Goal: Information Seeking & Learning: Learn about a topic

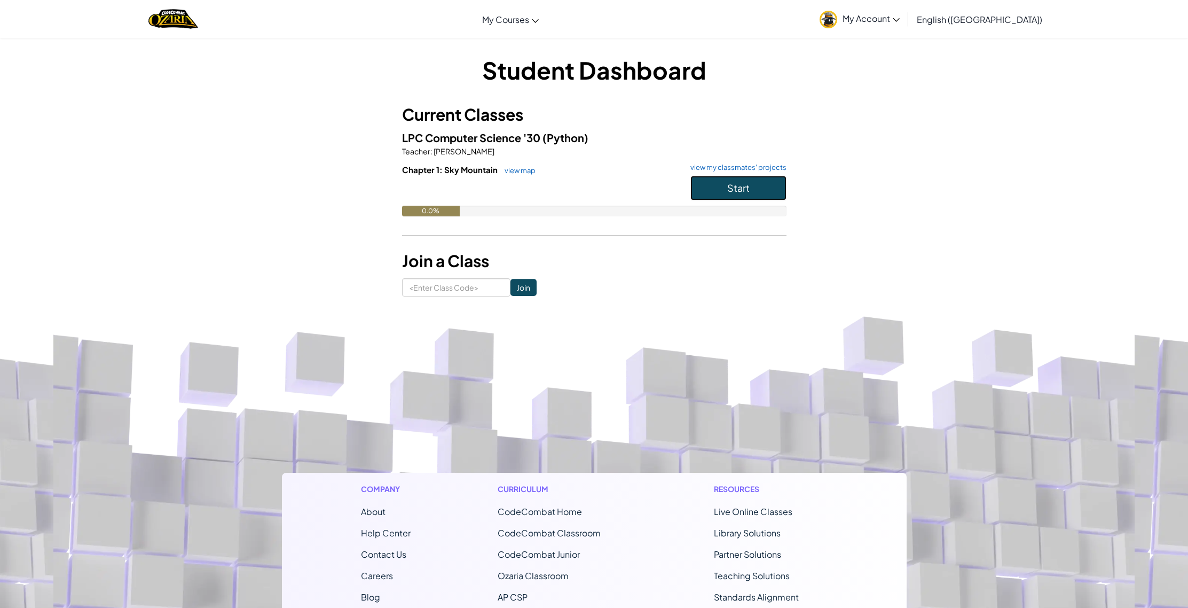
click at [751, 186] on button "Start" at bounding box center [739, 188] width 96 height 25
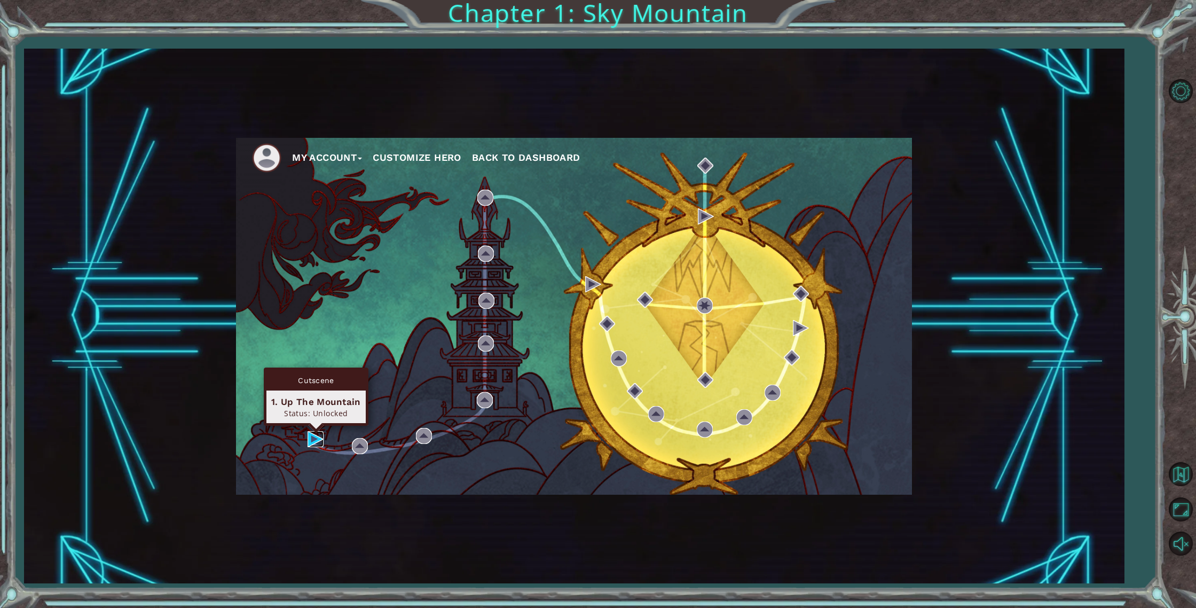
click at [309, 444] on img at bounding box center [316, 439] width 16 height 16
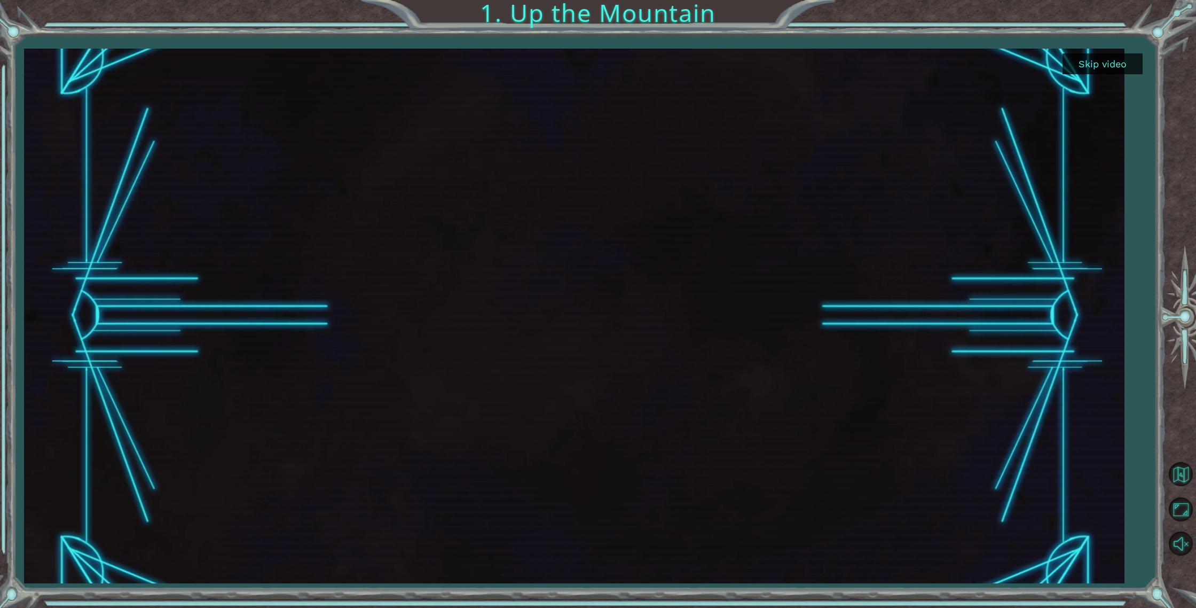
click at [1082, 62] on button "Skip video" at bounding box center [1103, 63] width 80 height 21
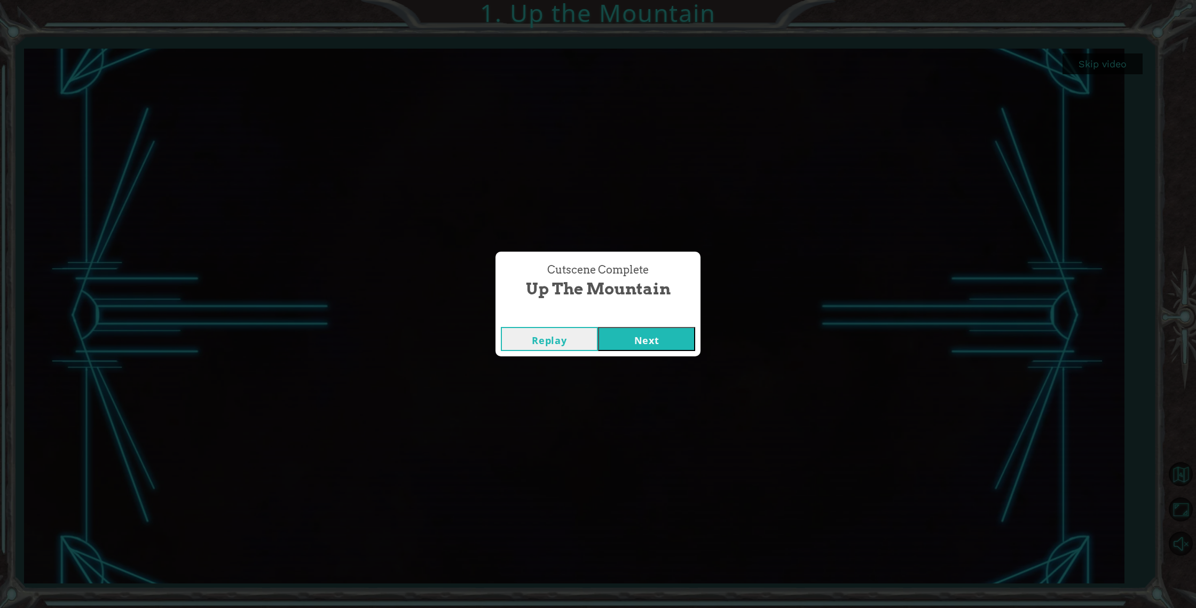
click at [649, 327] on button "Next" at bounding box center [646, 339] width 97 height 24
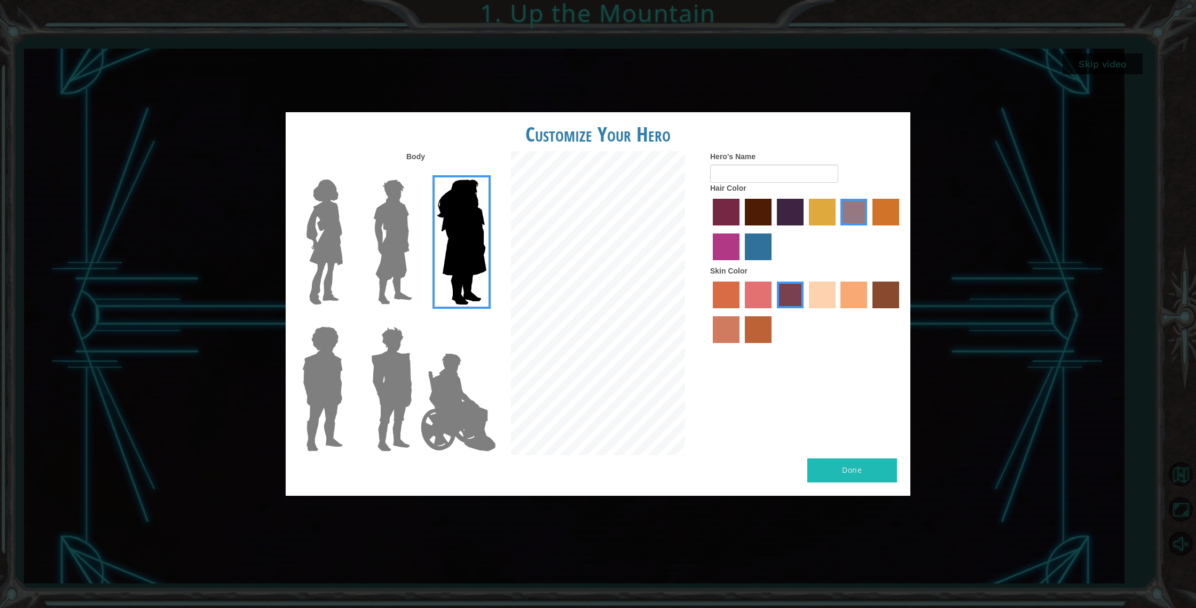
click at [399, 258] on img at bounding box center [393, 242] width 48 height 134
click at [417, 173] on input "Hero Lars" at bounding box center [417, 173] width 0 height 0
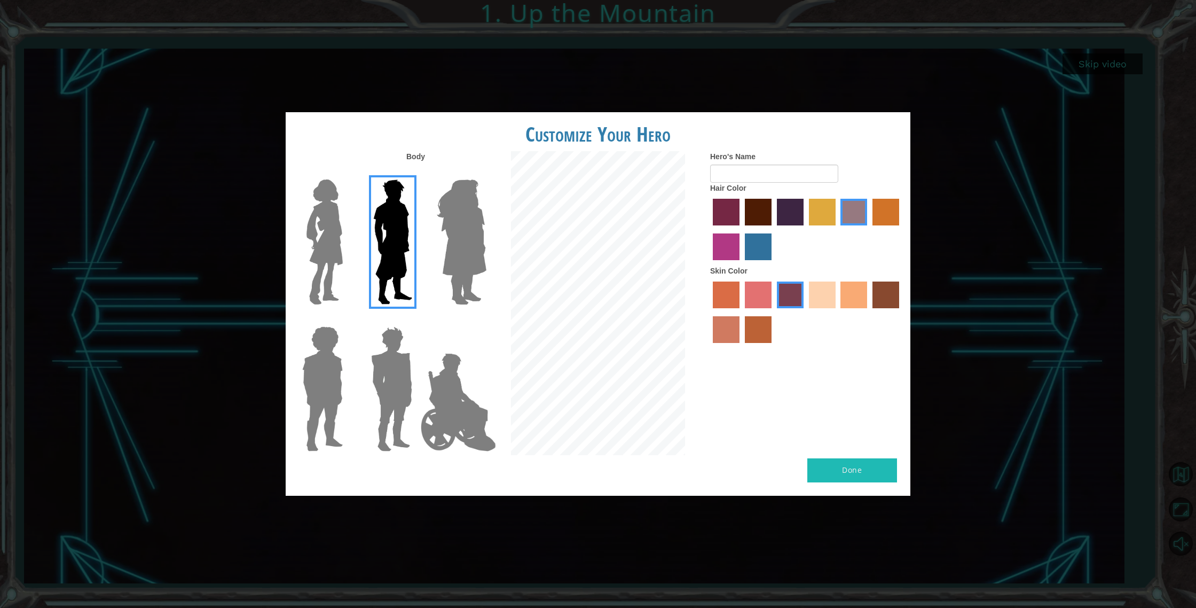
click at [419, 402] on img at bounding box center [459, 402] width 84 height 107
click at [486, 319] on input "Hero Jamie" at bounding box center [486, 319] width 0 height 0
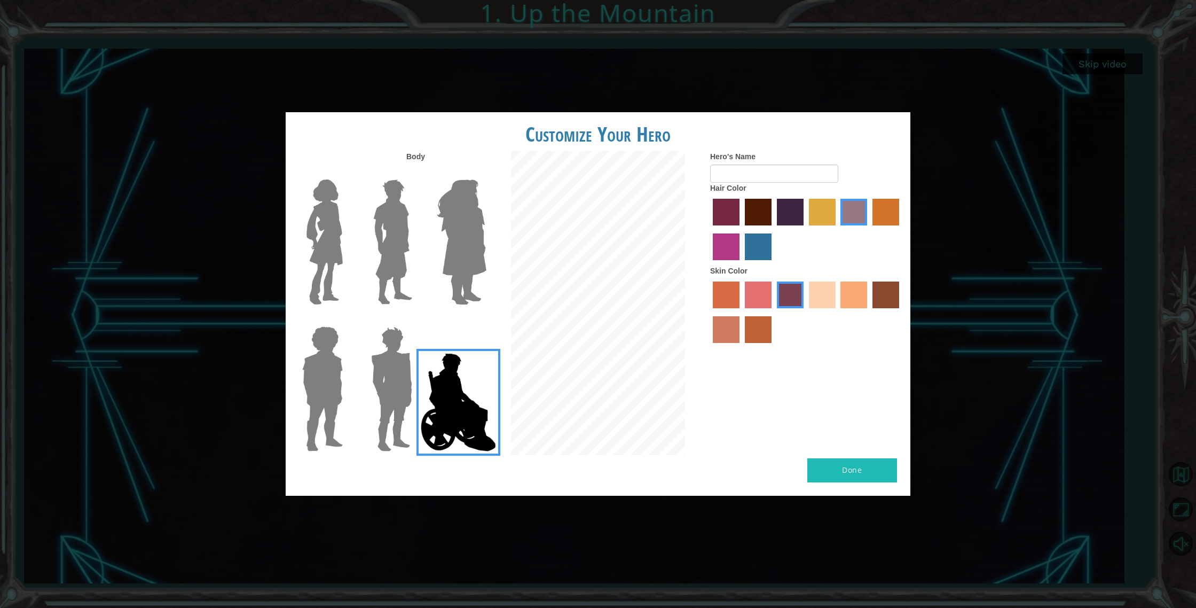
click at [405, 403] on img at bounding box center [392, 389] width 50 height 134
click at [417, 319] on input "Hero Garnet" at bounding box center [417, 319] width 0 height 0
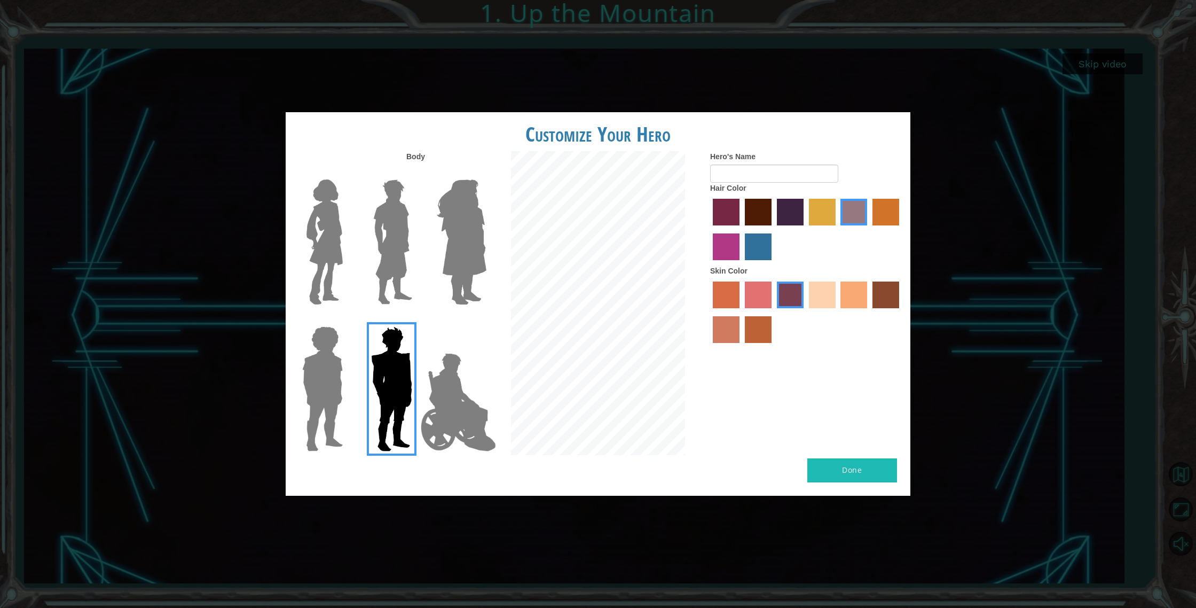
click at [808, 295] on div at bounding box center [806, 313] width 192 height 69
click at [827, 301] on label "sandy beach skin color" at bounding box center [822, 294] width 27 height 27
click at [805, 312] on input "sandy beach skin color" at bounding box center [805, 312] width 0 height 0
click at [840, 296] on div at bounding box center [806, 313] width 192 height 69
click at [856, 294] on label "tacao skin color" at bounding box center [854, 294] width 27 height 27
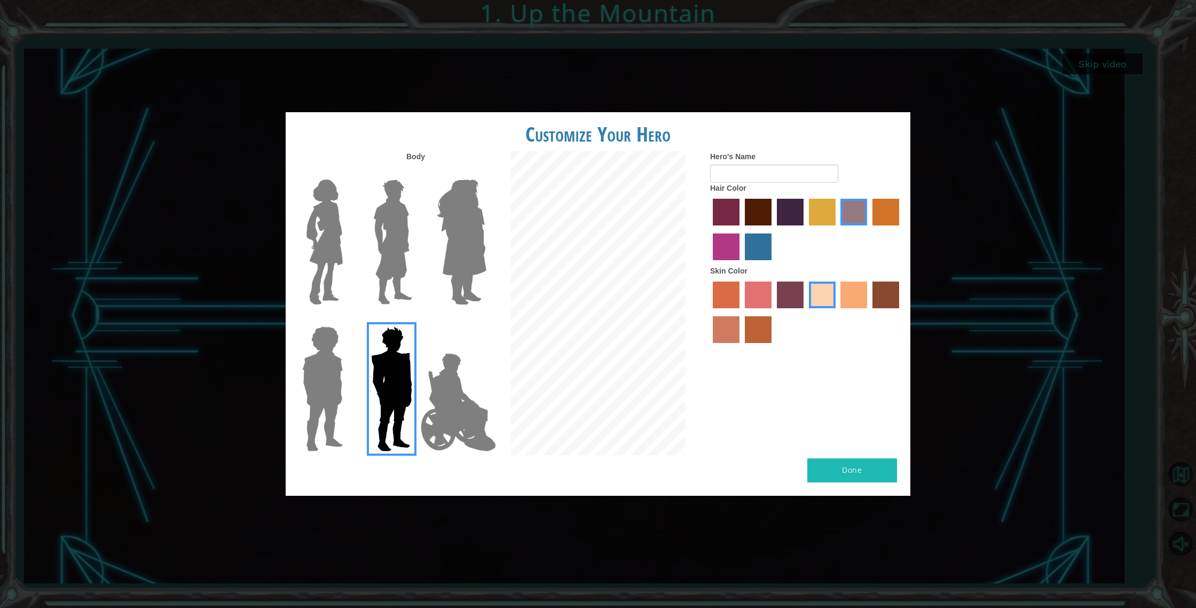
click at [838, 312] on input "tacao skin color" at bounding box center [838, 312] width 0 height 0
click at [876, 295] on label "karma skin color" at bounding box center [886, 294] width 27 height 27
click at [869, 312] on input "karma skin color" at bounding box center [869, 312] width 0 height 0
click at [740, 323] on div at bounding box center [806, 313] width 192 height 69
click at [856, 295] on label "tacao skin color" at bounding box center [854, 294] width 27 height 27
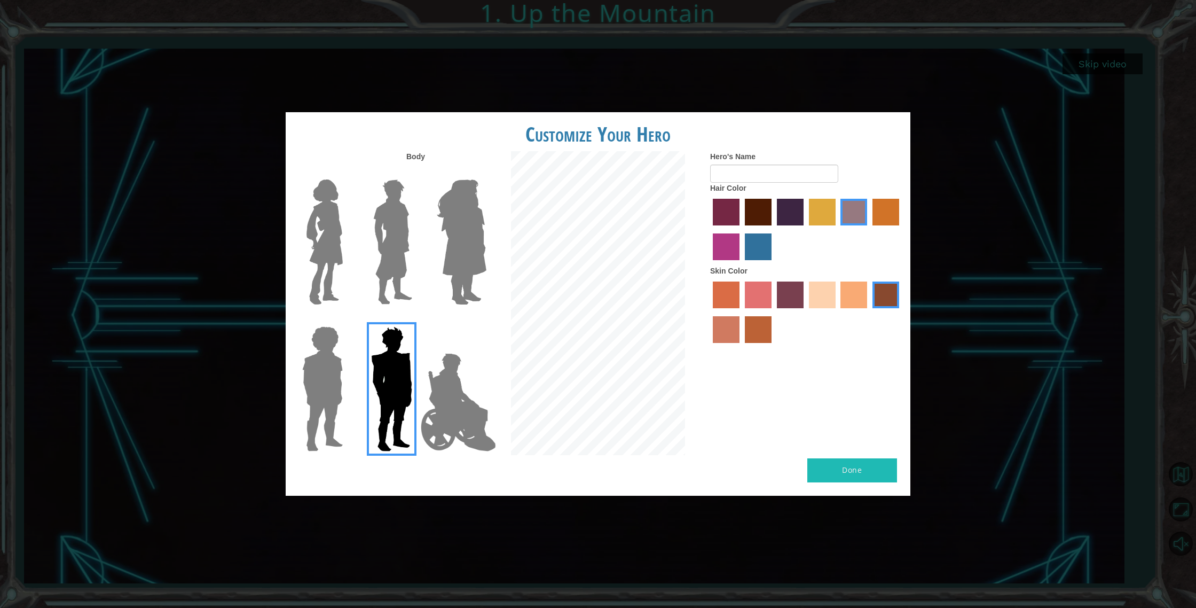
click at [838, 312] on input "tacao skin color" at bounding box center [838, 312] width 0 height 0
click at [829, 296] on label "sandy beach skin color" at bounding box center [822, 294] width 27 height 27
click at [805, 312] on input "sandy beach skin color" at bounding box center [805, 312] width 0 height 0
click at [749, 292] on label "froly skin color" at bounding box center [758, 294] width 27 height 27
click at [741, 312] on input "froly skin color" at bounding box center [741, 312] width 0 height 0
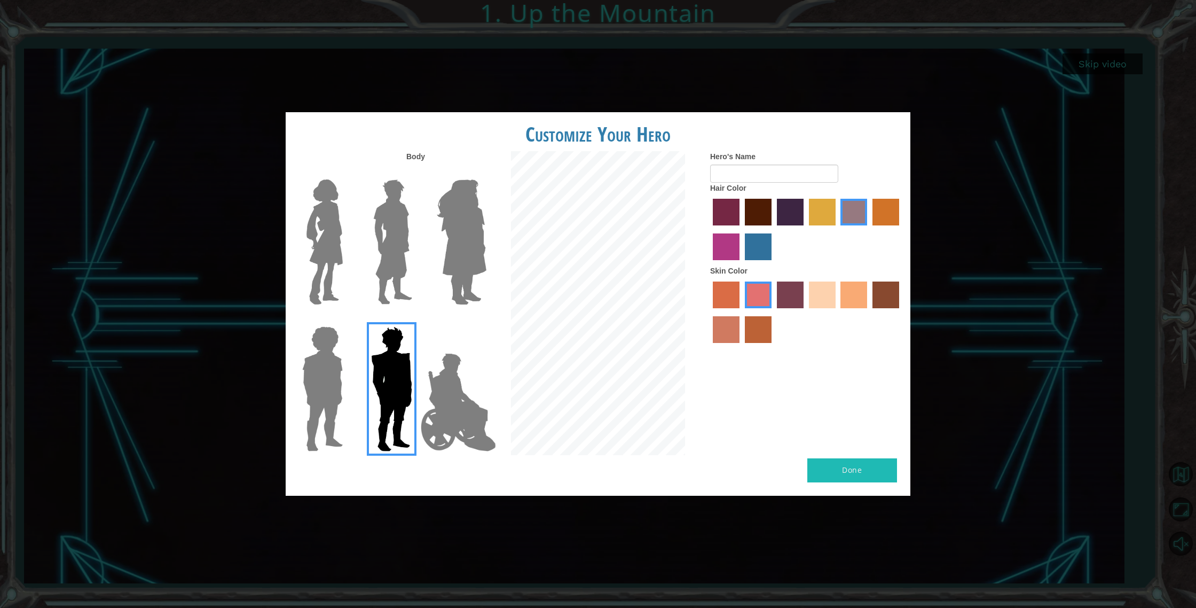
click at [710, 295] on div at bounding box center [806, 313] width 192 height 69
click at [733, 299] on label "sorbus skin color" at bounding box center [726, 294] width 27 height 27
click at [709, 312] on input "sorbus skin color" at bounding box center [709, 312] width 0 height 0
click at [734, 265] on label "Skin Color" at bounding box center [728, 270] width 37 height 11
click at [736, 259] on label "medium red violet hair color" at bounding box center [726, 246] width 27 height 27
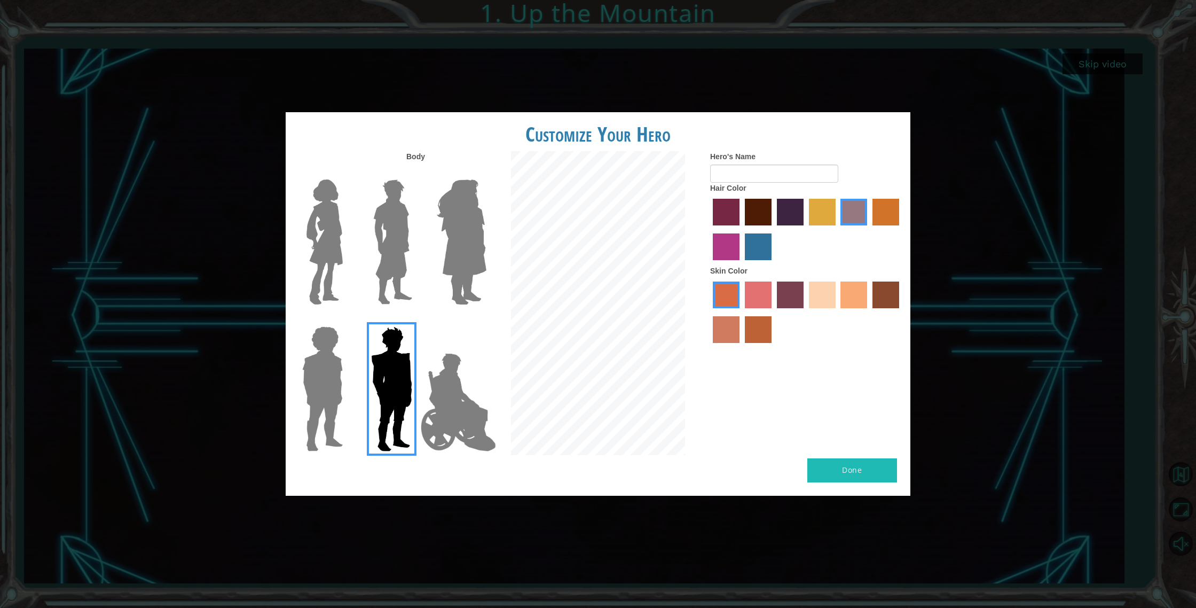
click at [901, 229] on input "medium red violet hair color" at bounding box center [901, 229] width 0 height 0
click at [753, 249] on label "lachmara hair color" at bounding box center [758, 246] width 27 height 27
click at [741, 264] on input "lachmara hair color" at bounding box center [741, 264] width 0 height 0
click at [753, 249] on label "lachmara hair color" at bounding box center [758, 246] width 27 height 27
click at [741, 264] on input "lachmara hair color" at bounding box center [741, 264] width 0 height 0
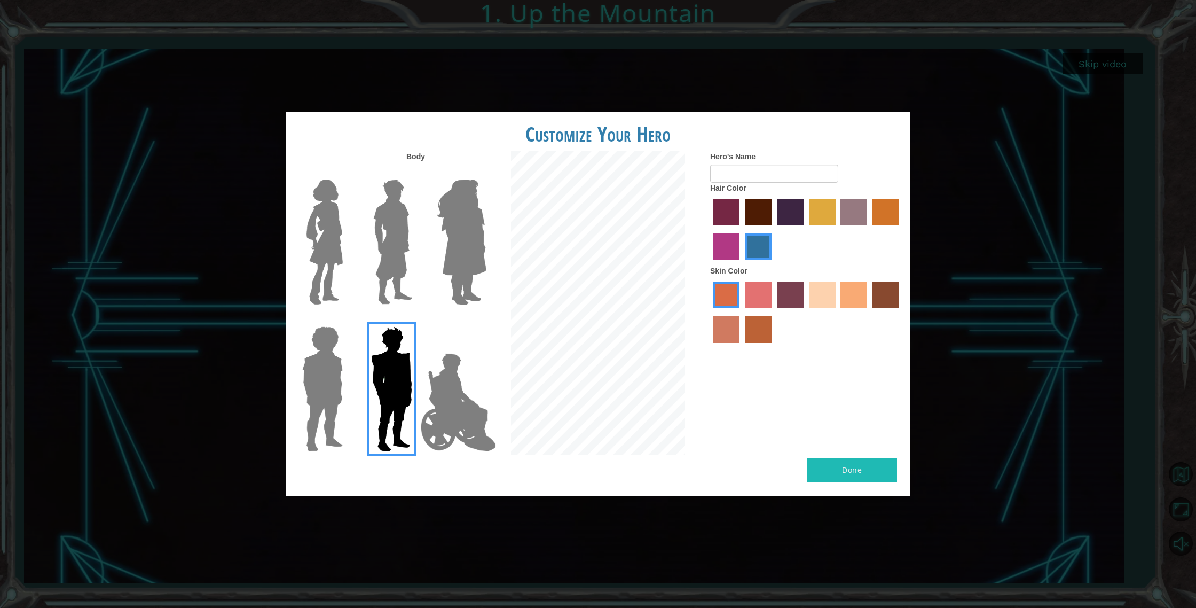
click at [753, 249] on label "lachmara hair color" at bounding box center [758, 246] width 27 height 27
click at [741, 264] on input "lachmara hair color" at bounding box center [741, 264] width 0 height 0
click at [753, 249] on label "lachmara hair color" at bounding box center [758, 246] width 27 height 27
click at [741, 264] on input "lachmara hair color" at bounding box center [741, 264] width 0 height 0
click at [746, 173] on input "Hero's Name" at bounding box center [774, 174] width 128 height 18
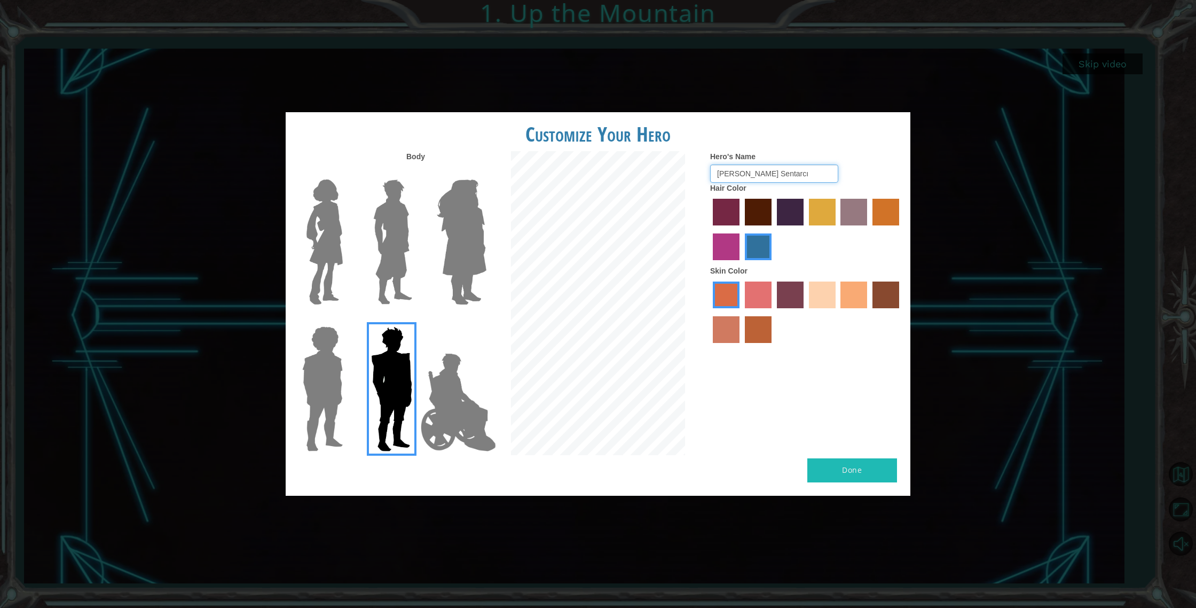
type input "[PERSON_NAME] Sentarcı"
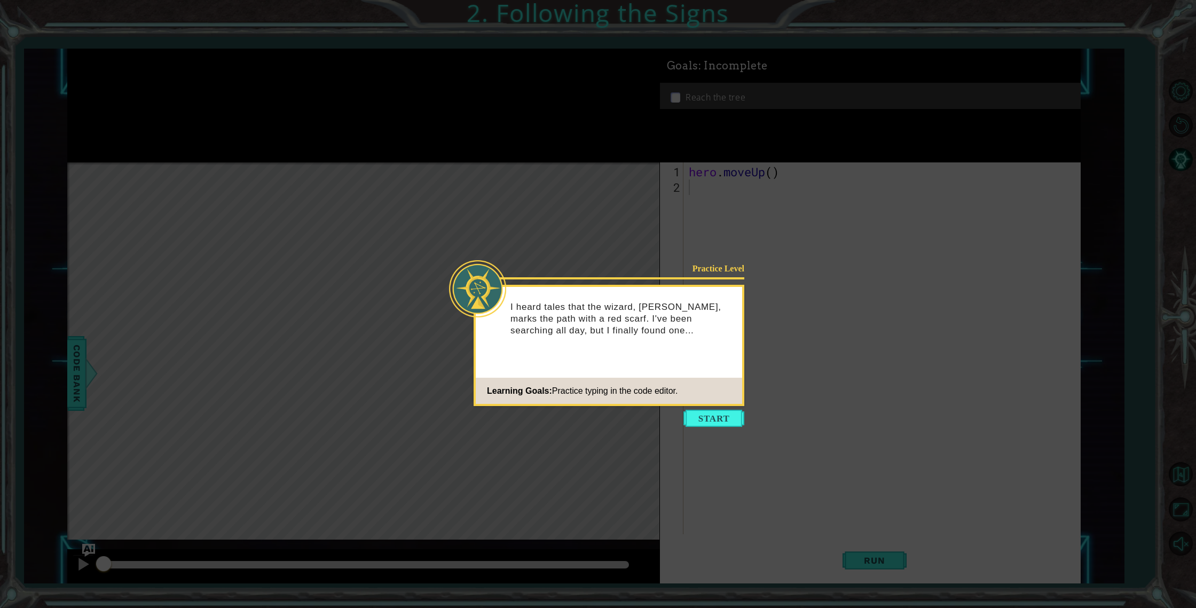
click at [729, 415] on button "Start" at bounding box center [714, 418] width 61 height 17
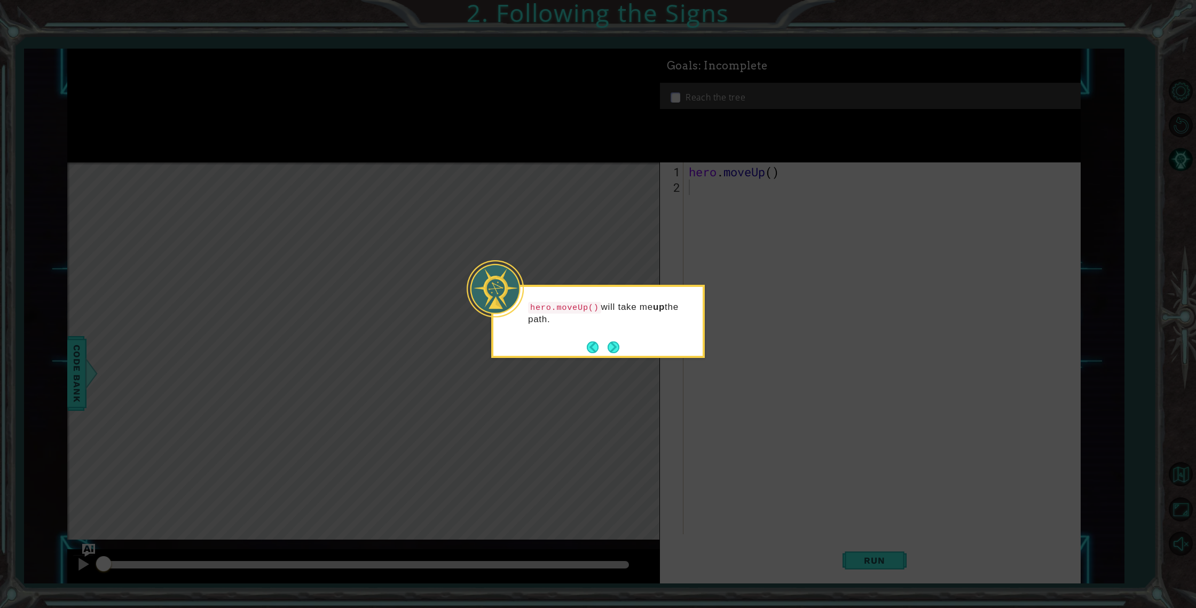
click at [616, 345] on button "Next" at bounding box center [614, 347] width 12 height 12
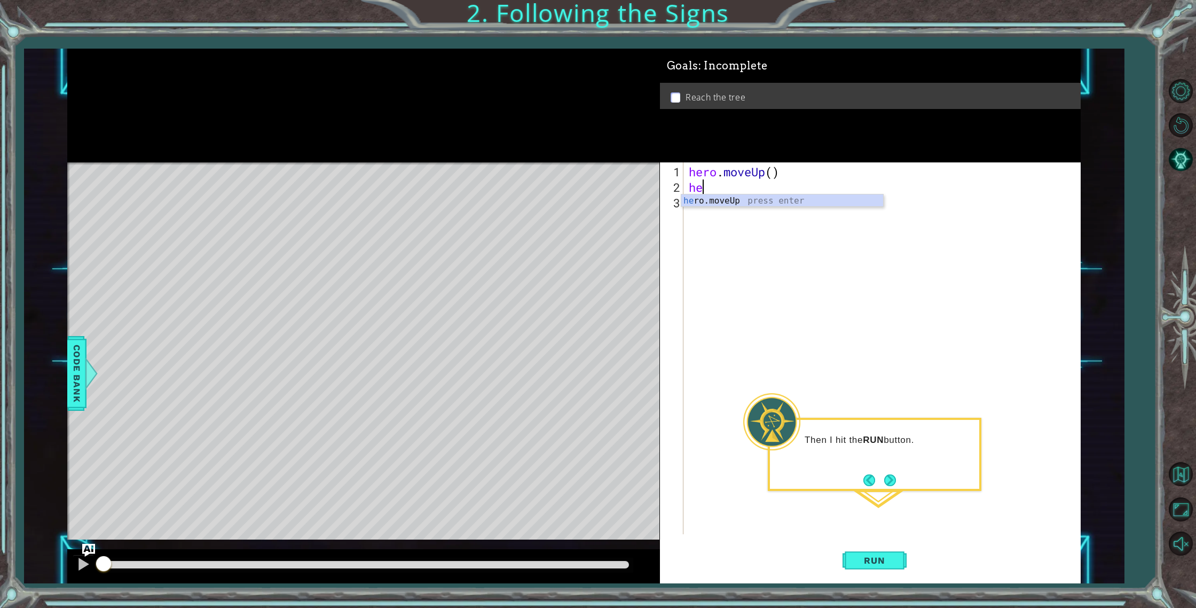
type textarea "hero"
click at [887, 566] on span "Run" at bounding box center [875, 560] width 42 height 11
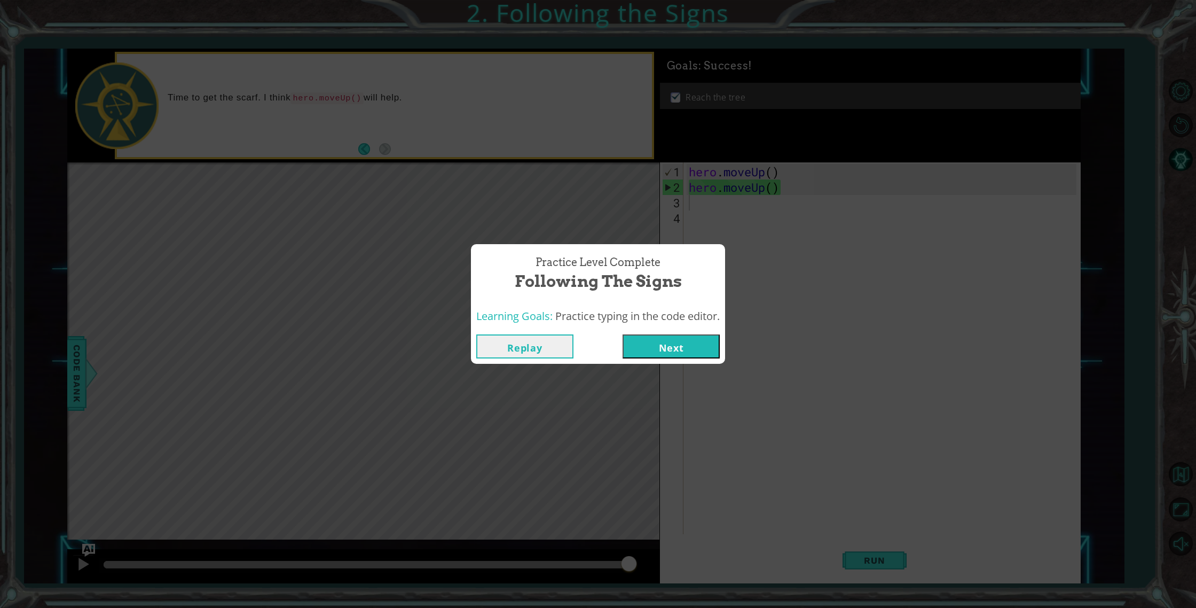
click at [689, 347] on button "Next" at bounding box center [671, 346] width 97 height 24
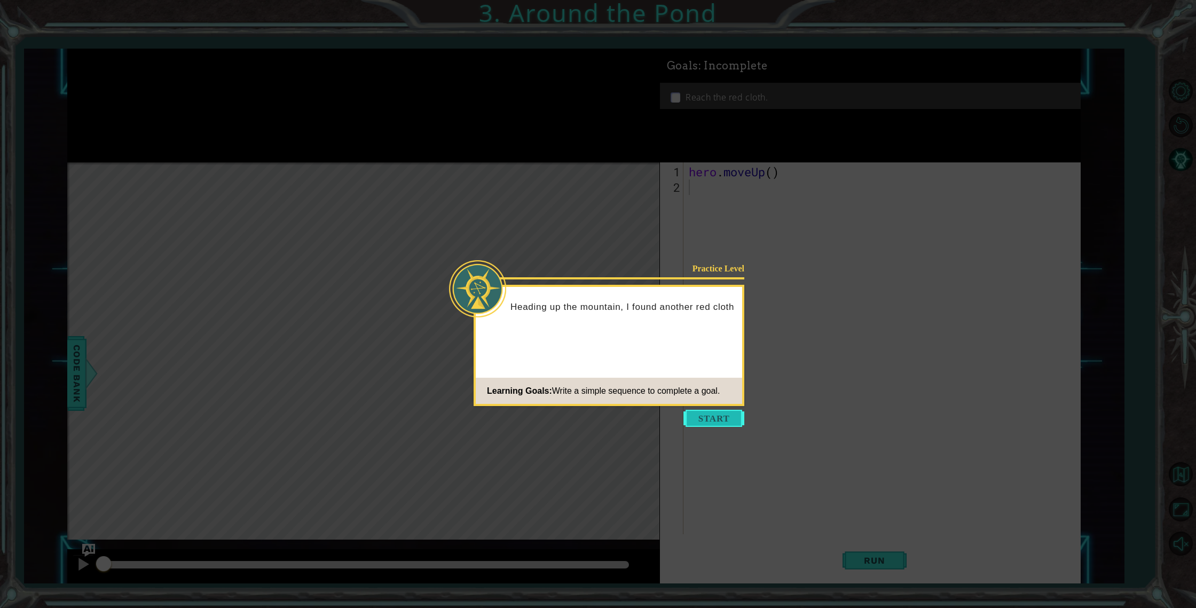
click at [710, 414] on button "Start" at bounding box center [714, 418] width 61 height 17
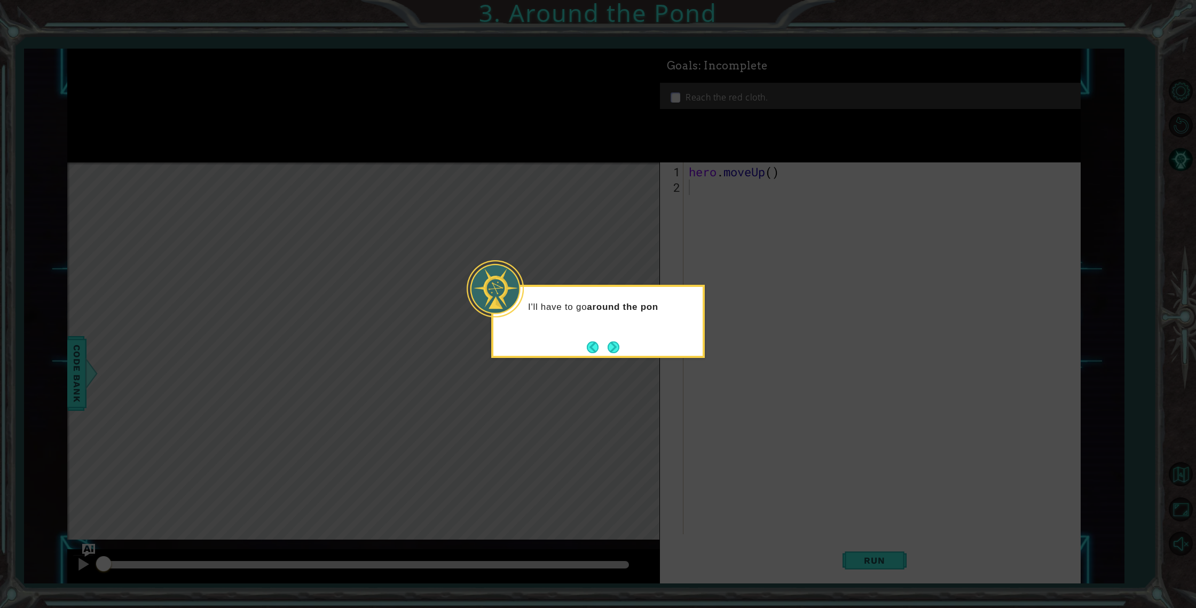
click at [624, 351] on div "I'll have to go around the pon" at bounding box center [598, 321] width 214 height 73
click at [616, 349] on button "Next" at bounding box center [614, 347] width 12 height 12
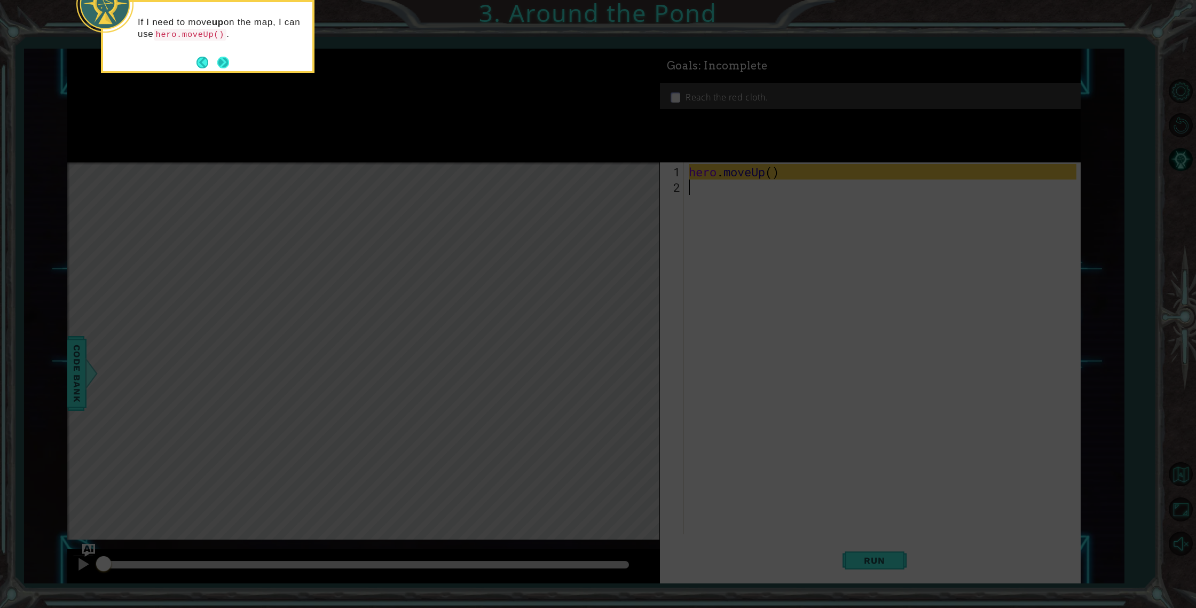
click at [220, 61] on button "Next" at bounding box center [223, 62] width 12 height 12
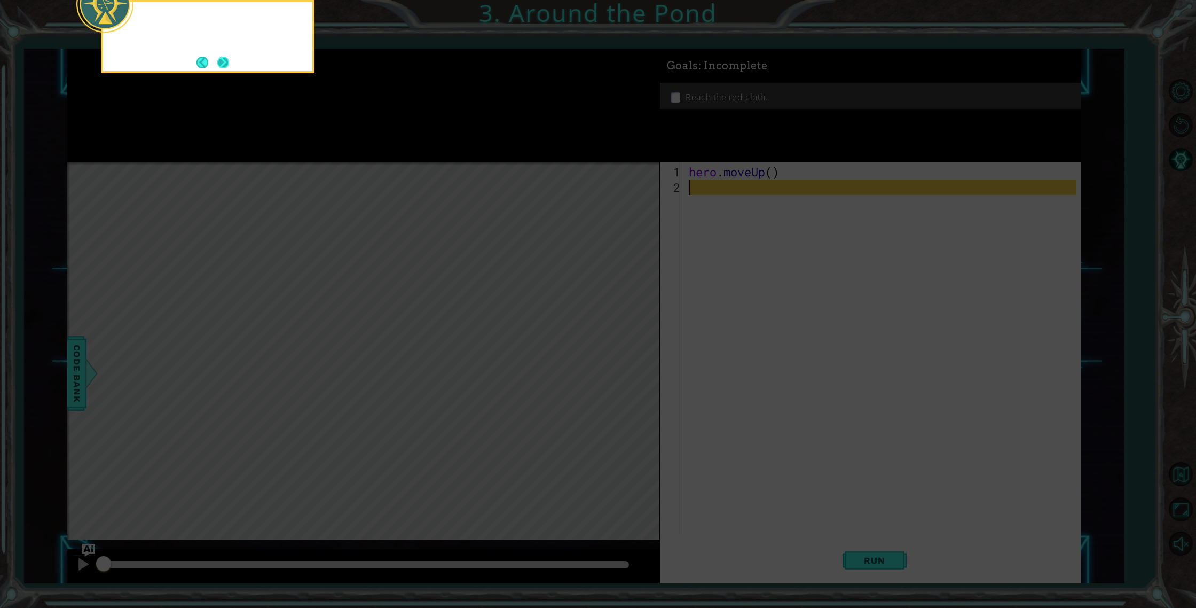
click at [221, 60] on button "Next" at bounding box center [223, 63] width 12 height 12
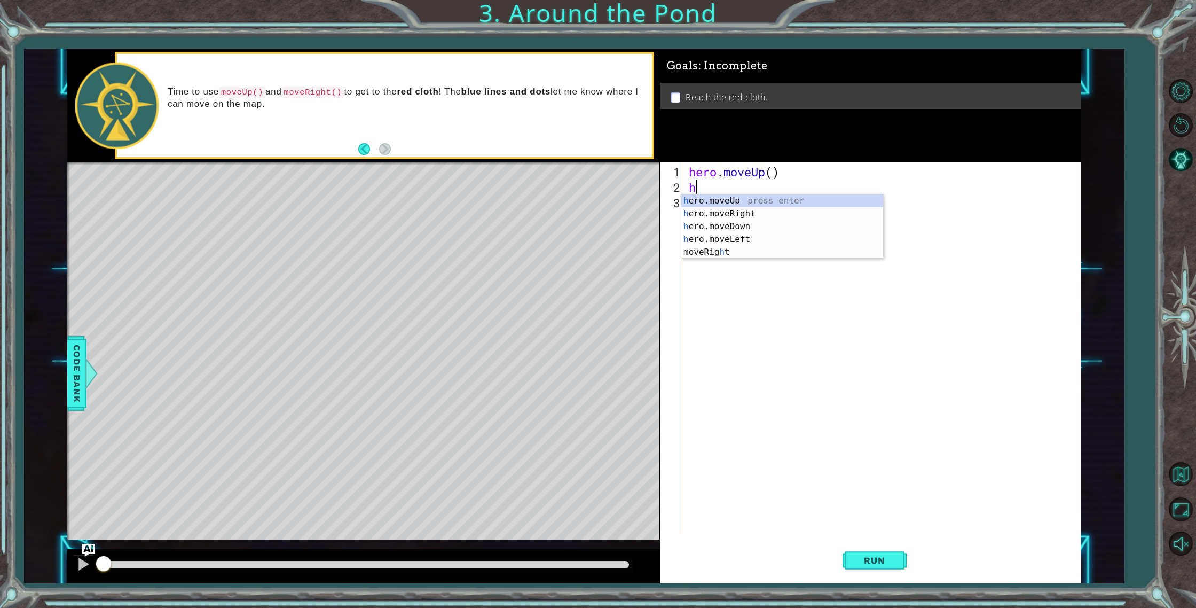
type textarea "he"
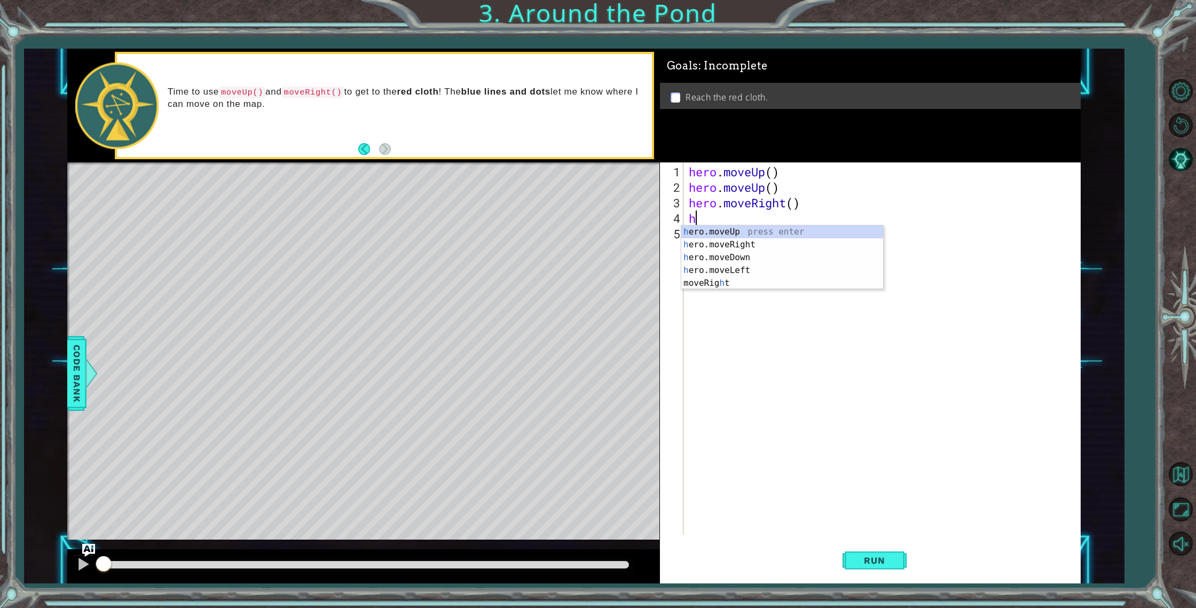
type textarea "he"
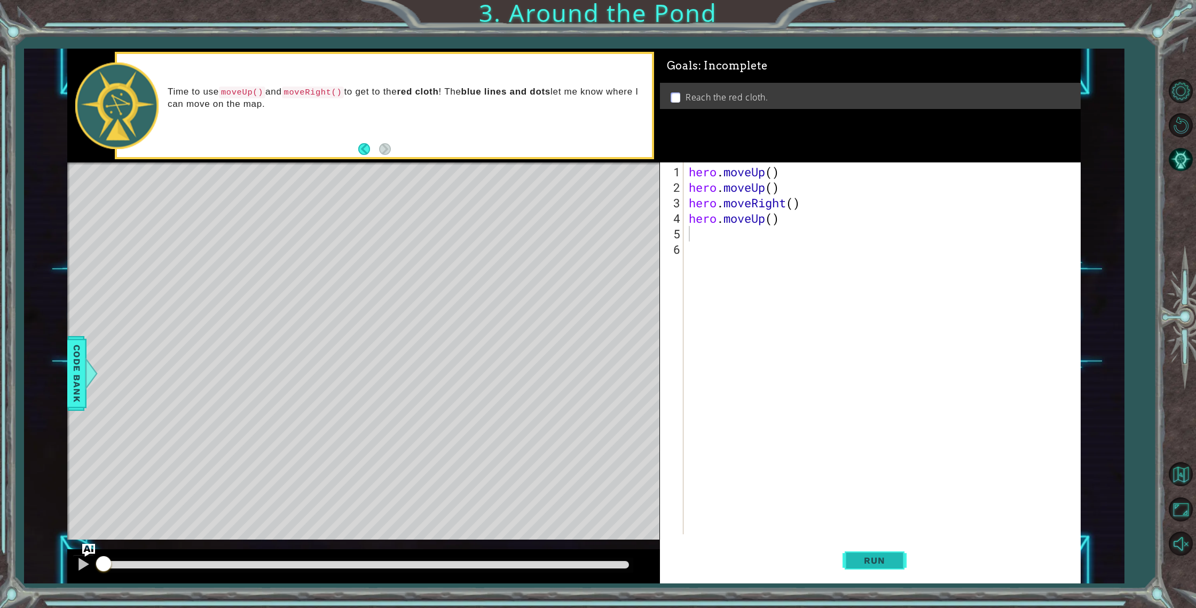
click at [882, 561] on span "Run" at bounding box center [875, 560] width 42 height 11
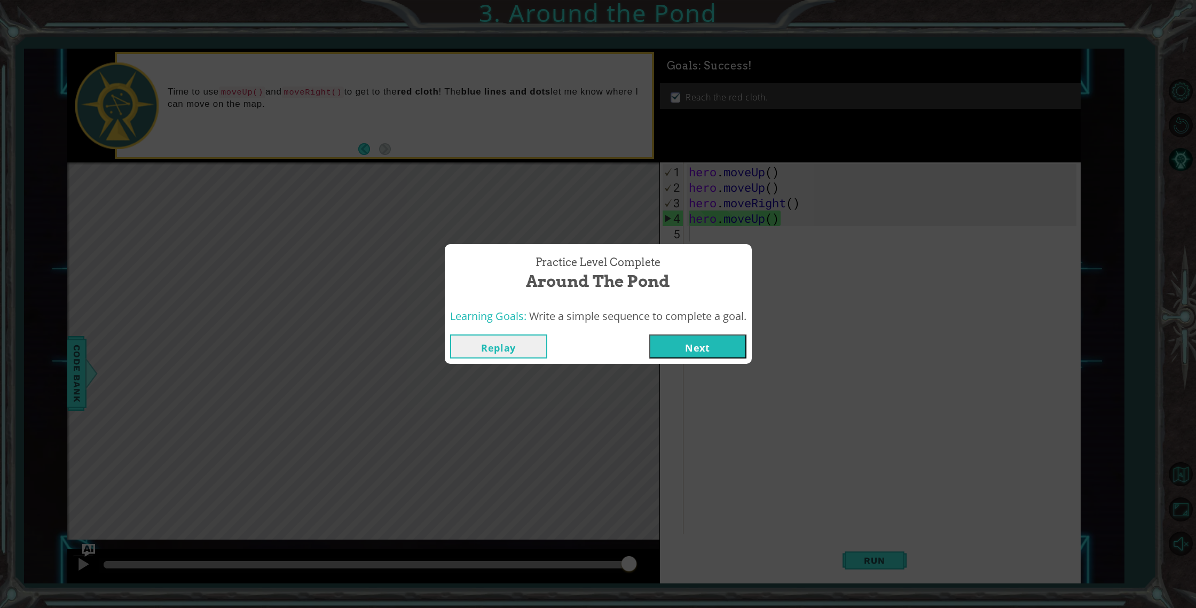
click at [709, 353] on button "Next" at bounding box center [697, 346] width 97 height 24
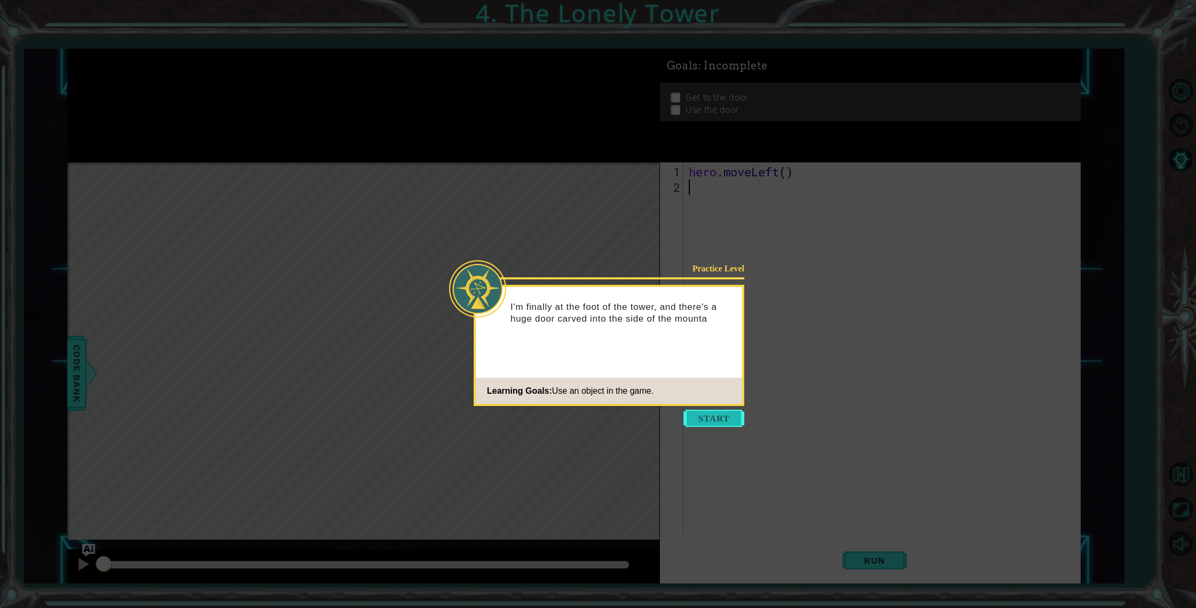
click at [711, 423] on button "Start" at bounding box center [714, 418] width 61 height 17
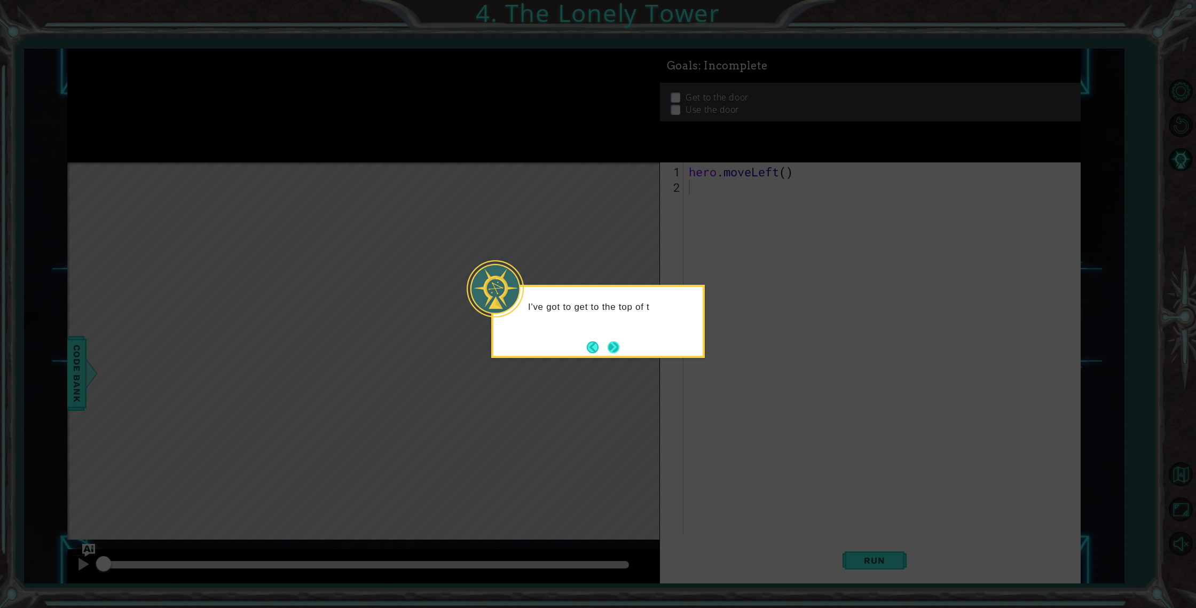
click at [612, 346] on button "Next" at bounding box center [614, 347] width 12 height 12
click at [620, 350] on button "Next" at bounding box center [613, 347] width 14 height 14
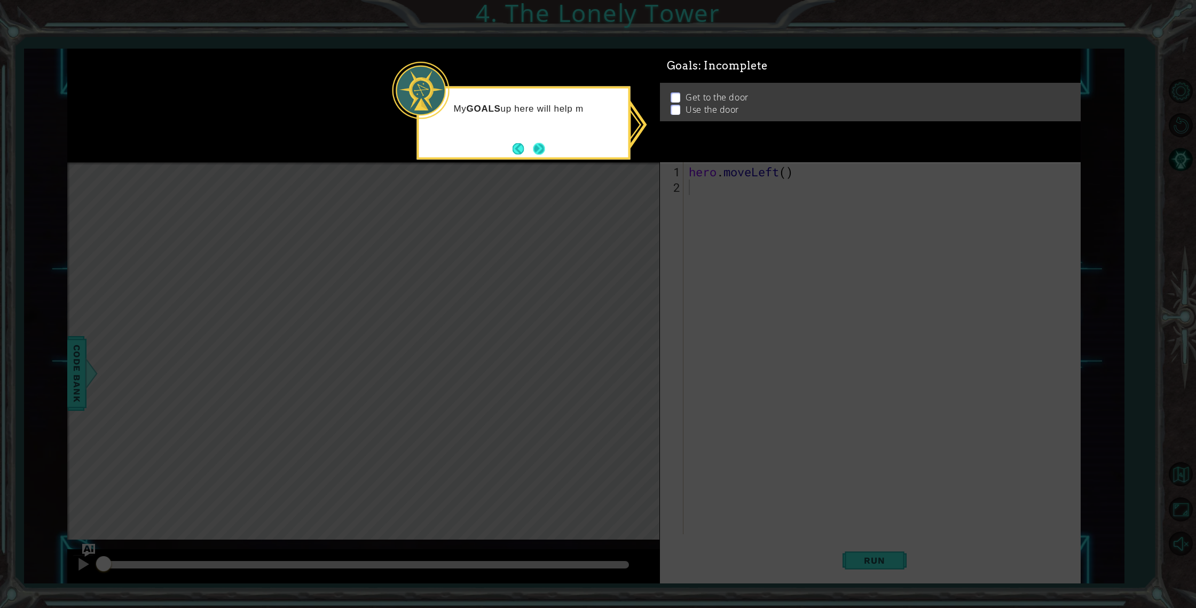
click at [541, 145] on button "Next" at bounding box center [540, 149] width 12 height 12
click at [541, 145] on icon at bounding box center [598, 304] width 1196 height 608
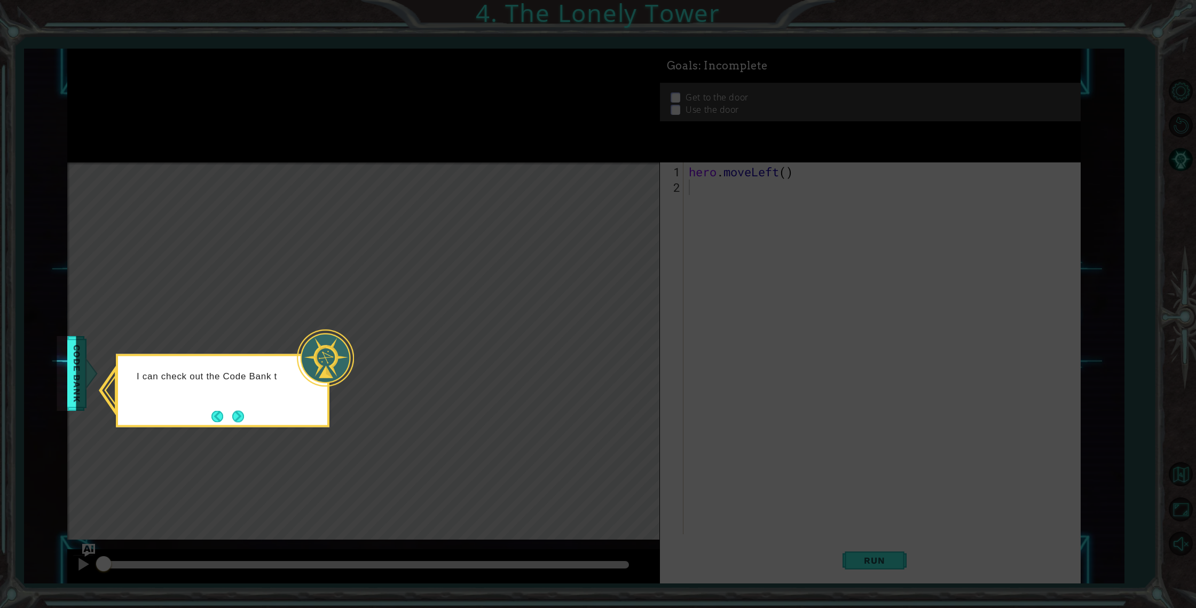
drag, startPoint x: 232, startPoint y: 433, endPoint x: 238, endPoint y: 420, distance: 13.6
click at [233, 432] on icon at bounding box center [598, 304] width 1196 height 608
click at [234, 420] on button "Next" at bounding box center [238, 416] width 12 height 12
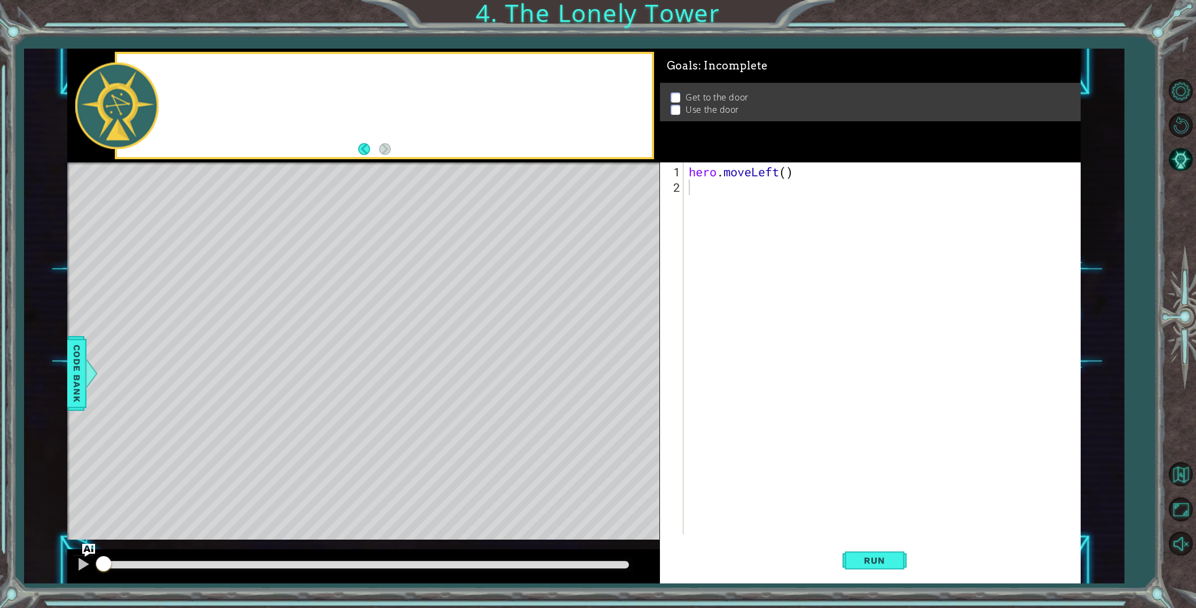
click at [234, 420] on div "Level Map" at bounding box center [314, 319] width 494 height 315
click at [677, 184] on div "2" at bounding box center [672, 186] width 21 height 15
click at [702, 185] on div "hero . moveLeft ( )" at bounding box center [885, 365] width 396 height 403
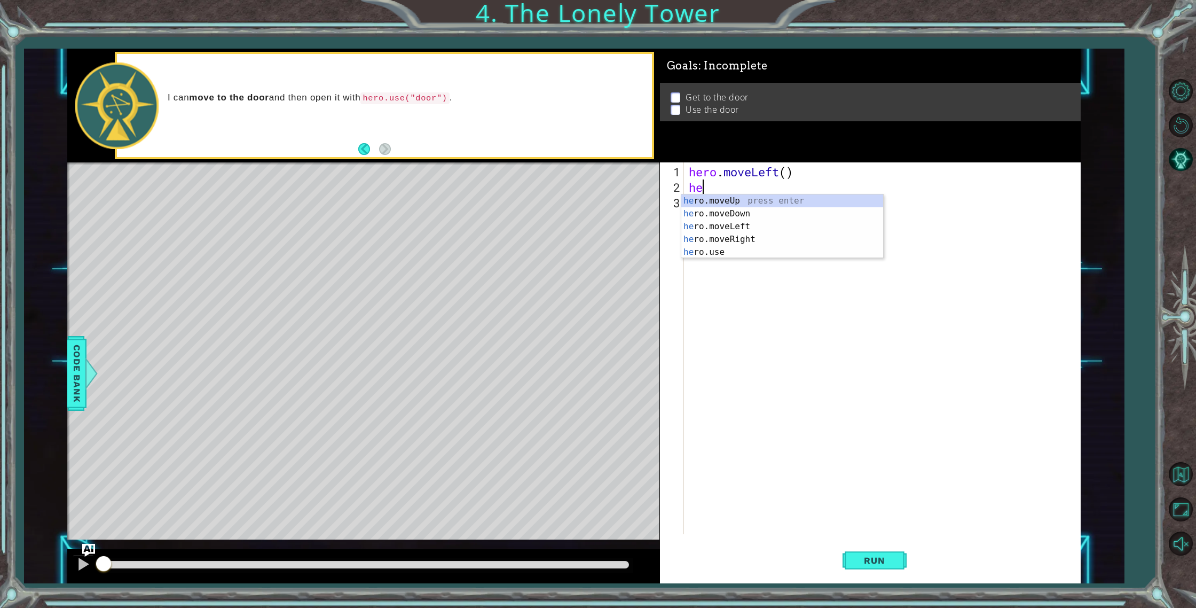
type textarea "hero"
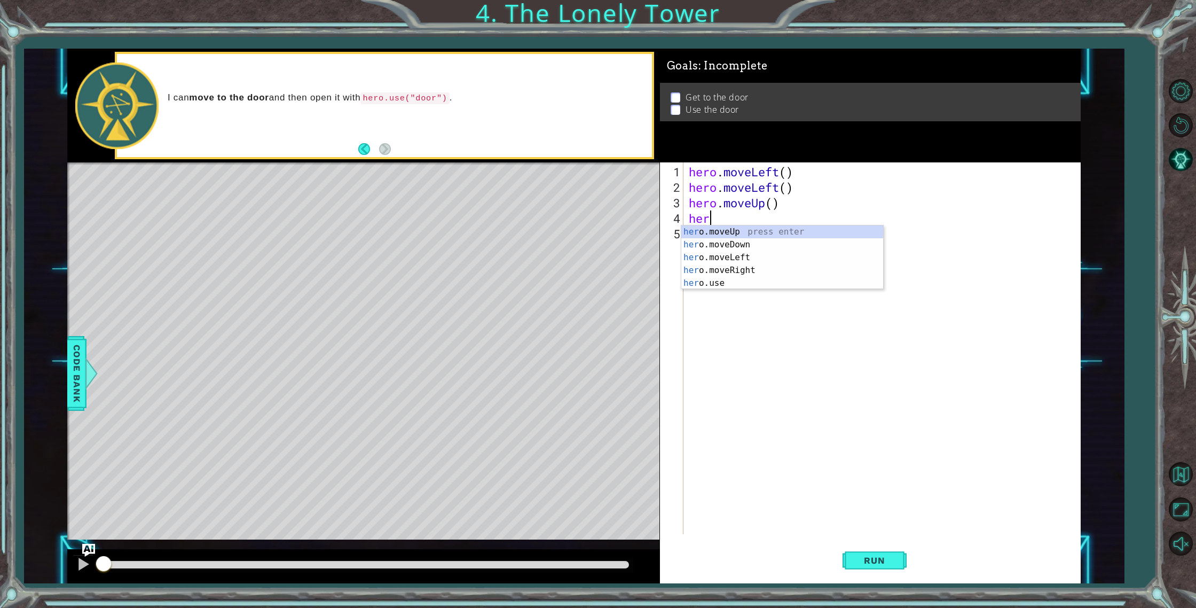
type textarea "hero"
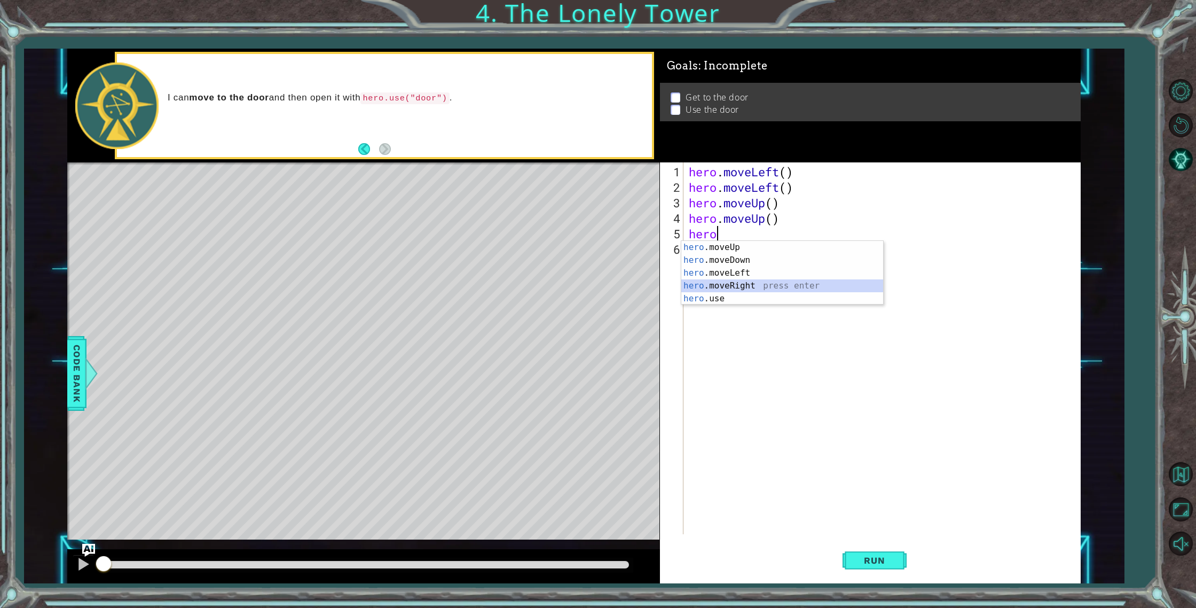
scroll to position [0, 0]
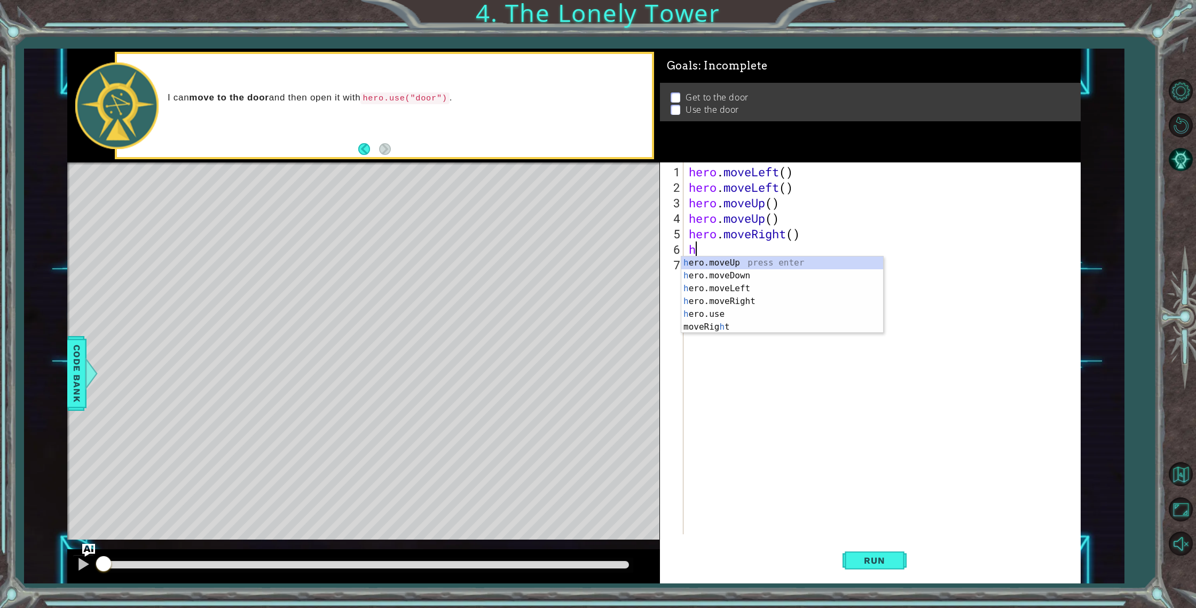
type textarea "he"
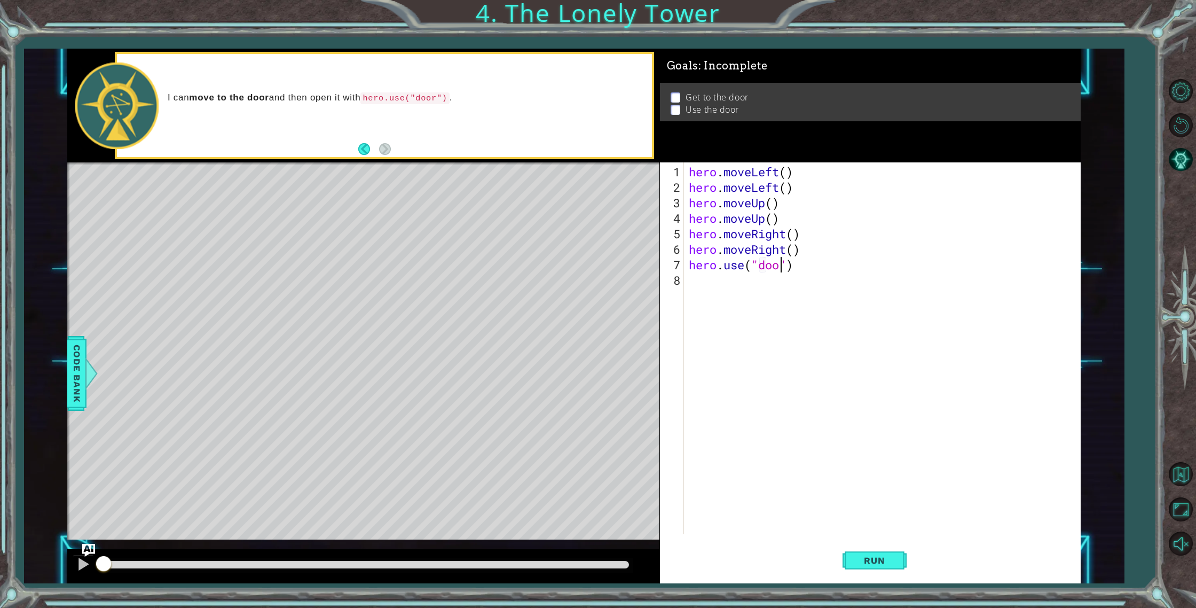
type textarea "hero.use("door")"
click at [864, 558] on span "Run" at bounding box center [875, 560] width 42 height 11
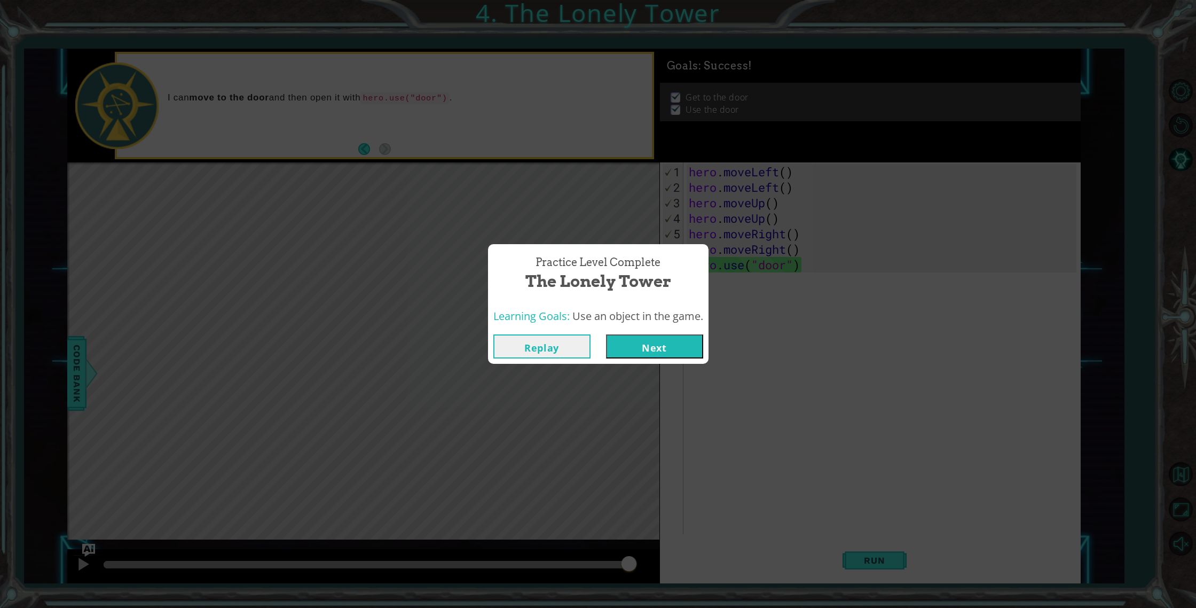
click at [640, 346] on button "Next" at bounding box center [654, 346] width 97 height 24
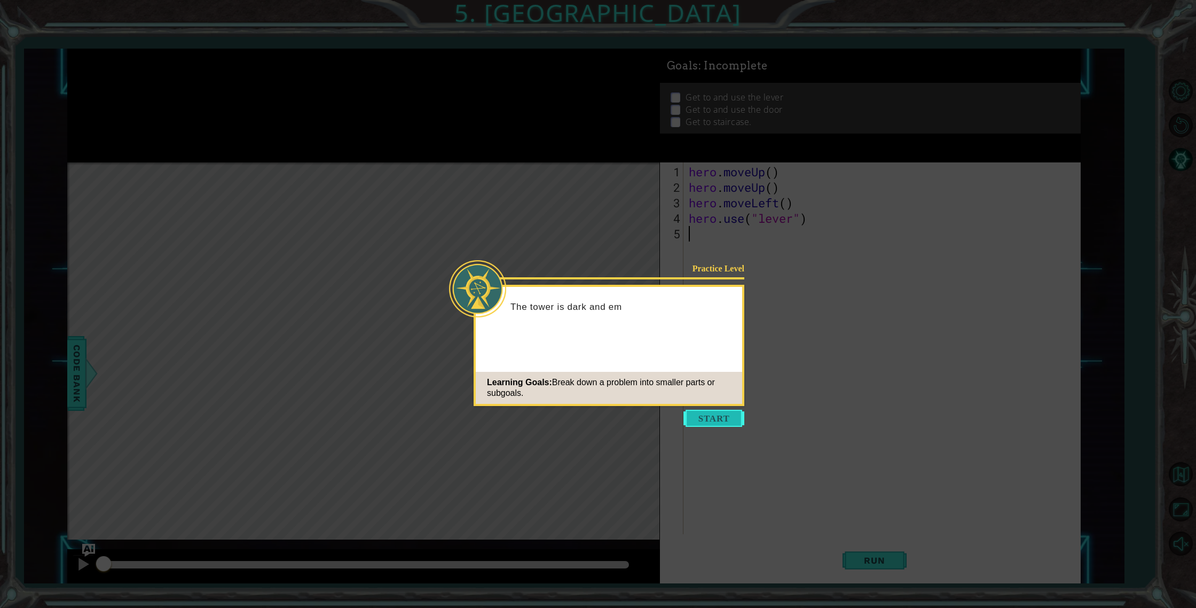
click at [697, 418] on button "Start" at bounding box center [714, 418] width 61 height 17
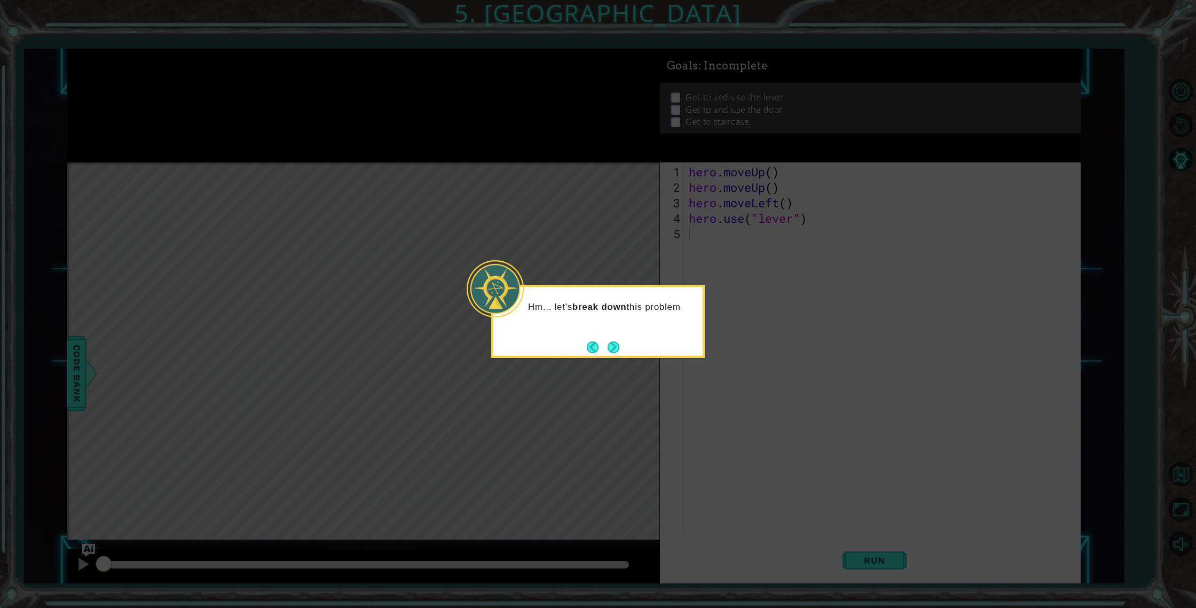
click at [608, 342] on button "Next" at bounding box center [614, 347] width 12 height 12
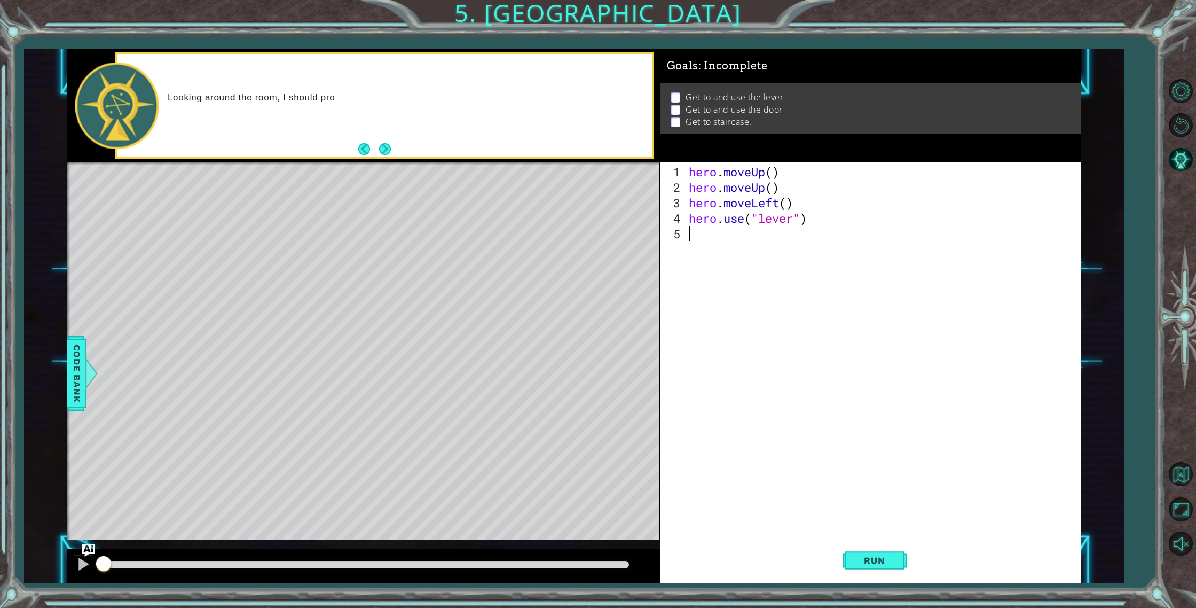
click at [741, 237] on div "hero . moveUp ( ) hero . moveUp ( ) hero . moveLeft ( ) hero . use ( "lever" )" at bounding box center [885, 365] width 396 height 403
click at [390, 151] on button "Next" at bounding box center [385, 148] width 18 height 18
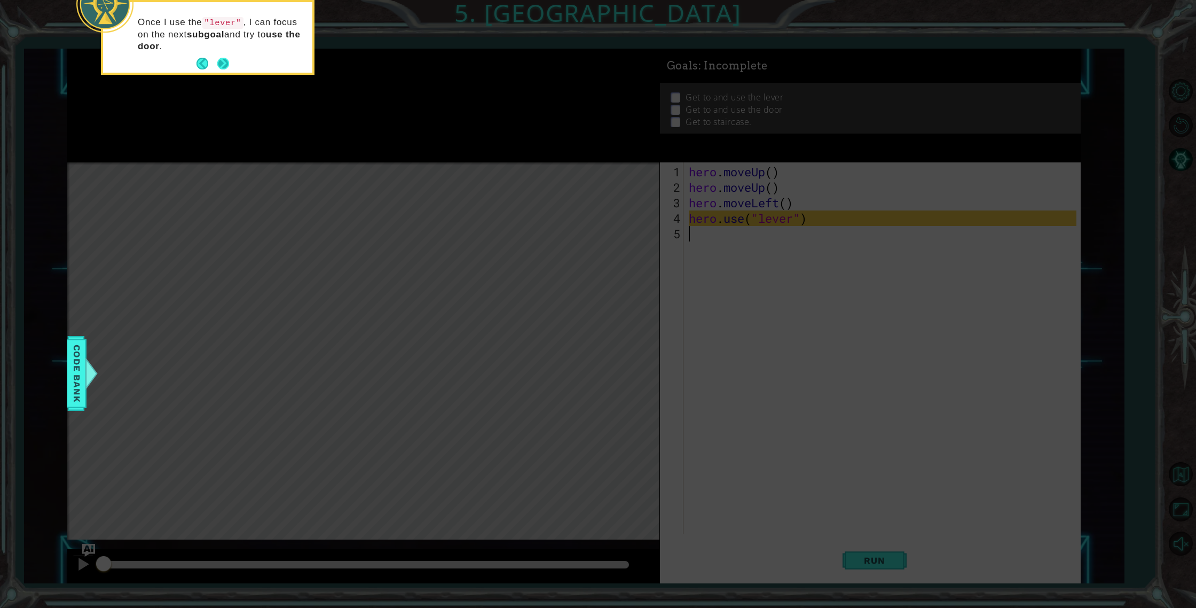
click at [223, 63] on button "Next" at bounding box center [223, 64] width 12 height 12
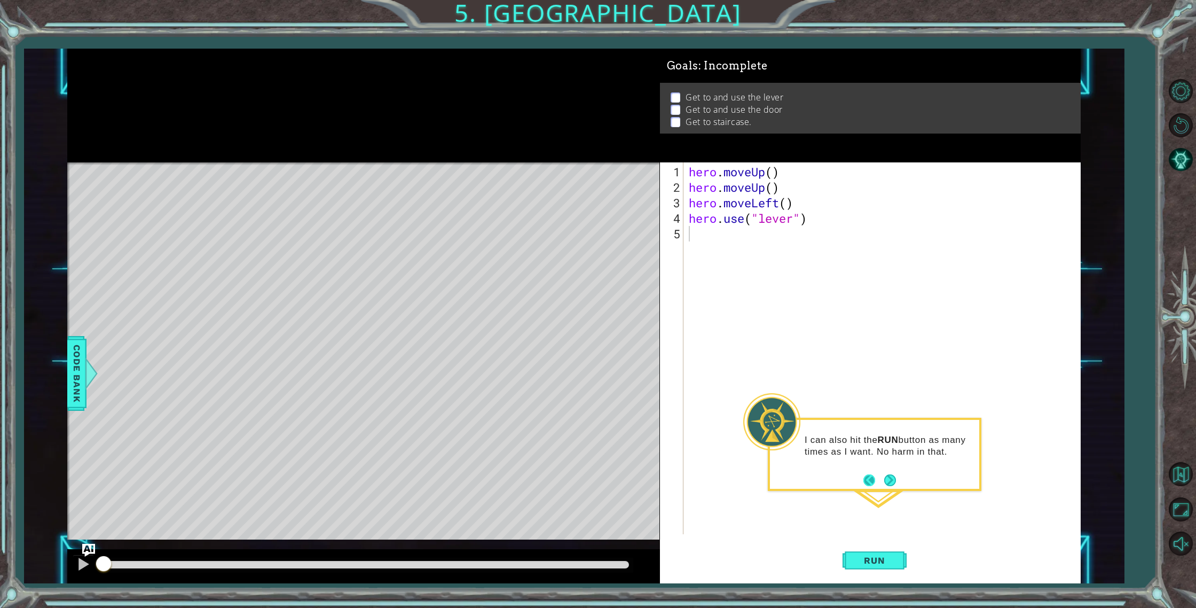
drag, startPoint x: 828, startPoint y: 425, endPoint x: 865, endPoint y: 482, distance: 68.3
click at [828, 428] on div "I can also hit the RUN button as many times as I want. No harm in that." at bounding box center [874, 451] width 209 height 54
click at [866, 484] on button "Back" at bounding box center [874, 480] width 21 height 12
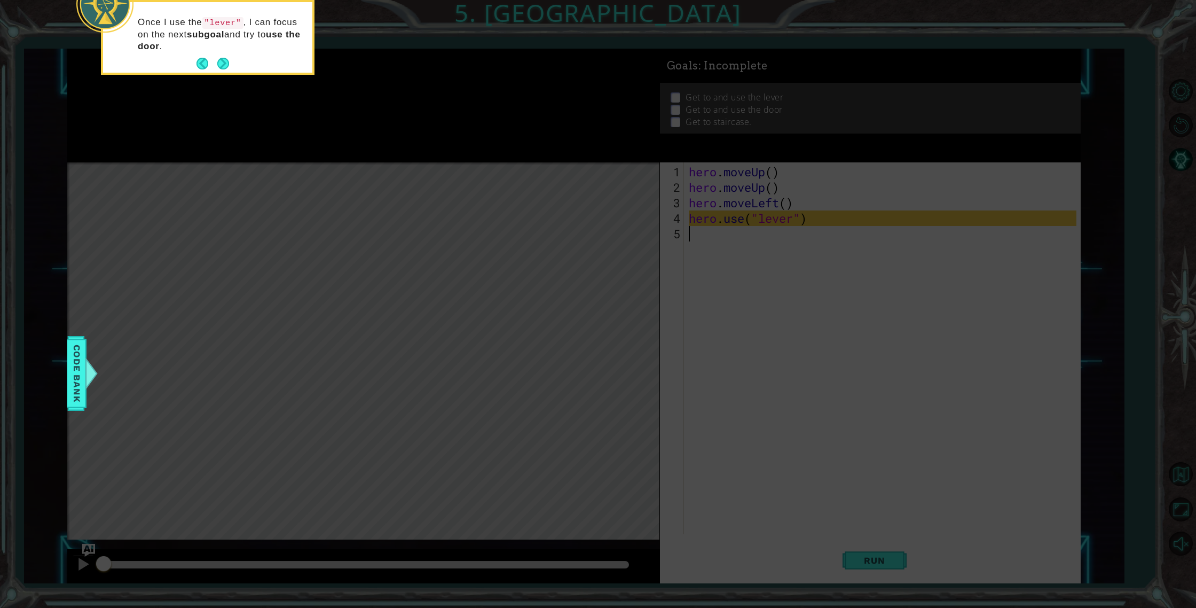
click at [232, 60] on div "Once I use the "lever" , I can focus on the next subgoal and try to use the doo…" at bounding box center [207, 37] width 209 height 71
click at [220, 62] on button "Next" at bounding box center [223, 64] width 12 height 12
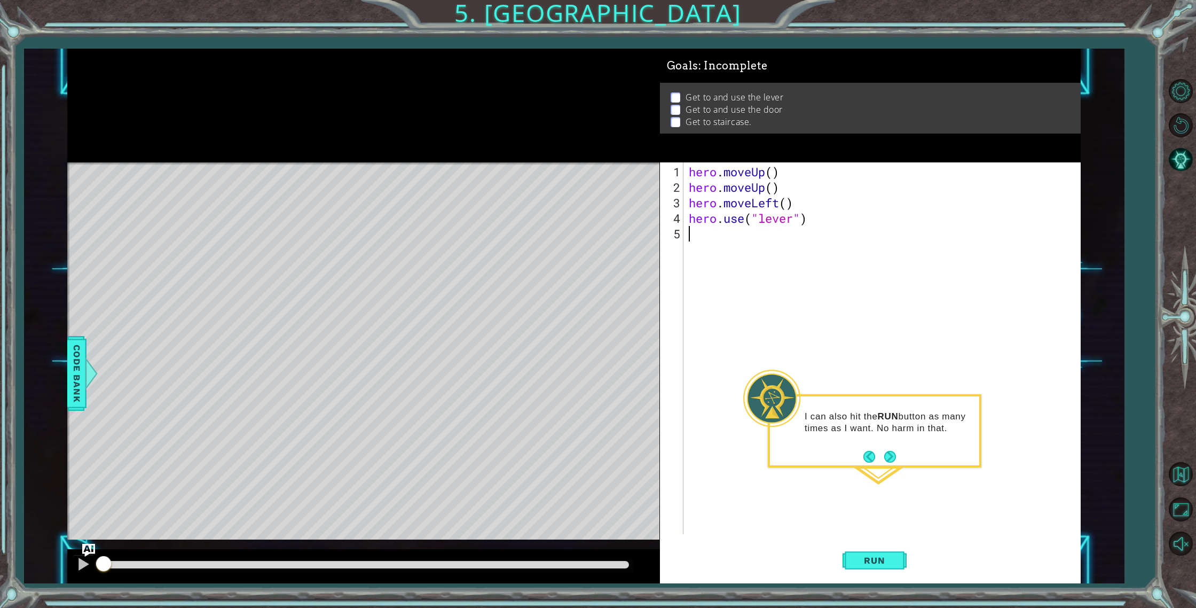
click at [895, 452] on button "Next" at bounding box center [890, 456] width 13 height 13
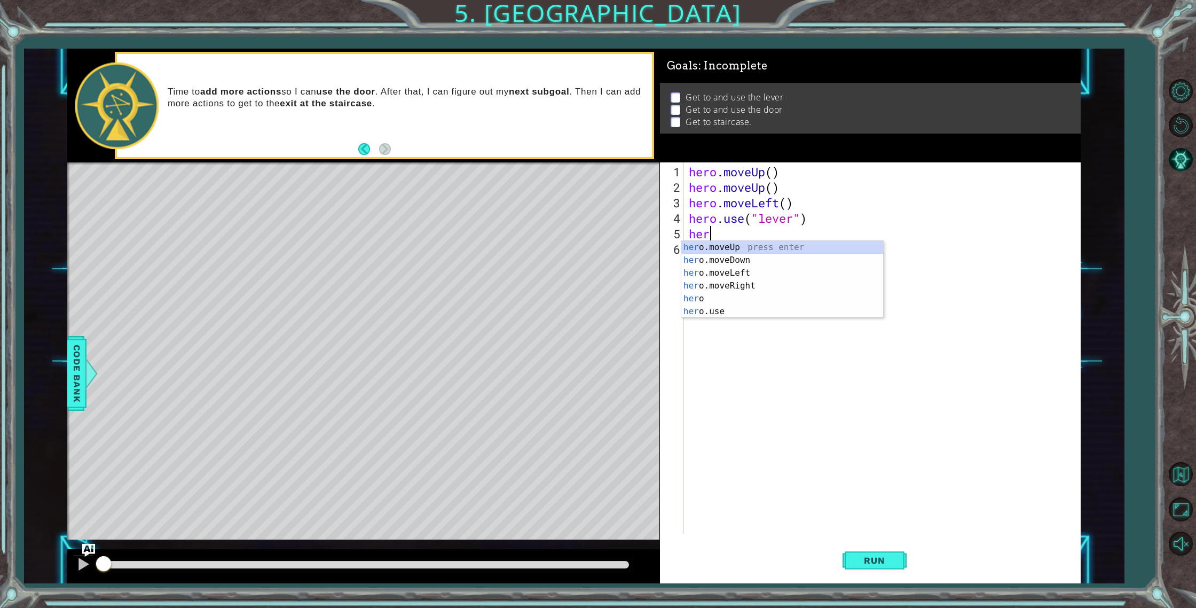
type textarea "hero"
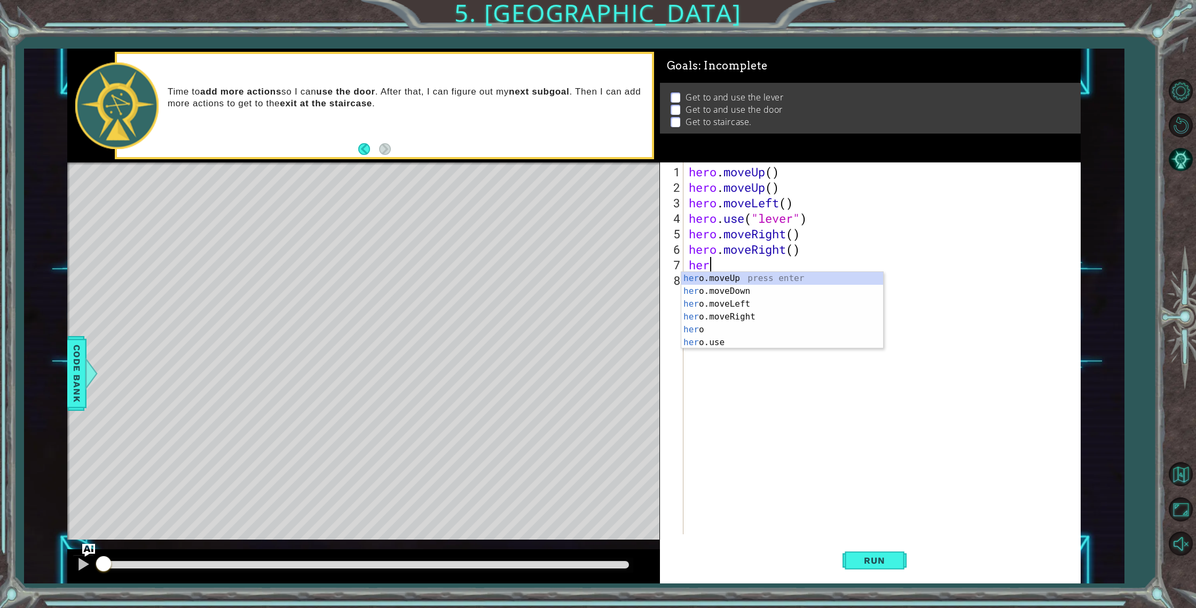
scroll to position [0, 1]
type textarea "hero"
type textarea "hero.use("door")"
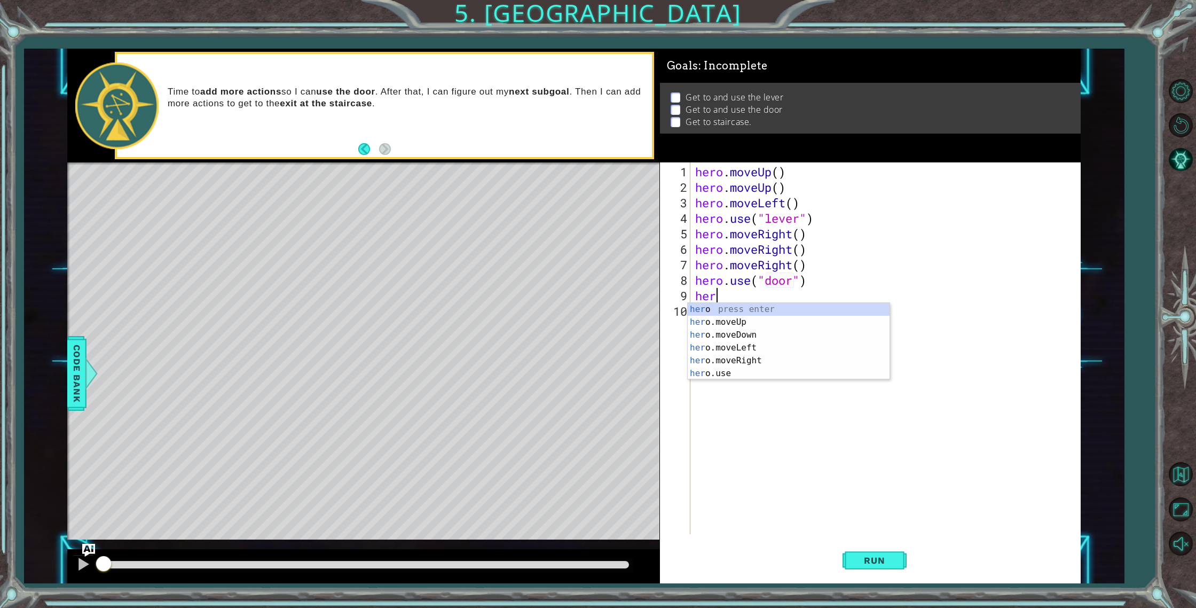
type textarea "hero"
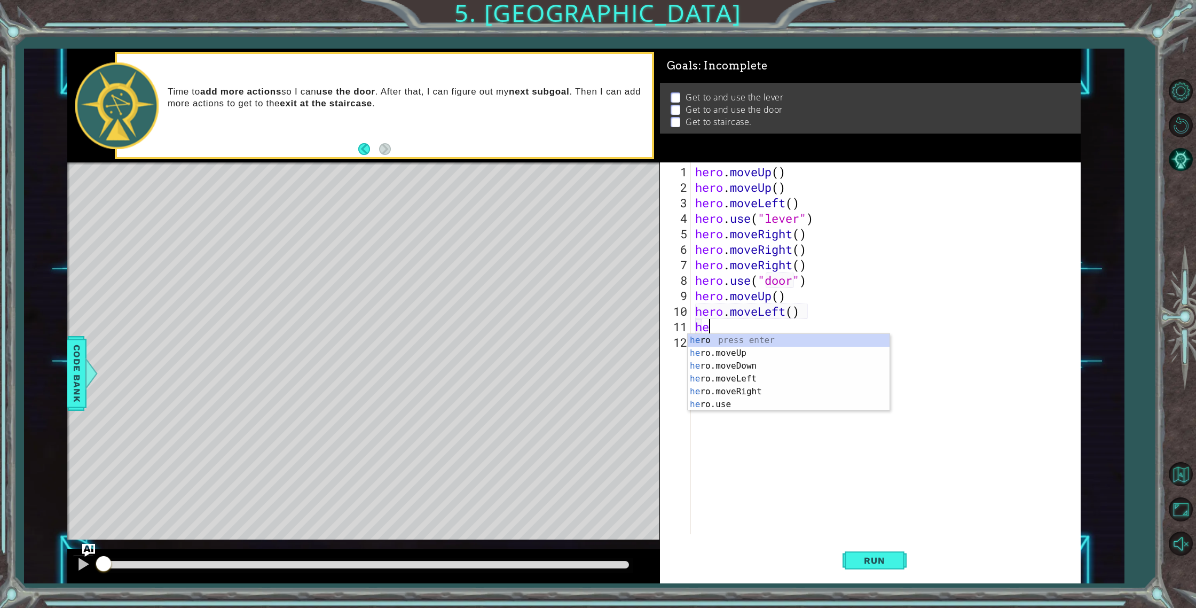
type textarea "hero"
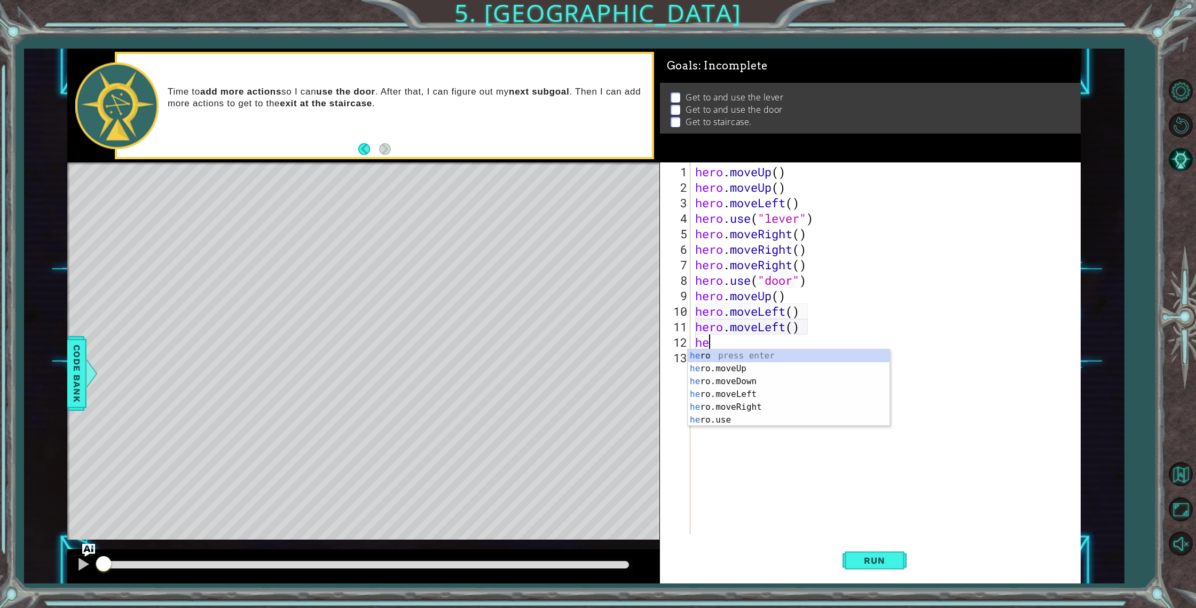
type textarea "hero"
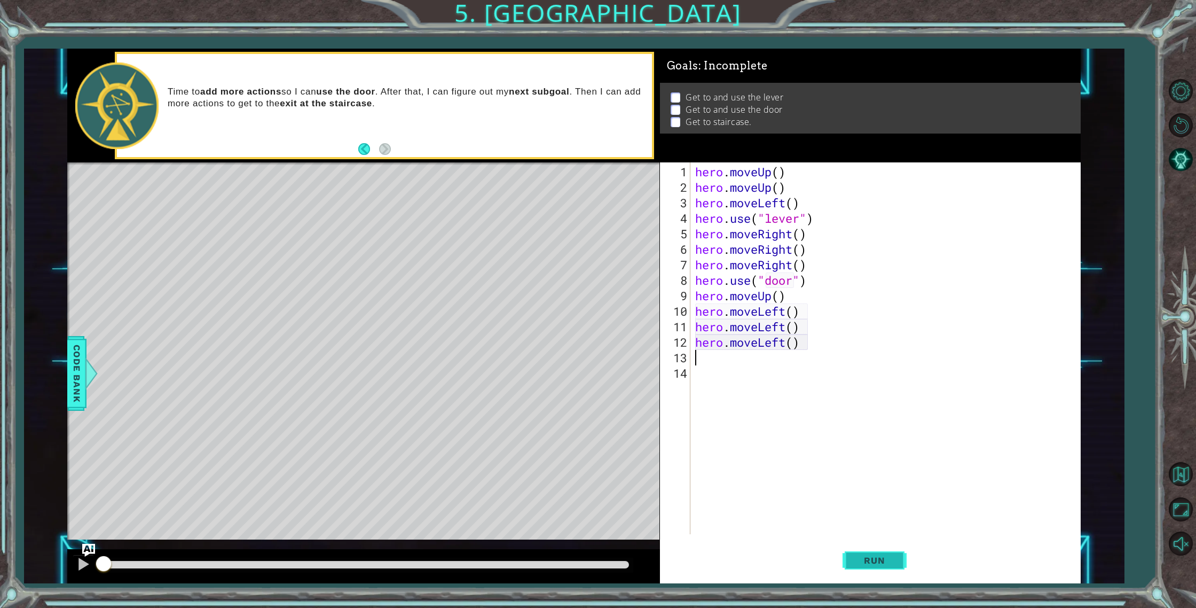
click at [887, 558] on span "Run" at bounding box center [875, 560] width 42 height 11
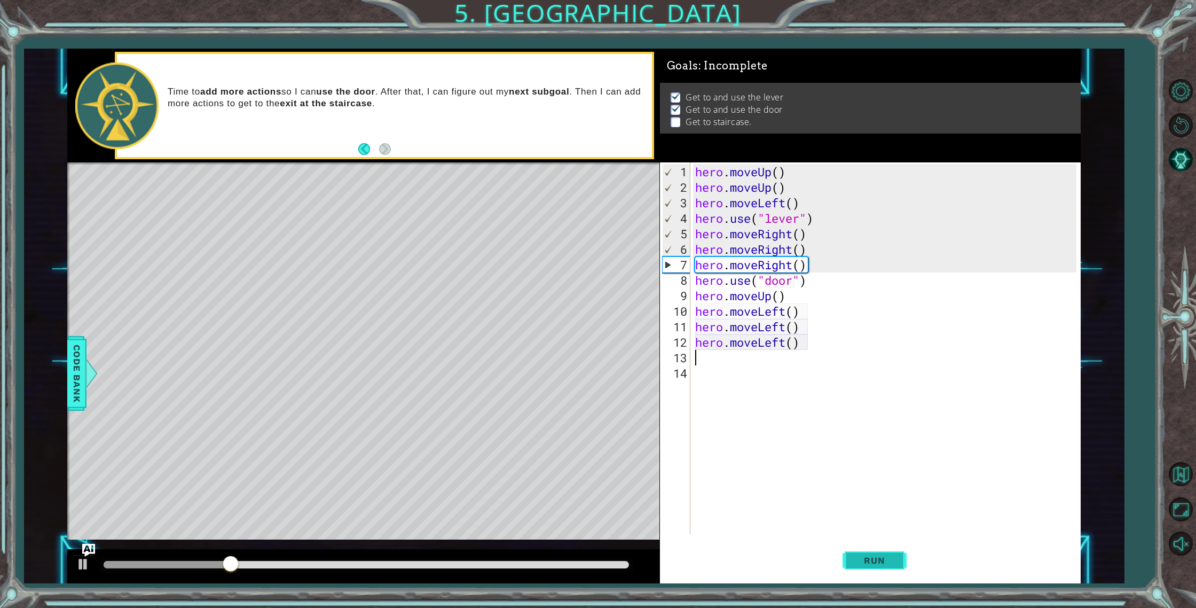
click at [886, 562] on span "Run" at bounding box center [875, 560] width 42 height 11
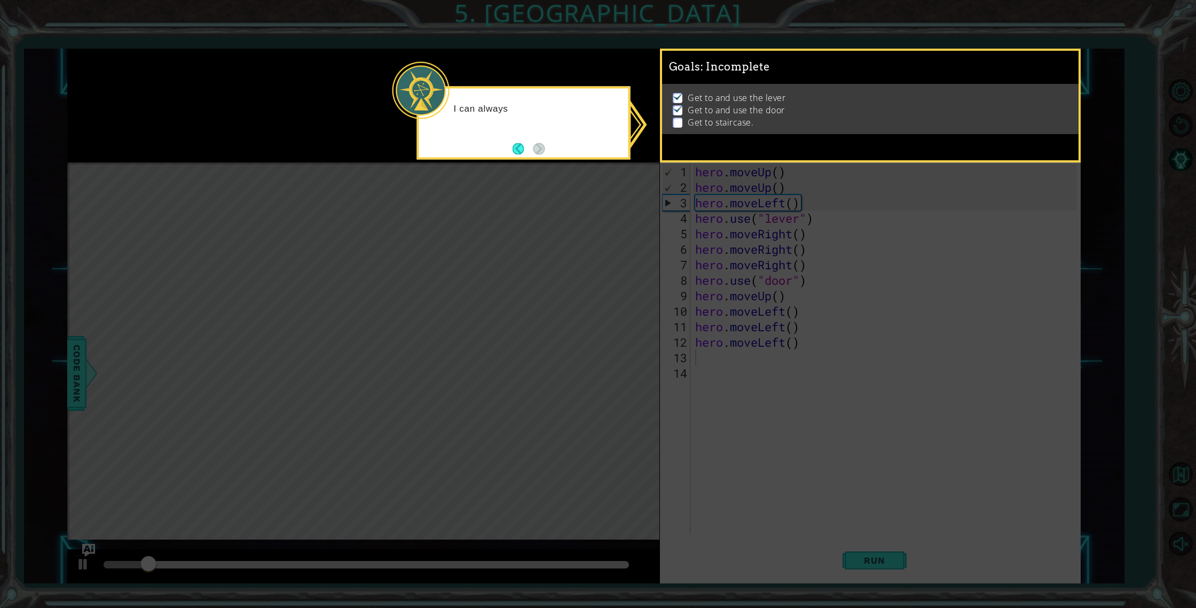
click at [718, 210] on icon at bounding box center [598, 304] width 1196 height 608
click at [510, 146] on div "I can always check my GOALS and figure out what to" at bounding box center [524, 123] width 214 height 73
click at [542, 146] on div "I can always check my GOALS and figure out what to do next." at bounding box center [523, 118] width 209 height 58
click at [515, 145] on div "I can always check my GOALS and figure out what to do next." at bounding box center [524, 123] width 214 height 73
click at [522, 146] on button "Back" at bounding box center [523, 149] width 21 height 12
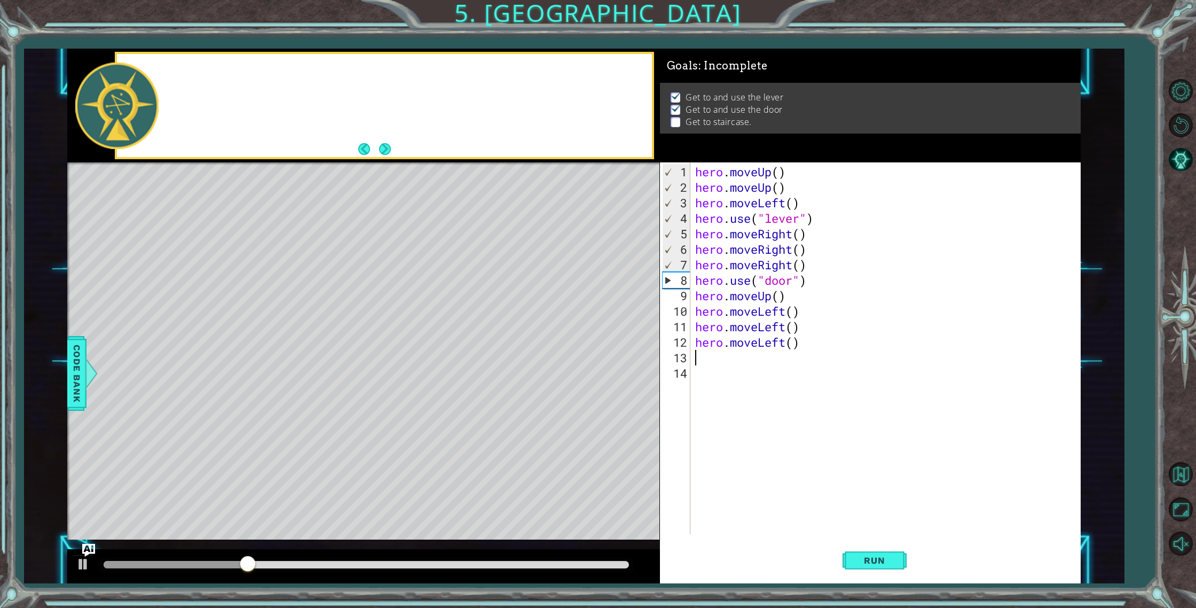
click at [521, 147] on div at bounding box center [384, 105] width 535 height 103
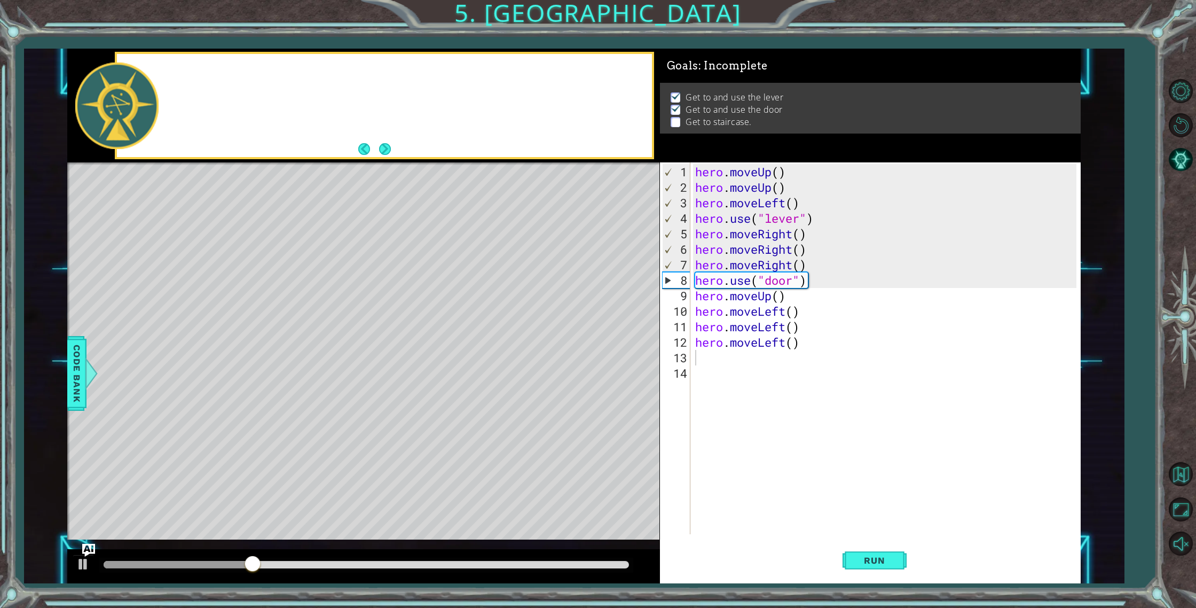
click at [532, 147] on div at bounding box center [384, 105] width 535 height 103
click at [427, 148] on div "Time to" at bounding box center [384, 105] width 535 height 103
click at [388, 148] on button "Next" at bounding box center [385, 149] width 12 height 12
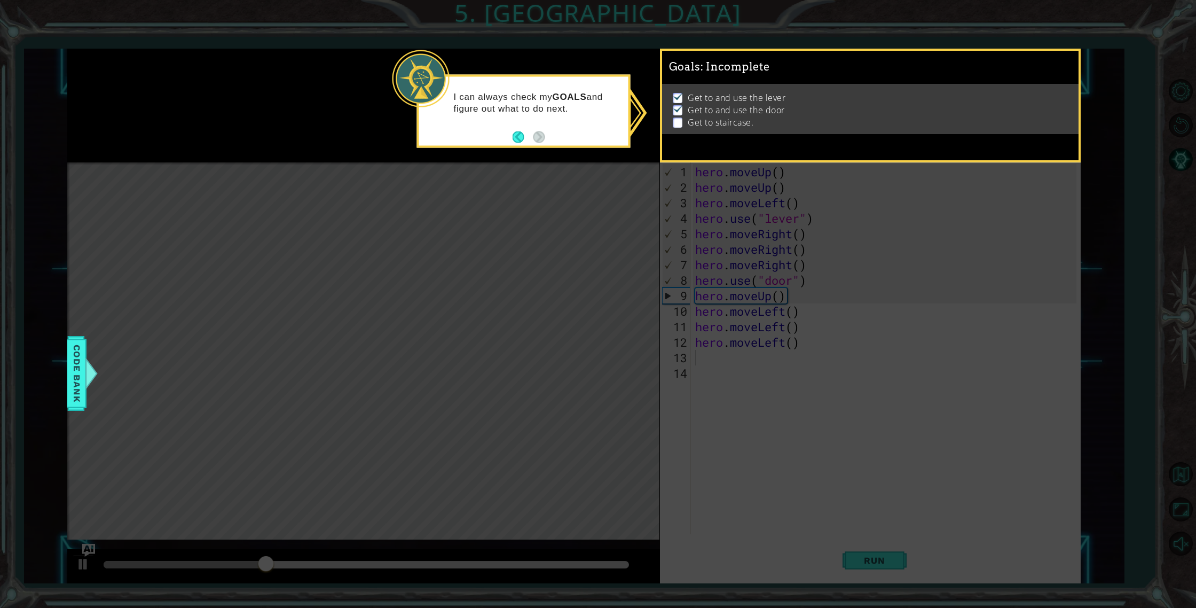
click at [389, 148] on icon at bounding box center [598, 304] width 1196 height 608
click at [527, 141] on button "Back" at bounding box center [523, 137] width 21 height 12
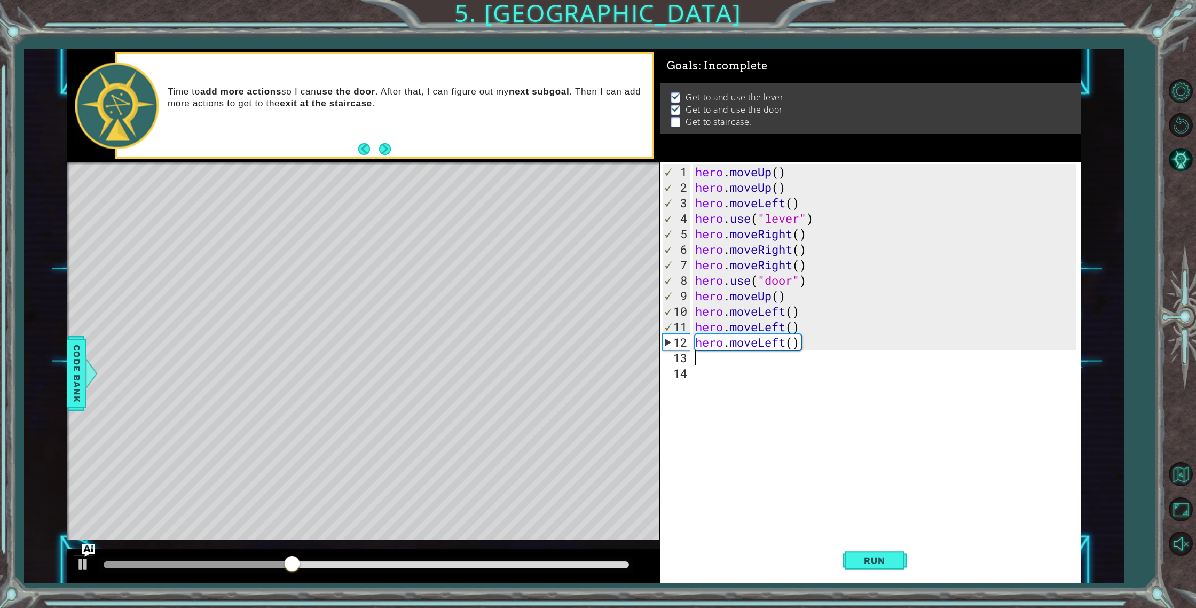
click at [672, 120] on p at bounding box center [676, 122] width 10 height 10
click at [729, 358] on div "hero . moveUp ( ) hero . moveUp ( ) hero . moveLeft ( ) hero . use ( "lever" ) …" at bounding box center [887, 365] width 389 height 403
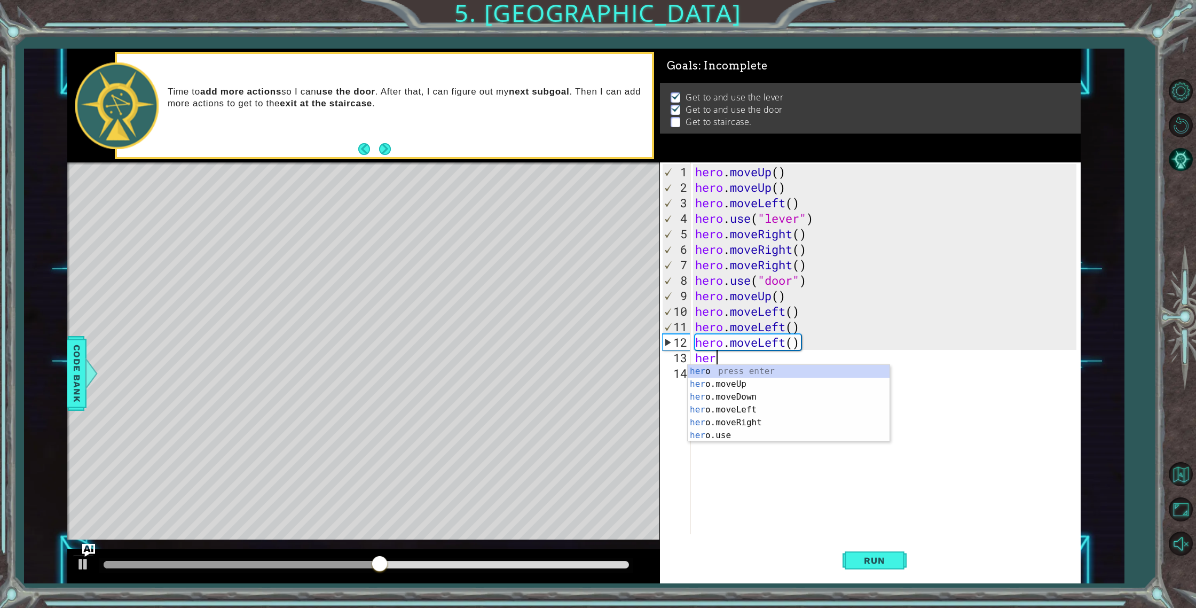
scroll to position [0, 1]
type textarea "hero"
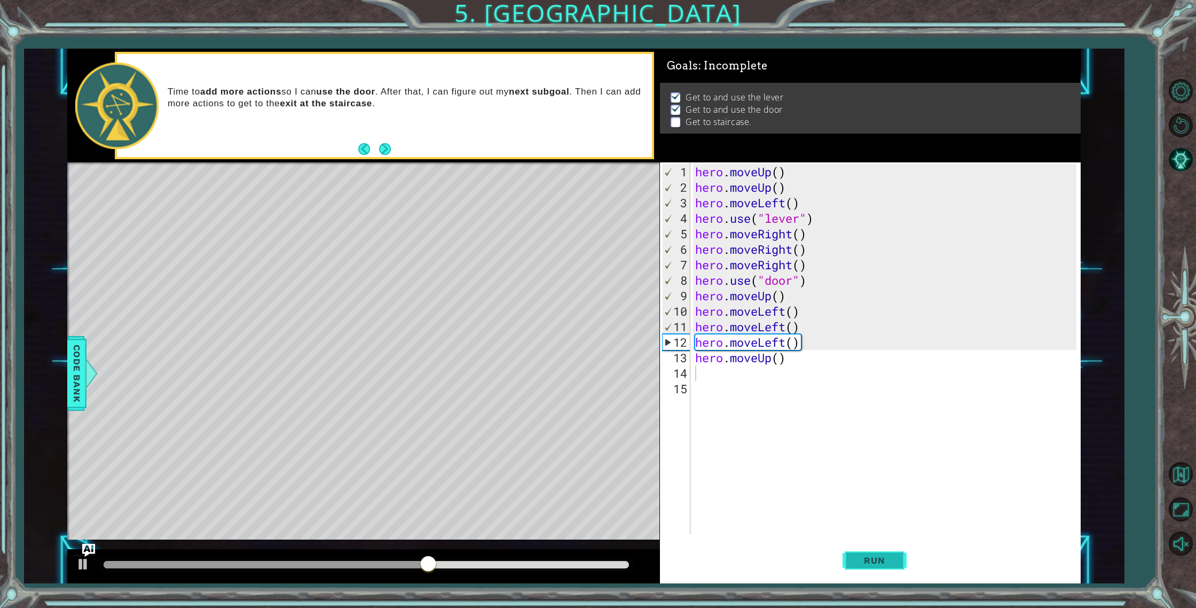
click at [897, 567] on button "Run" at bounding box center [875, 560] width 64 height 42
drag, startPoint x: 429, startPoint y: 564, endPoint x: 363, endPoint y: 572, distance: 67.2
click at [366, 572] on div at bounding box center [375, 564] width 19 height 19
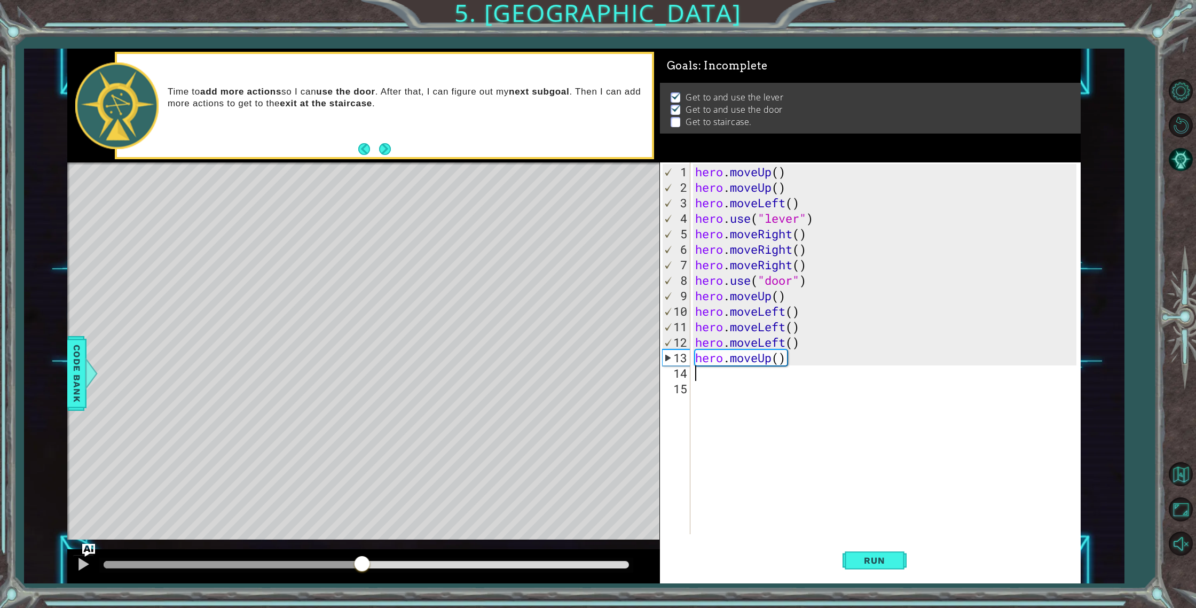
drag, startPoint x: 378, startPoint y: 569, endPoint x: 299, endPoint y: 572, distance: 79.1
click at [353, 572] on div at bounding box center [362, 564] width 19 height 19
drag, startPoint x: 306, startPoint y: 568, endPoint x: 270, endPoint y: 570, distance: 35.8
click at [282, 570] on div at bounding box center [291, 564] width 19 height 19
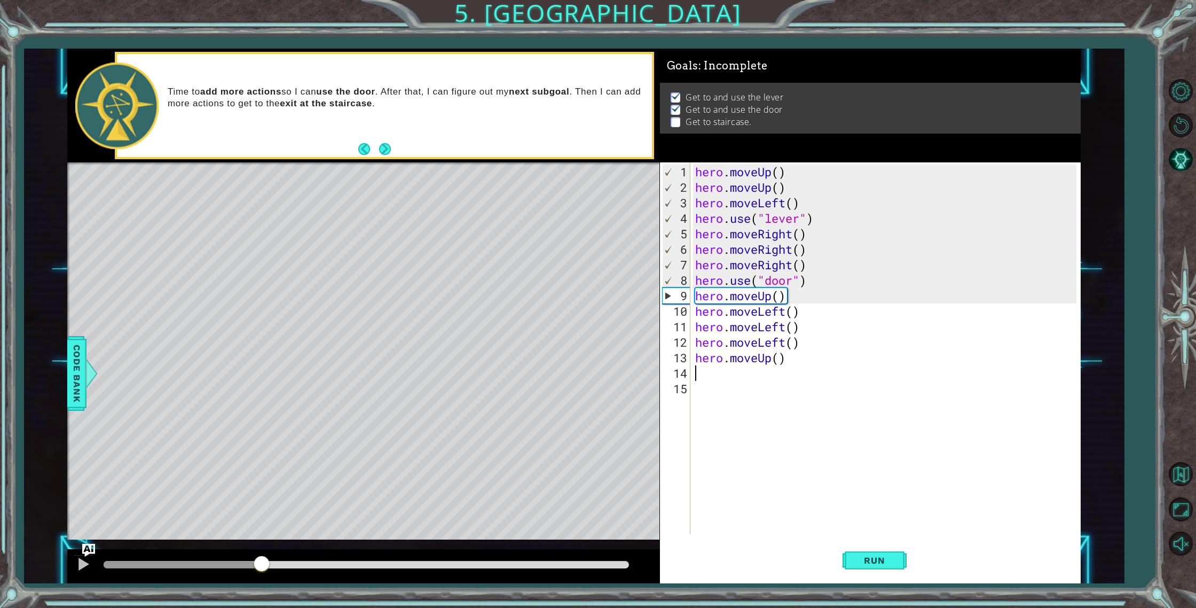
click at [262, 571] on div at bounding box center [261, 564] width 19 height 19
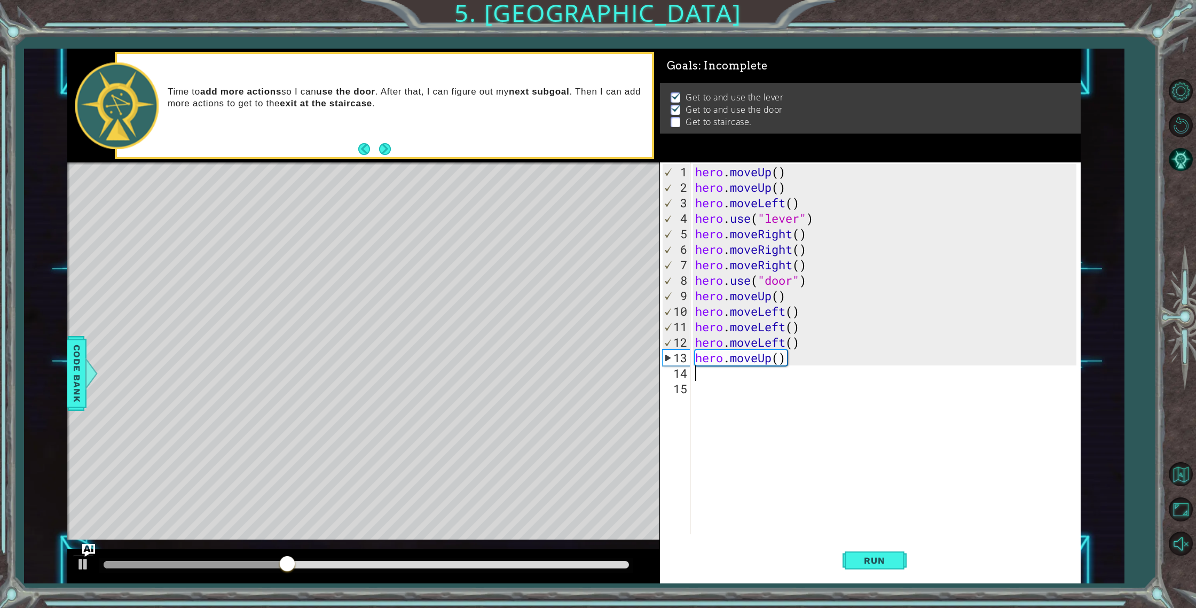
click at [748, 308] on div "hero . moveUp ( ) hero . moveUp ( ) hero . moveLeft ( ) hero . use ( "lever" ) …" at bounding box center [887, 365] width 389 height 403
type textarea "hero.moveLeft()"
click at [773, 307] on div "hero . moveUp ( ) hero . moveUp ( ) hero . moveLeft ( ) hero . use ( "lever" ) …" at bounding box center [887, 365] width 389 height 403
click at [801, 304] on div "hero . moveUp ( ) hero . moveUp ( ) hero . moveLeft ( ) hero . use ( "lever" ) …" at bounding box center [887, 365] width 389 height 403
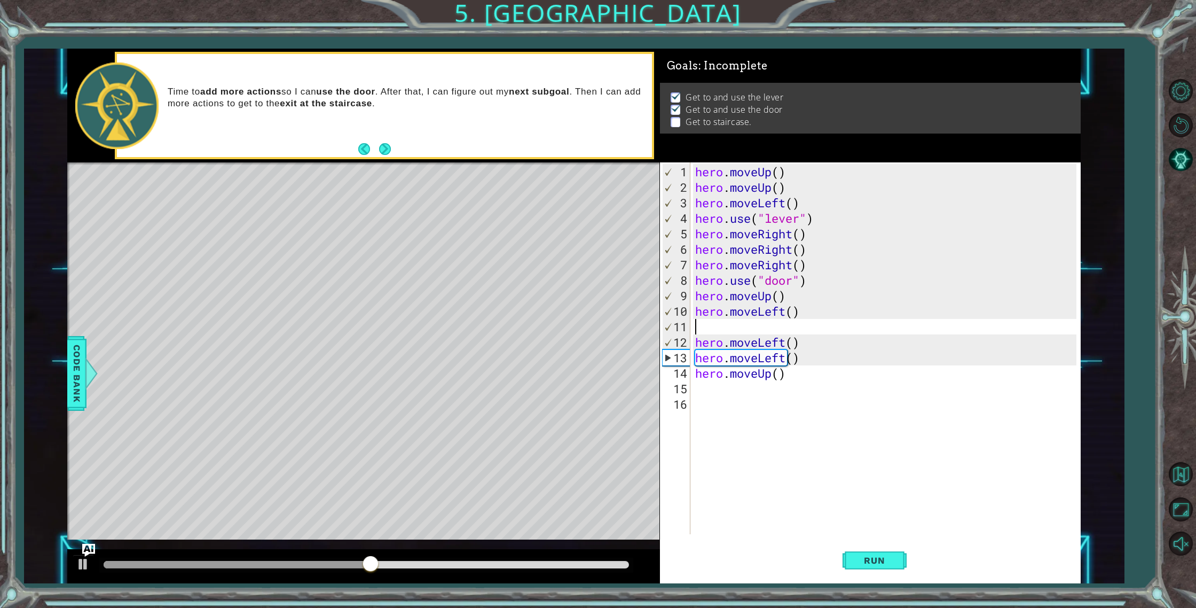
click at [801, 303] on div "hero . moveUp ( ) hero . moveUp ( ) hero . moveLeft ( ) hero . use ( "lever" ) …" at bounding box center [887, 365] width 389 height 403
click at [793, 293] on div "hero . moveUp ( ) hero . moveUp ( ) hero . moveLeft ( ) hero . use ( "lever" ) …" at bounding box center [887, 365] width 389 height 403
type textarea "hero.moveUp()"
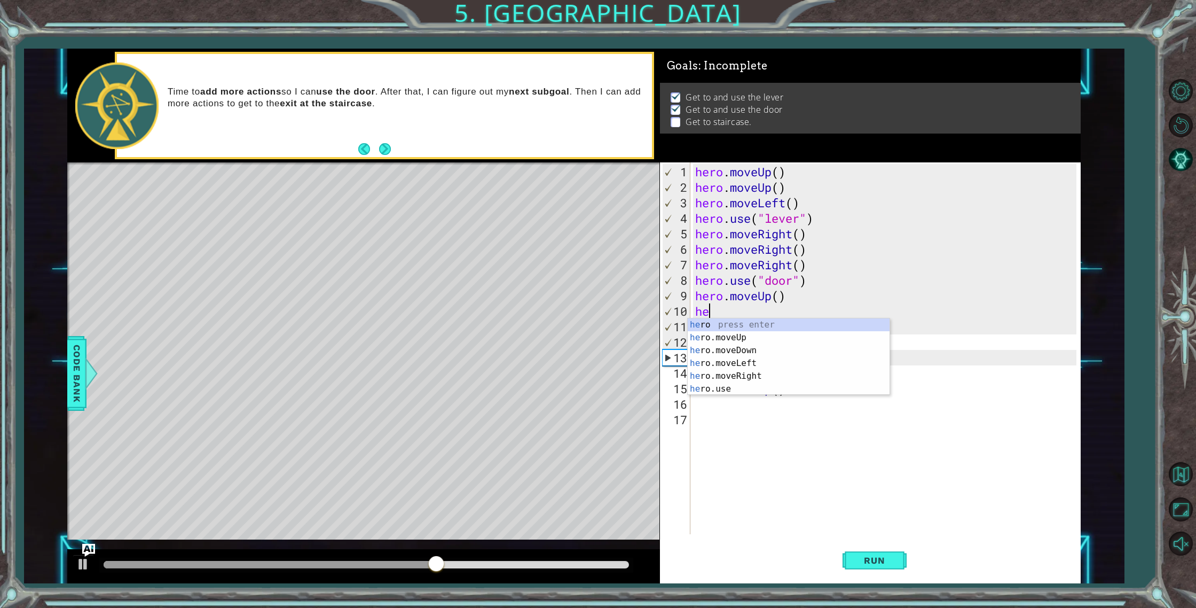
type textarea "hero"
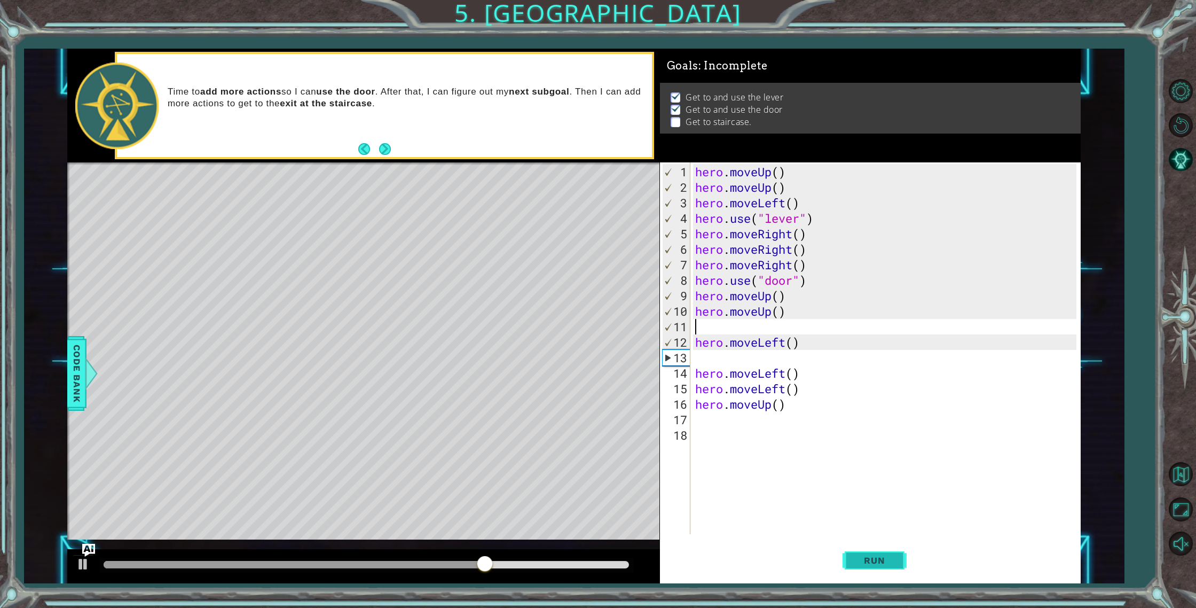
click at [881, 550] on button "Run" at bounding box center [875, 560] width 64 height 42
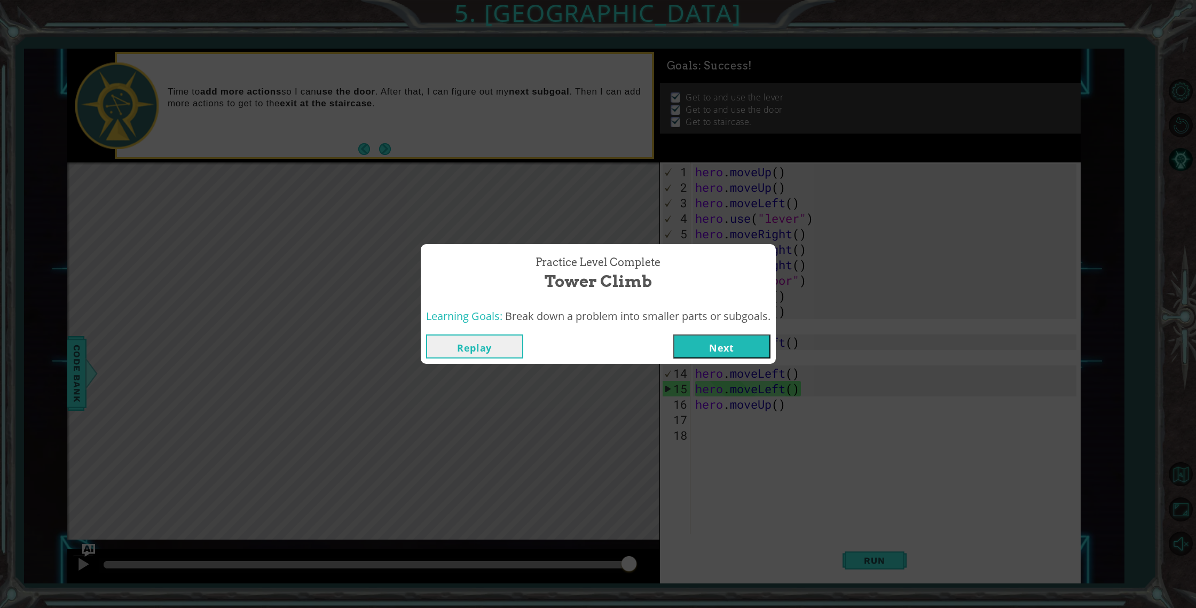
click at [731, 356] on button "Next" at bounding box center [722, 346] width 97 height 24
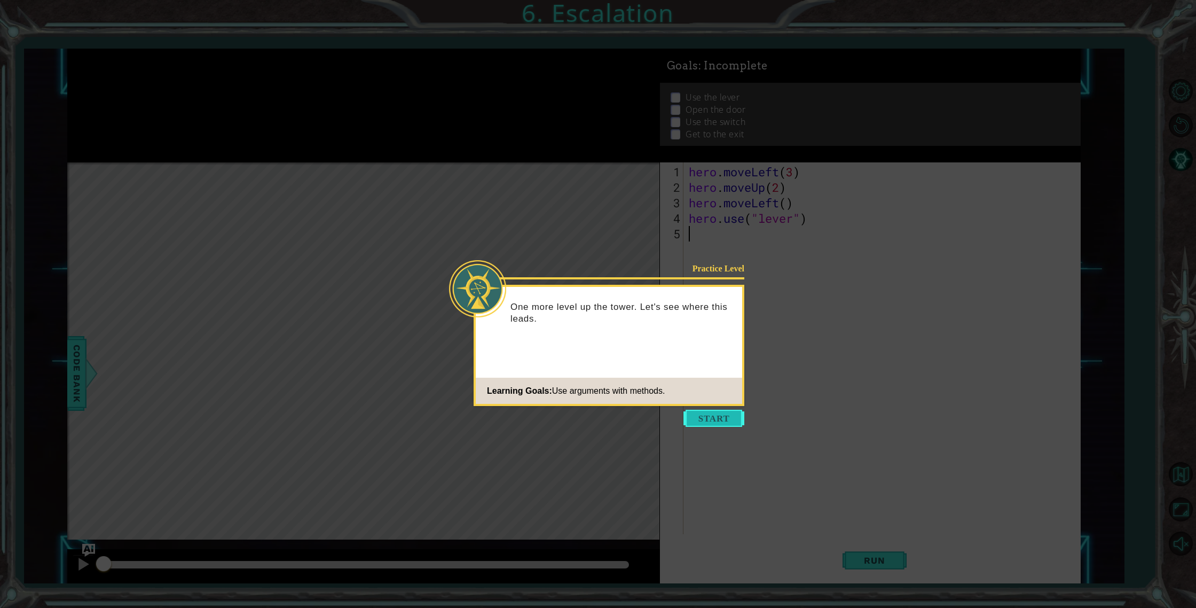
click at [711, 418] on button "Start" at bounding box center [714, 418] width 61 height 17
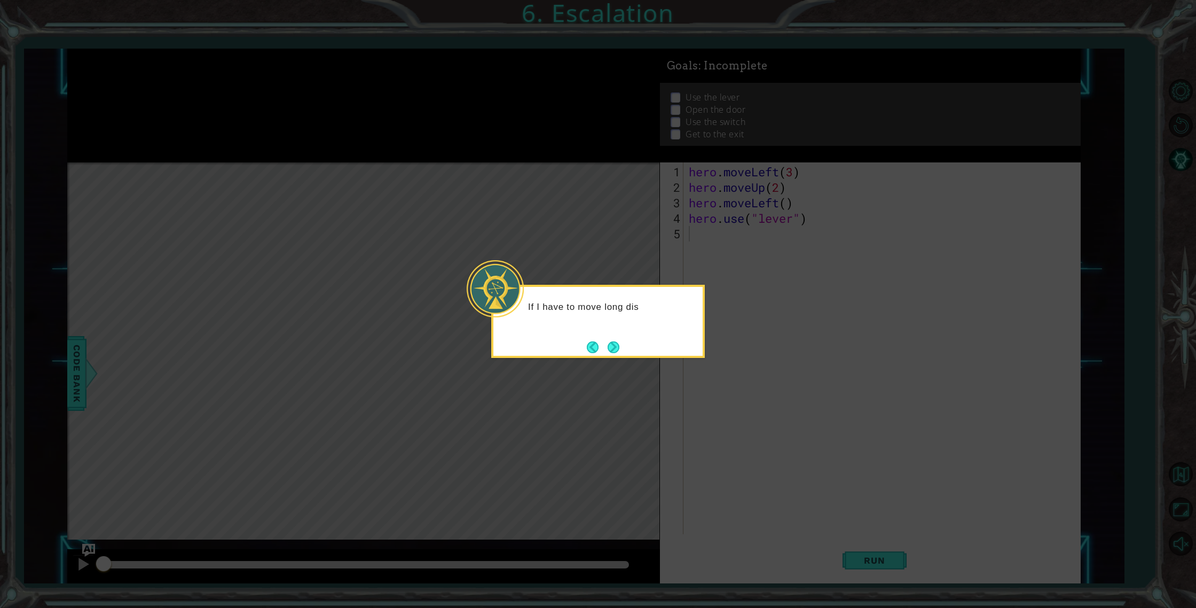
click at [614, 345] on button "Next" at bounding box center [614, 347] width 12 height 12
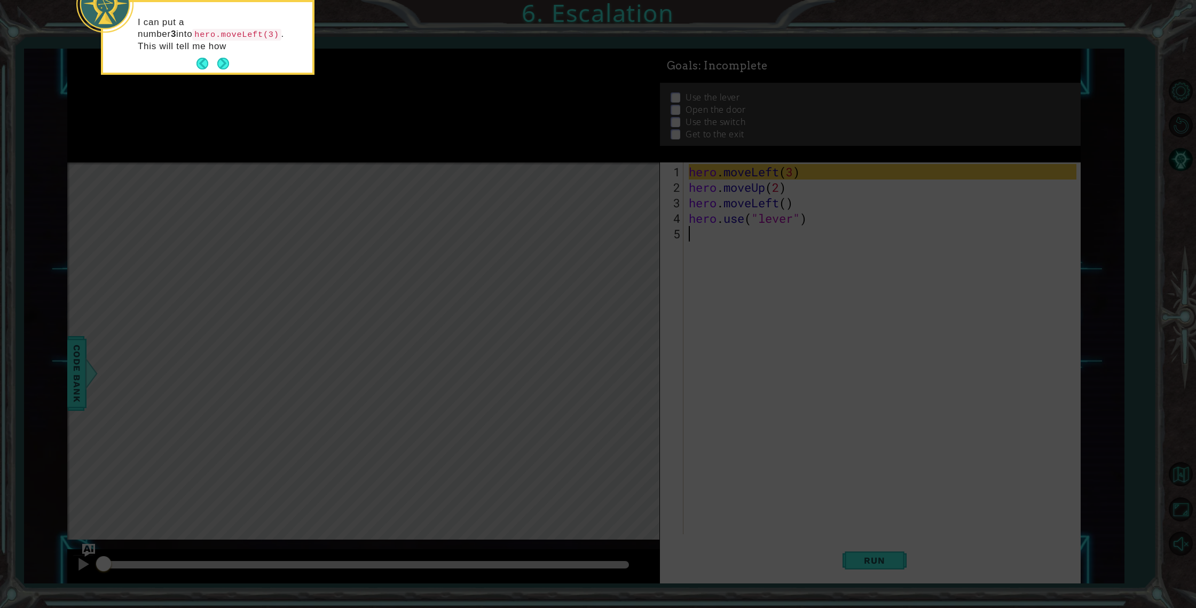
drag, startPoint x: 246, startPoint y: 72, endPoint x: 231, endPoint y: 71, distance: 15.0
click at [243, 75] on body "1 ההההההההההההההההההההההההההההההההההההההההההההההההההההההההההההההההההההההההההההה…" at bounding box center [598, 304] width 1196 height 608
click at [232, 71] on div "I can put a number 3 into hero.moveLeft(3) . This will tell me how many s" at bounding box center [207, 39] width 209 height 66
click at [228, 69] on button "Next" at bounding box center [223, 75] width 12 height 12
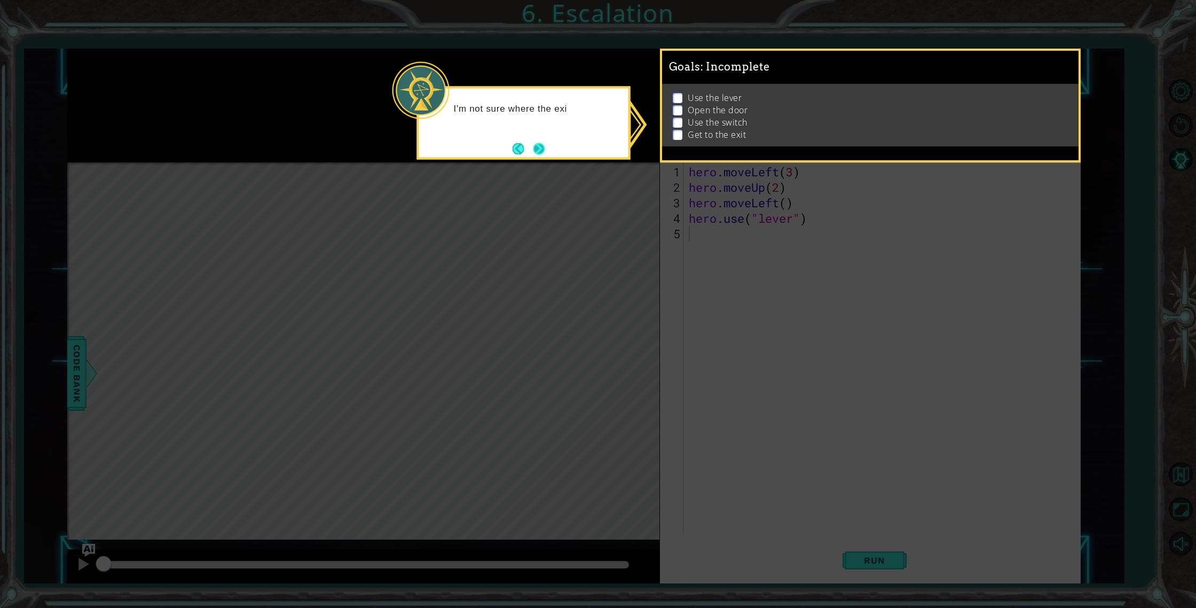
click at [543, 147] on button "Next" at bounding box center [539, 149] width 12 height 12
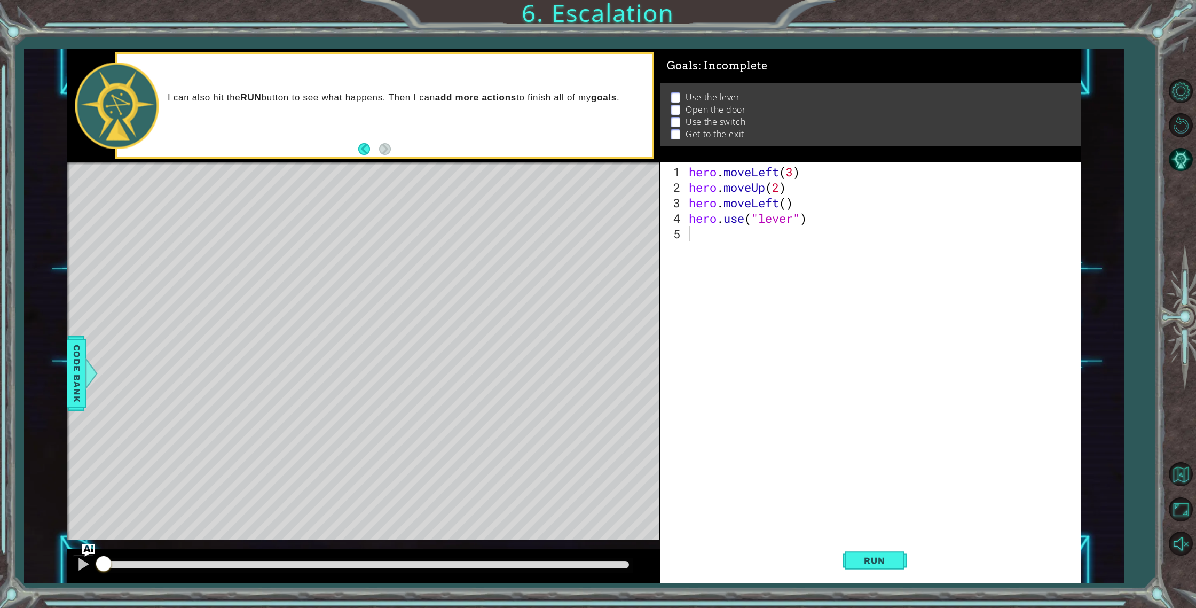
click at [394, 148] on div "I can also hit the RUN button to see what happens. Then I can add more actions …" at bounding box center [384, 105] width 535 height 103
click at [369, 149] on button "Back" at bounding box center [368, 149] width 21 height 12
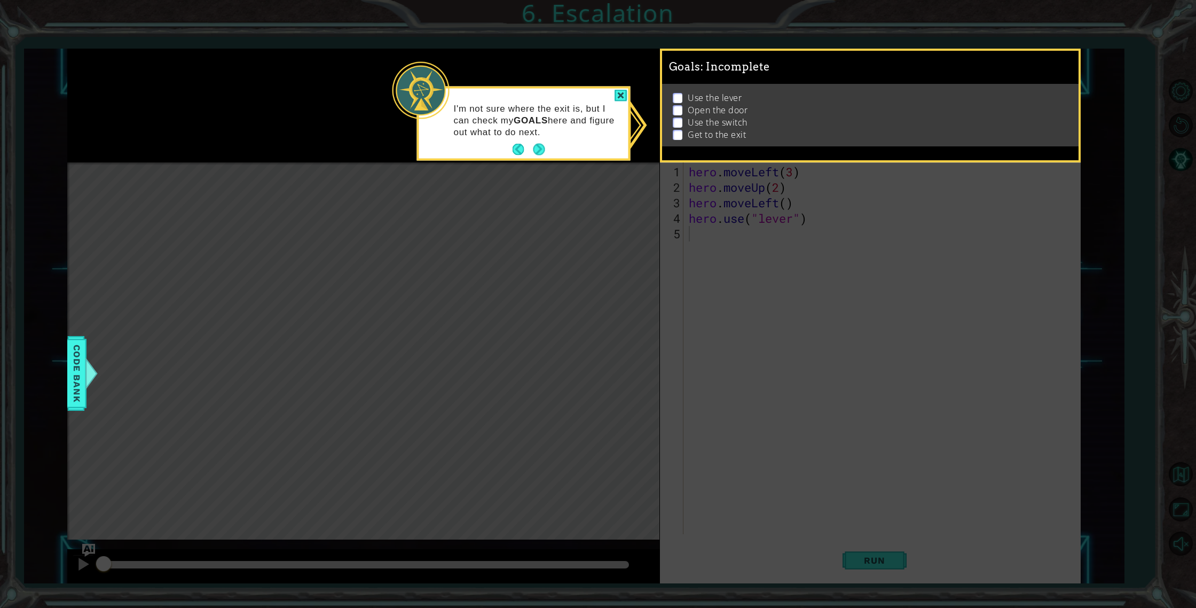
click at [385, 147] on icon at bounding box center [598, 304] width 1196 height 608
click at [538, 153] on button "Next" at bounding box center [539, 150] width 12 height 12
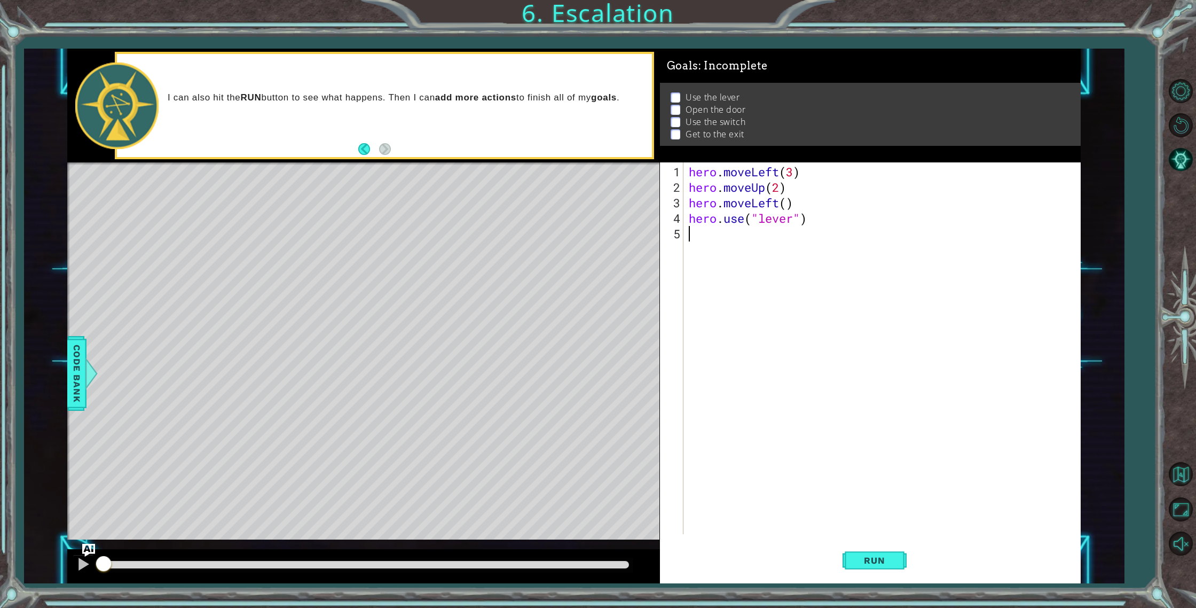
click at [680, 96] on p at bounding box center [676, 97] width 10 height 10
click at [682, 112] on li "Open the door" at bounding box center [872, 110] width 402 height 12
click at [712, 243] on div "hero . moveLeft ( 3 ) hero . moveUp ( 2 ) hero . moveLeft ( ) hero . use ( "lev…" at bounding box center [885, 365] width 396 height 403
click at [748, 286] on div "hero press enter hero .moveUp press enter hero .moveDown press enter hero .move…" at bounding box center [783, 292] width 202 height 103
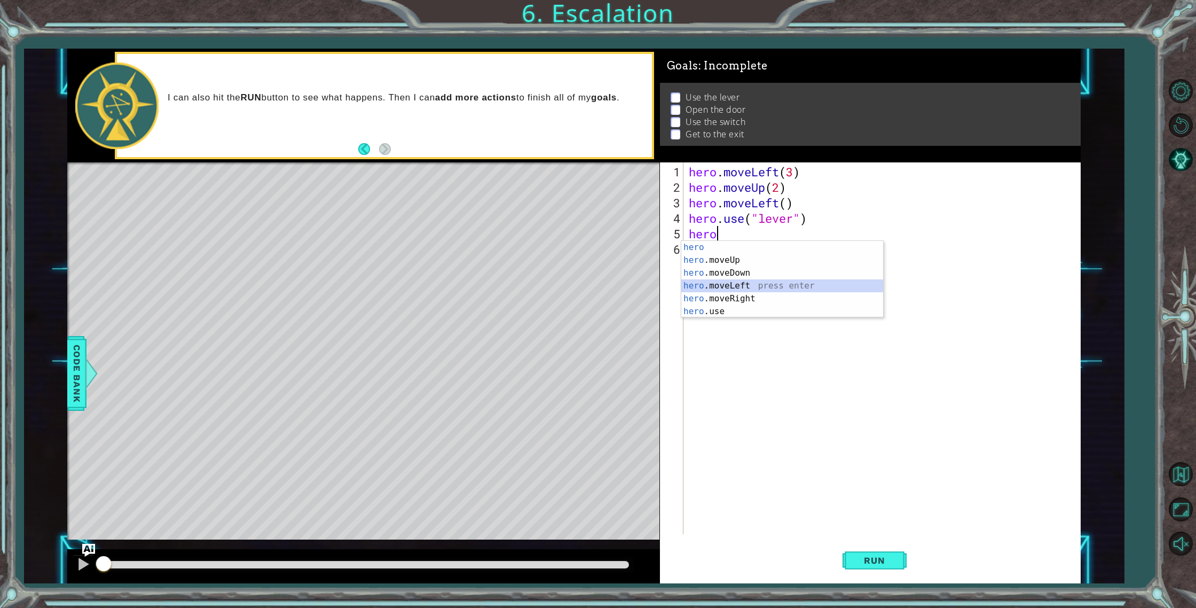
type textarea "hero.moveLeft(1)"
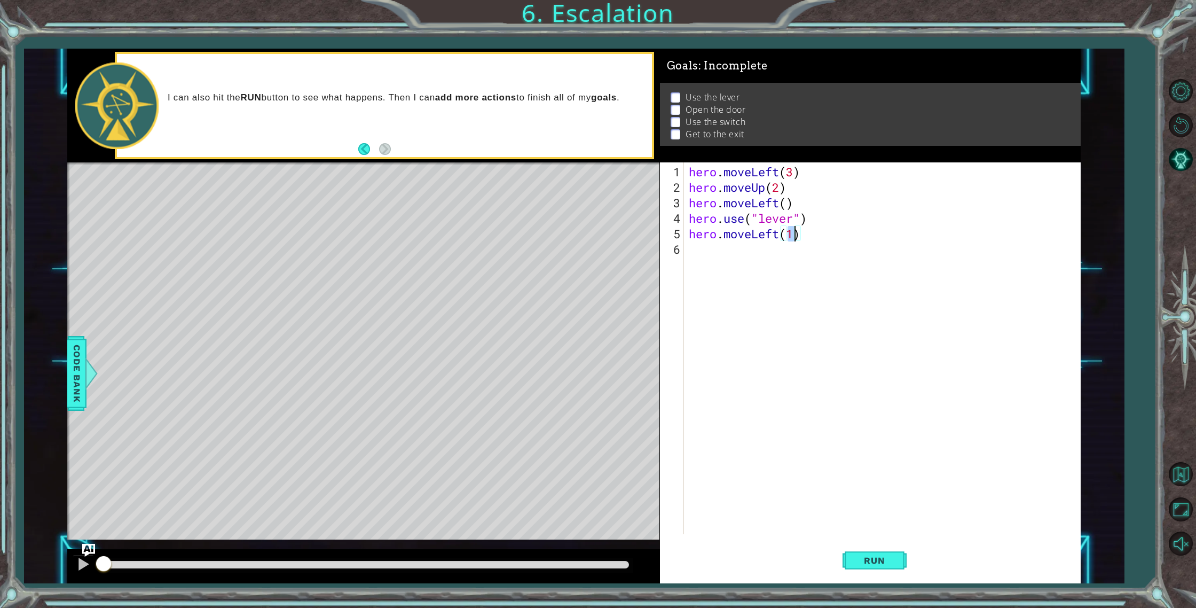
click at [695, 254] on div "hero . moveLeft ( 3 ) hero . moveUp ( 2 ) hero . moveLeft ( ) hero . use ( "lev…" at bounding box center [885, 365] width 396 height 403
type textarea "use"
click at [710, 269] on div "hero . moveLeft ( 3 ) hero . moveUp ( 2 ) hero . moveLeft ( ) hero . use ( "lev…" at bounding box center [885, 365] width 396 height 403
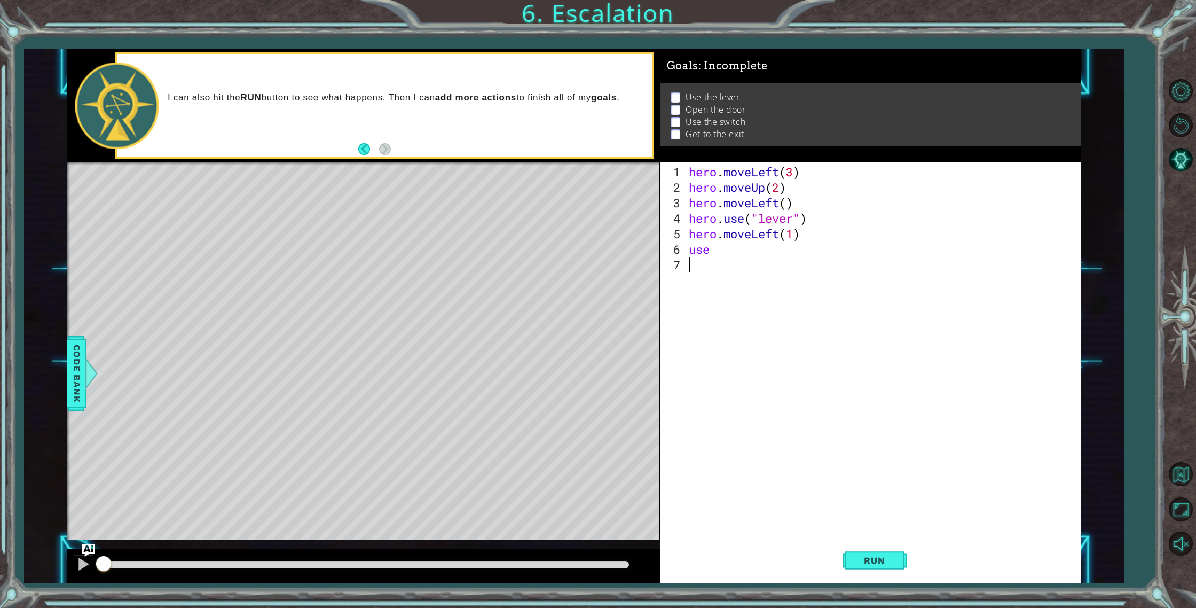
scroll to position [0, 0]
click at [723, 248] on div "hero . moveLeft ( 3 ) hero . moveUp ( 2 ) hero . moveLeft ( ) hero . use ( "lev…" at bounding box center [885, 365] width 396 height 403
type textarea "use"
click at [721, 261] on div "hero. use press enter" at bounding box center [783, 275] width 202 height 38
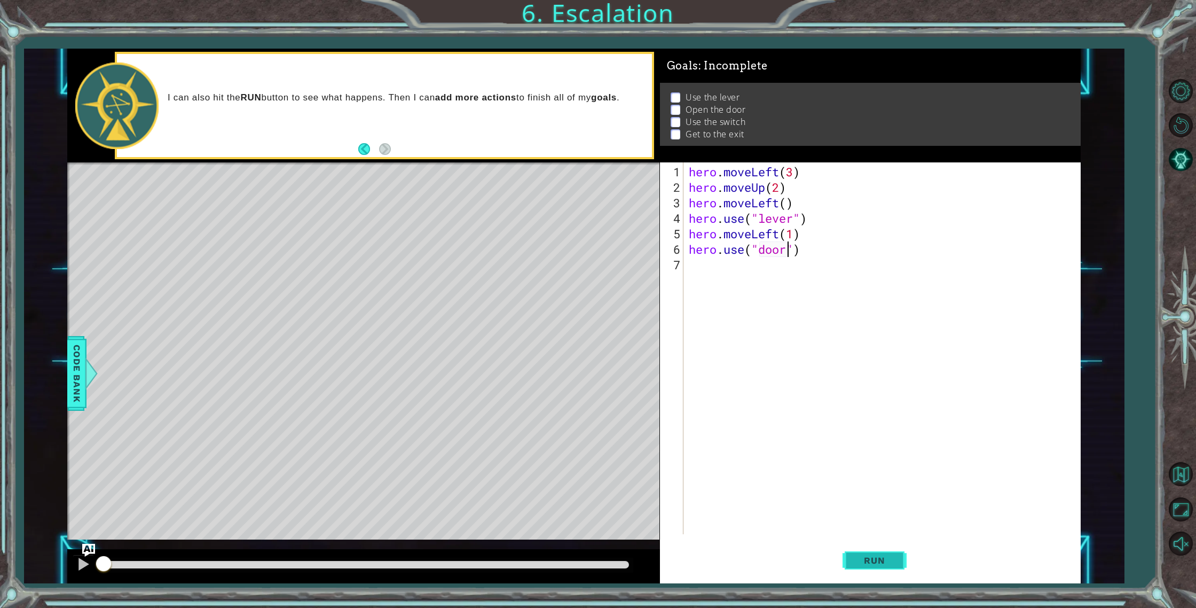
type textarea "hero.use("door")"
click at [880, 560] on span "Run" at bounding box center [875, 560] width 42 height 11
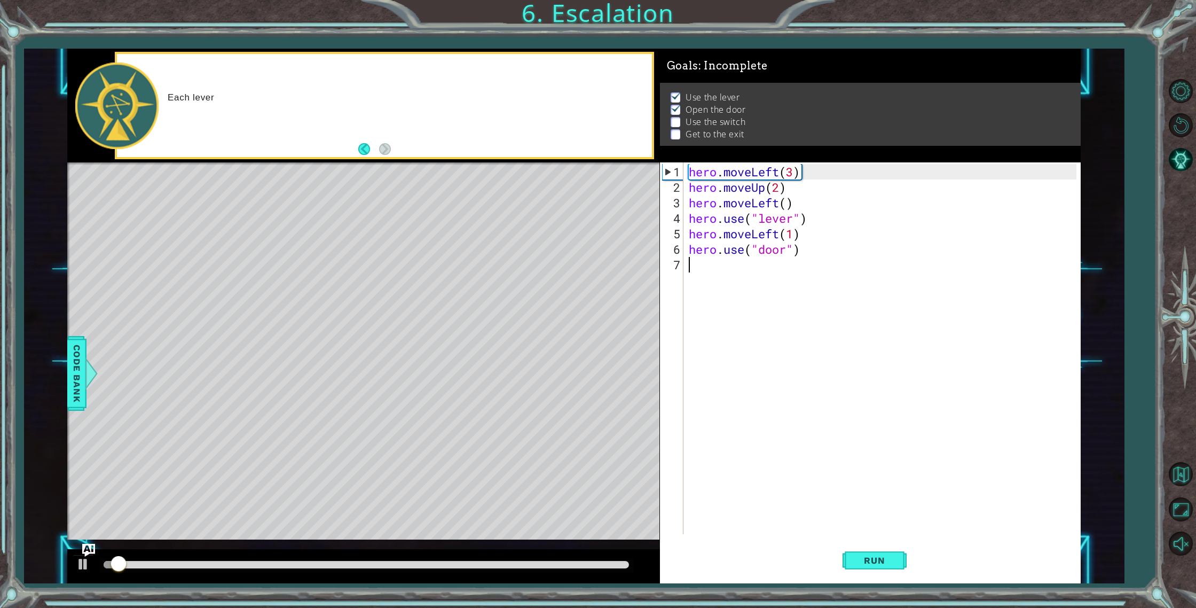
click at [694, 261] on div "hero . moveLeft ( 3 ) hero . moveUp ( 2 ) hero . moveLeft ( ) hero . use ( "lev…" at bounding box center [885, 365] width 396 height 403
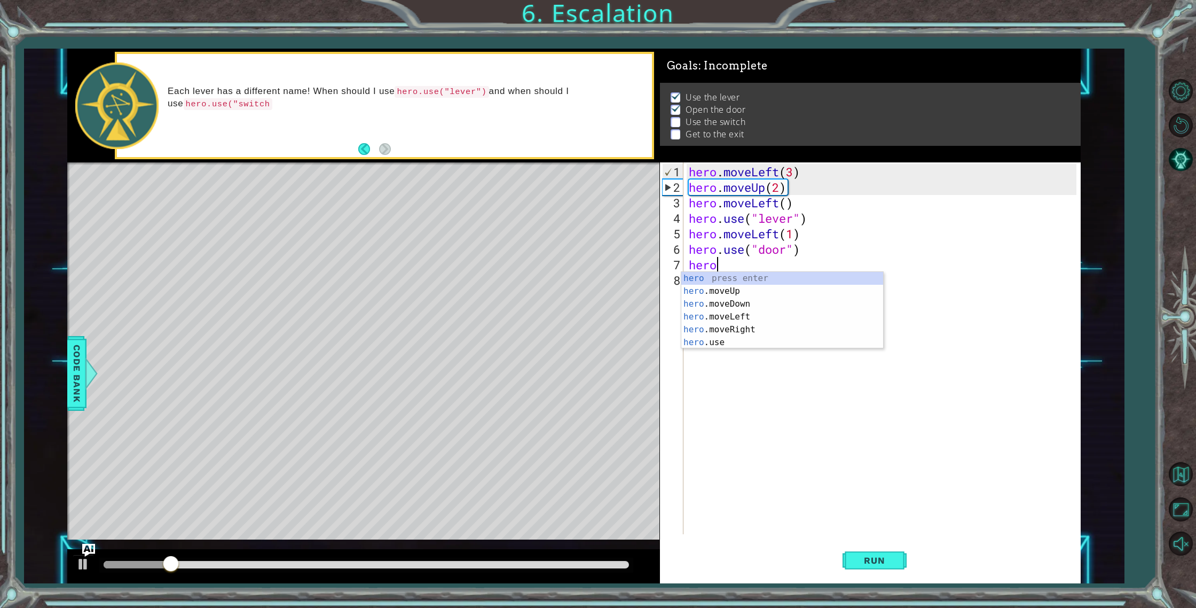
scroll to position [0, 1]
click at [749, 292] on div "hero press enter hero .moveUp press enter hero .moveDown press enter hero .move…" at bounding box center [783, 323] width 202 height 103
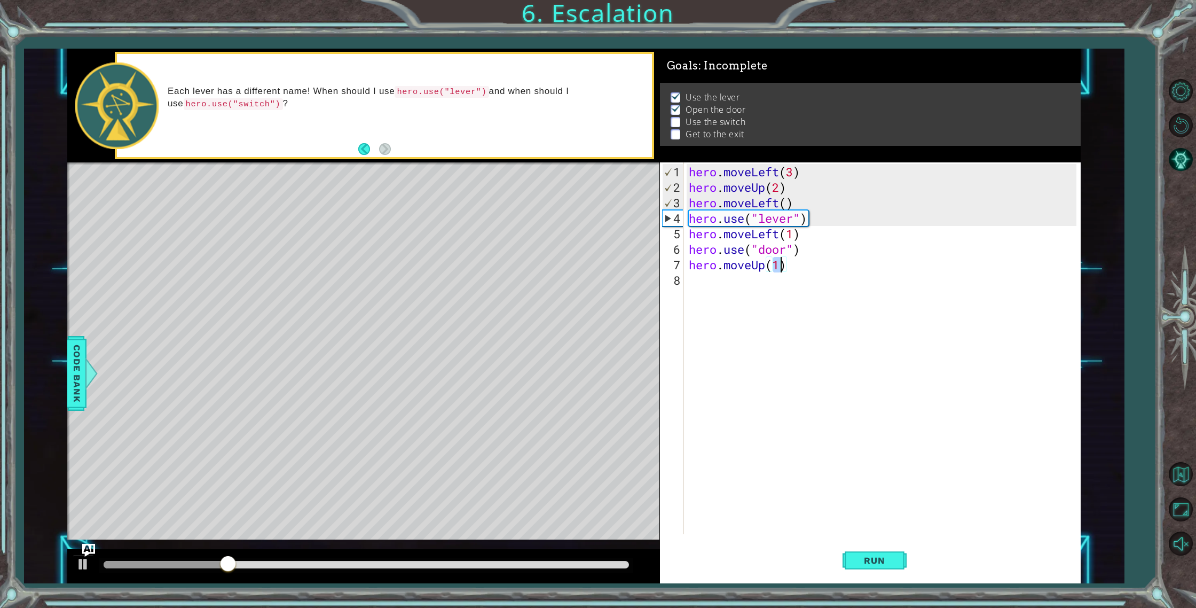
type textarea "hero.moveUp(2)"
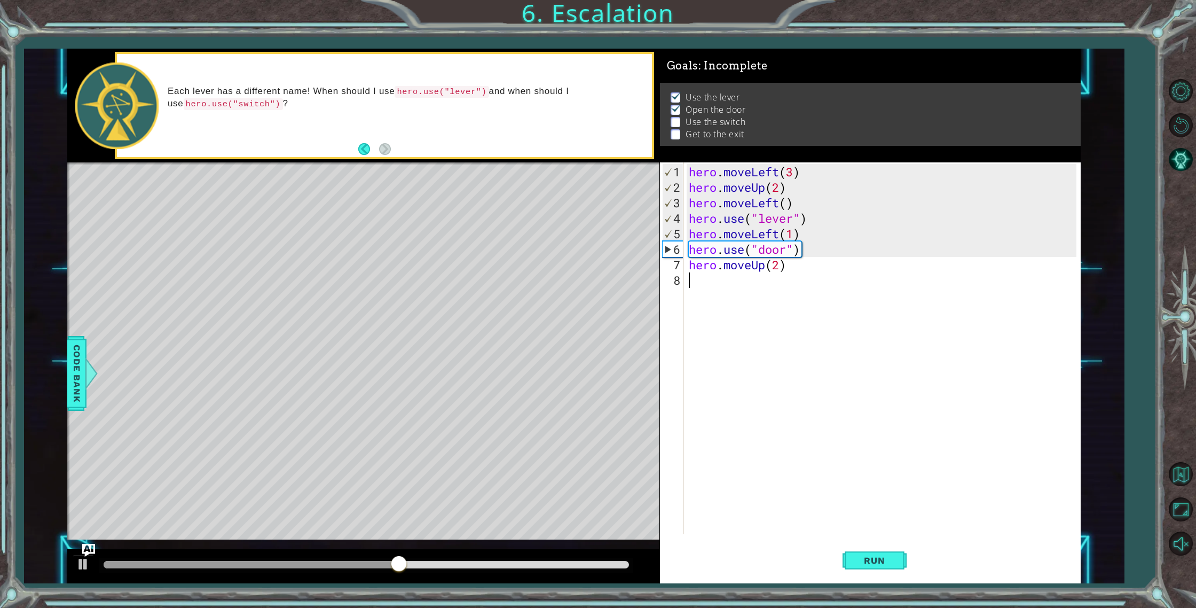
click at [715, 285] on div "hero . moveLeft ( 3 ) hero . moveUp ( 2 ) hero . moveLeft ( ) hero . use ( "lev…" at bounding box center [885, 365] width 396 height 403
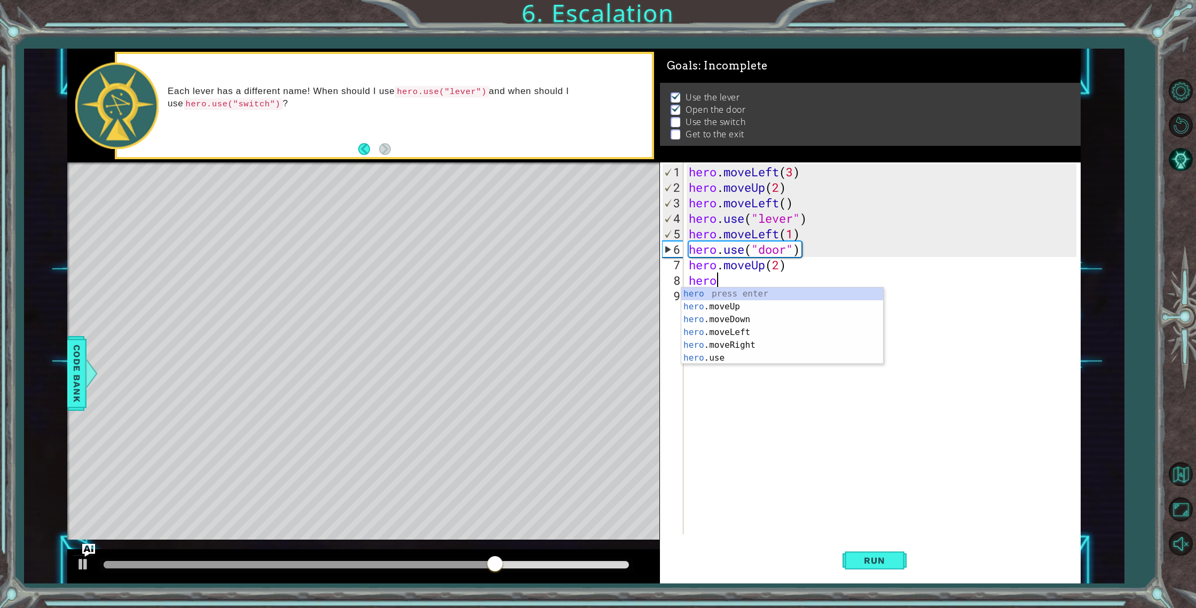
scroll to position [0, 1]
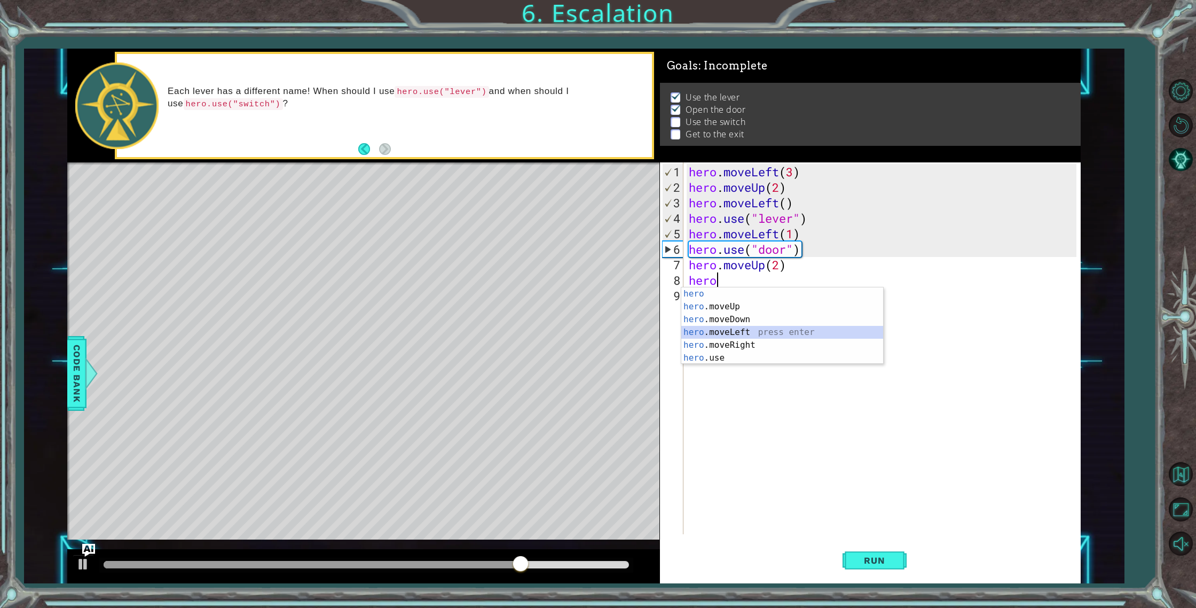
click at [742, 328] on div "hero press enter hero .moveUp press enter hero .moveDown press enter hero .move…" at bounding box center [783, 338] width 202 height 103
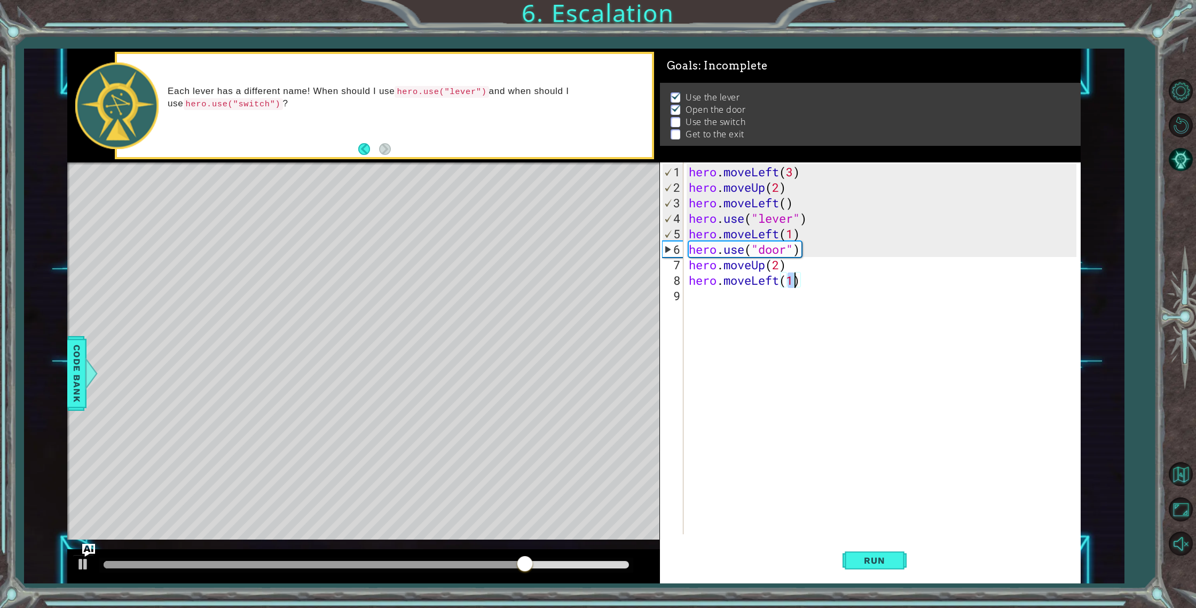
type textarea "hero.moveLeft(2)"
click at [711, 300] on div "hero . moveLeft ( 3 ) hero . moveUp ( 2 ) hero . moveLeft ( ) hero . use ( "lev…" at bounding box center [885, 365] width 396 height 403
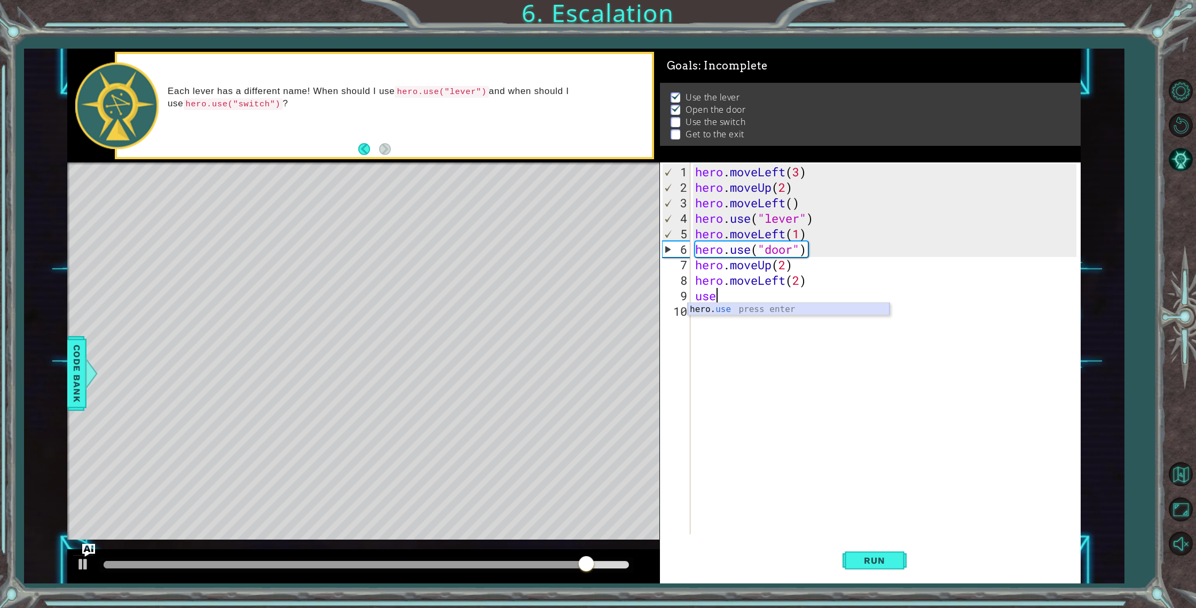
click at [732, 311] on div "hero. use press enter" at bounding box center [789, 322] width 202 height 38
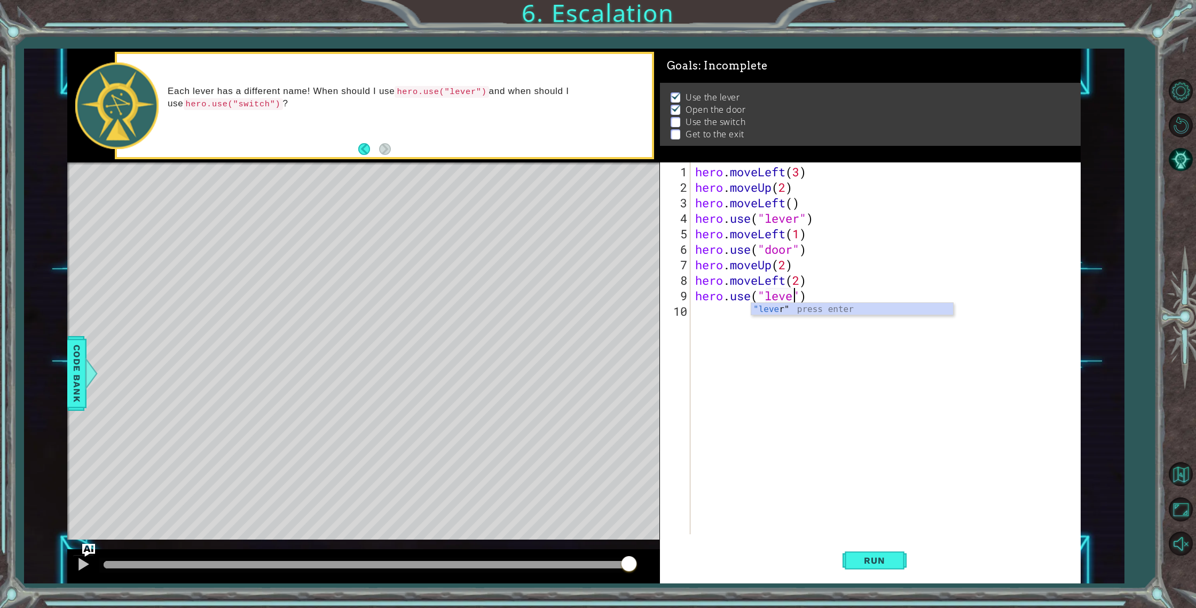
type textarea "hero.use("lever")"
click at [728, 315] on div "hero . moveLeft ( 3 ) hero . moveUp ( 2 ) hero . moveLeft ( ) hero . use ( "lev…" at bounding box center [887, 365] width 389 height 403
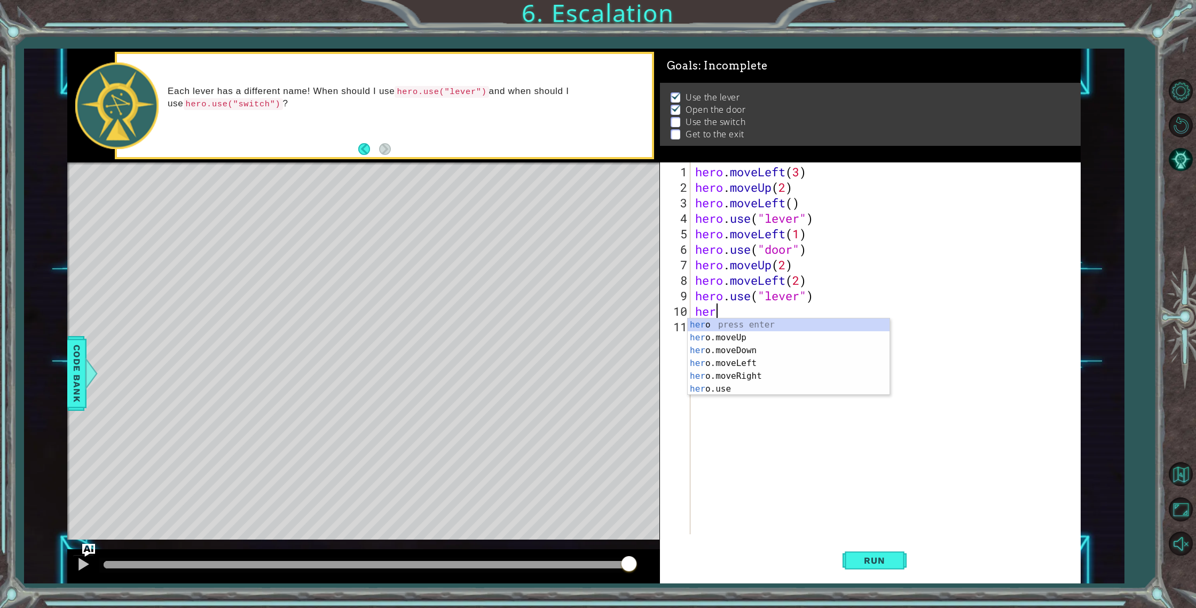
scroll to position [0, 1]
click at [792, 374] on div "hero press enter hero .moveUp press enter hero .moveDown press enter hero .move…" at bounding box center [789, 369] width 202 height 103
type textarea "hero.moveRight(1)"
click at [712, 335] on div "hero . moveLeft ( 3 ) hero . moveUp ( 2 ) hero . moveLeft ( ) hero . use ( "lev…" at bounding box center [887, 365] width 389 height 403
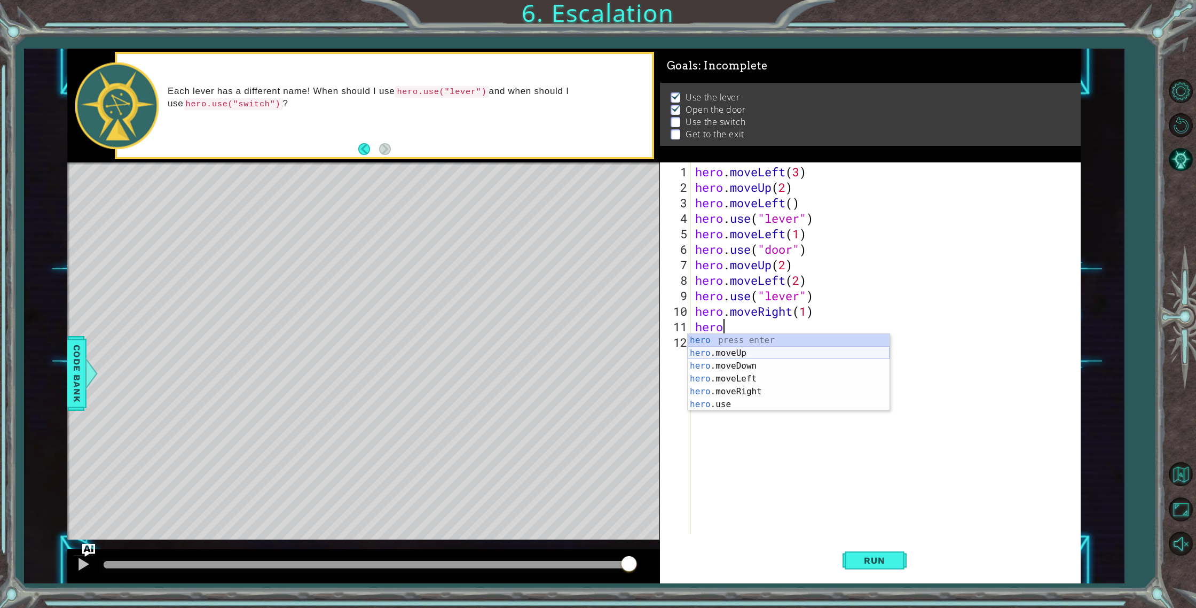
click at [754, 352] on div "hero press enter hero .moveUp press enter hero .moveDown press enter hero .move…" at bounding box center [789, 385] width 202 height 103
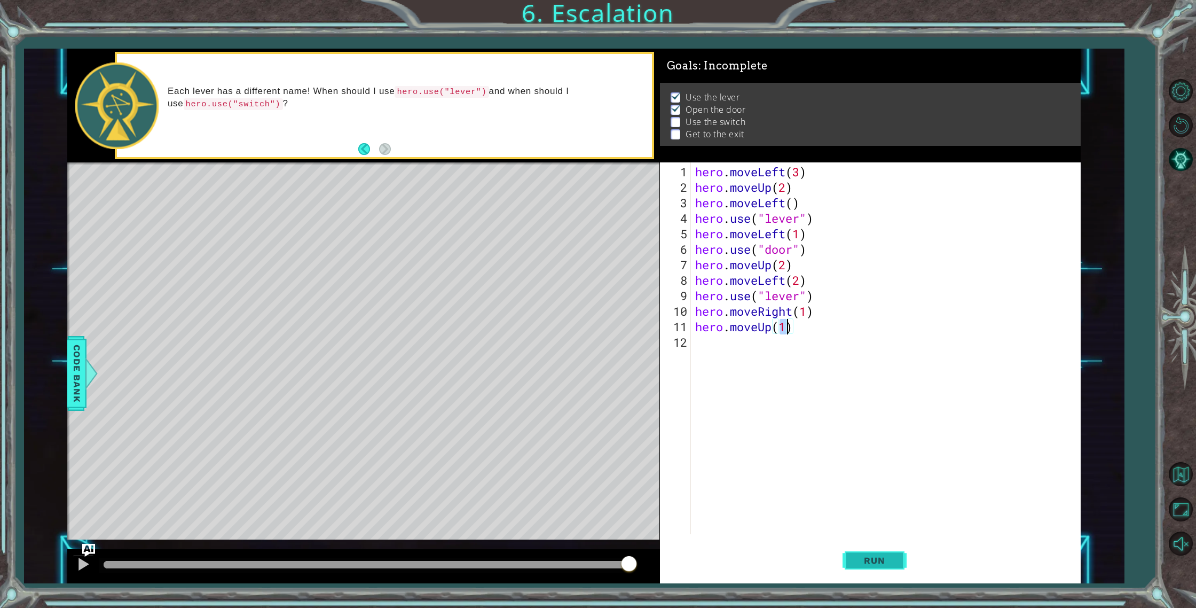
click at [878, 555] on span "Run" at bounding box center [875, 560] width 42 height 11
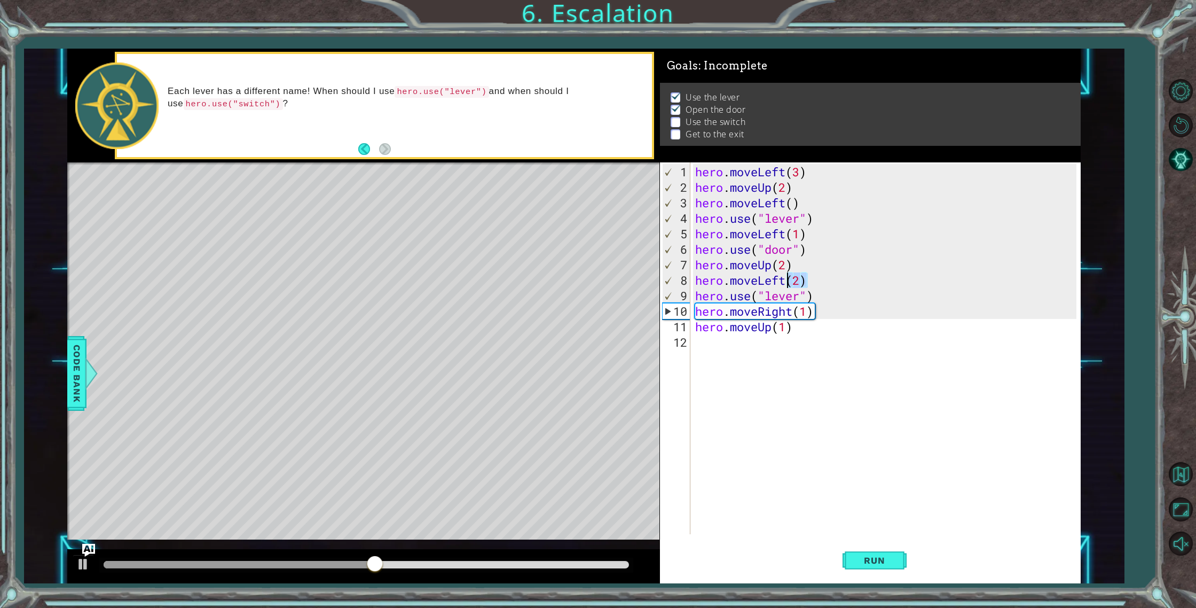
drag, startPoint x: 805, startPoint y: 282, endPoint x: 789, endPoint y: 283, distance: 16.1
click at [789, 283] on div "hero . moveLeft ( 3 ) hero . moveUp ( 2 ) hero . moveLeft ( ) hero . use ( "lev…" at bounding box center [887, 365] width 389 height 403
click at [785, 283] on div "hero . moveLeft ( 3 ) hero . moveUp ( 2 ) hero . moveLeft ( ) hero . use ( "lev…" at bounding box center [887, 365] width 389 height 403
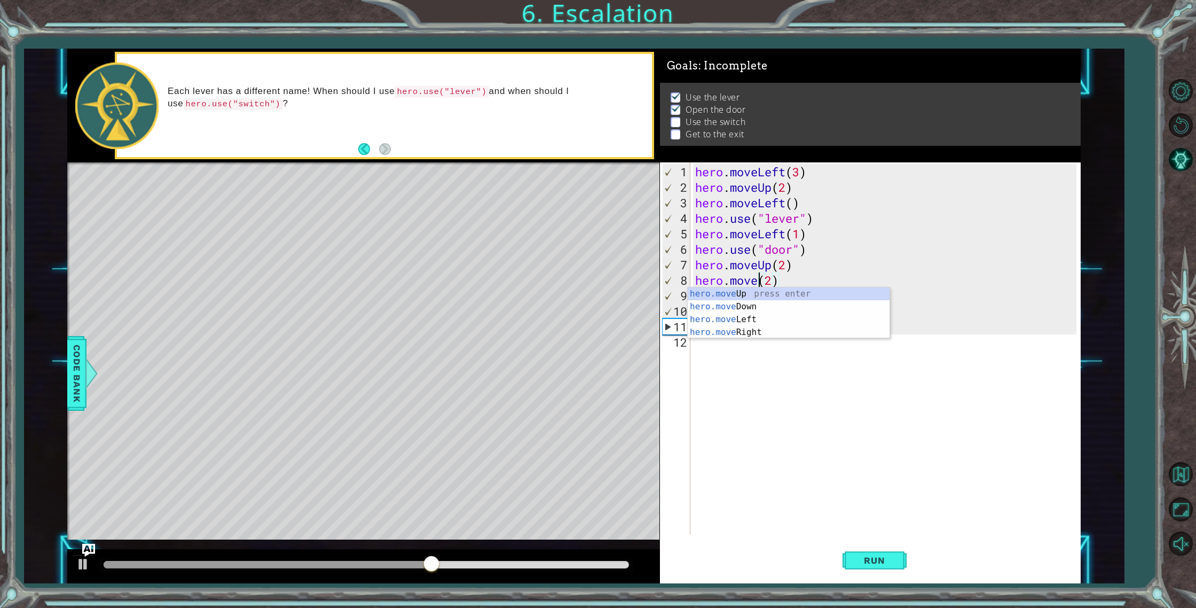
scroll to position [0, 3]
click at [813, 293] on div "hero.moveR ight press enter" at bounding box center [789, 306] width 202 height 38
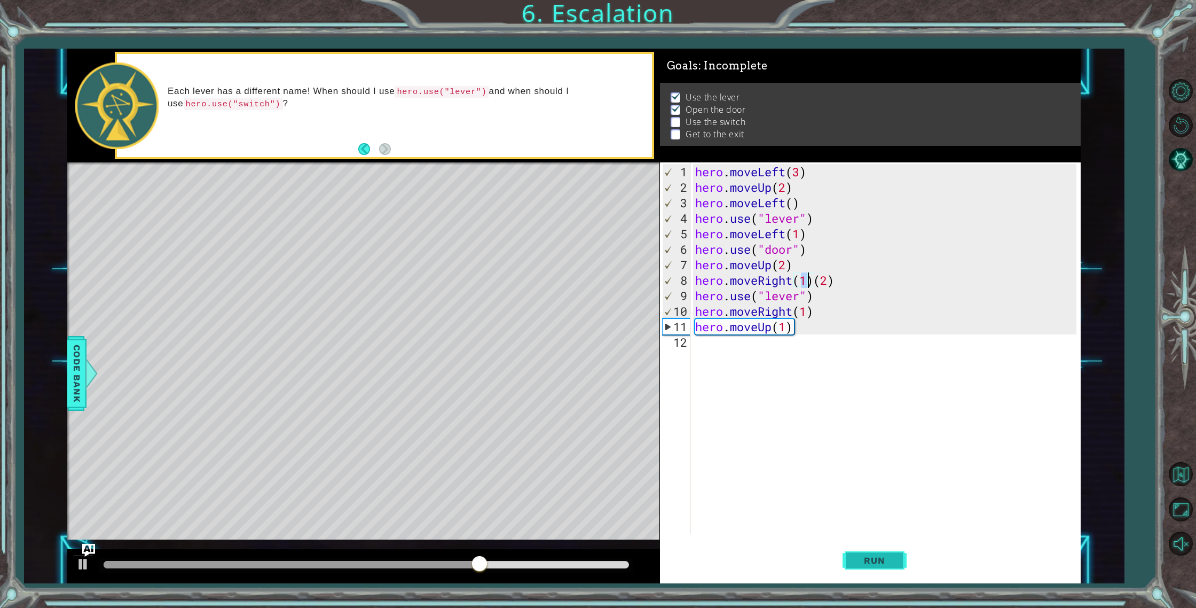
click at [851, 558] on button "Run" at bounding box center [875, 560] width 64 height 42
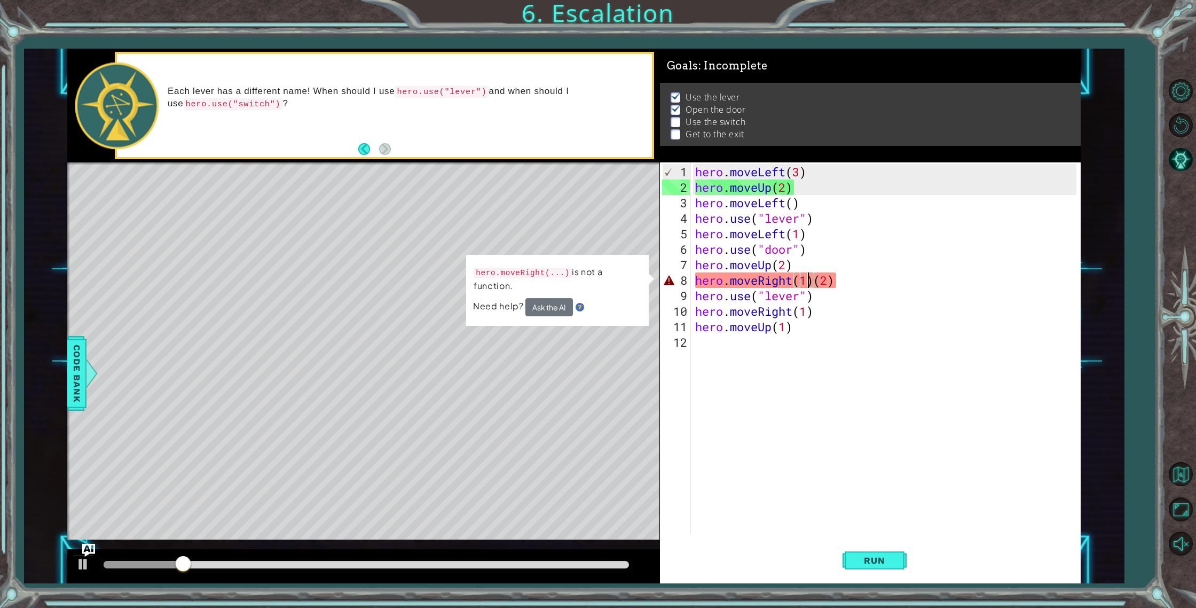
click at [813, 279] on div "hero . moveLeft ( 3 ) hero . moveUp ( 2 ) hero . moveLeft ( ) hero . use ( "lev…" at bounding box center [887, 365] width 389 height 403
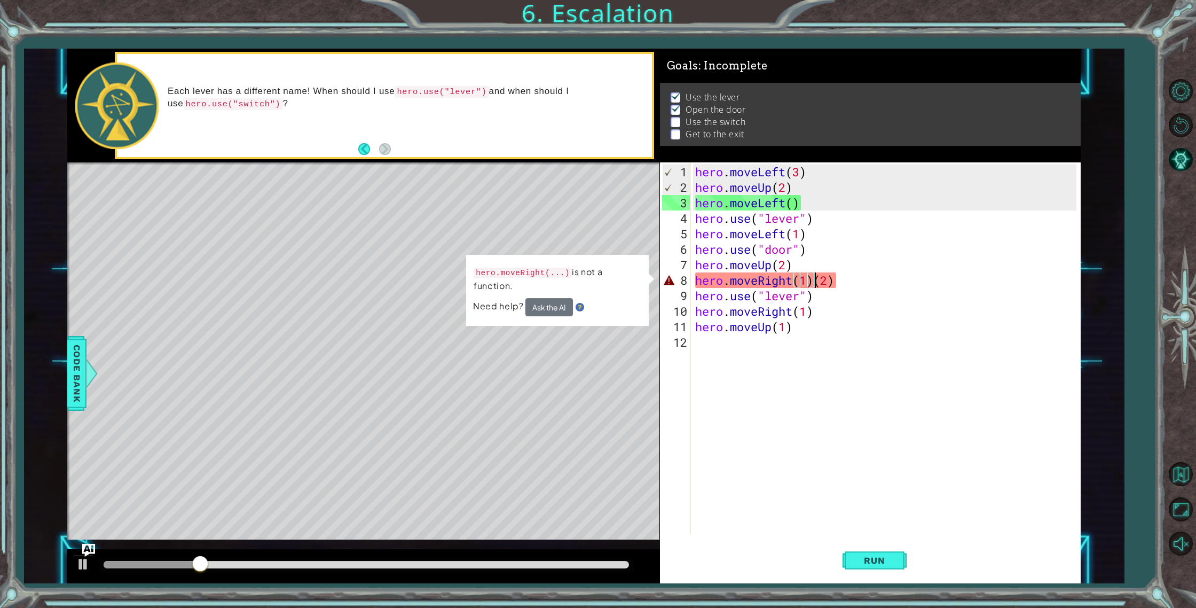
click at [816, 280] on div "hero . moveLeft ( 3 ) hero . moveUp ( 2 ) hero . moveLeft ( ) hero . use ( "lev…" at bounding box center [887, 365] width 389 height 403
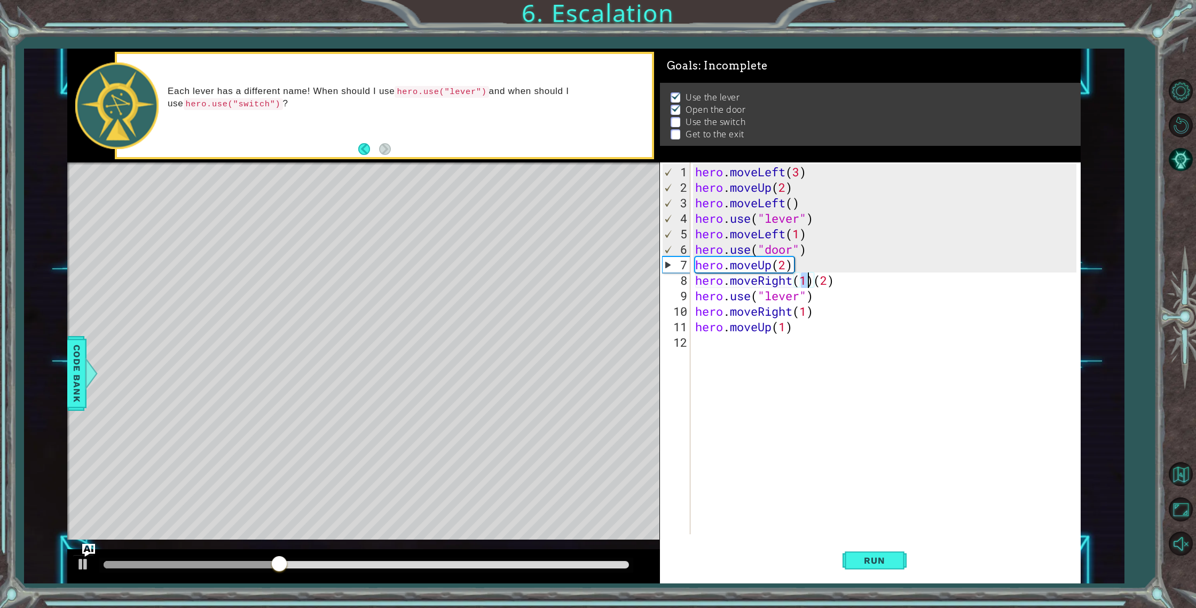
scroll to position [0, 5]
click at [842, 279] on div "hero . moveLeft ( 3 ) hero . moveUp ( 2 ) hero . moveLeft ( ) hero . use ( "lev…" at bounding box center [887, 365] width 389 height 403
click at [810, 284] on div "hero . moveLeft ( 3 ) hero . moveUp ( 2 ) hero . moveLeft ( ) hero . use ( "lev…" at bounding box center [887, 365] width 389 height 403
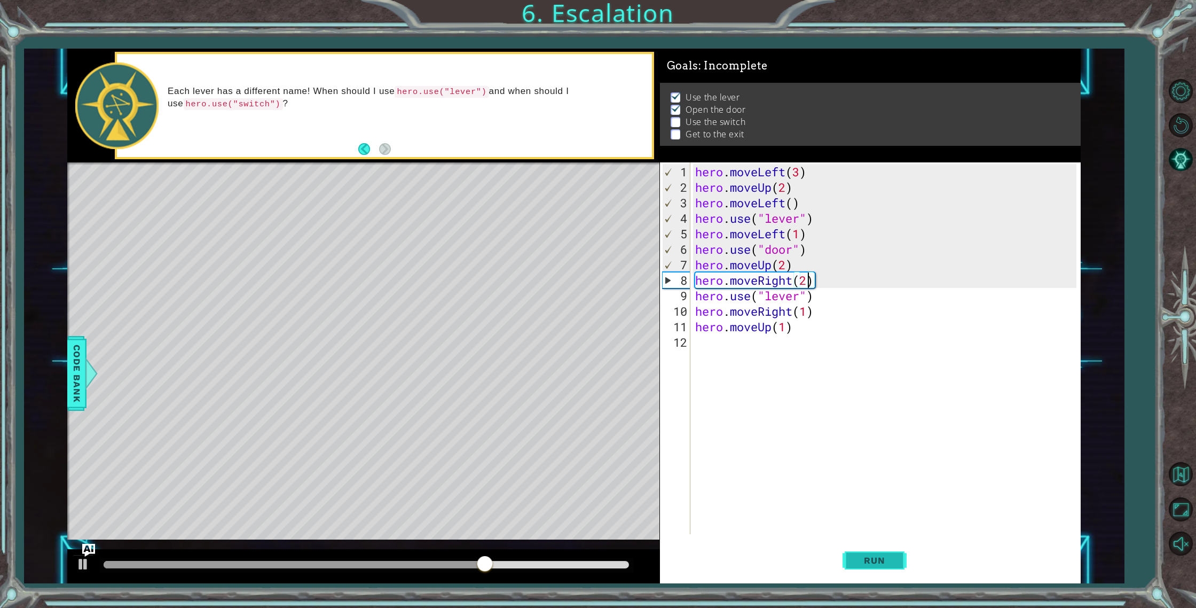
click at [874, 561] on span "Run" at bounding box center [875, 560] width 42 height 11
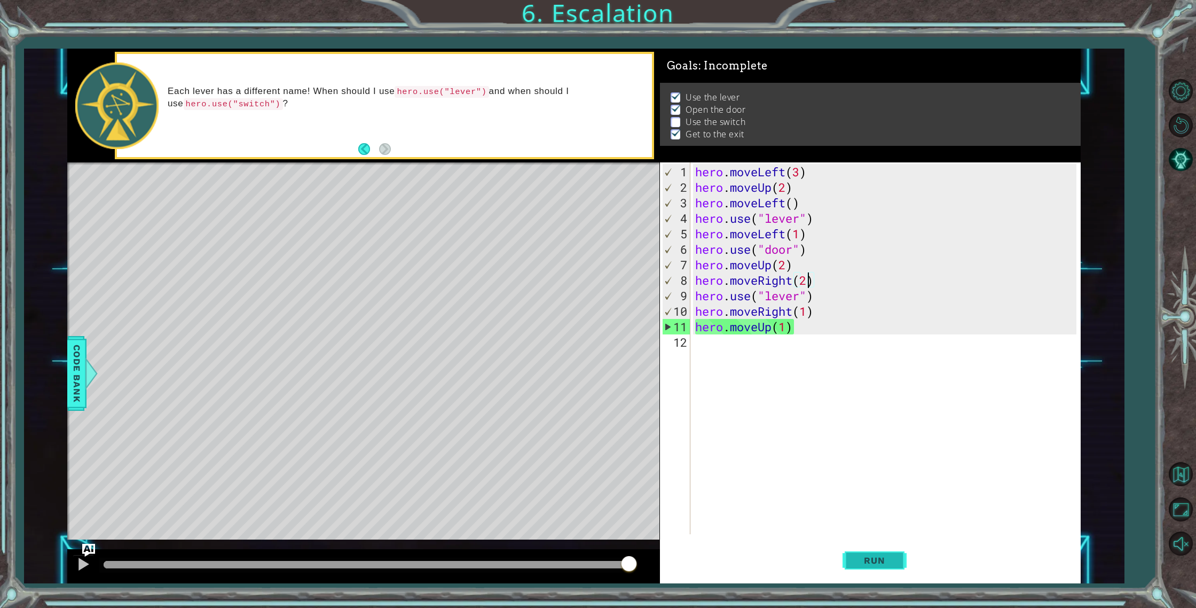
click at [875, 557] on span "Run" at bounding box center [875, 560] width 42 height 11
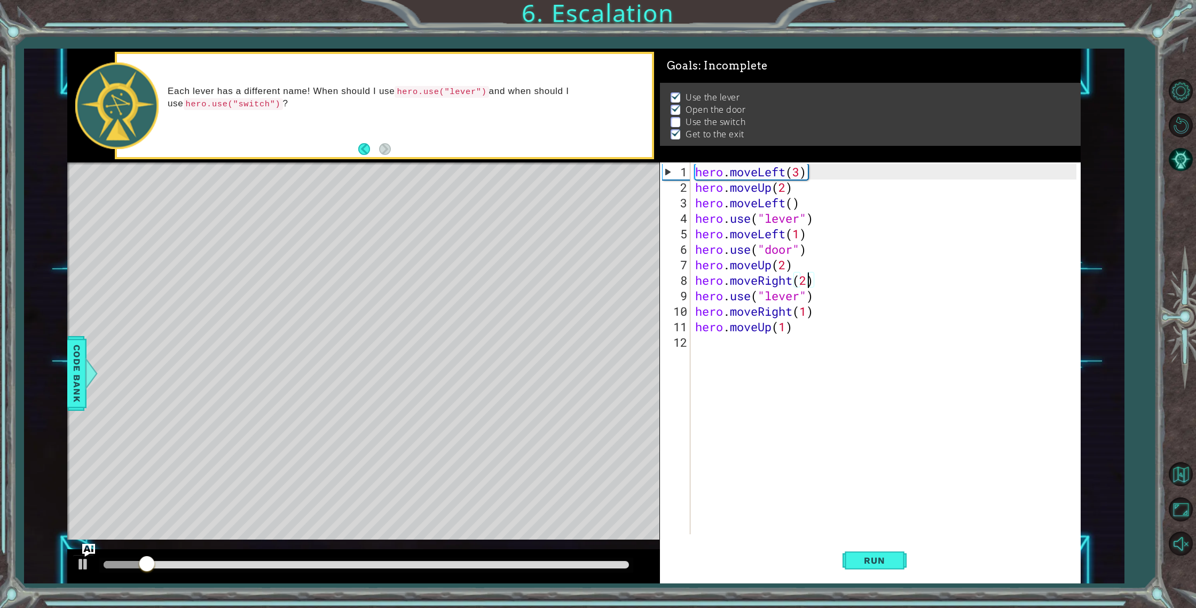
click at [813, 327] on div "hero . moveLeft ( 3 ) hero . moveUp ( 2 ) hero . moveLeft ( ) hero . use ( "lev…" at bounding box center [887, 365] width 389 height 403
type textarea "hero.moveUp(1)"
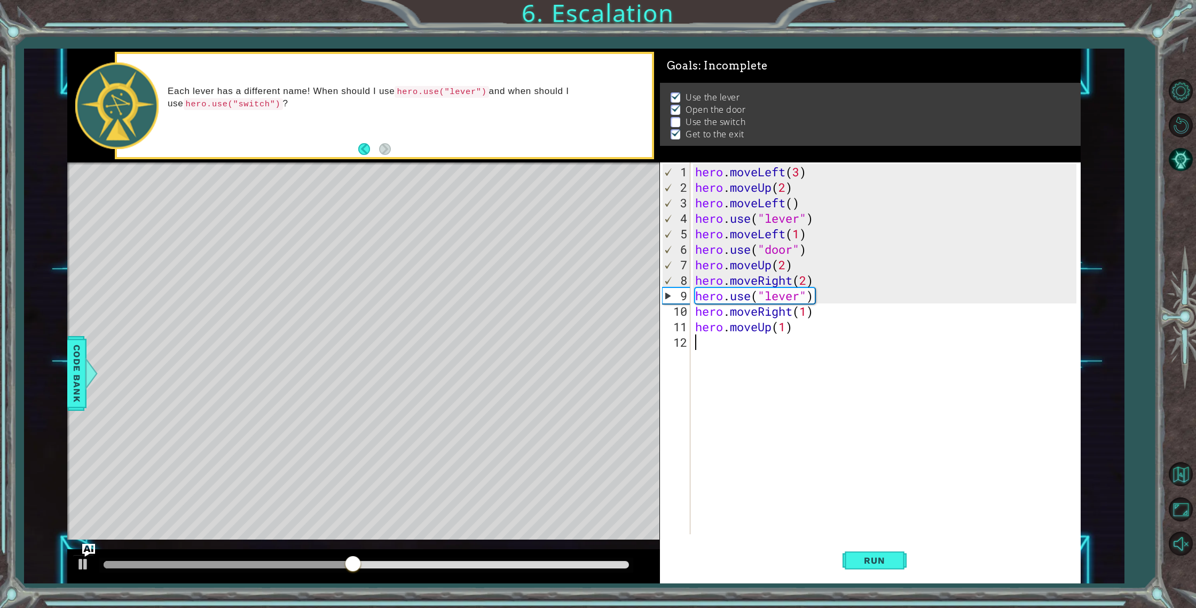
click at [728, 361] on div "hero . moveLeft ( 3 ) hero . moveUp ( 2 ) hero . moveLeft ( ) hero . use ( "lev…" at bounding box center [887, 365] width 389 height 403
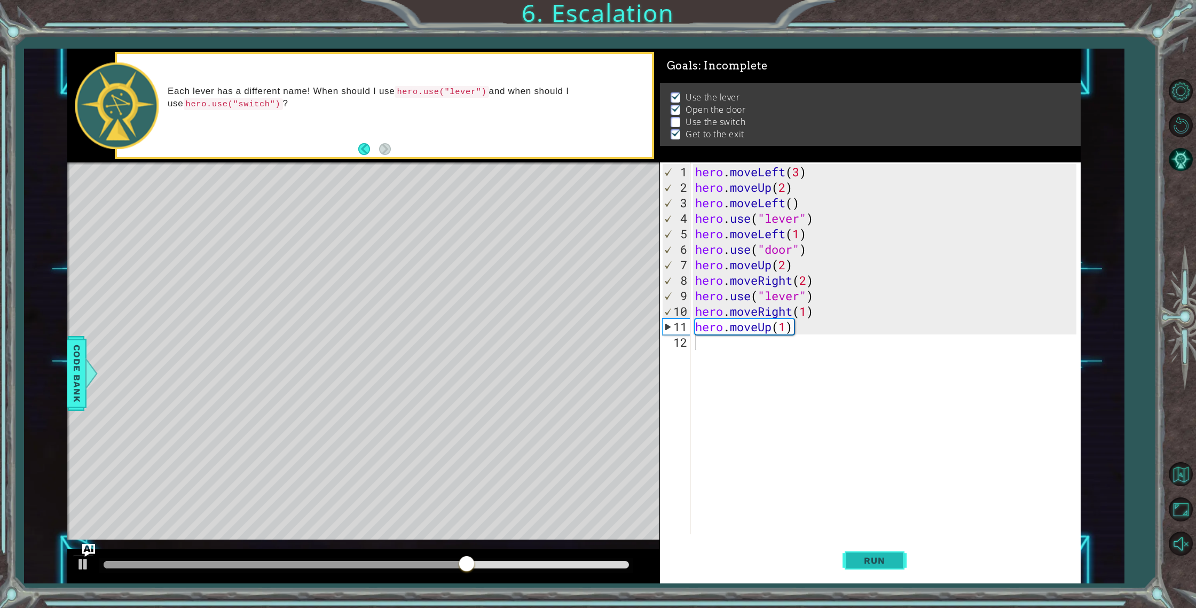
click at [855, 554] on button "Run" at bounding box center [875, 560] width 64 height 42
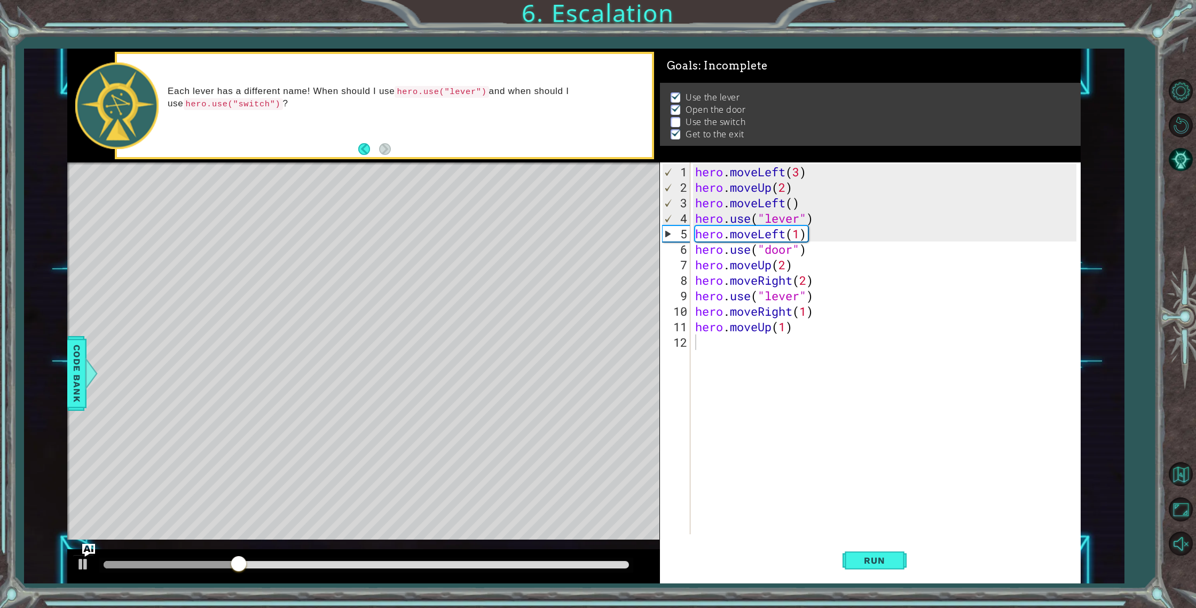
click at [386, 305] on div "Level Map" at bounding box center [314, 319] width 494 height 315
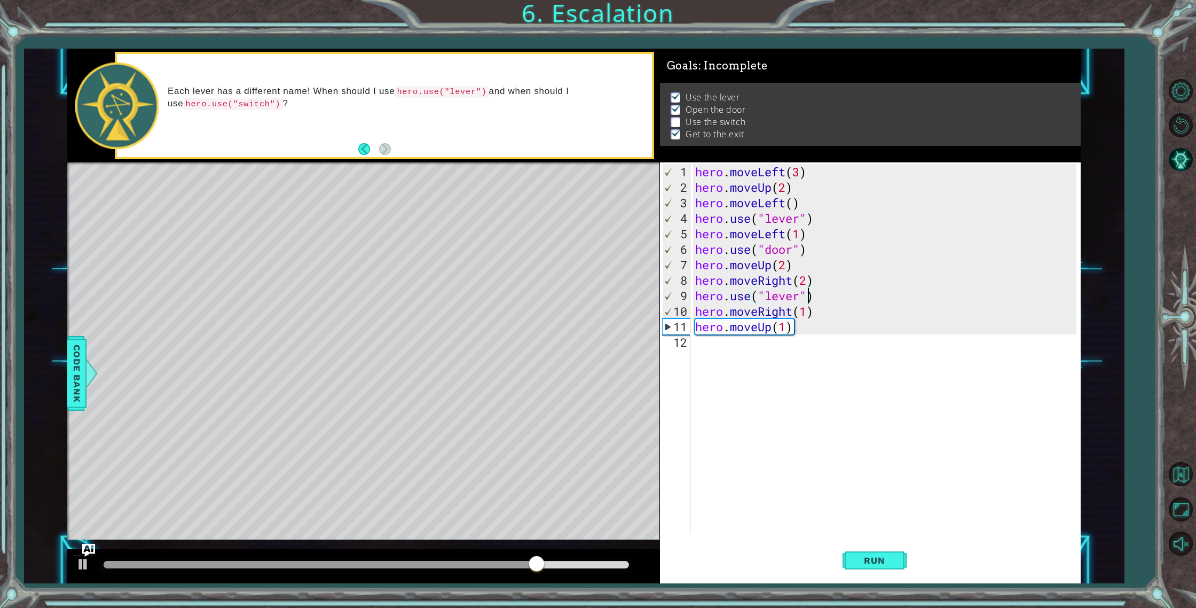
click at [808, 295] on div "hero . moveLeft ( 3 ) hero . moveUp ( 2 ) hero . moveLeft ( ) hero . use ( "lev…" at bounding box center [887, 365] width 389 height 403
click at [802, 294] on div "hero . moveLeft ( 3 ) hero . moveUp ( 2 ) hero . moveLeft ( ) hero . use ( "lev…" at bounding box center [887, 365] width 389 height 403
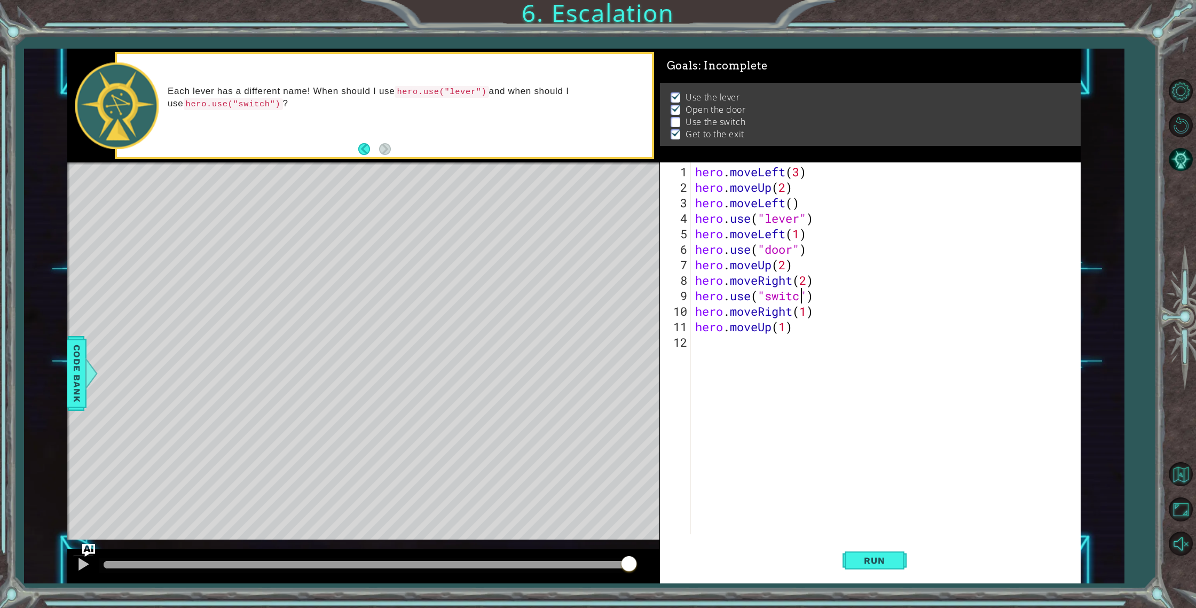
scroll to position [0, 5]
type textarea "hero.use("switch")"
click at [899, 566] on button "Run" at bounding box center [875, 560] width 64 height 42
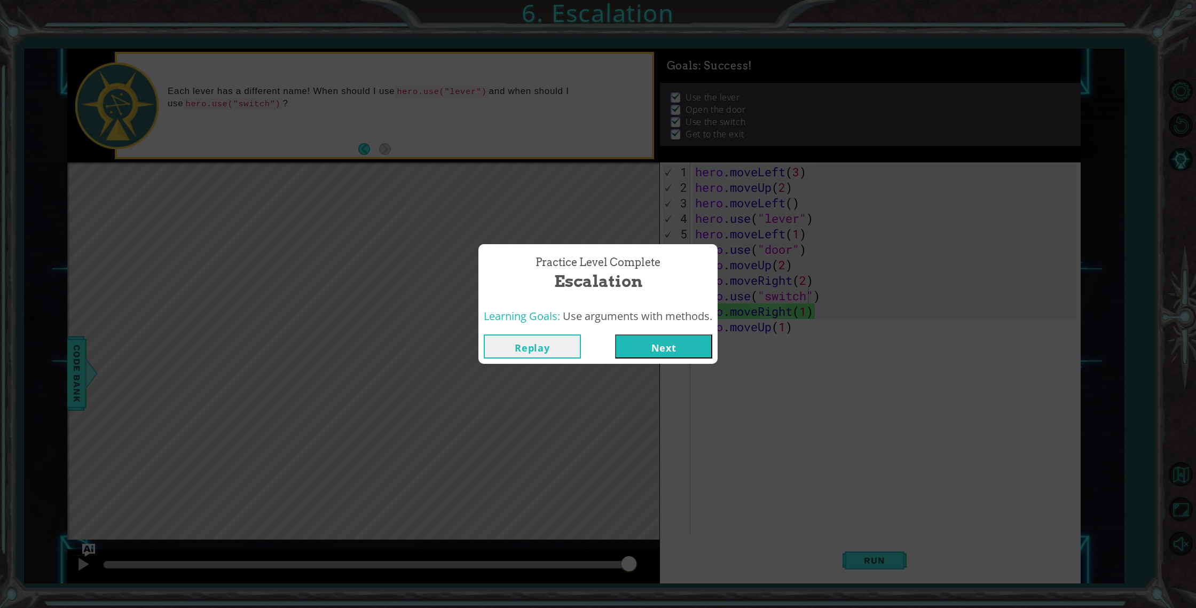
click at [639, 343] on button "Next" at bounding box center [663, 346] width 97 height 24
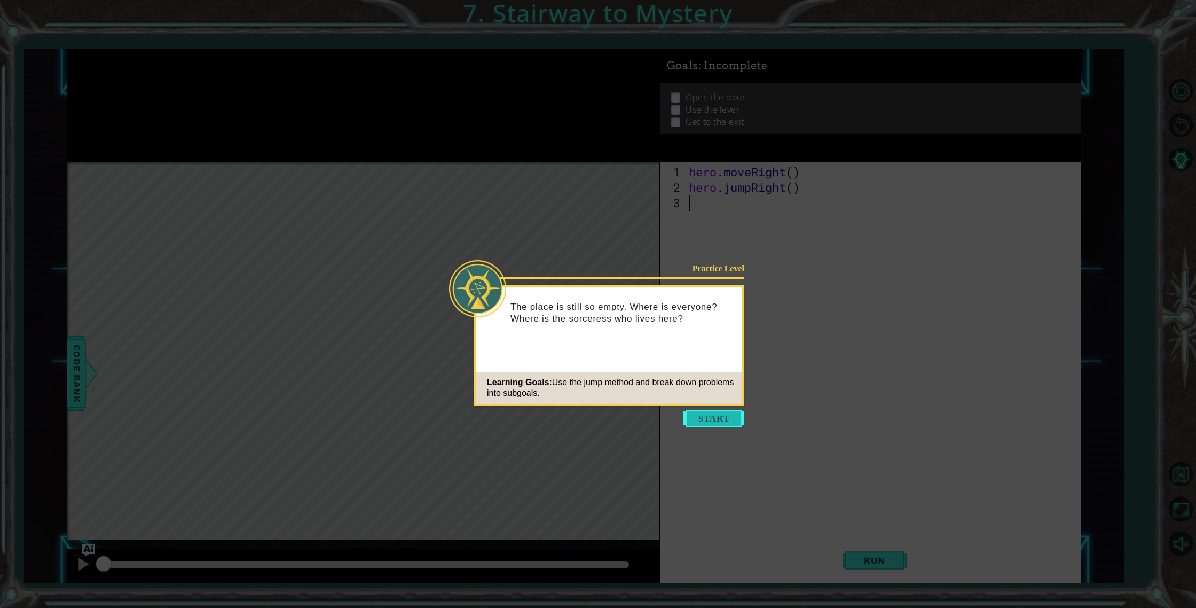
click at [705, 416] on button "Start" at bounding box center [714, 418] width 61 height 17
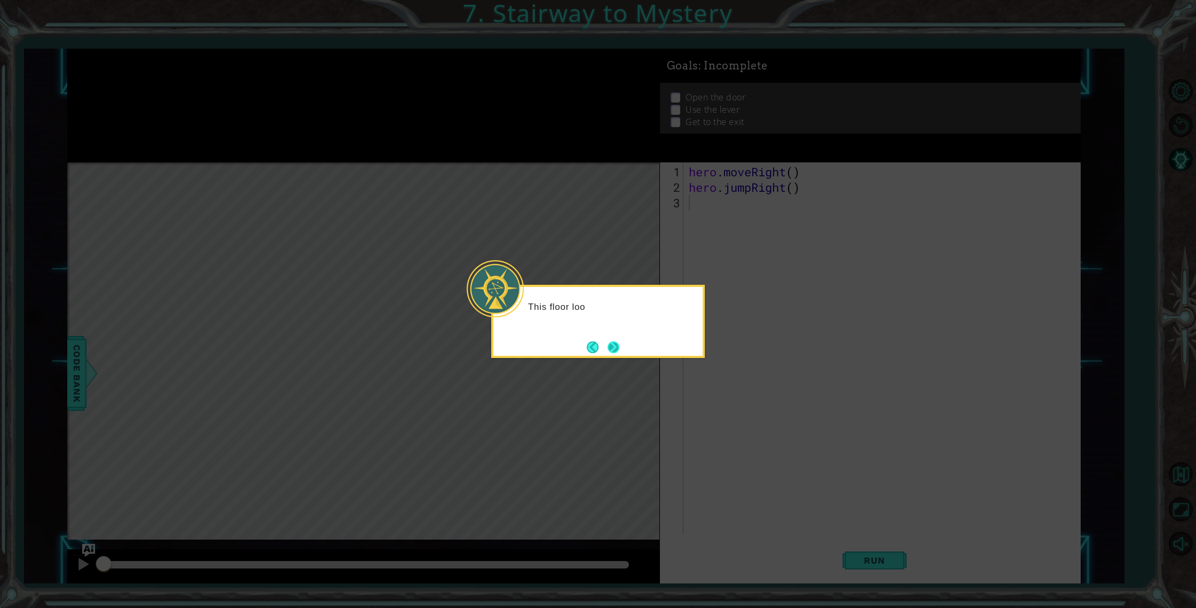
click at [614, 346] on button "Next" at bounding box center [613, 346] width 13 height 13
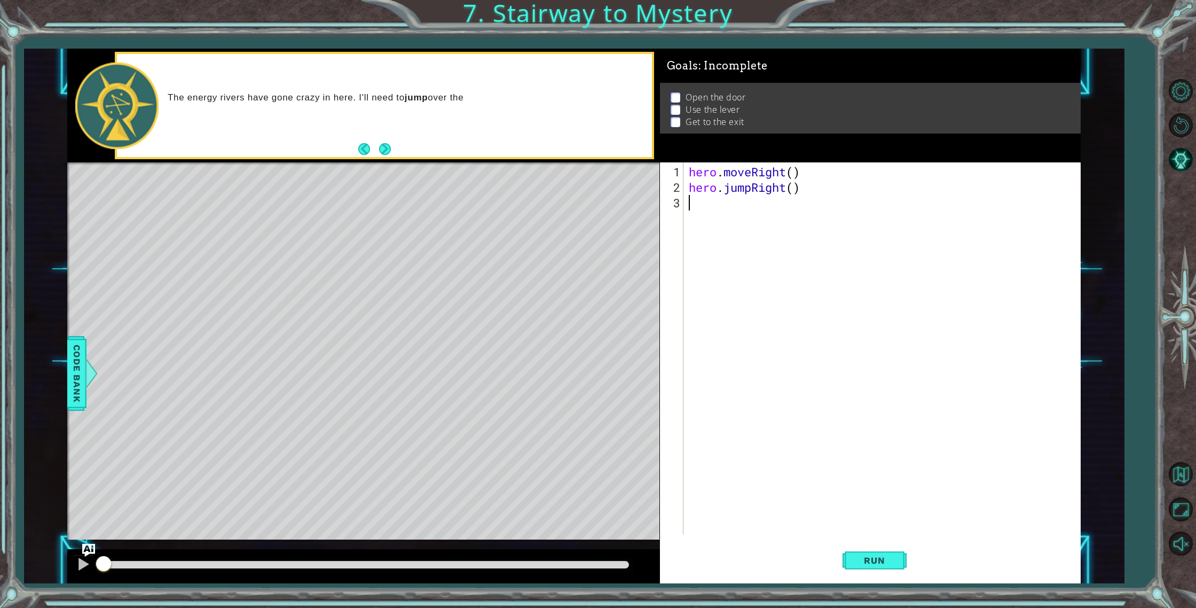
click at [395, 151] on div "The energy rivers have gone crazy in here. I'll need to jump over the" at bounding box center [384, 105] width 535 height 103
click at [391, 151] on button "Next" at bounding box center [385, 149] width 12 height 12
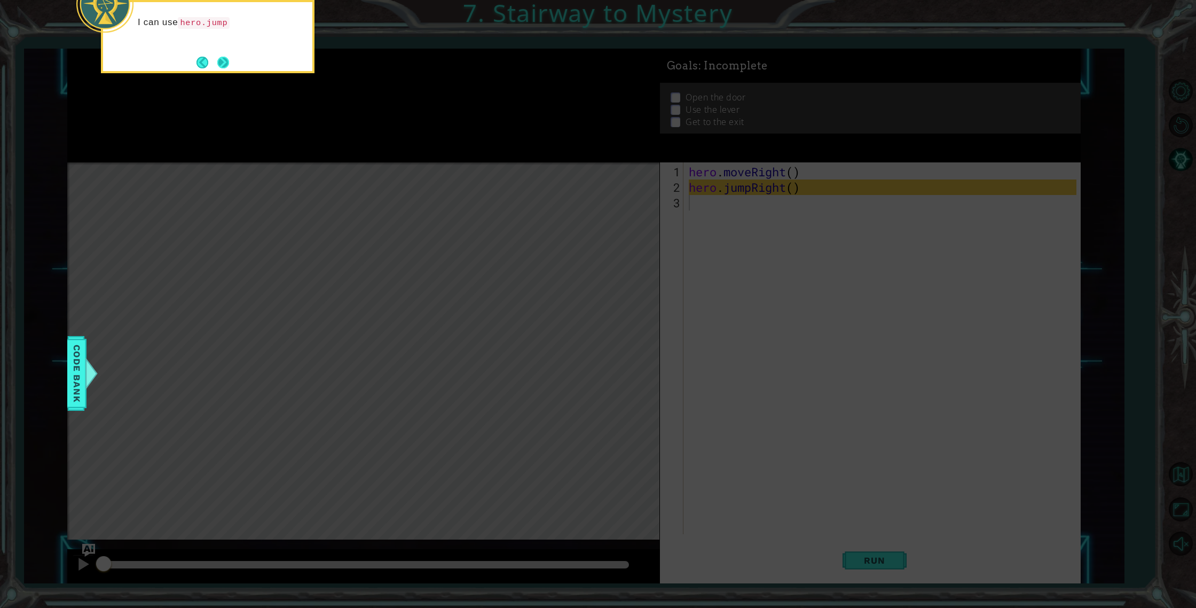
click at [226, 64] on button "Next" at bounding box center [223, 63] width 12 height 12
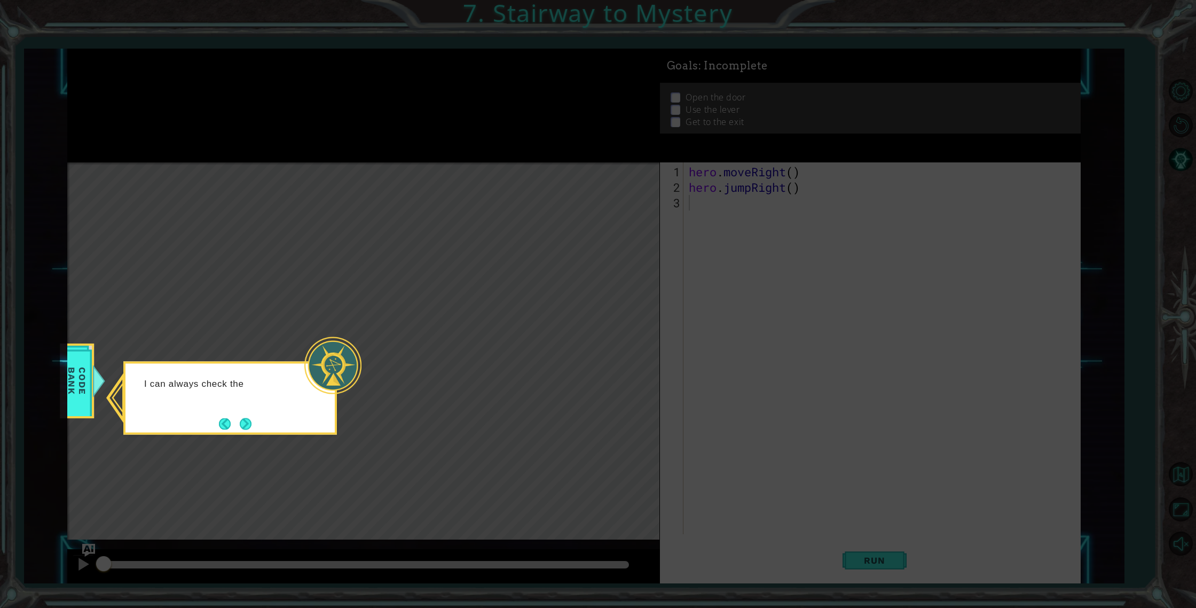
click at [252, 420] on button "Next" at bounding box center [246, 424] width 12 height 12
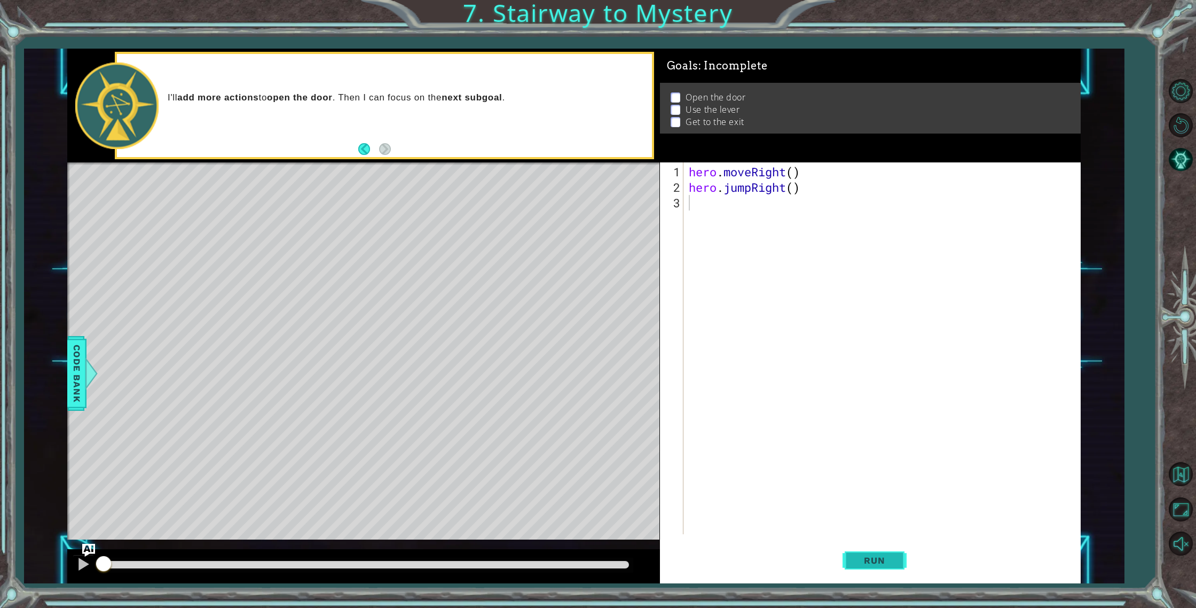
click at [874, 562] on span "Run" at bounding box center [875, 560] width 42 height 11
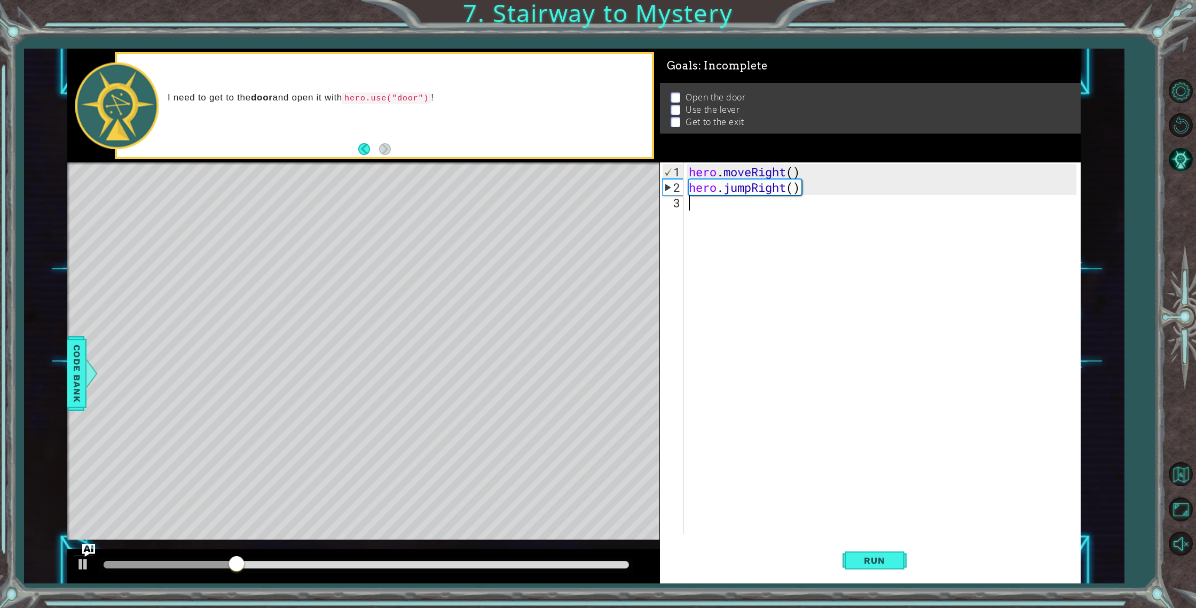
click at [716, 207] on div "hero . moveRight ( ) hero . jumpRight ( )" at bounding box center [885, 365] width 396 height 403
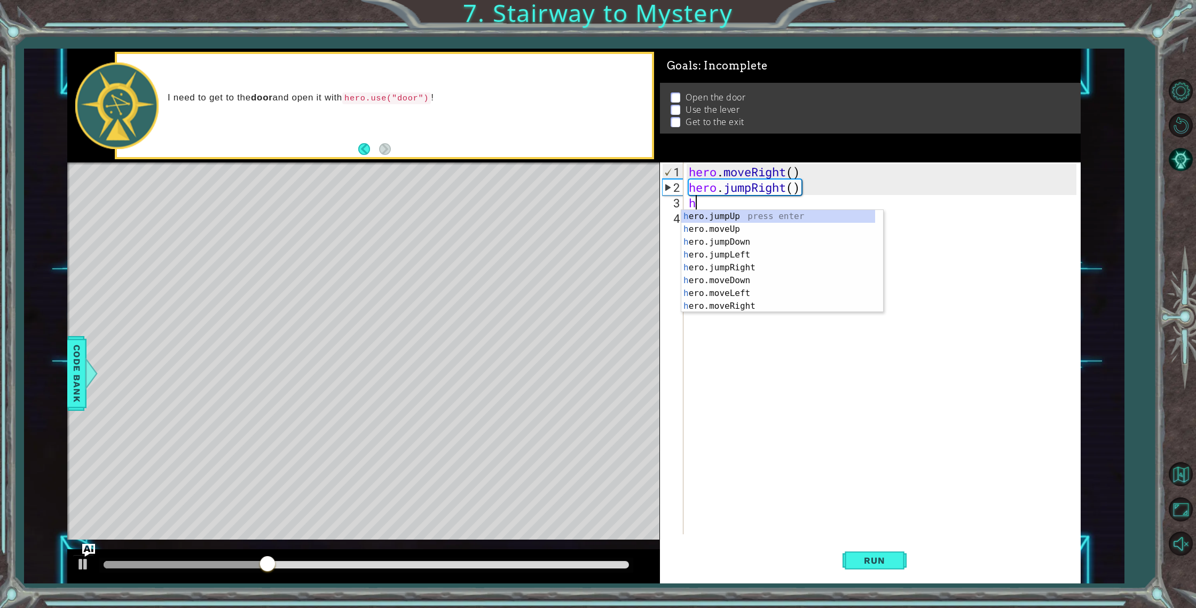
type textarea "he"
click at [738, 216] on div "he ro.jumpUp press enter he ro.jumpDown press enter he ro.jumpLeft press enter …" at bounding box center [779, 274] width 194 height 128
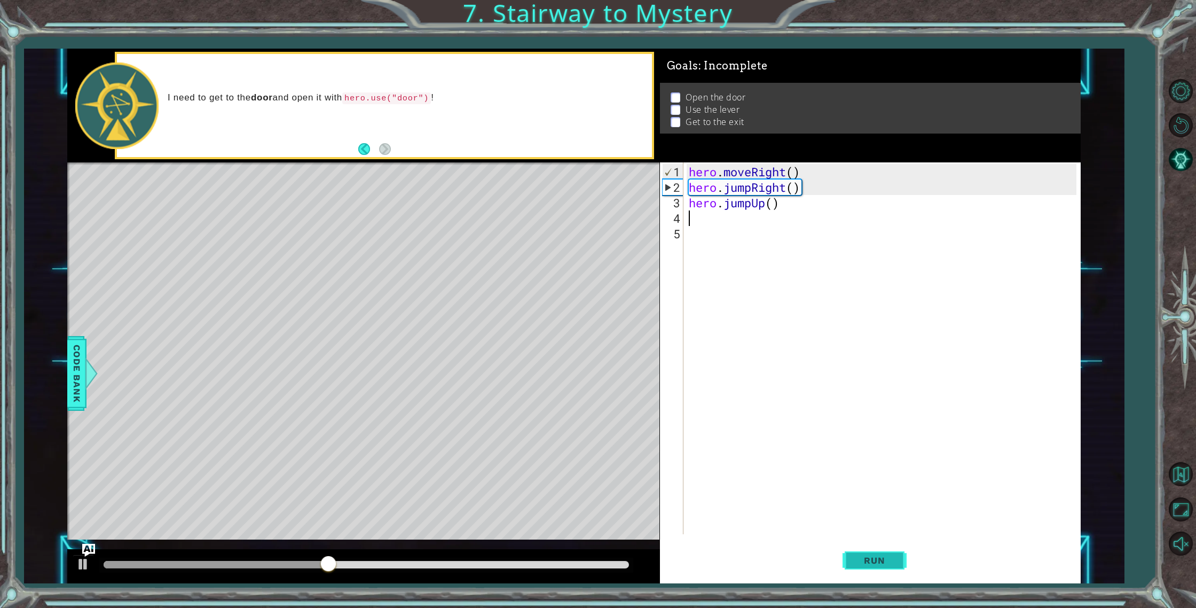
click at [880, 561] on span "Run" at bounding box center [875, 560] width 42 height 11
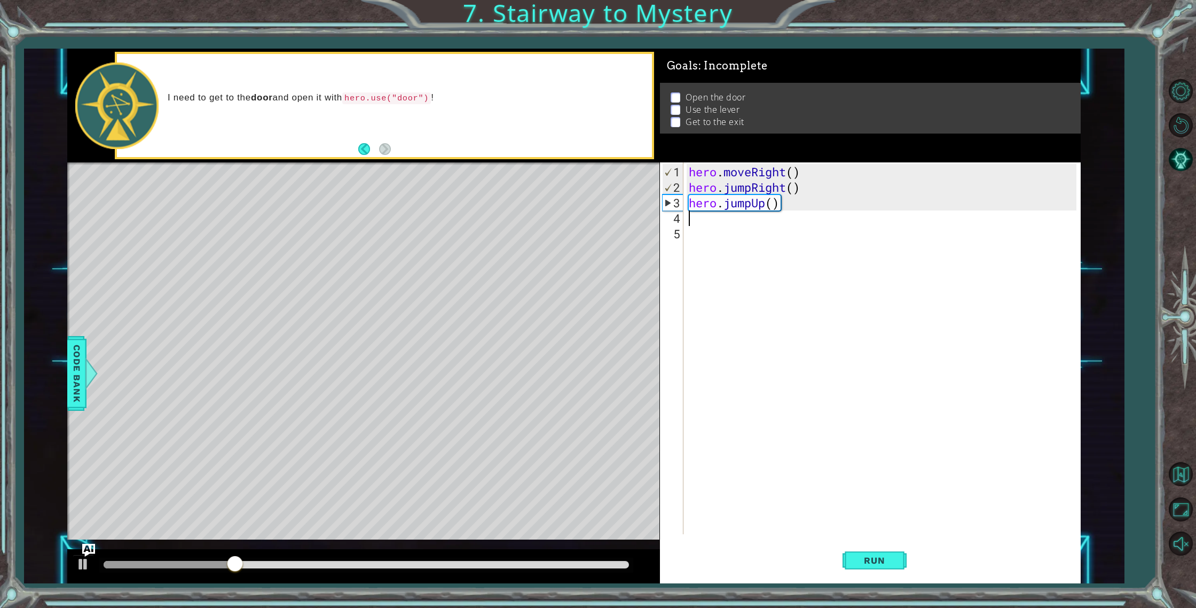
drag, startPoint x: 801, startPoint y: 216, endPoint x: 745, endPoint y: 209, distance: 55.9
click at [745, 210] on div "hero . moveRight ( ) hero . jumpRight ( ) hero . jumpUp ( )" at bounding box center [885, 365] width 396 height 403
click at [774, 202] on div "hero . moveRight ( ) hero . jumpRight ( ) hero . jumpUp ( )" at bounding box center [885, 365] width 396 height 403
click at [781, 203] on div "hero . moveRight ( ) hero . jumpRight ( ) hero . jumpUp ( )" at bounding box center [885, 365] width 396 height 403
click at [784, 204] on div "hero . moveRight ( ) hero . jumpRight ( ) hero . jumpUp ( )" at bounding box center [885, 365] width 396 height 403
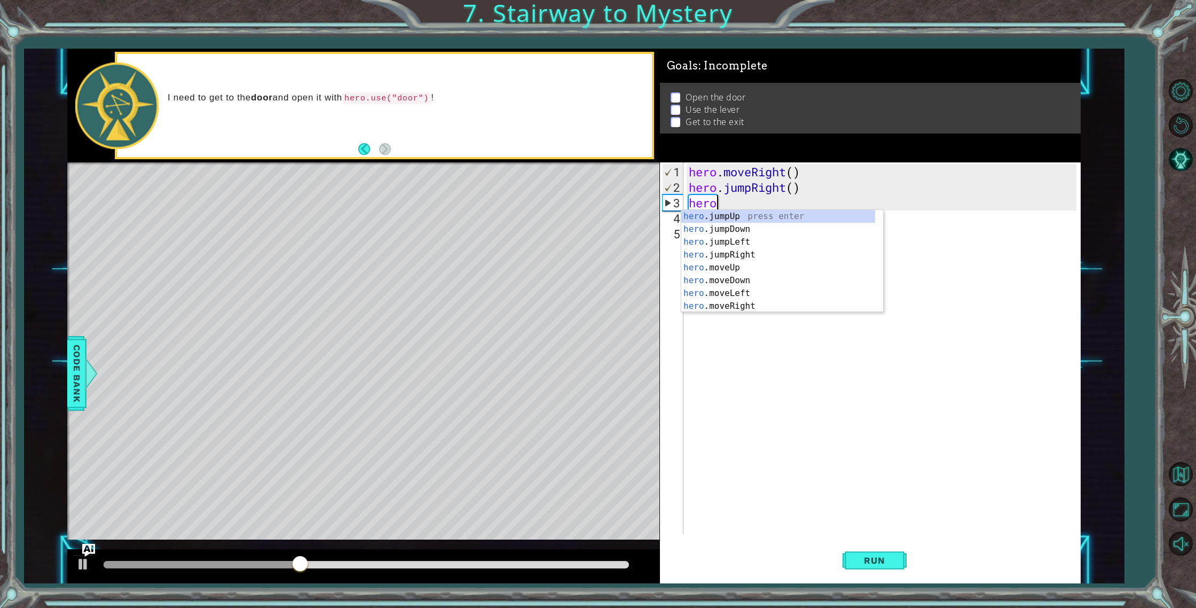
type textarea "h"
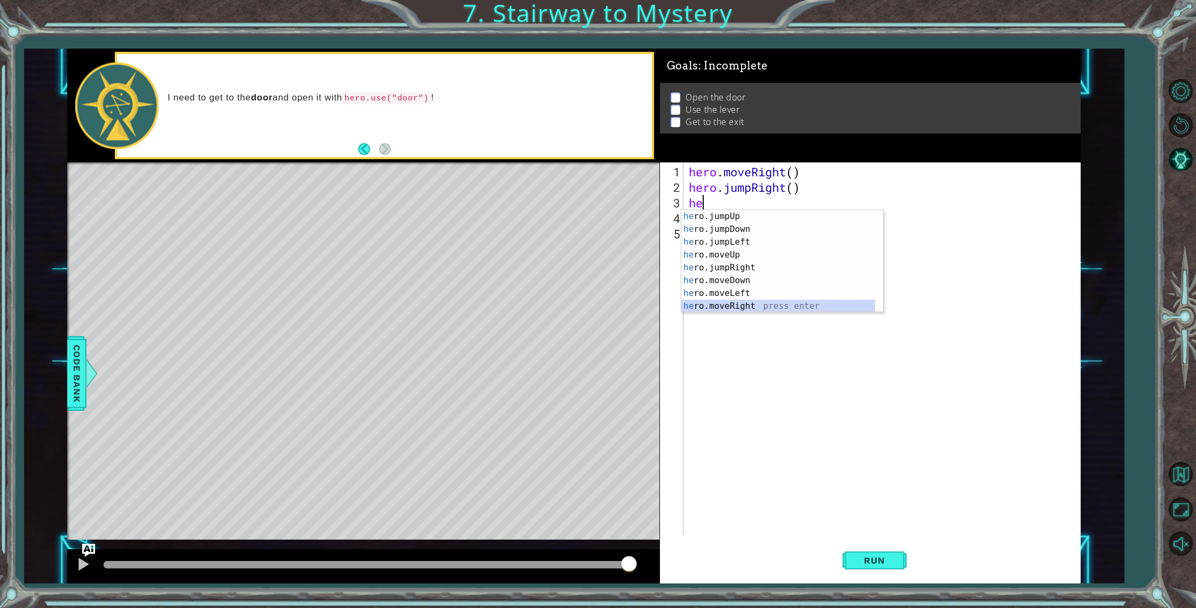
click at [756, 304] on div "he ro.jumpUp press enter he ro.jumpDown press enter he ro.jumpLeft press enter …" at bounding box center [779, 274] width 194 height 128
type textarea "hero.moveRight(1)"
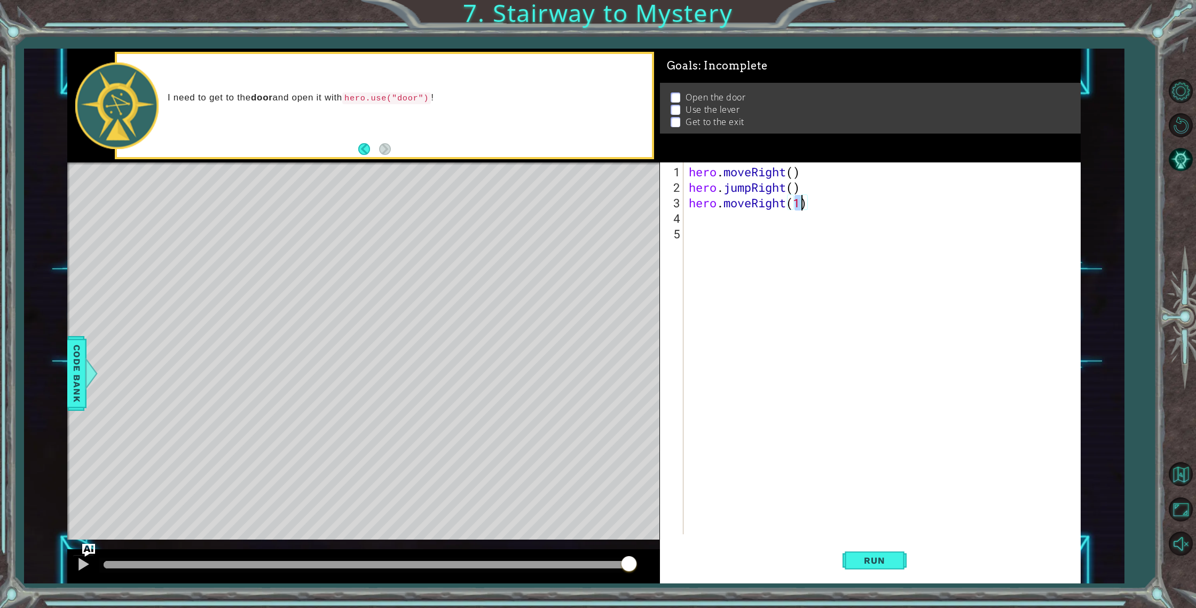
click at [740, 222] on div "hero . moveRight ( ) hero . jumpRight ( ) hero . moveRight ( 1 )" at bounding box center [885, 365] width 396 height 403
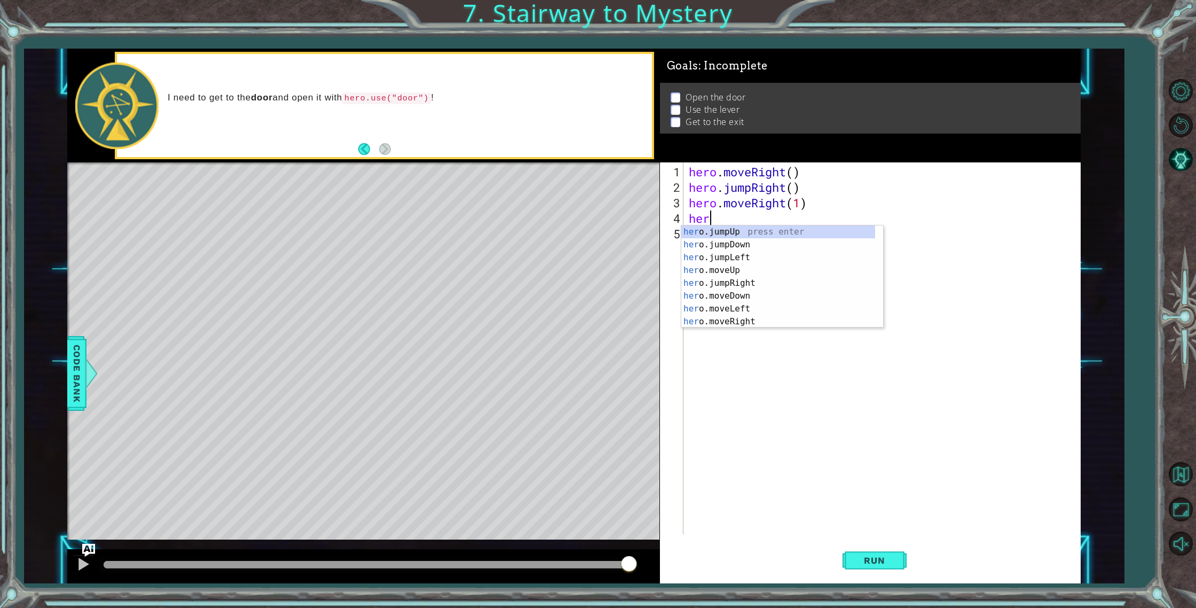
scroll to position [0, 1]
click at [752, 287] on div "hero .jumpUp press enter hero .jumpDown press enter hero .jumpLeft press enter …" at bounding box center [779, 289] width 194 height 128
type textarea "hero.moveUp(1)"
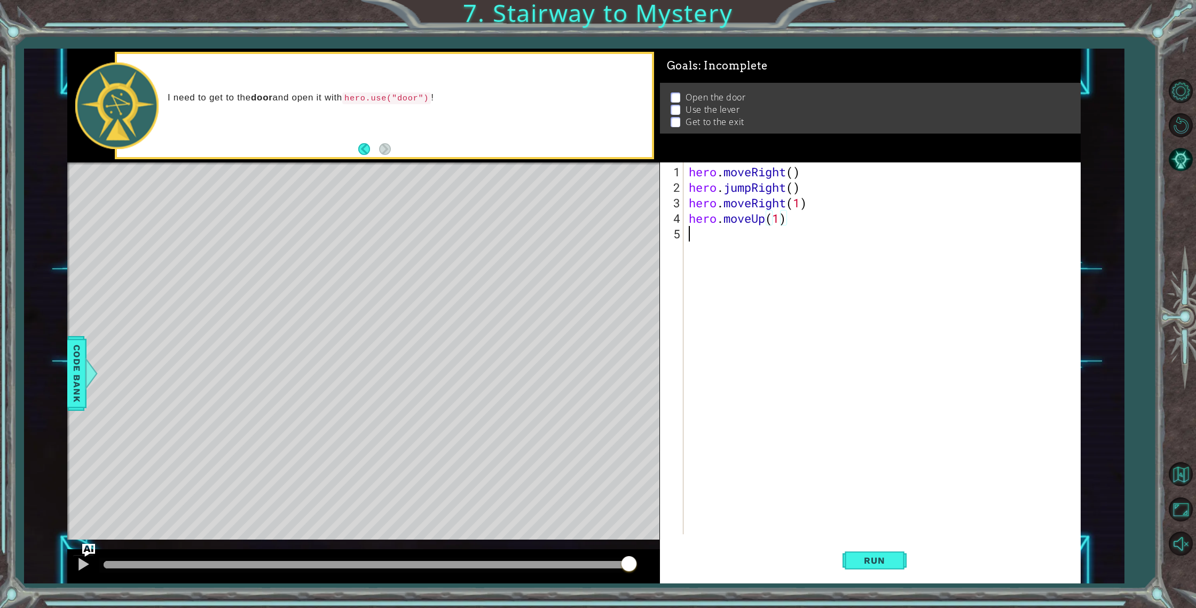
click at [717, 241] on div "hero . moveRight ( ) hero . jumpRight ( ) hero . moveRight ( 1 ) hero . moveUp …" at bounding box center [885, 365] width 396 height 403
click at [727, 247] on div "hero . use press enter" at bounding box center [783, 260] width 202 height 38
type textarea "hero.use("door")"
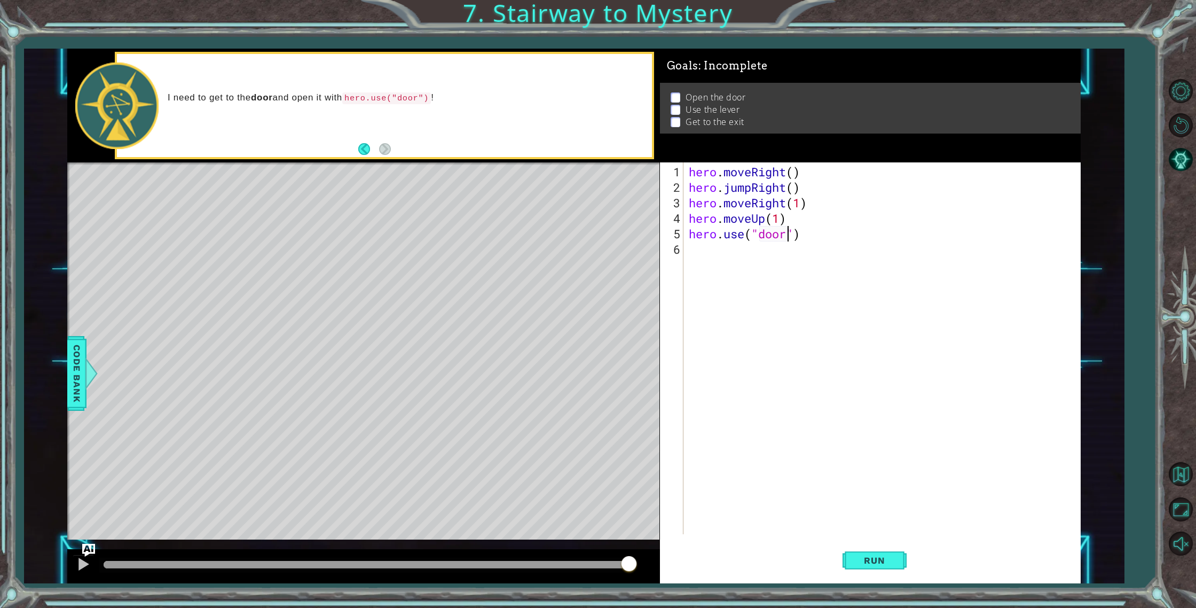
click at [768, 255] on div "hero . moveRight ( ) hero . jumpRight ( ) hero . moveRight ( 1 ) hero . moveUp …" at bounding box center [885, 365] width 396 height 403
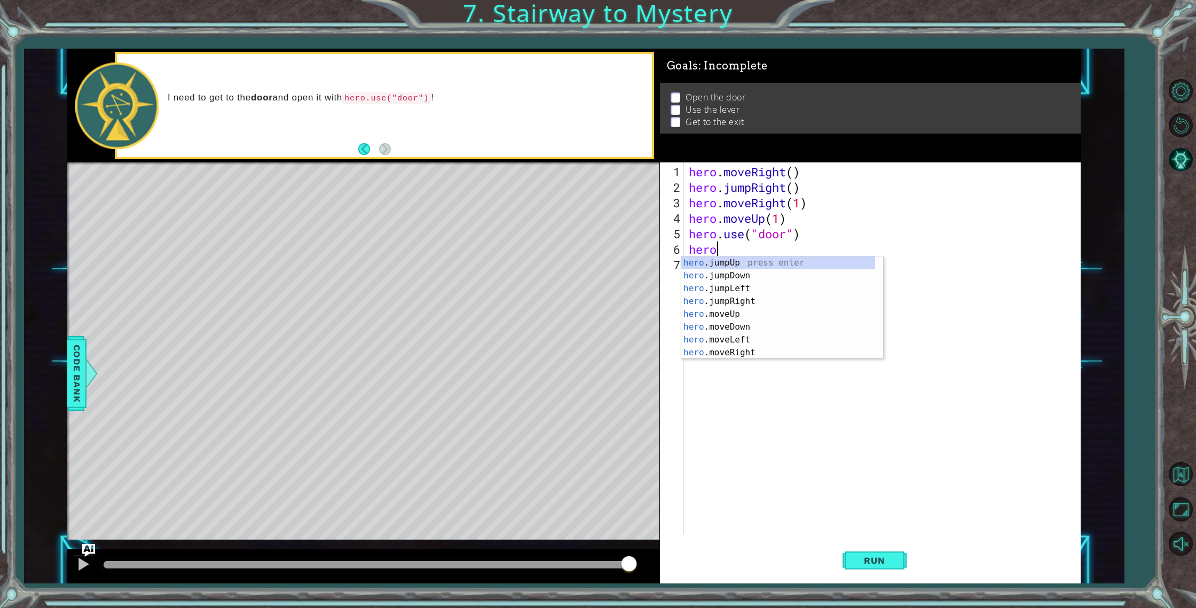
scroll to position [0, 1]
click at [758, 314] on div "hero .jumpUp press enter hero .jumpDown press enter hero .jumpLeft press enter …" at bounding box center [779, 320] width 194 height 128
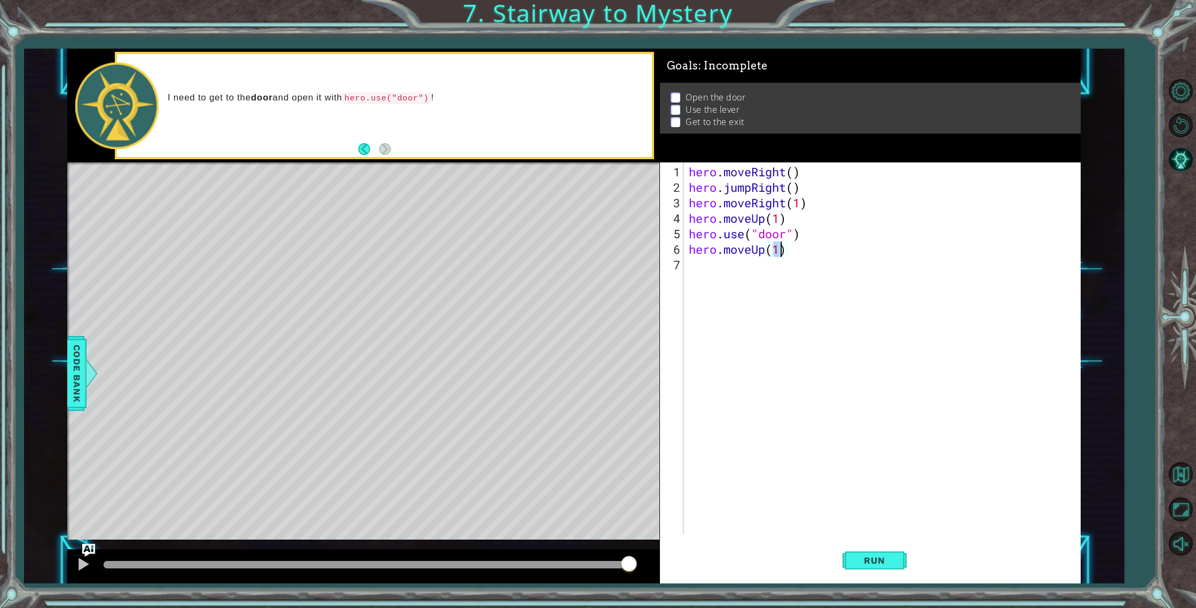
type textarea "hero.moveUp(2)"
click at [741, 279] on div "hero . moveRight ( ) hero . jumpRight ( ) hero . moveRight ( 1 ) hero . moveUp …" at bounding box center [885, 365] width 396 height 403
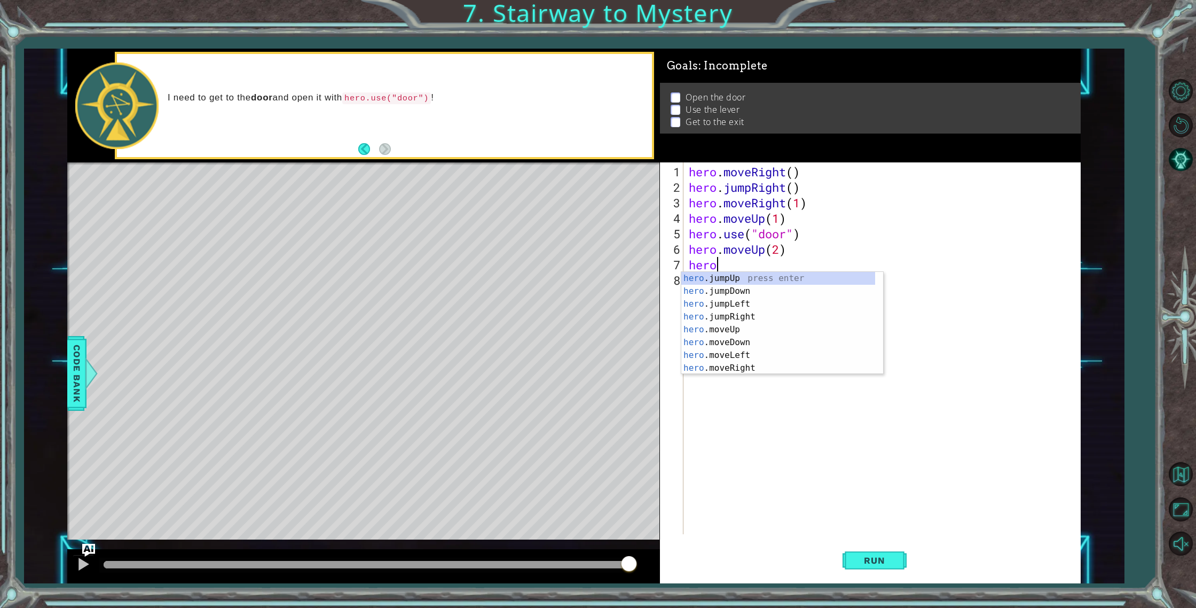
scroll to position [0, 1]
click at [754, 355] on div "hero .jumpUp press enter hero .jumpDown press enter hero .jumpLeft press enter …" at bounding box center [779, 336] width 194 height 128
type textarea "hero.moveLeft(1)"
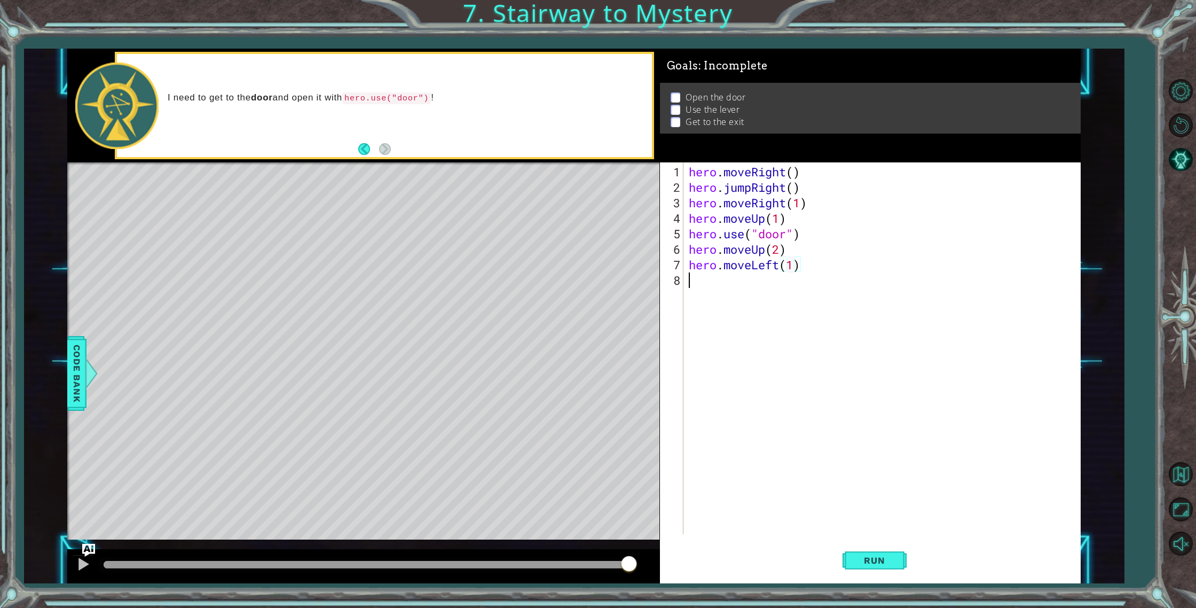
click at [745, 299] on div "hero . moveRight ( ) hero . jumpRight ( ) hero . moveRight ( 1 ) hero . moveUp …" at bounding box center [885, 365] width 396 height 403
click at [795, 294] on div "hero . use press enter" at bounding box center [783, 306] width 202 height 38
type textarea "hero.use("lever")"
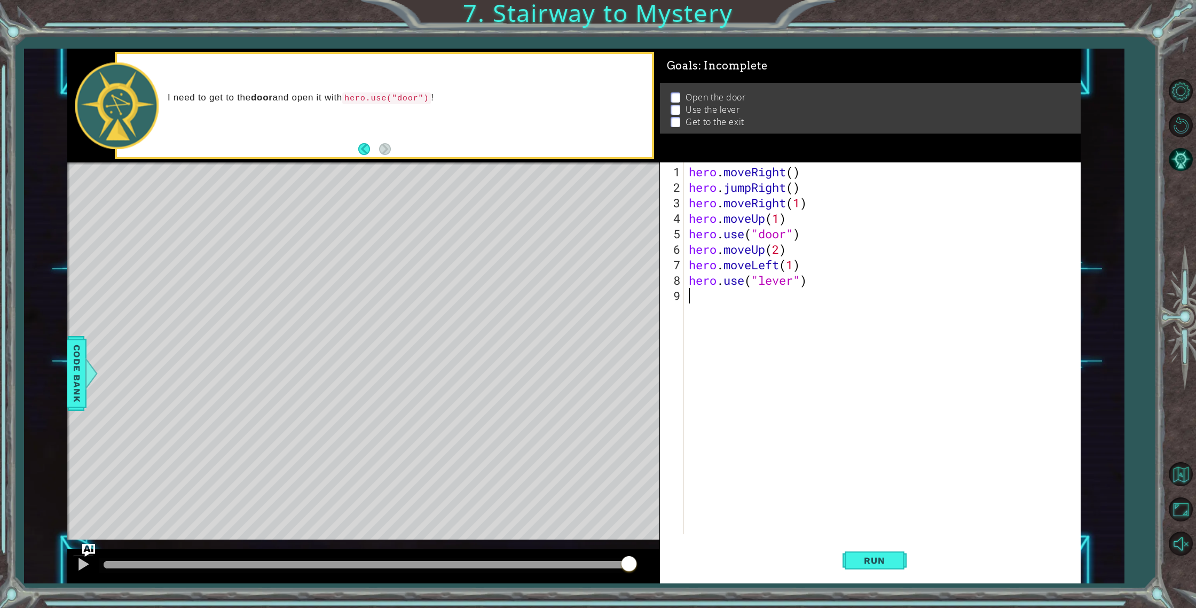
click at [698, 296] on div "hero . moveRight ( ) hero . jumpRight ( ) hero . moveRight ( 1 ) hero . moveUp …" at bounding box center [885, 365] width 396 height 403
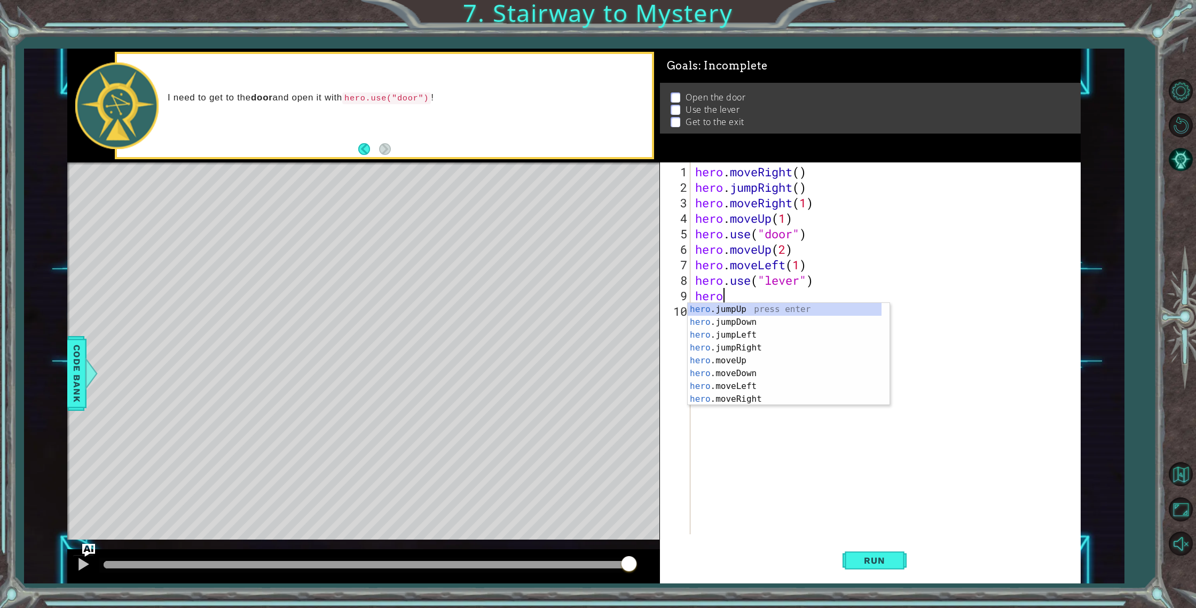
scroll to position [0, 1]
click at [767, 399] on div "hero .jumpUp press enter hero .jumpDown press enter hero .jumpLeft press enter …" at bounding box center [785, 367] width 194 height 128
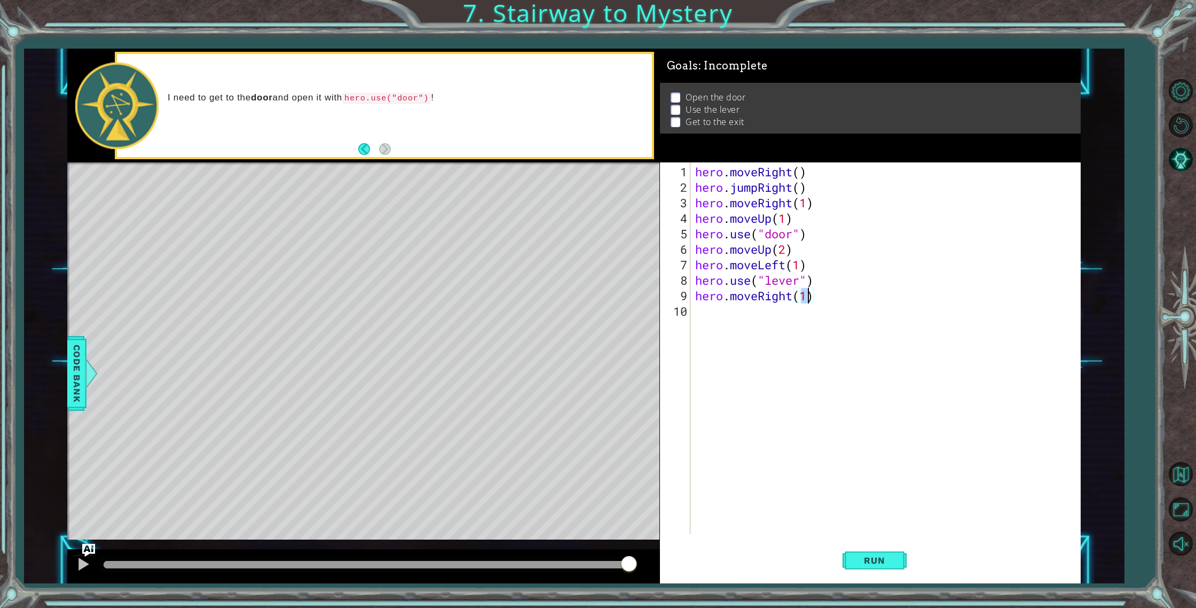
type textarea "hero.moveRight(2)"
click at [772, 316] on div "hero . moveRight ( ) hero . jumpRight ( ) hero . moveRight ( 1 ) hero . moveUp …" at bounding box center [887, 365] width 389 height 403
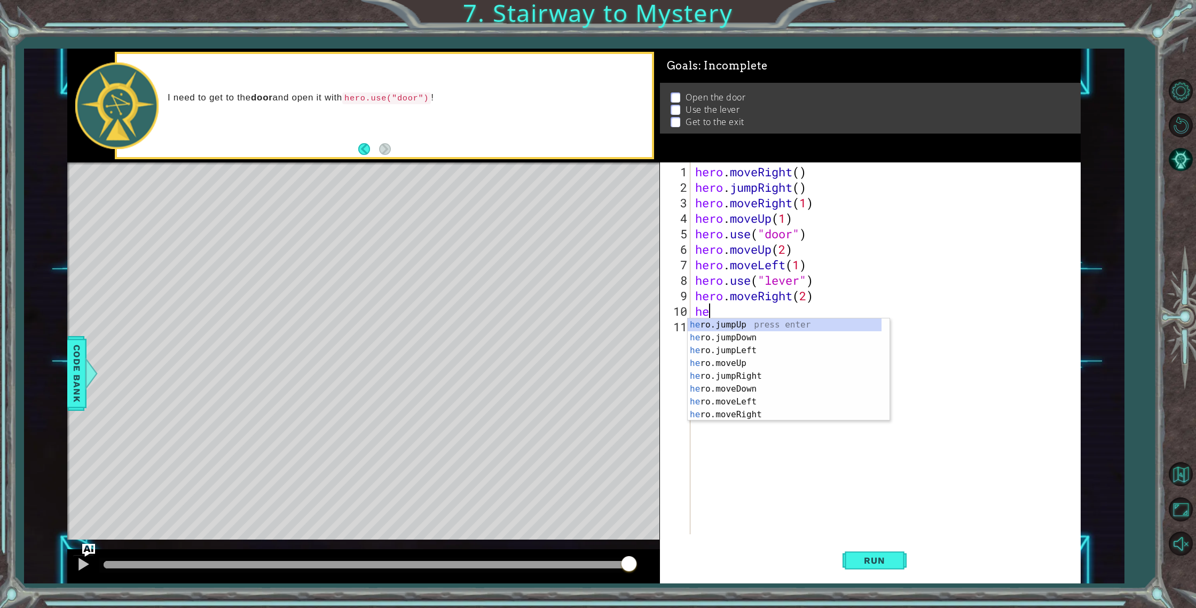
type textarea "hero"
click at [765, 325] on div "hero .jumpUp press enter hero .jumpDown press enter hero .jumpLeft press enter …" at bounding box center [785, 382] width 194 height 128
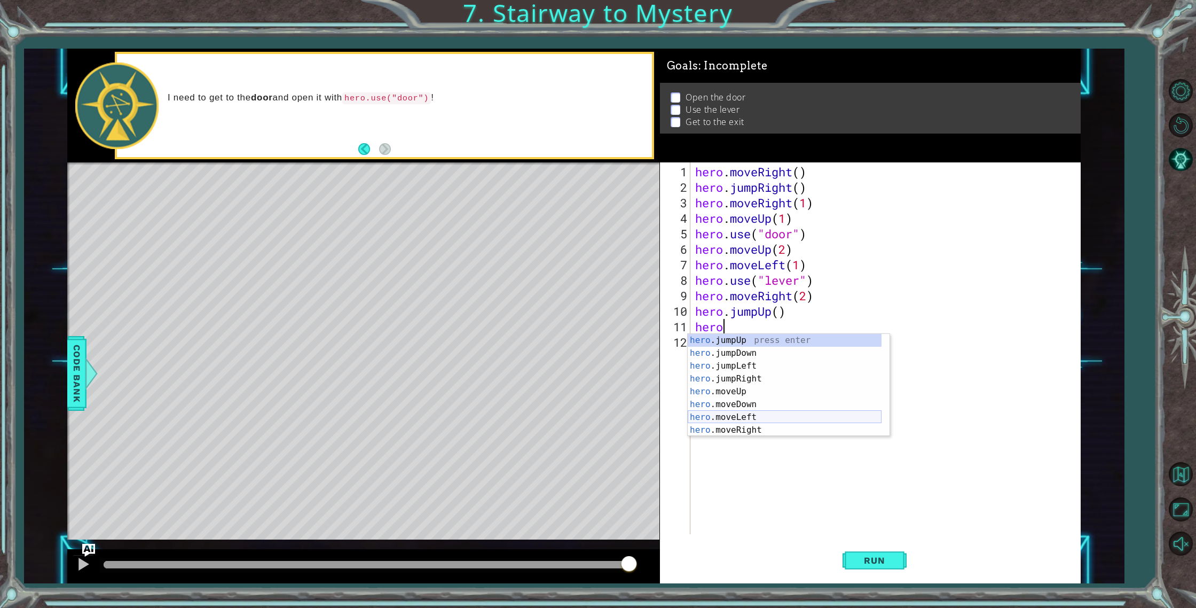
click at [752, 419] on div "hero .jumpUp press enter hero .jumpDown press enter hero .jumpLeft press enter …" at bounding box center [785, 398] width 194 height 128
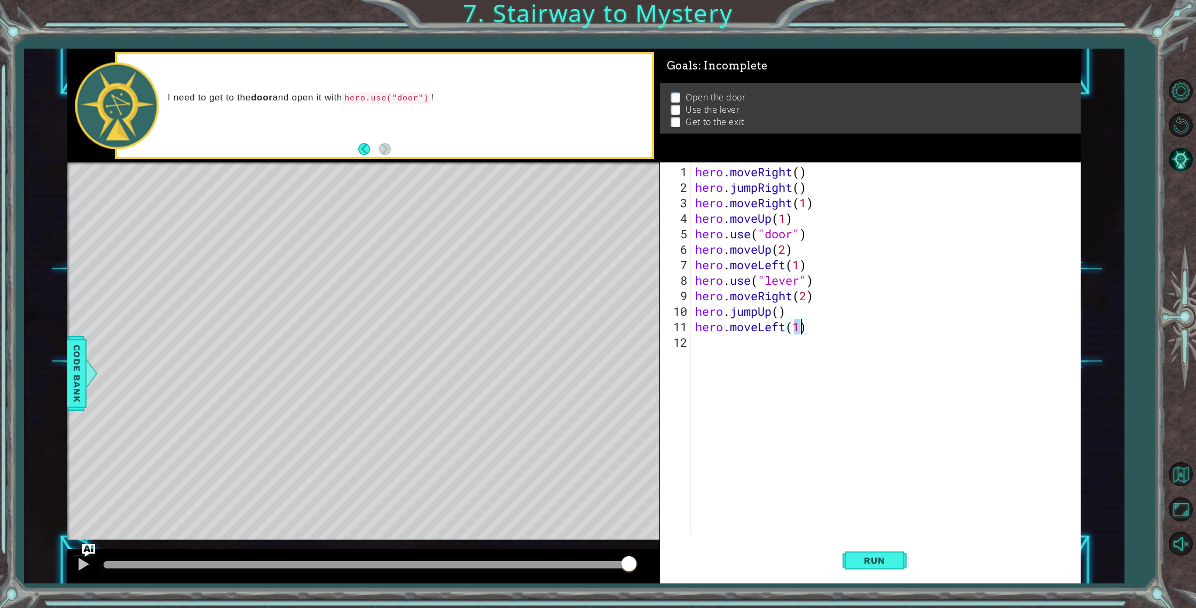
scroll to position [0, 4]
type textarea "hero.moveLeft(2)"
click at [895, 557] on span "Run" at bounding box center [875, 560] width 42 height 11
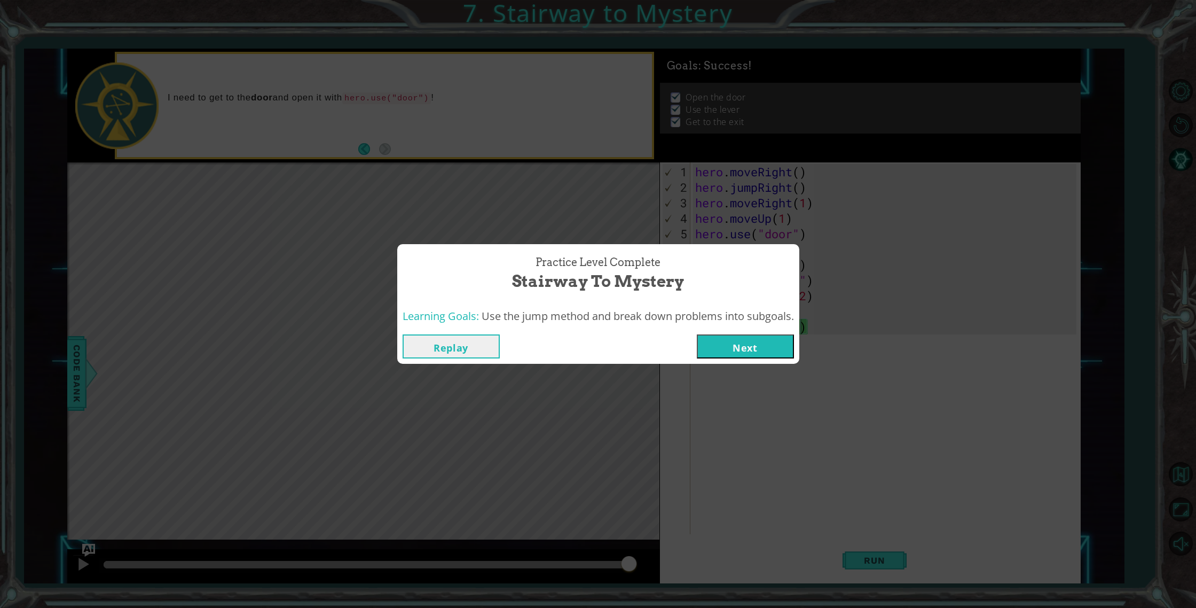
click at [731, 346] on button "Next" at bounding box center [745, 346] width 97 height 24
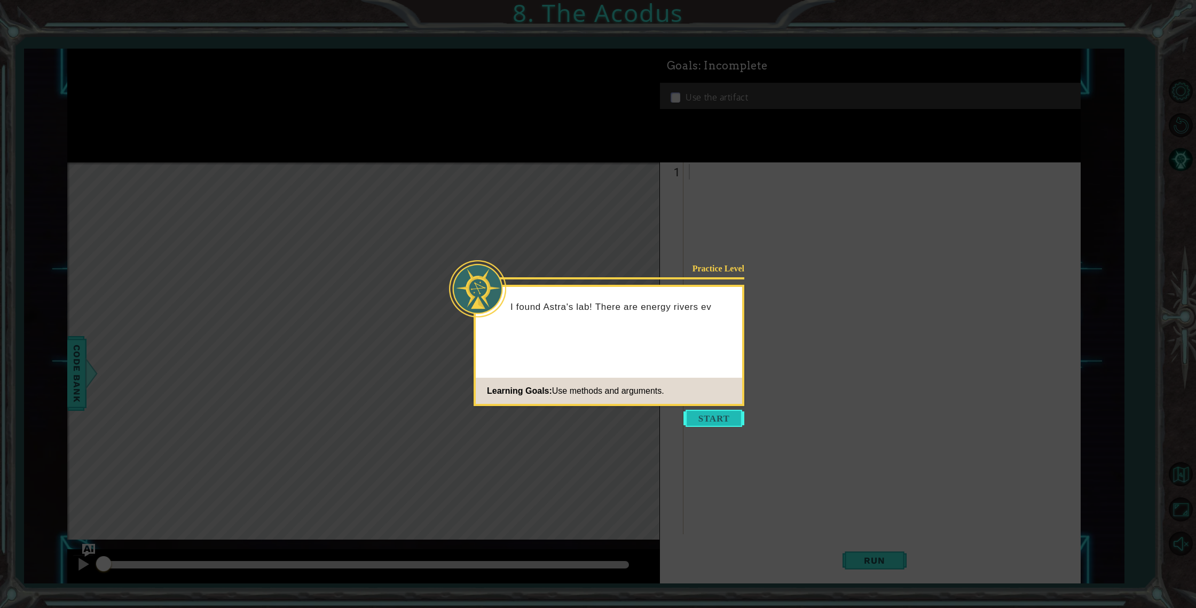
click at [725, 418] on button "Start" at bounding box center [714, 418] width 61 height 17
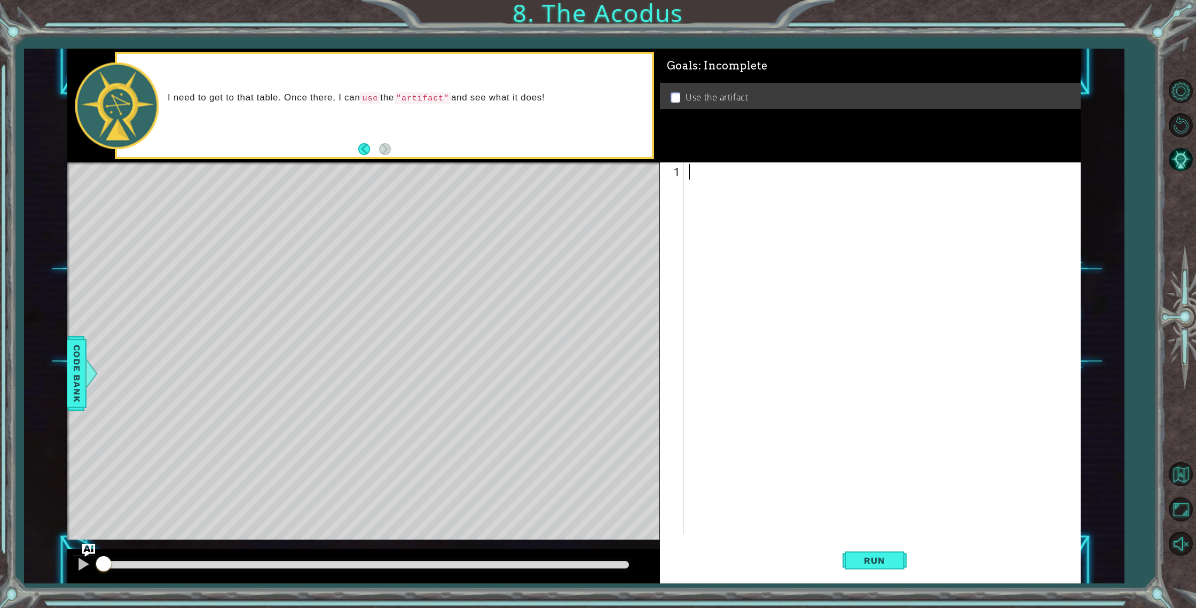
click at [700, 171] on div at bounding box center [885, 365] width 396 height 403
click at [741, 190] on div "her o. use press enter" at bounding box center [783, 198] width 202 height 38
type textarea "hero.use("artifact")"
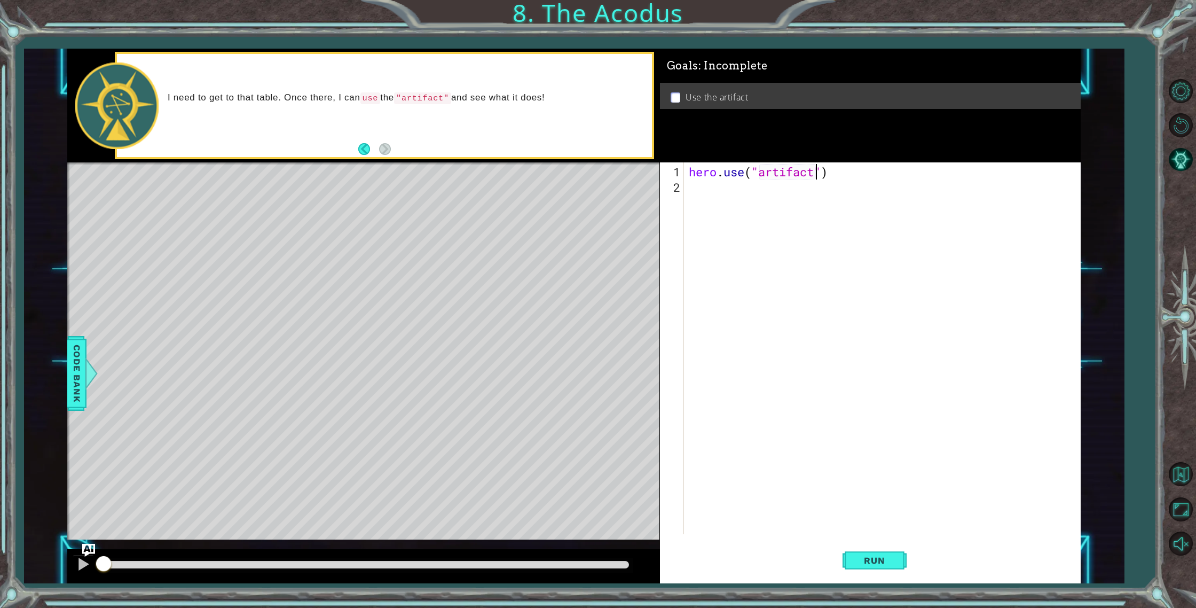
scroll to position [0, 0]
click at [864, 565] on span "Run" at bounding box center [875, 560] width 42 height 11
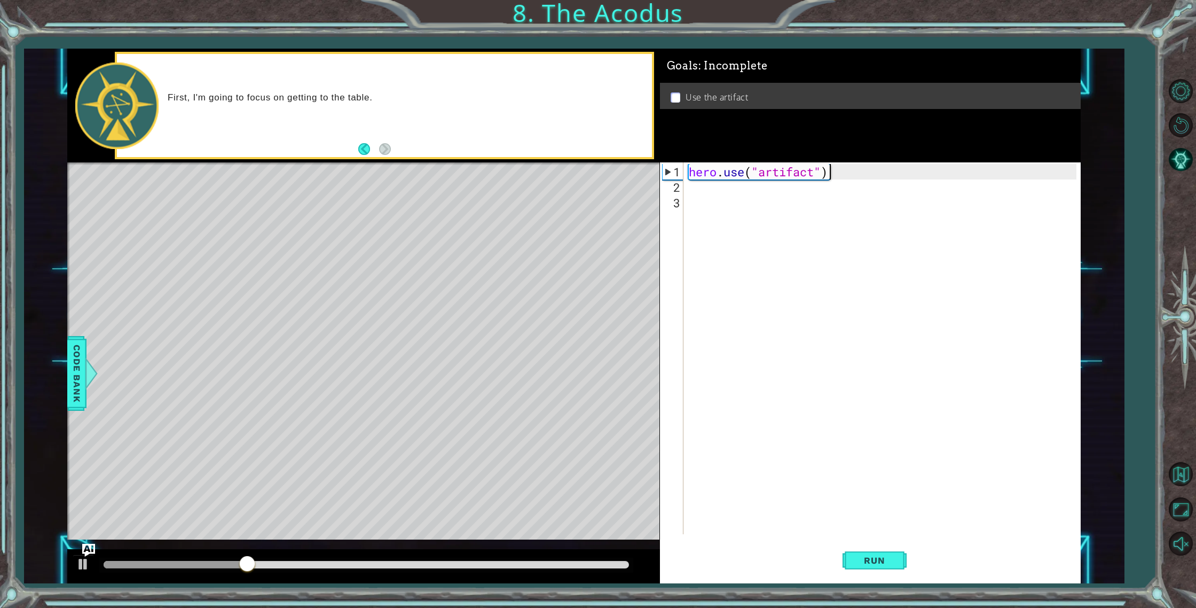
drag, startPoint x: 863, startPoint y: 175, endPoint x: 328, endPoint y: 182, distance: 534.7
click at [328, 182] on div "1 ההההההההההההההההההההההההההההההההההההההההההההההההההההההההההההההההההההההההההההה…" at bounding box center [574, 316] width 1014 height 535
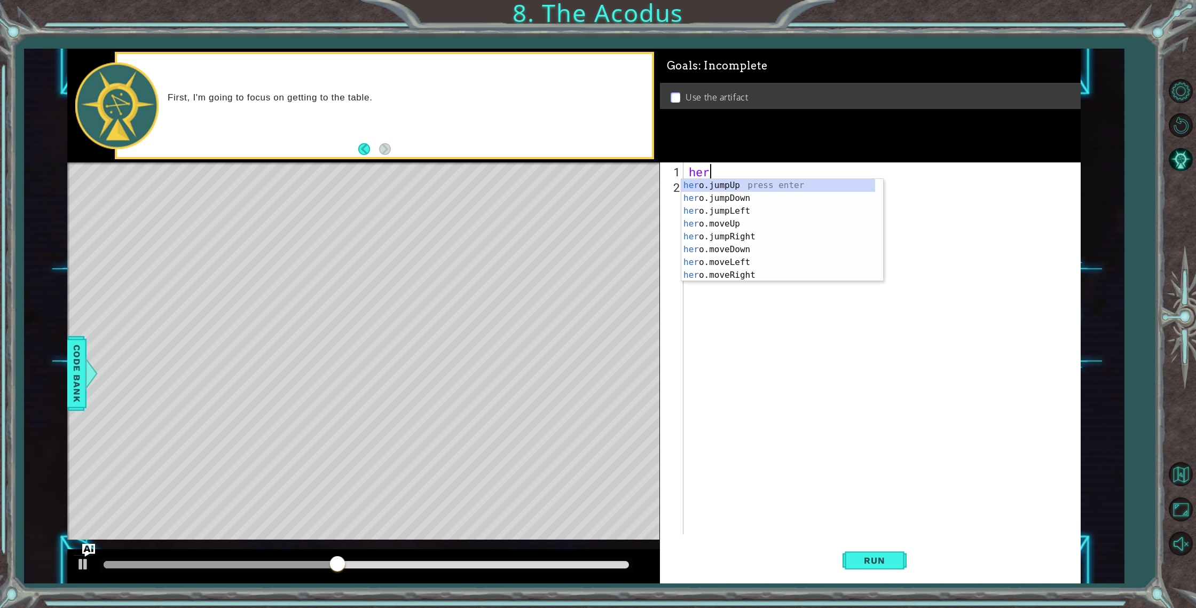
type textarea "h"
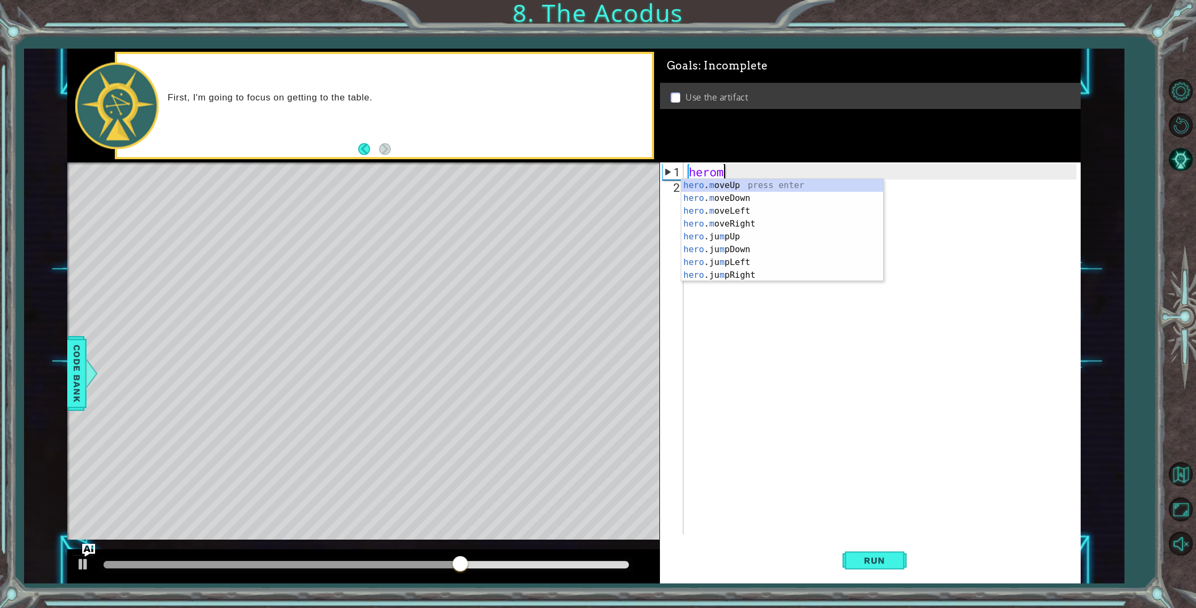
scroll to position [0, 1]
click at [793, 187] on div "hero . mo veUp press enter hero . mo veDown press enter hero . mo veLeft press …" at bounding box center [783, 224] width 202 height 90
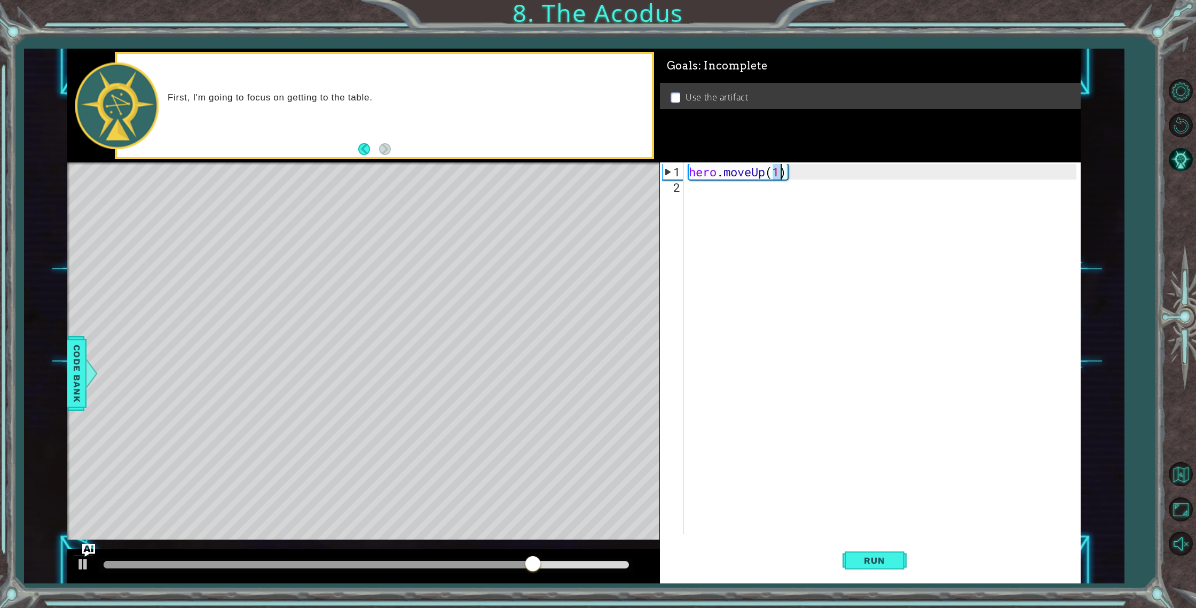
type textarea "hero.moveUp(2)"
click at [717, 203] on div "hero . moveUp ( 2 )" at bounding box center [885, 365] width 396 height 403
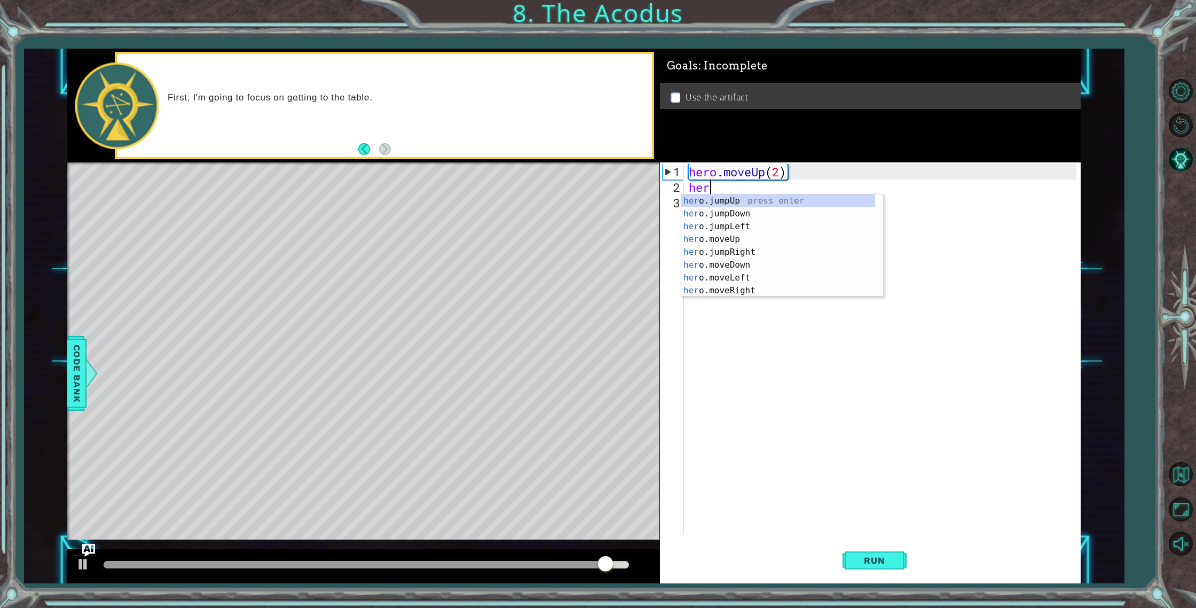
scroll to position [0, 1]
click at [764, 280] on div "hero .jumpUp press enter hero .jumpDown press enter hero .jumpLeft press enter …" at bounding box center [779, 258] width 194 height 128
type textarea "hero.moveLeft(1)"
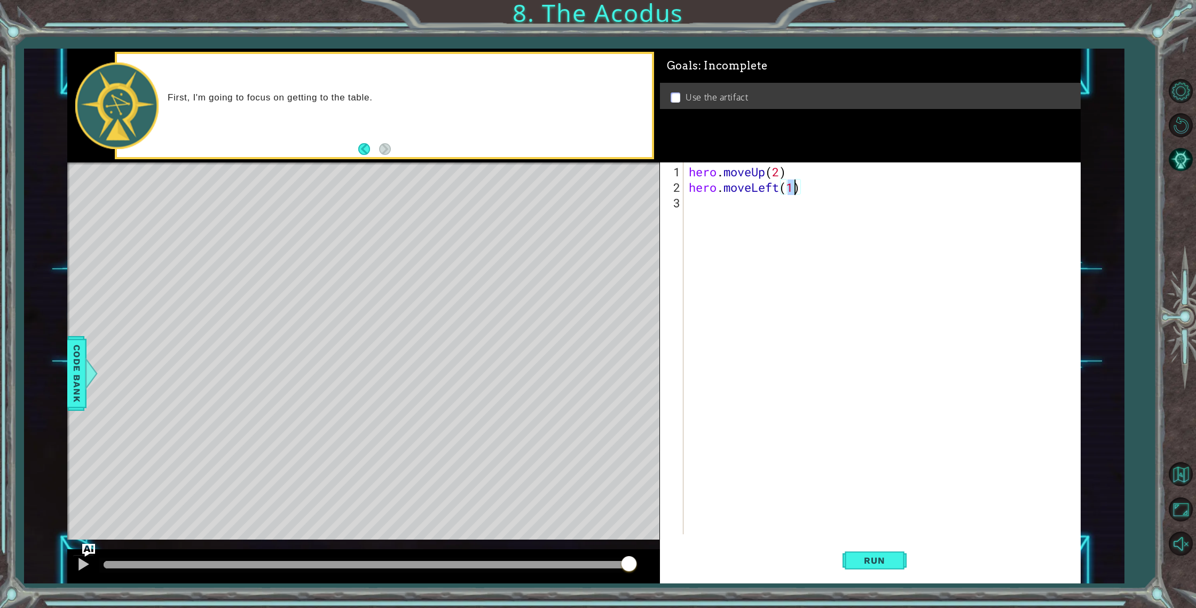
click at [733, 223] on div "hero . moveUp ( 2 ) hero . moveLeft ( 1 )" at bounding box center [885, 365] width 396 height 403
type textarea "hero m"
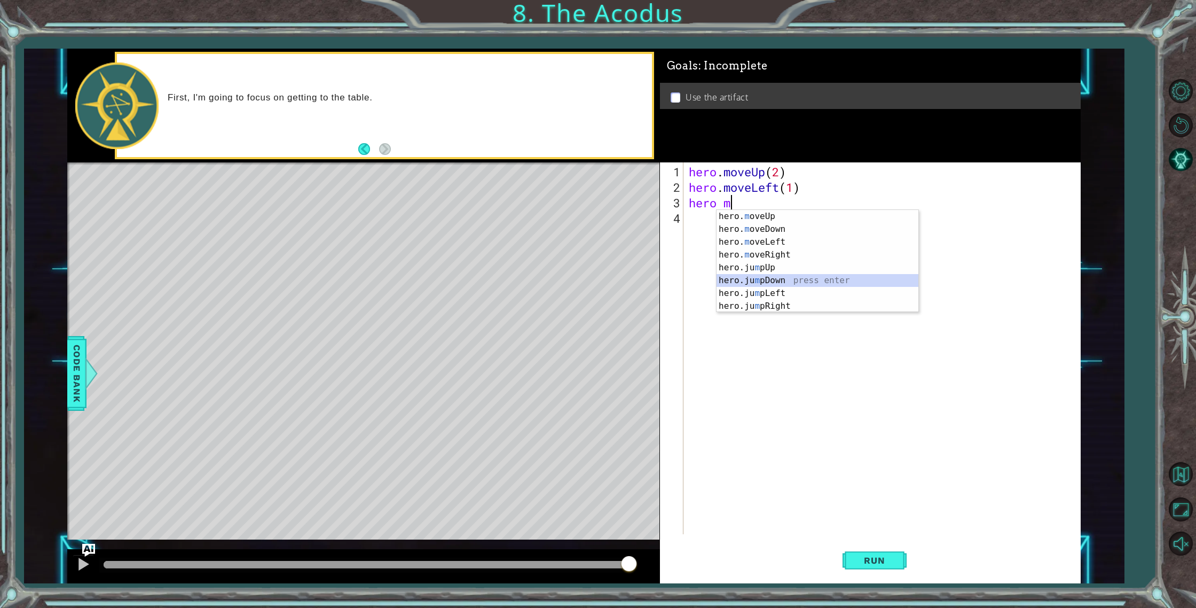
click at [782, 284] on div "hero. m oveUp press enter hero. m oveDown press enter hero. m oveLeft press ent…" at bounding box center [818, 274] width 202 height 128
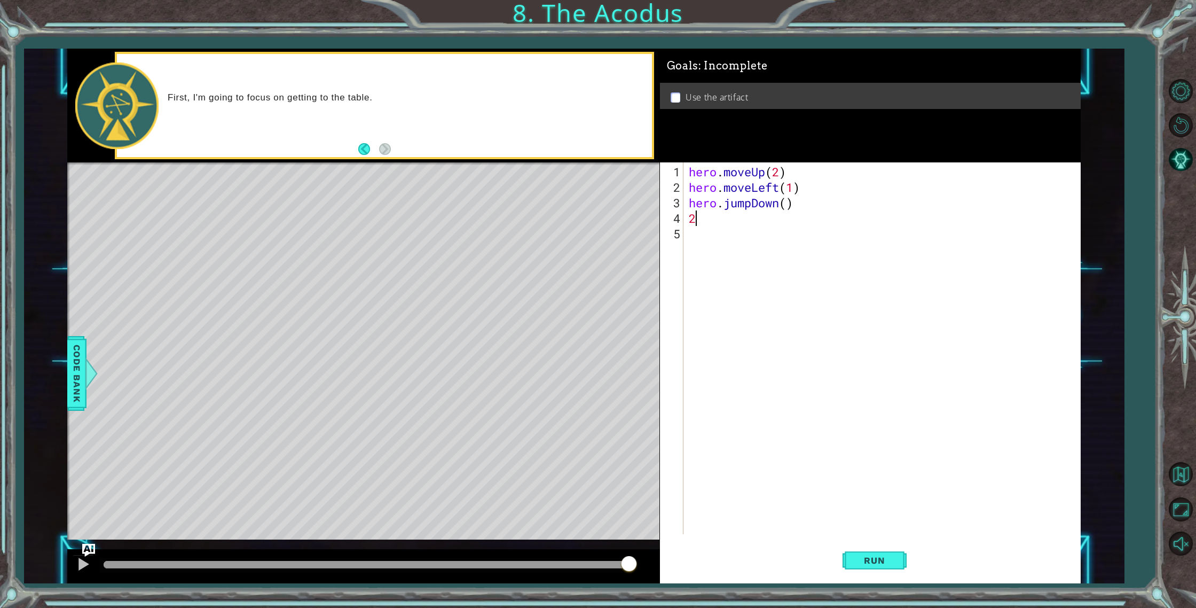
click at [786, 203] on div "hero . moveUp ( 2 ) hero . moveLeft ( 1 ) hero . jumpDown ( ) 2" at bounding box center [885, 365] width 396 height 403
click at [692, 218] on div "hero . moveUp ( 2 ) hero . moveLeft ( 1 ) hero . jumpDown ( 2 ) 2" at bounding box center [885, 365] width 396 height 403
type textarea "2"
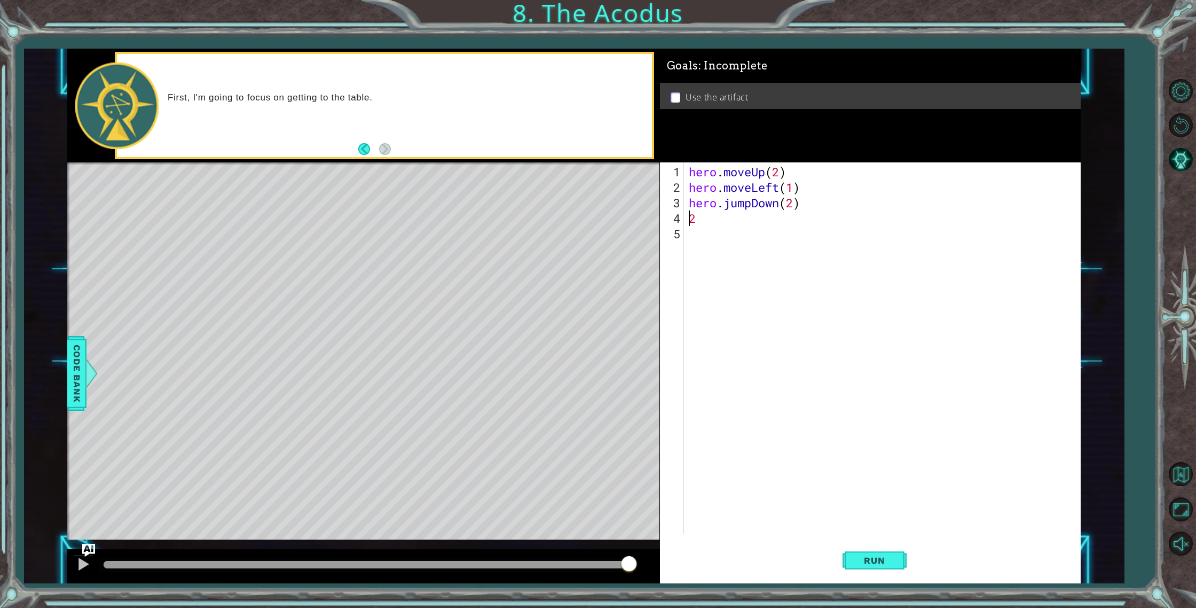
click at [714, 218] on div "hero . moveUp ( 2 ) hero . moveLeft ( 1 ) hero . jumpDown ( 2 ) 2" at bounding box center [885, 365] width 396 height 403
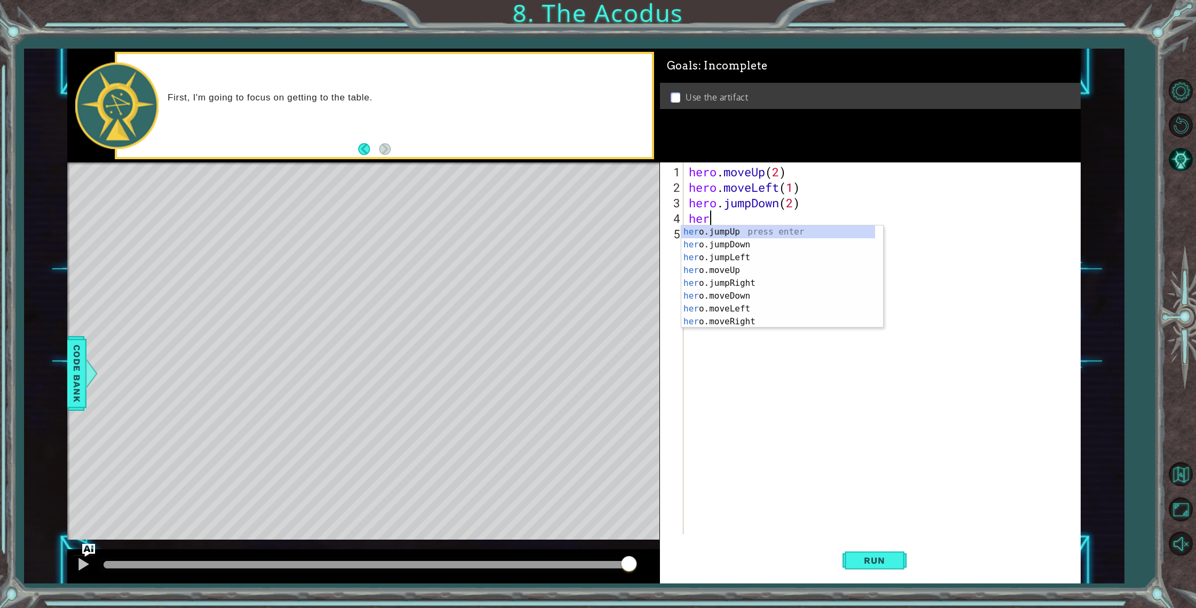
type textarea "hero"
click at [750, 257] on div "hero .jumpUp press enter hero .jumpDown press enter hero .jumpLeft press enter …" at bounding box center [779, 289] width 194 height 128
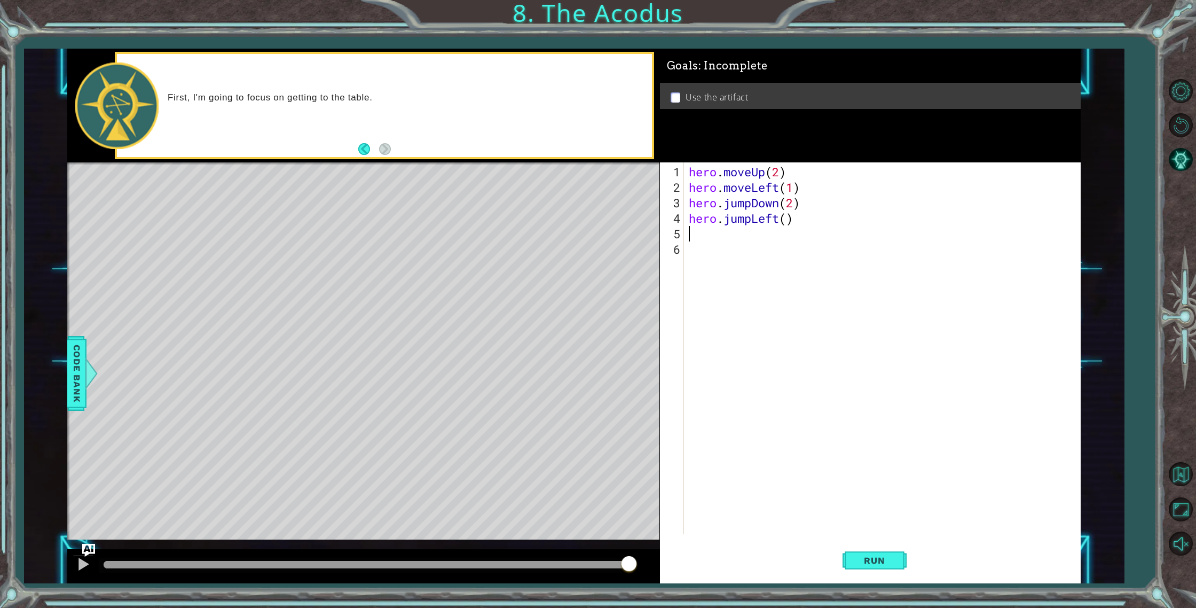
click at [730, 241] on div "hero . moveUp ( 2 ) hero . moveLeft ( 1 ) hero . jumpDown ( 2 ) hero . jumpLeft…" at bounding box center [885, 365] width 396 height 403
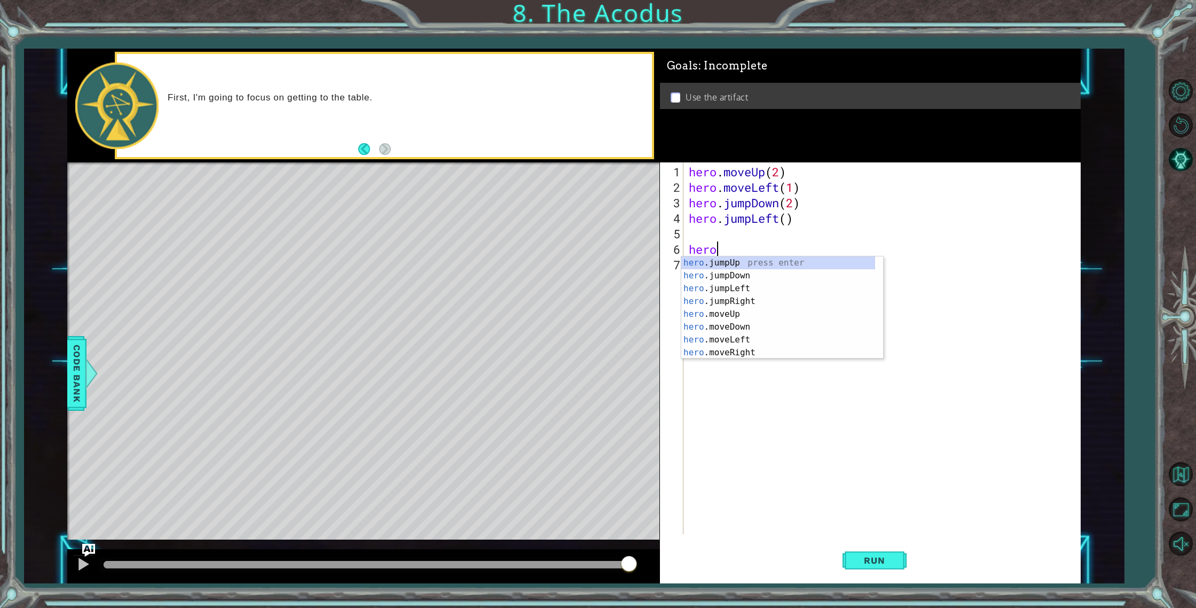
scroll to position [0, 1]
click at [756, 316] on div "hero .jumpUp press enter hero .jumpDown press enter hero .jumpLeft press enter …" at bounding box center [779, 320] width 194 height 128
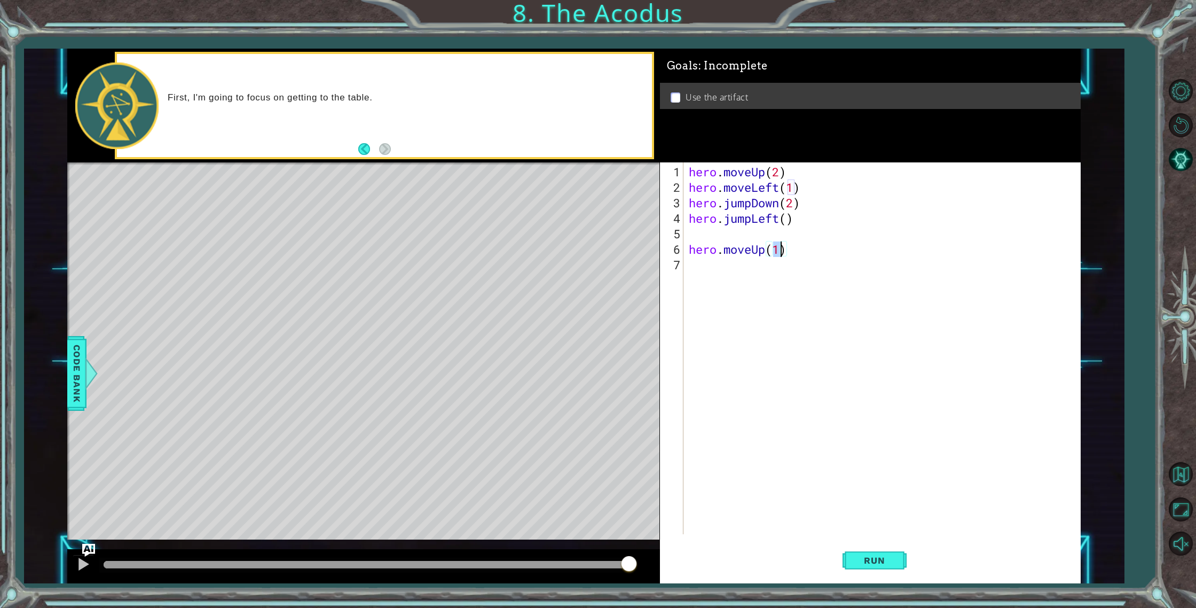
type textarea "hero.moveUp(2)"
click at [758, 277] on div "hero . moveUp ( 2 ) hero . moveLeft ( 1 ) hero . jumpDown ( 2 ) hero . jumpLeft…" at bounding box center [885, 365] width 396 height 403
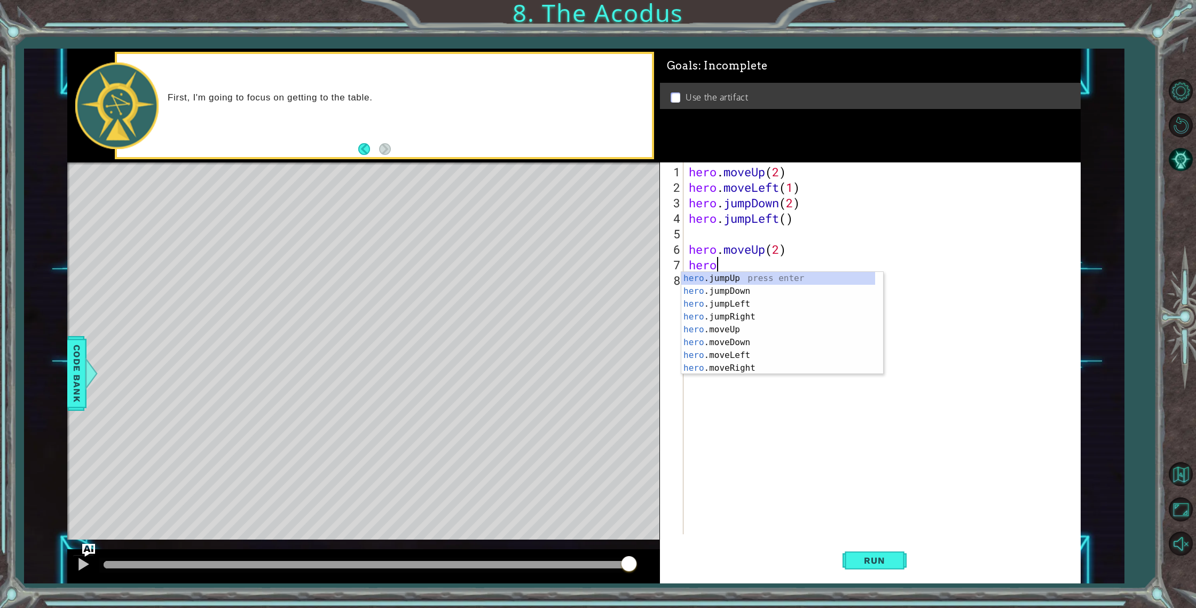
scroll to position [0, 1]
click at [766, 368] on div "hero .jumpUp press enter hero .jumpDown press enter hero .jumpLeft press enter …" at bounding box center [779, 336] width 194 height 128
type textarea "hero.moveRight(1)"
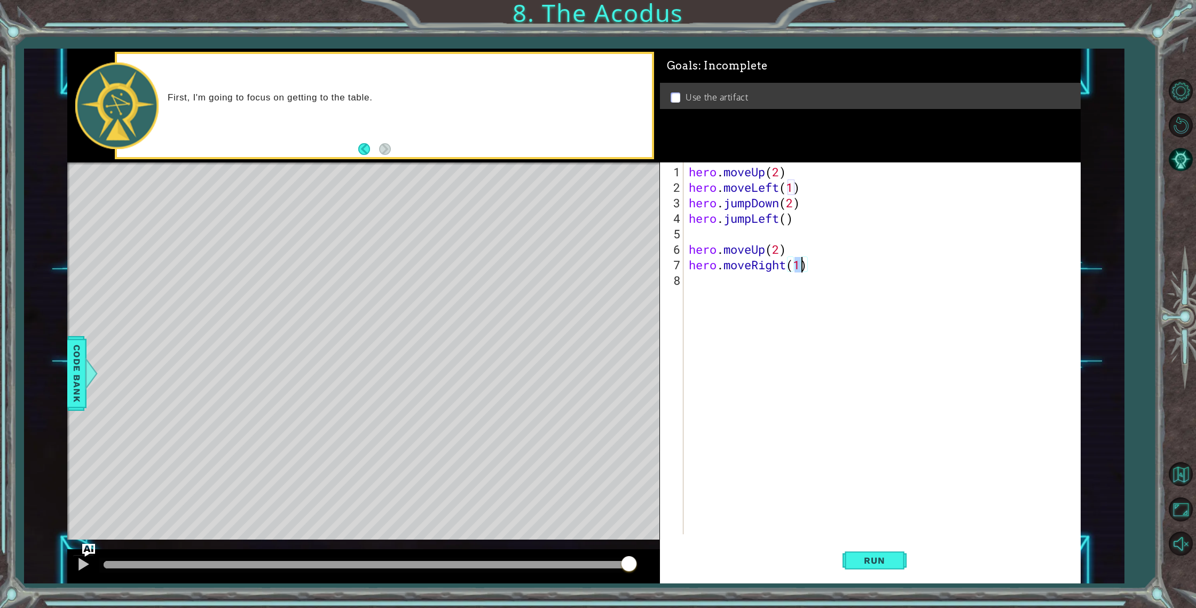
click at [768, 304] on div "hero . moveUp ( 2 ) hero . moveLeft ( 1 ) hero . jumpDown ( 2 ) hero . jumpLeft…" at bounding box center [885, 365] width 396 height 403
type textarea "hero.use("artifact")"
click at [877, 555] on span "Run" at bounding box center [875, 560] width 42 height 11
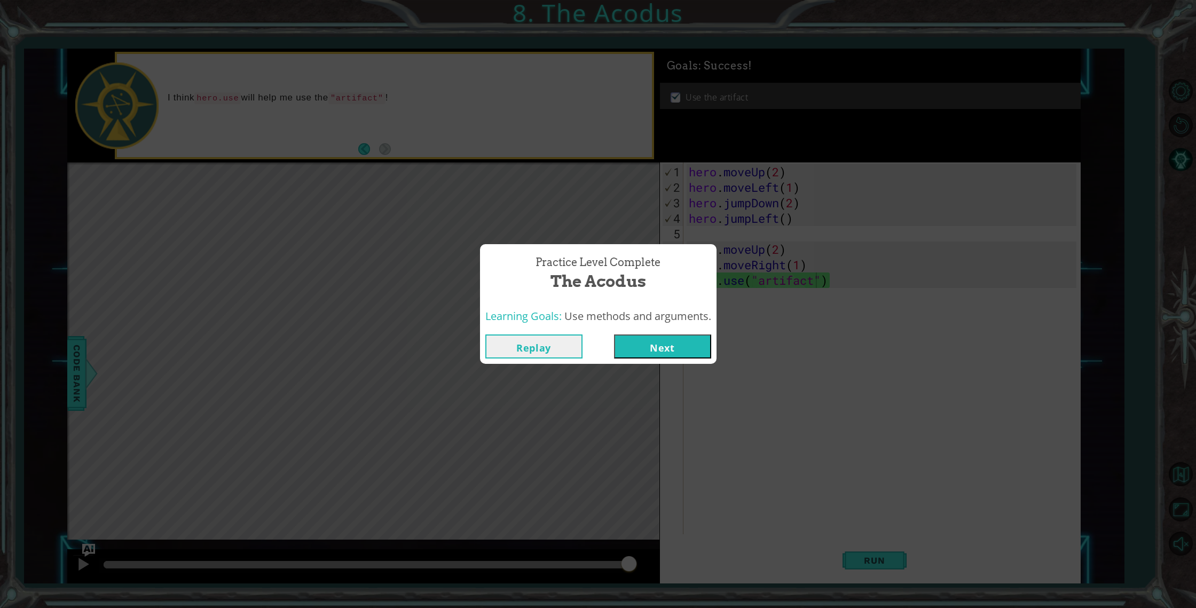
click at [688, 351] on button "Next" at bounding box center [662, 346] width 97 height 24
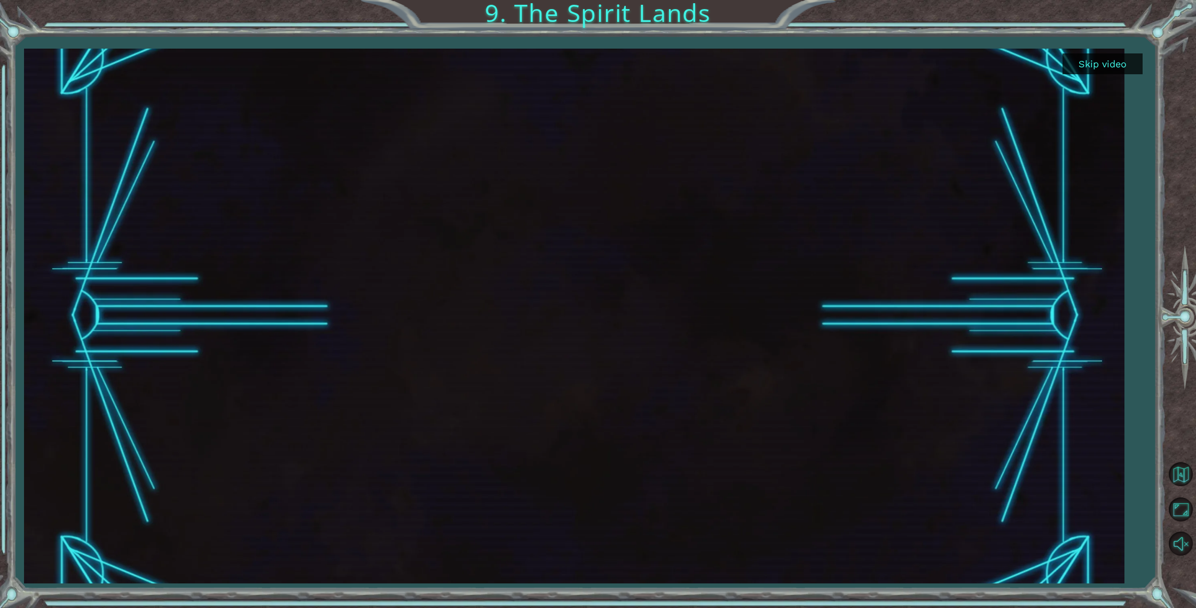
click at [551, 303] on div at bounding box center [574, 316] width 951 height 535
click at [608, 303] on div at bounding box center [574, 316] width 951 height 535
click at [609, 303] on div at bounding box center [574, 316] width 951 height 535
click at [609, 302] on div at bounding box center [574, 316] width 951 height 535
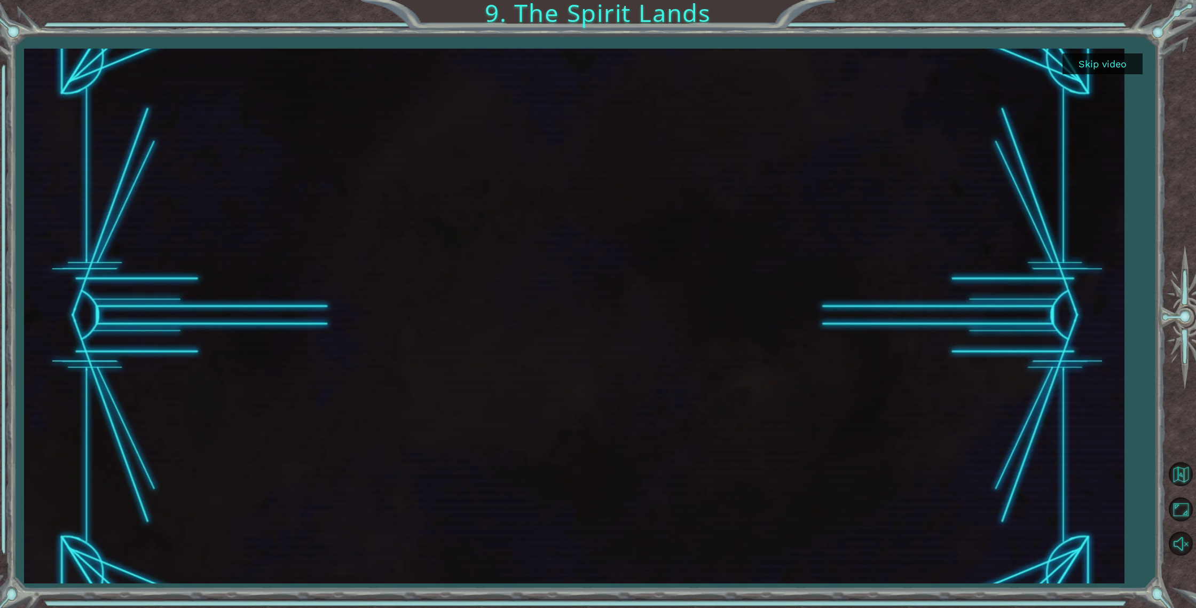
click at [609, 302] on div at bounding box center [574, 316] width 951 height 535
click at [610, 302] on div at bounding box center [574, 316] width 951 height 535
drag, startPoint x: 610, startPoint y: 303, endPoint x: 956, endPoint y: 157, distance: 375.1
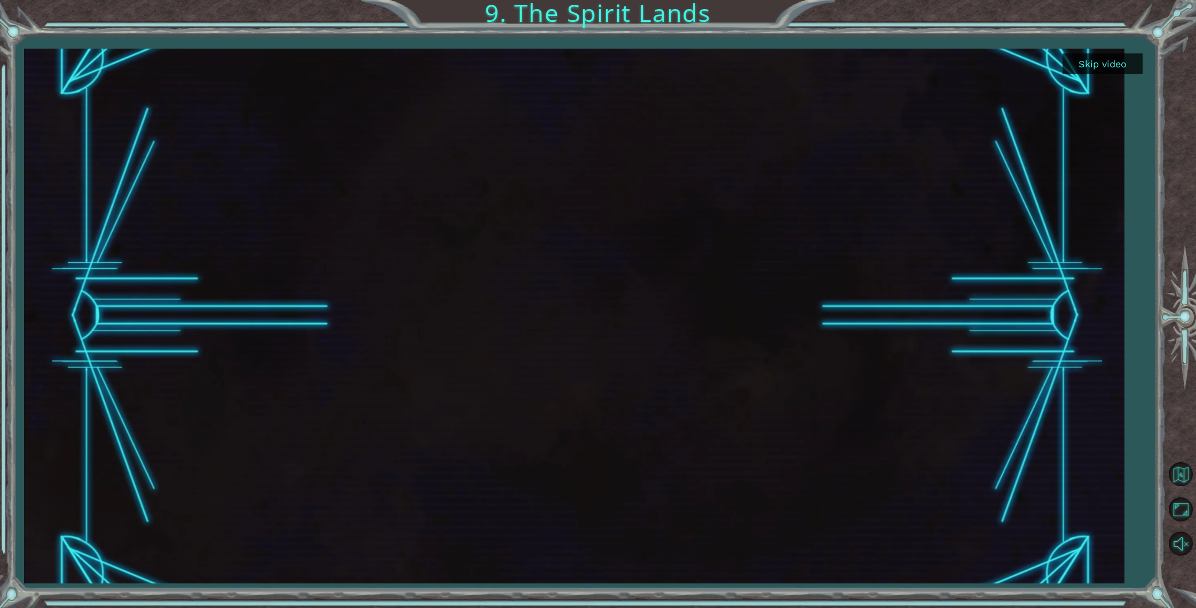
click at [621, 300] on div at bounding box center [574, 316] width 951 height 535
click at [1118, 66] on button "Skip video" at bounding box center [1103, 63] width 80 height 21
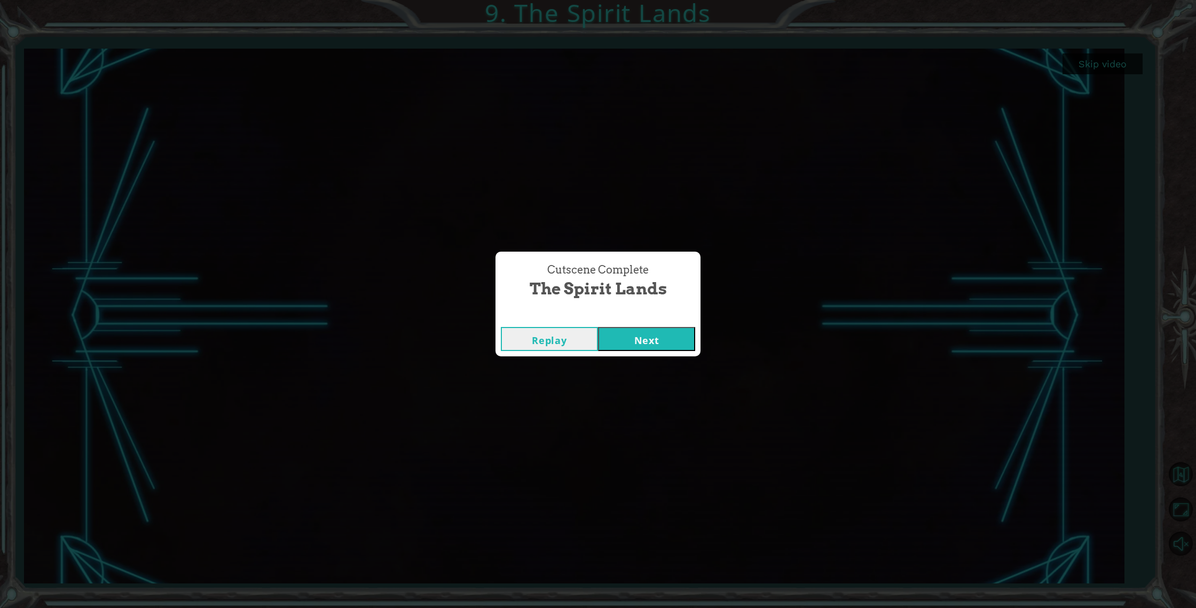
click at [668, 335] on button "Next" at bounding box center [646, 339] width 97 height 24
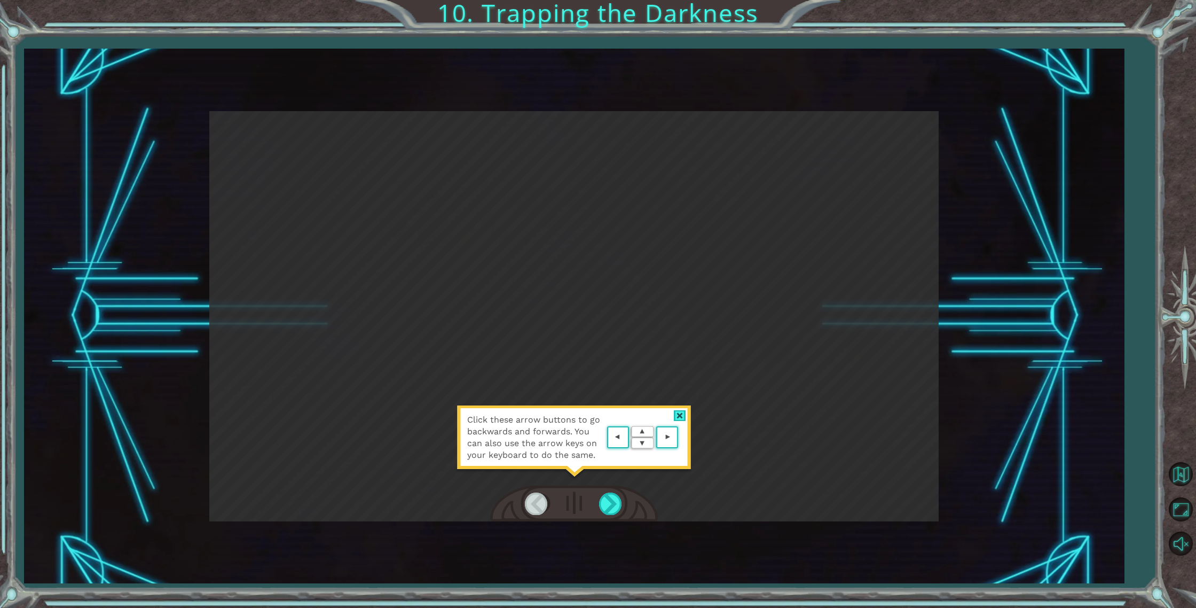
click at [682, 416] on div at bounding box center [680, 415] width 12 height 11
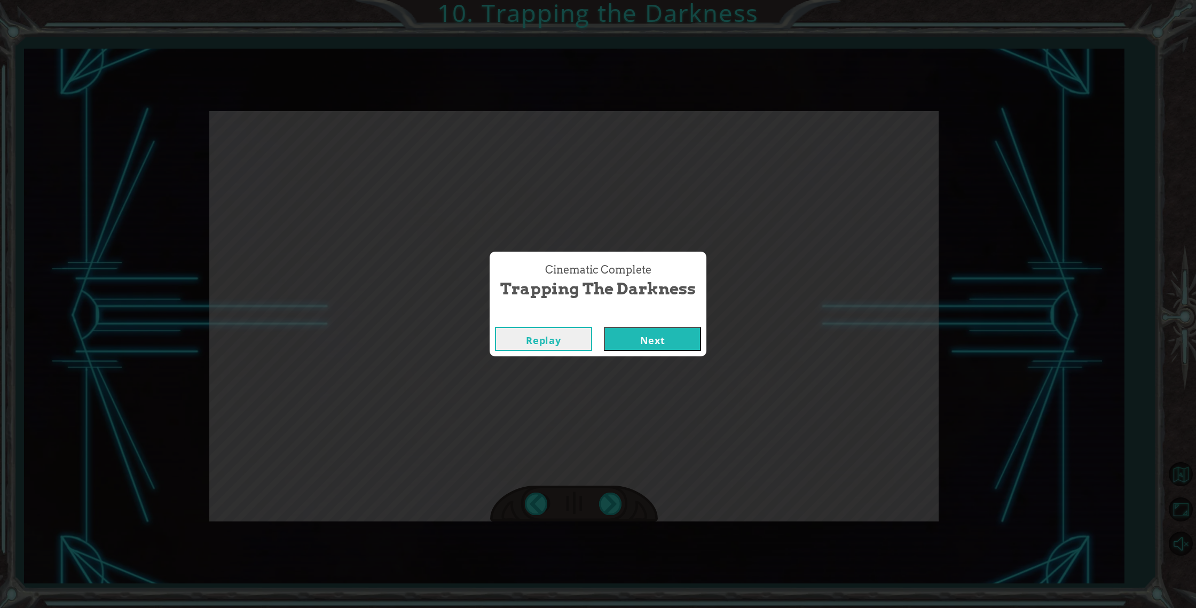
click at [667, 346] on button "Next" at bounding box center [652, 339] width 97 height 24
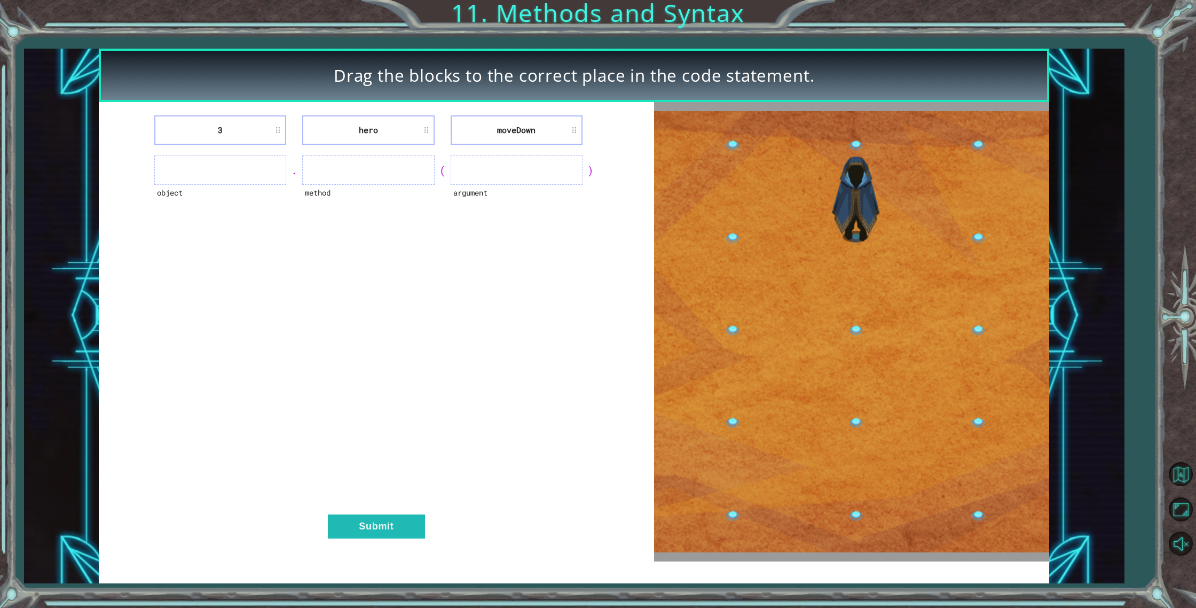
click at [865, 298] on img at bounding box center [852, 331] width 396 height 441
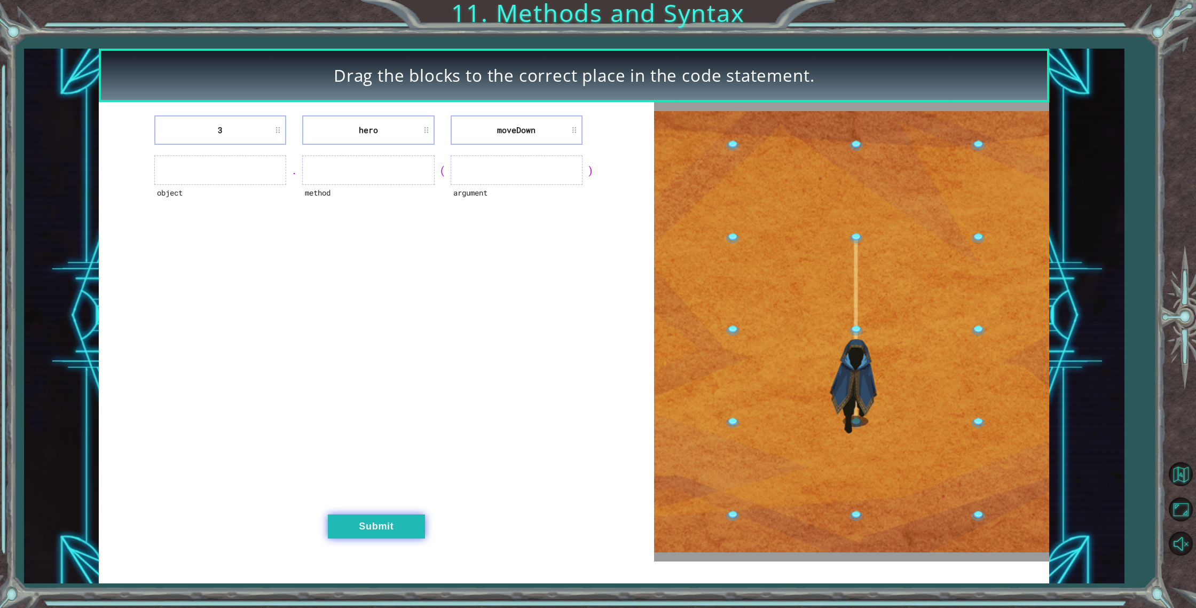
click at [390, 530] on button "Submit" at bounding box center [376, 526] width 97 height 24
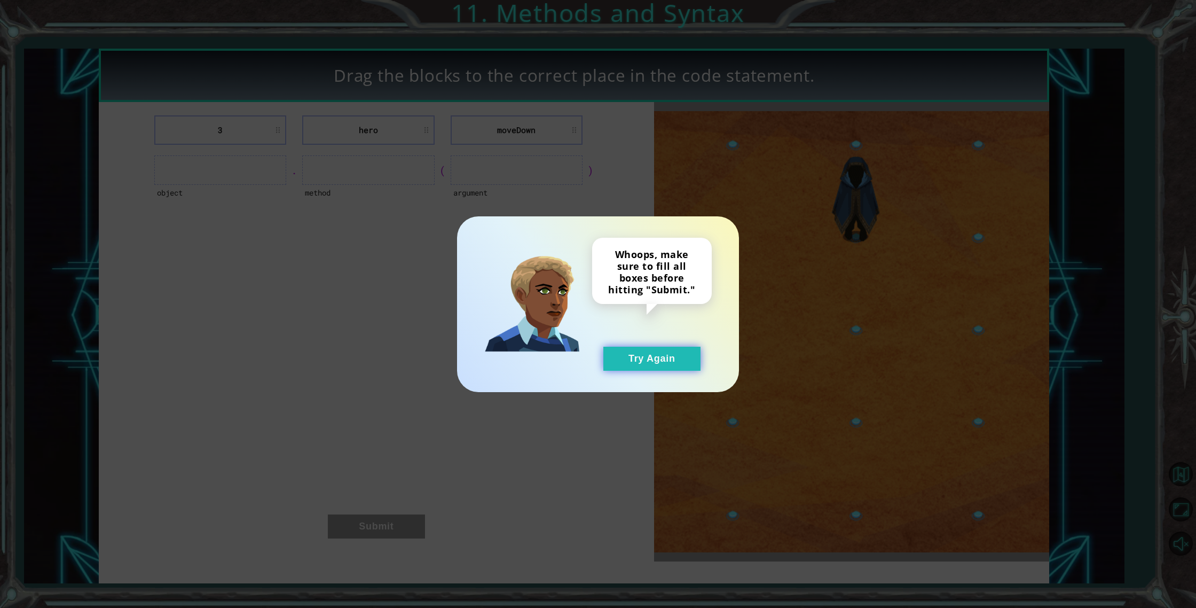
click at [648, 368] on button "Try Again" at bounding box center [652, 359] width 97 height 24
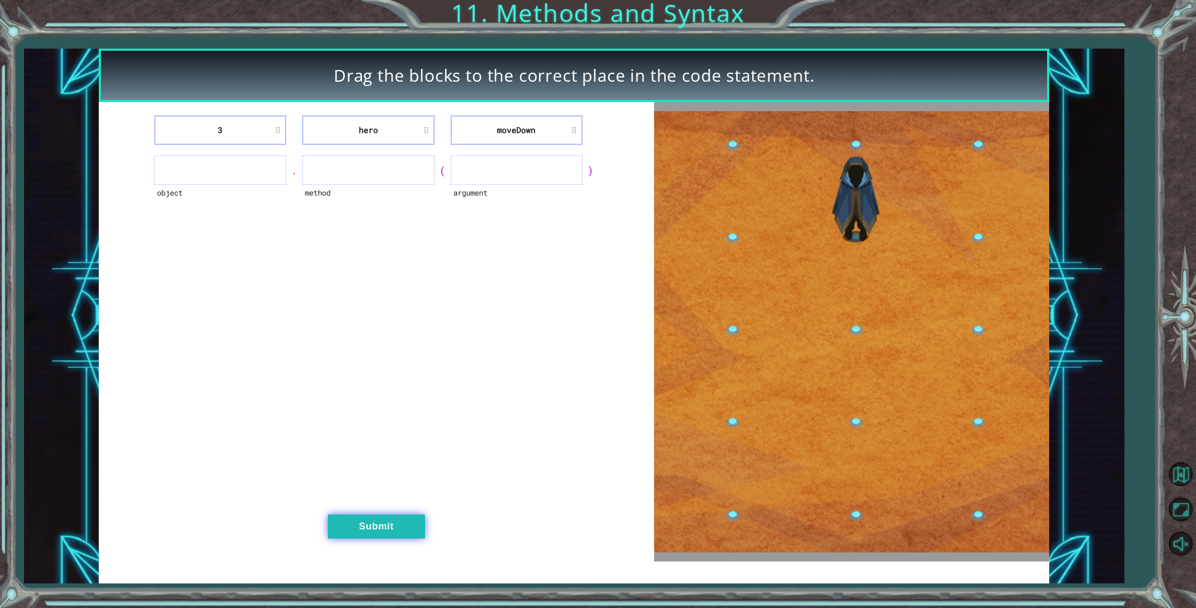
click at [382, 525] on button "Submit" at bounding box center [376, 526] width 97 height 24
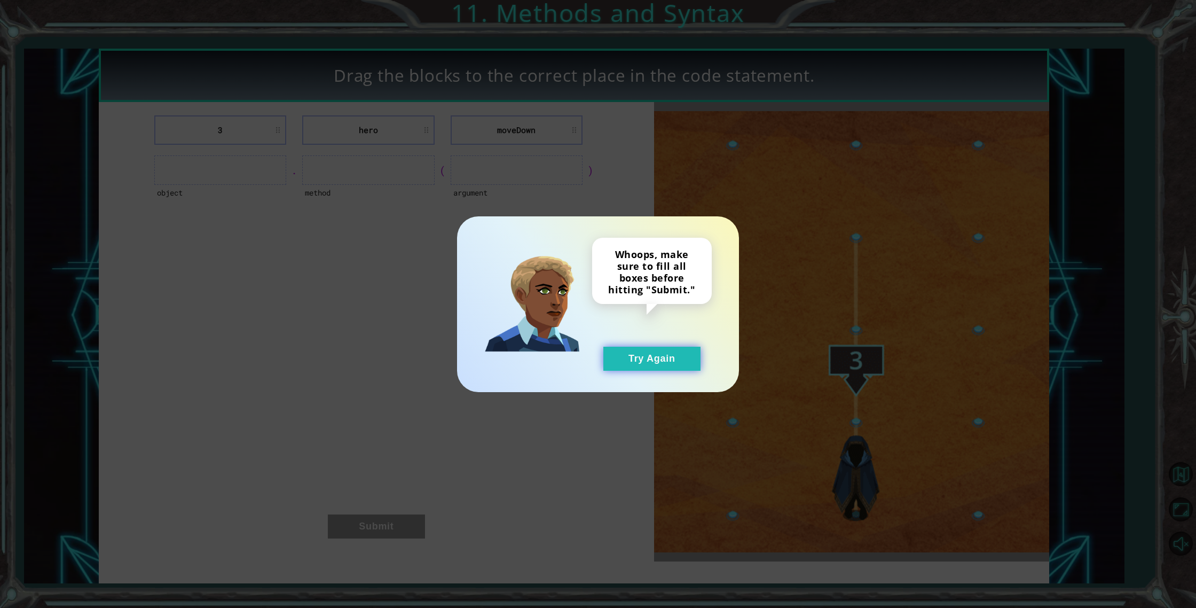
click at [641, 358] on button "Try Again" at bounding box center [652, 359] width 97 height 24
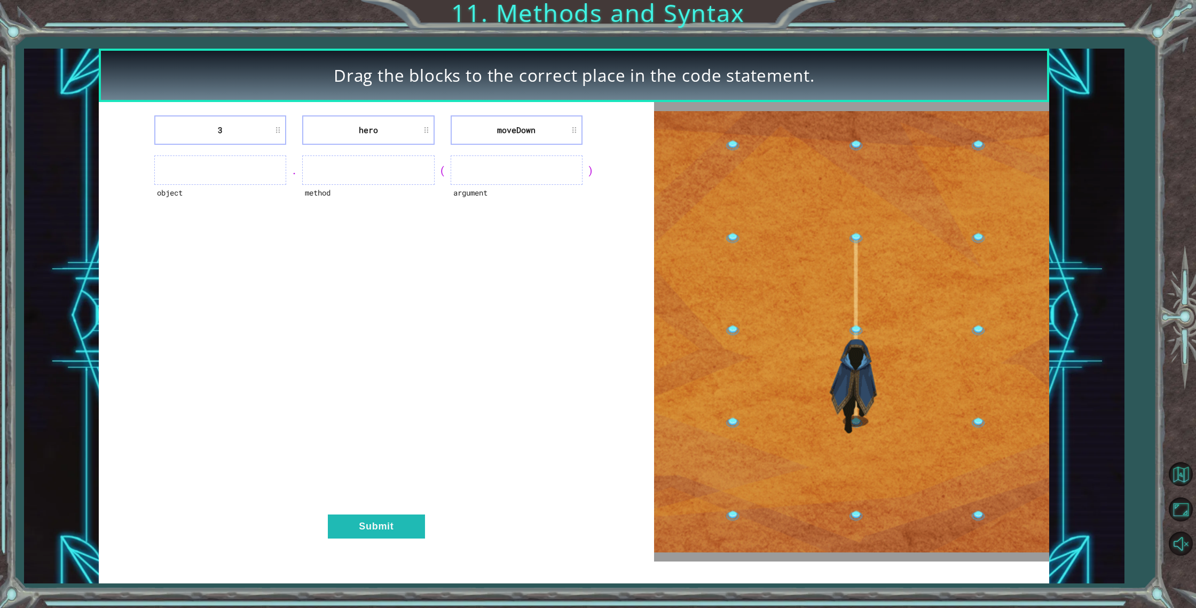
drag, startPoint x: 238, startPoint y: 163, endPoint x: 245, endPoint y: 171, distance: 11.4
click at [238, 163] on ul at bounding box center [220, 169] width 132 height 29
click at [246, 175] on ul at bounding box center [220, 169] width 132 height 29
click at [240, 131] on li "3" at bounding box center [220, 129] width 132 height 29
click at [373, 139] on li "hero" at bounding box center [368, 129] width 132 height 29
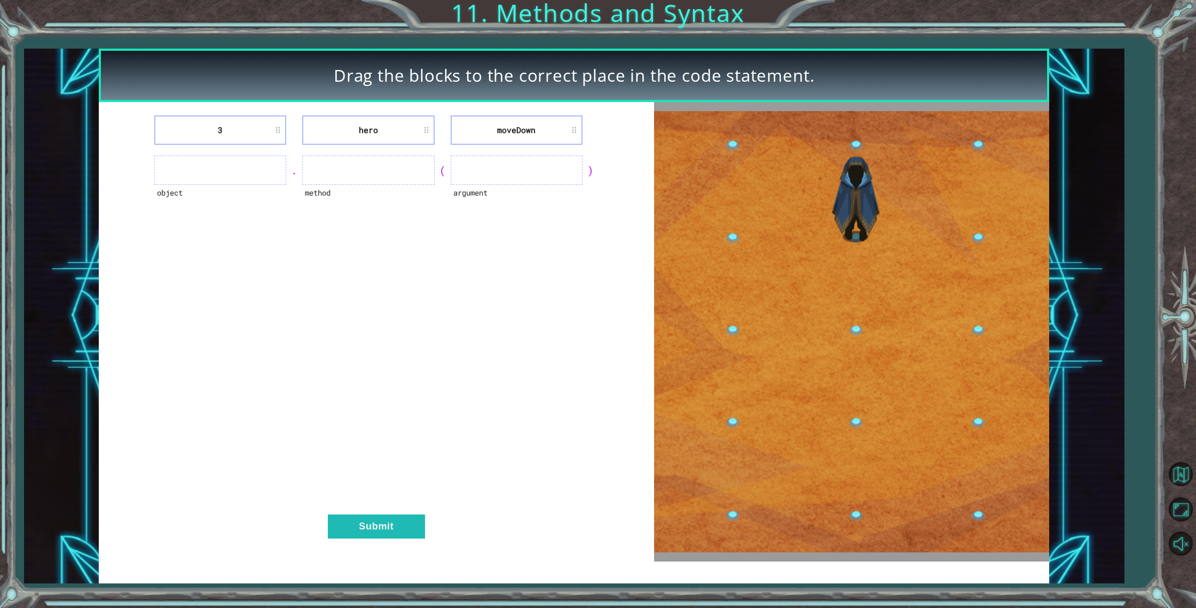
drag, startPoint x: 373, startPoint y: 139, endPoint x: 375, endPoint y: 164, distance: 25.2
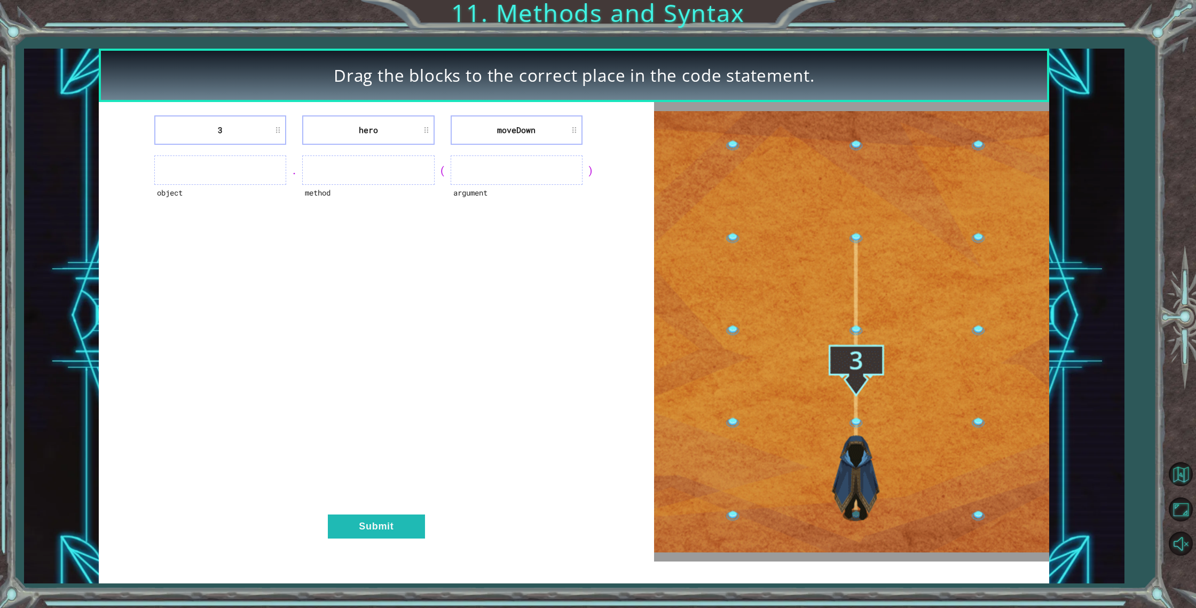
click at [375, 169] on div "3 hero [GEOGRAPHIC_DATA] object . method ( argument ) Submit" at bounding box center [376, 331] width 555 height 459
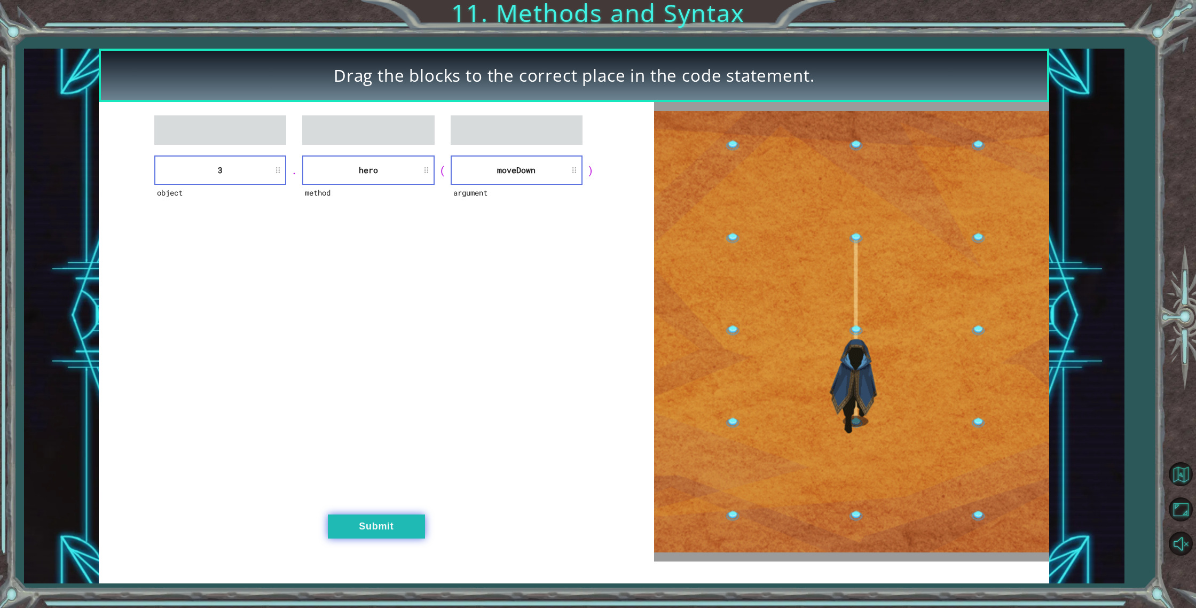
click at [410, 534] on button "Submit" at bounding box center [376, 526] width 97 height 24
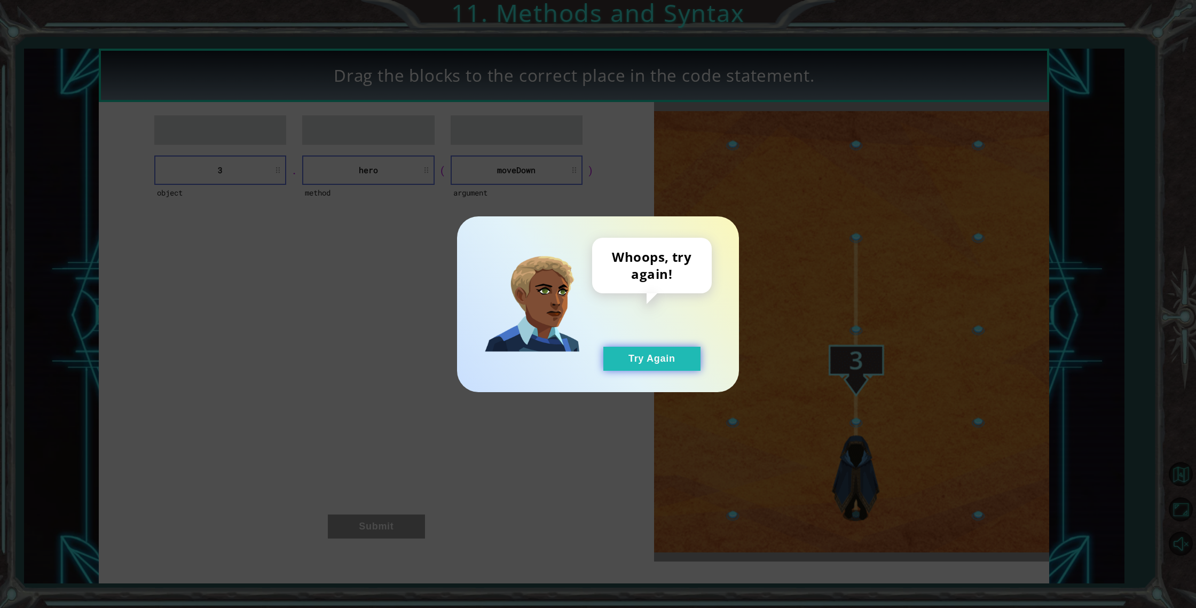
click at [655, 358] on button "Try Again" at bounding box center [652, 359] width 97 height 24
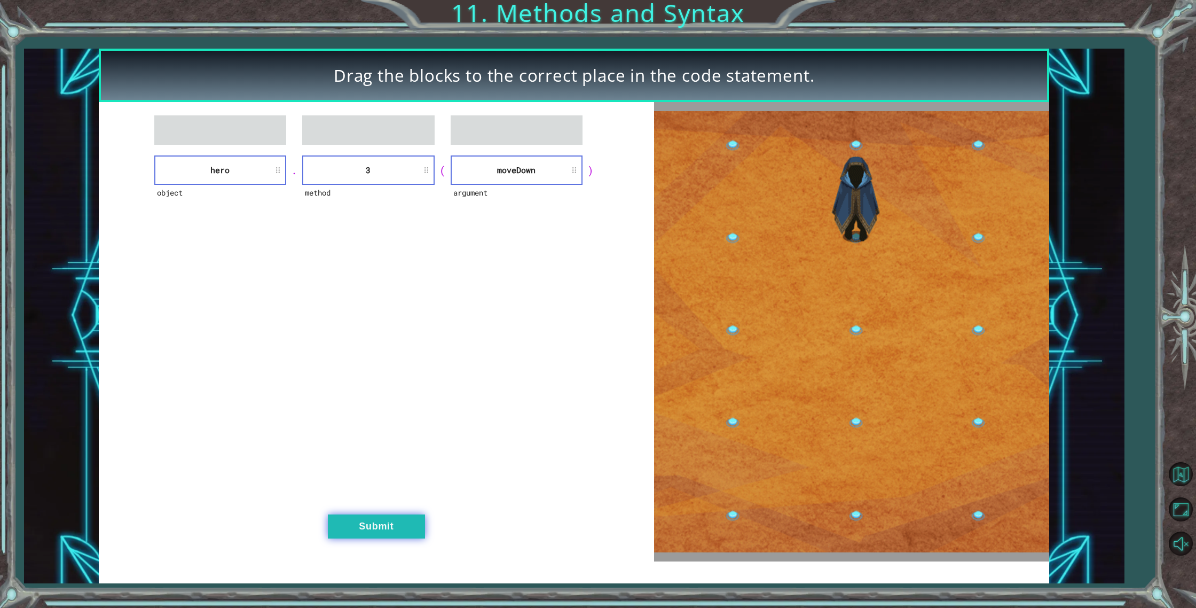
click at [380, 524] on button "Submit" at bounding box center [376, 526] width 97 height 24
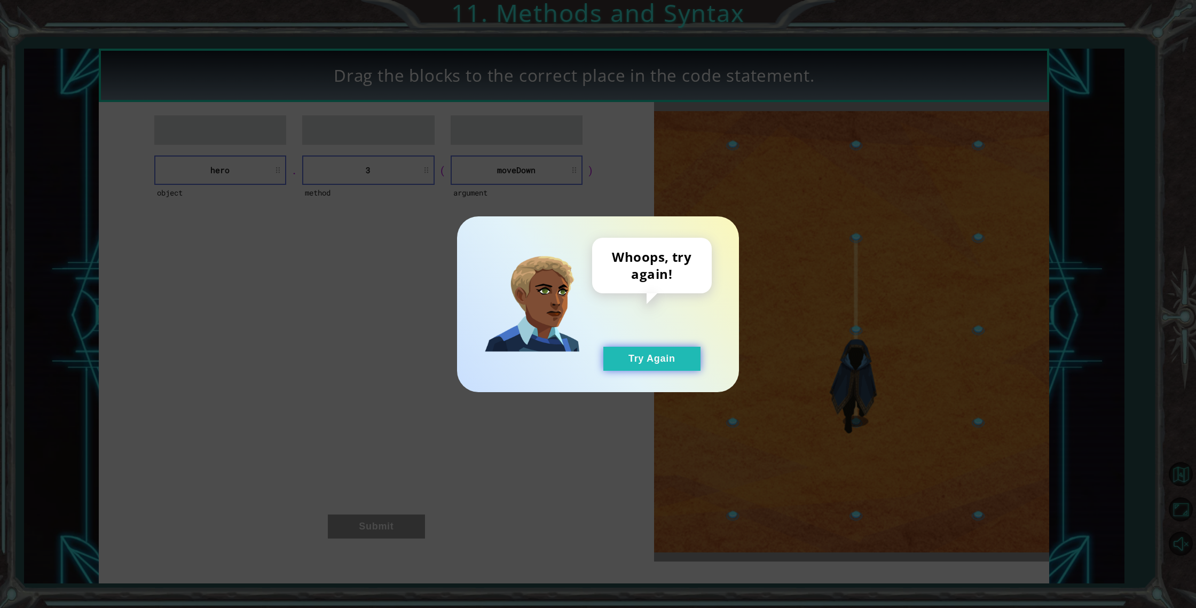
drag, startPoint x: 668, startPoint y: 361, endPoint x: 656, endPoint y: 353, distance: 14.7
click at [668, 361] on button "Try Again" at bounding box center [652, 359] width 97 height 24
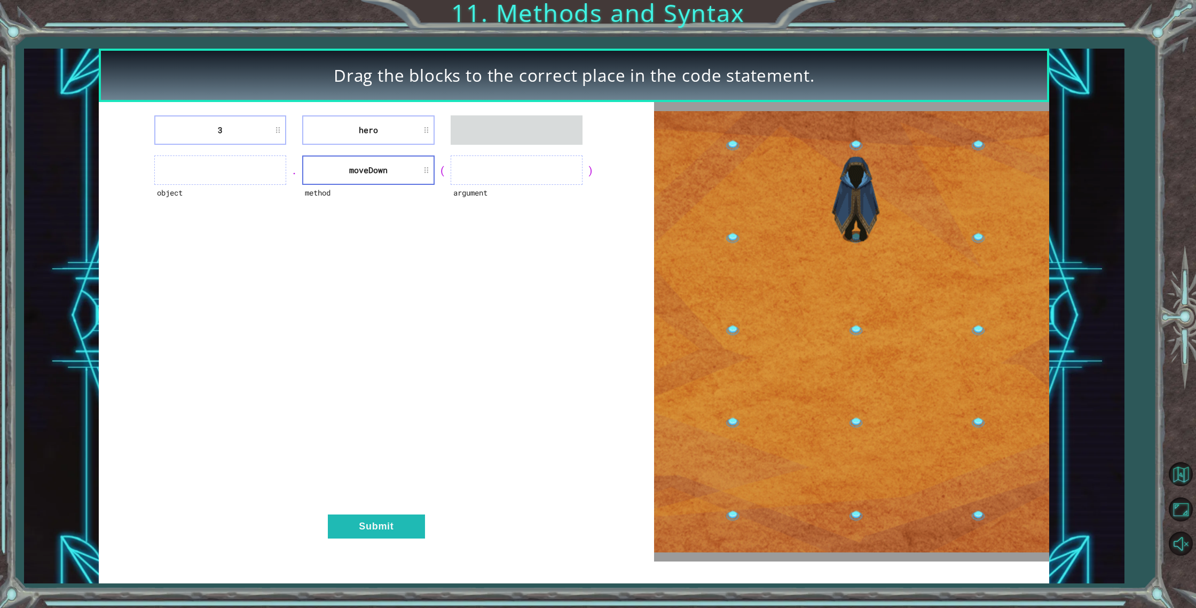
drag, startPoint x: 385, startPoint y: 146, endPoint x: 402, endPoint y: 140, distance: 18.1
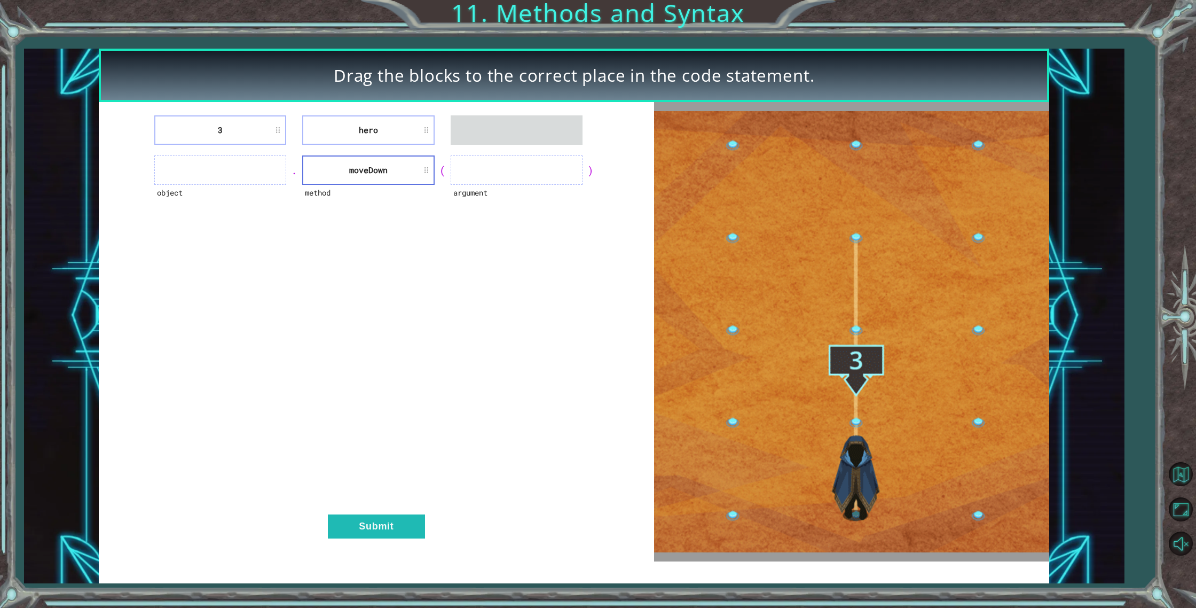
click at [403, 145] on div "3 hero object . method [GEOGRAPHIC_DATA] ( argument ) Submit" at bounding box center [376, 331] width 555 height 459
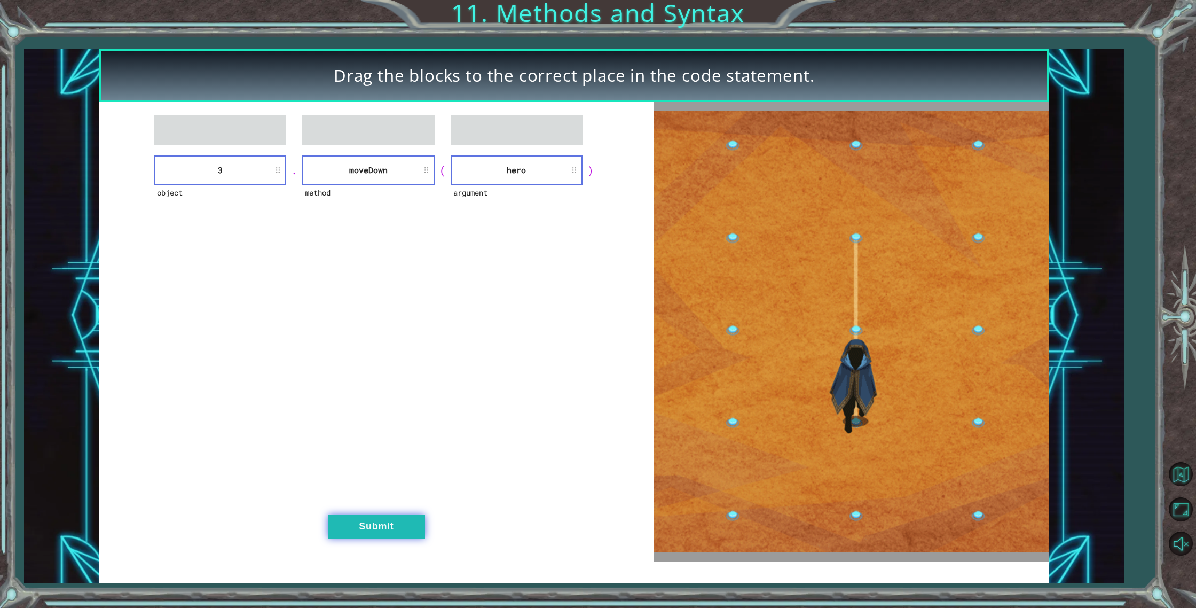
click at [385, 526] on button "Submit" at bounding box center [376, 526] width 97 height 24
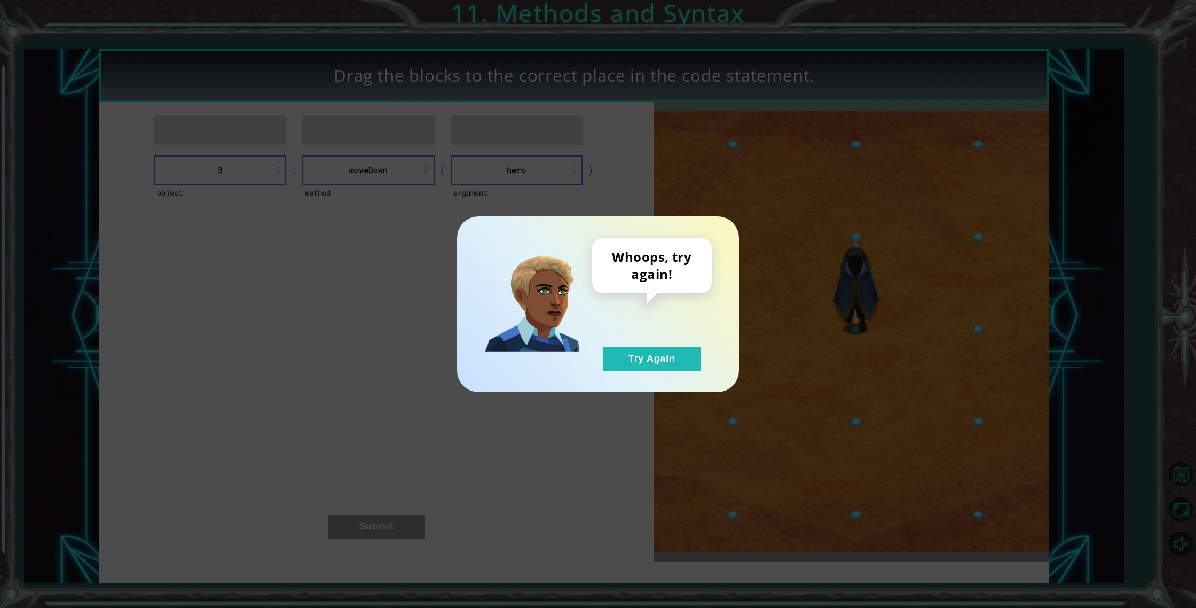
drag, startPoint x: 635, startPoint y: 378, endPoint x: 637, endPoint y: 371, distance: 7.3
click at [635, 377] on div "Whoops, try again! Try Again" at bounding box center [598, 304] width 282 height 176
click at [641, 357] on button "Try Again" at bounding box center [652, 359] width 97 height 24
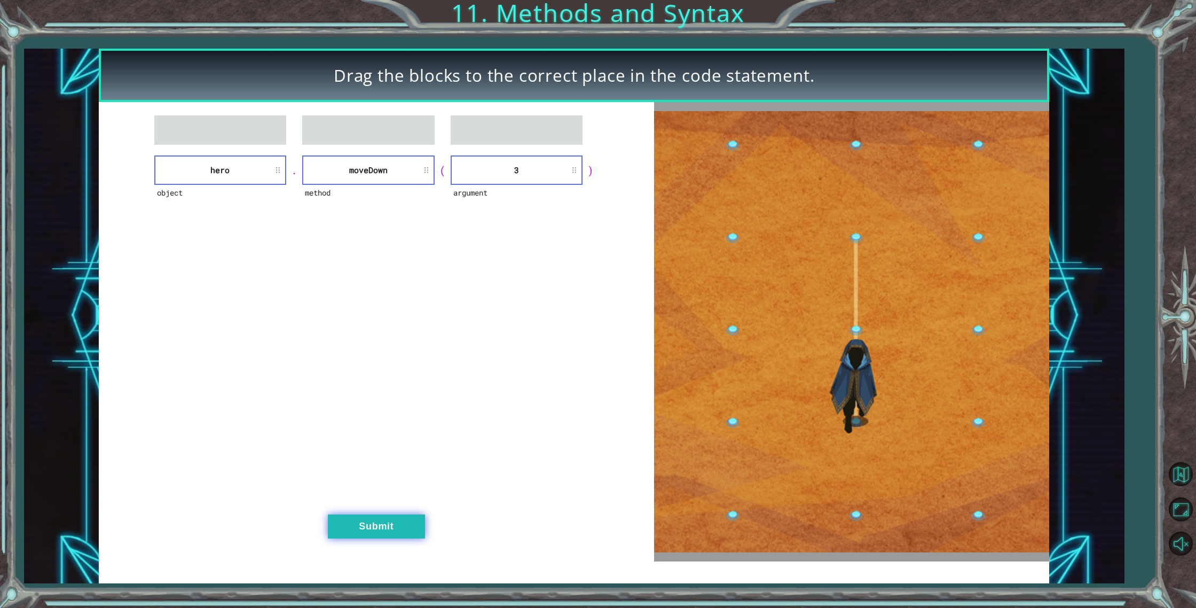
click at [379, 529] on button "Submit" at bounding box center [376, 526] width 97 height 24
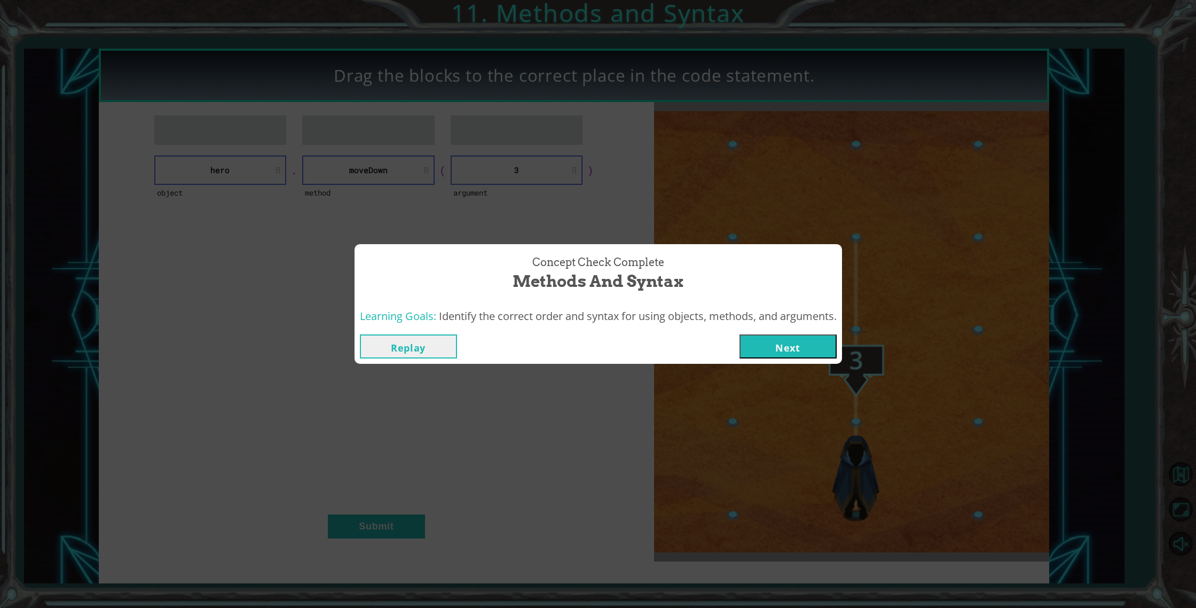
click at [788, 335] on button "Next" at bounding box center [788, 346] width 97 height 24
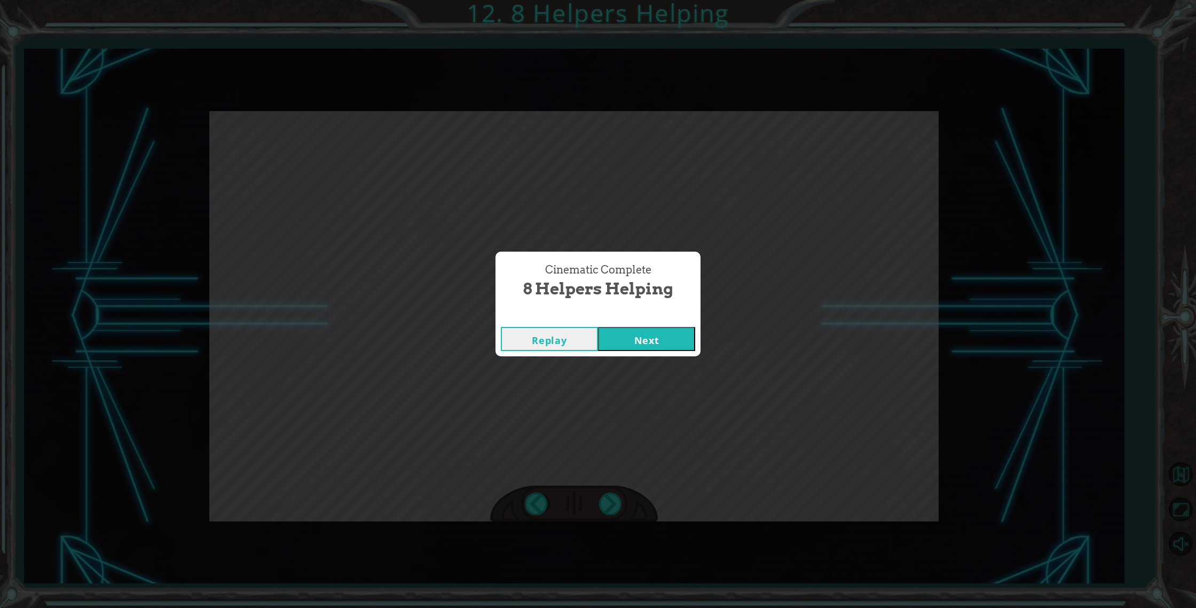
click at [646, 338] on button "Next" at bounding box center [646, 339] width 97 height 24
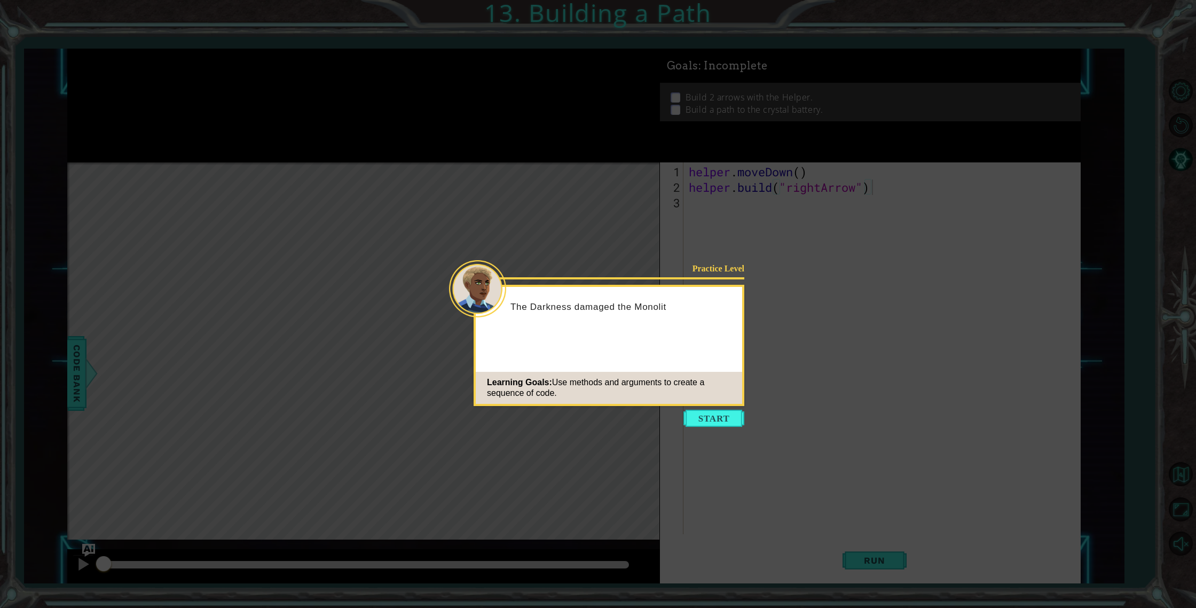
click at [723, 417] on button "Start" at bounding box center [714, 418] width 61 height 17
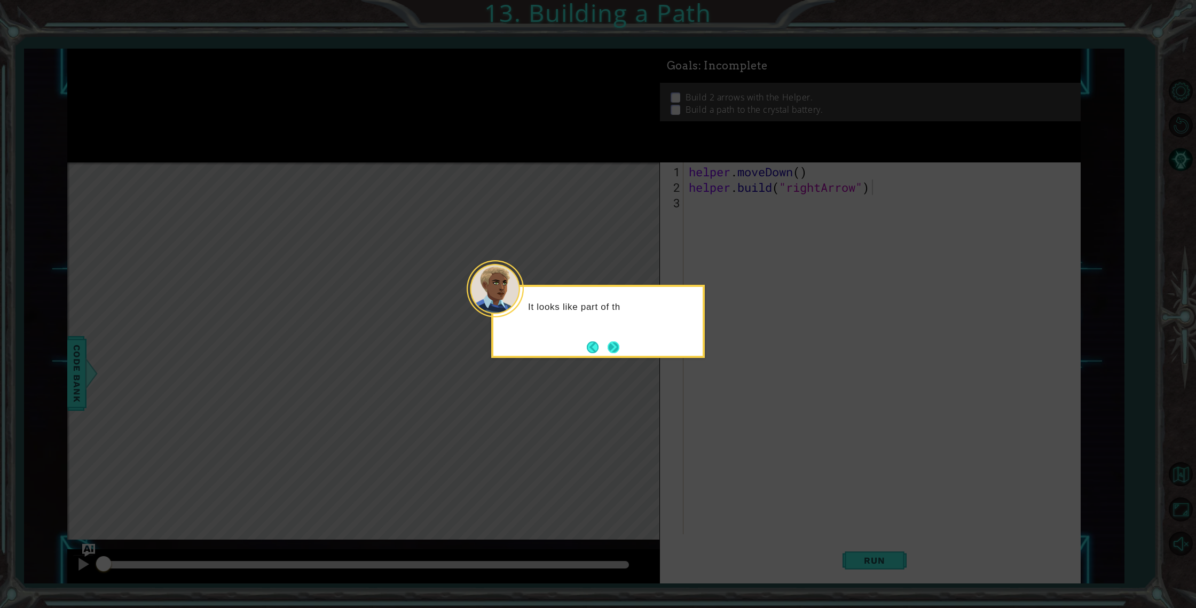
click at [614, 342] on button "Next" at bounding box center [613, 347] width 19 height 19
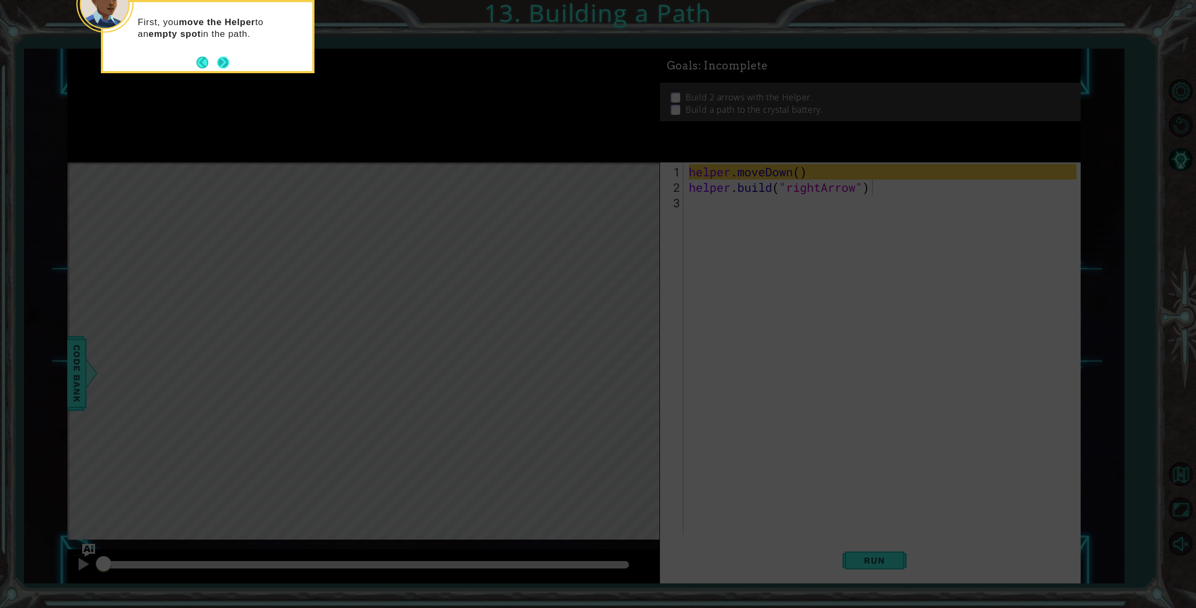
click at [220, 61] on button "Next" at bounding box center [223, 62] width 14 height 14
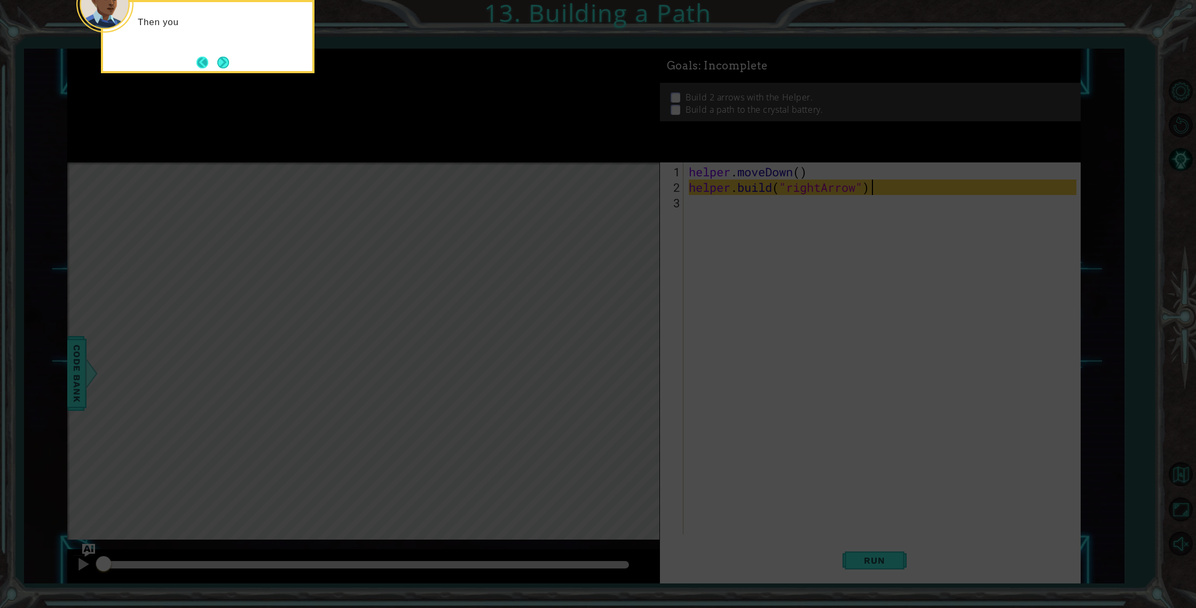
click at [211, 58] on button "Back" at bounding box center [207, 63] width 21 height 12
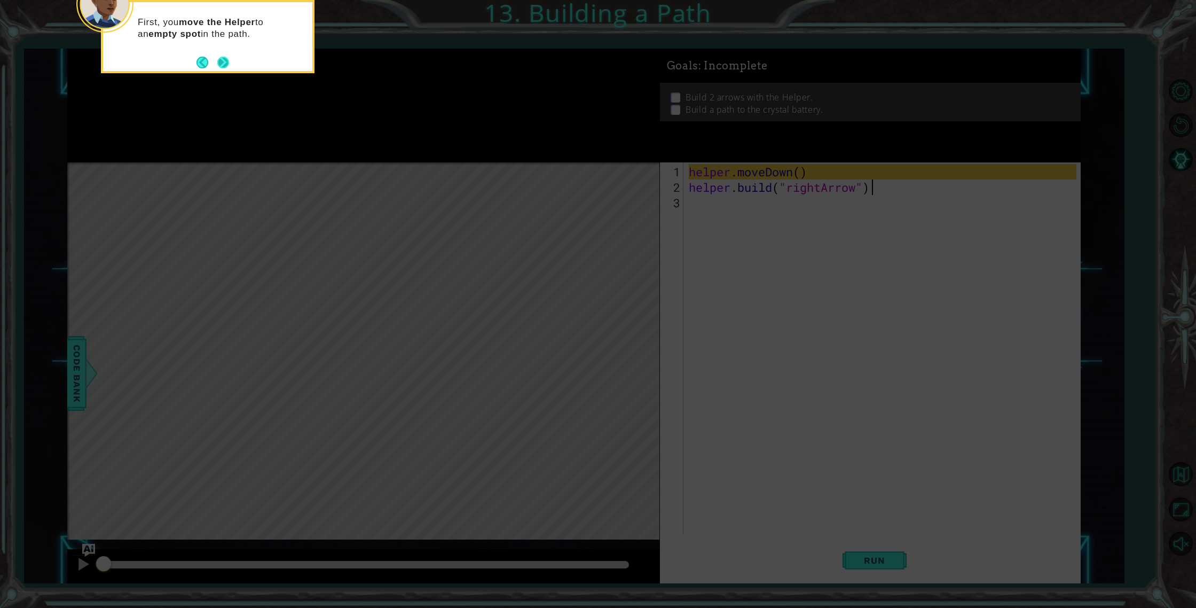
click at [217, 57] on button "Next" at bounding box center [224, 62] width 18 height 18
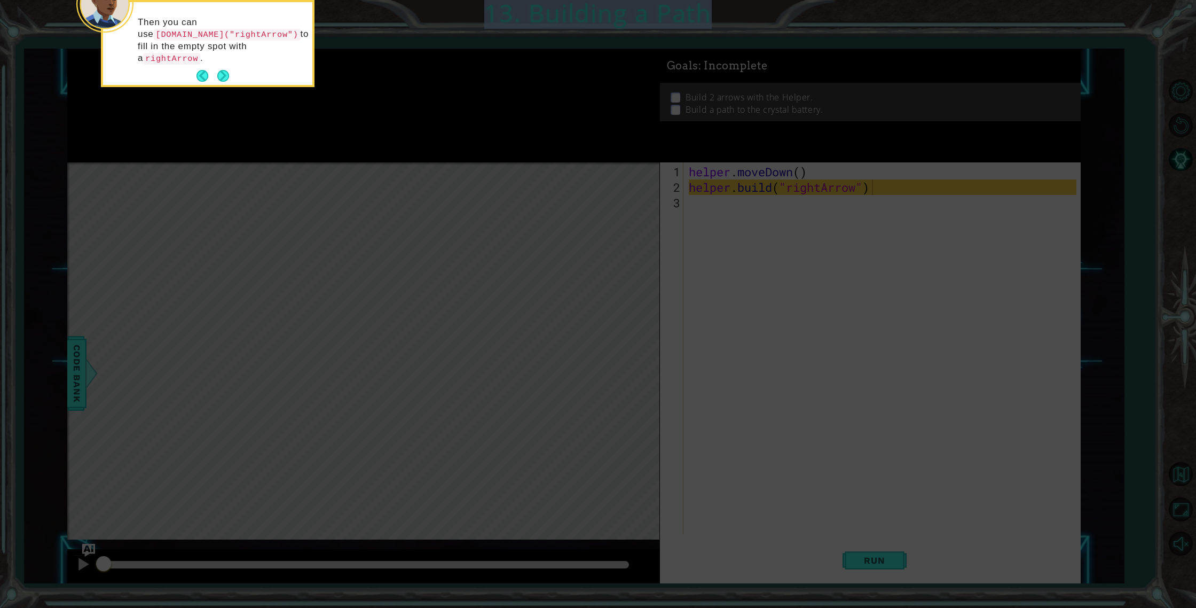
click at [217, 57] on p "Then you can use [DOMAIN_NAME]("rightArrow") to fill in the empty spot with a r…" at bounding box center [221, 41] width 167 height 48
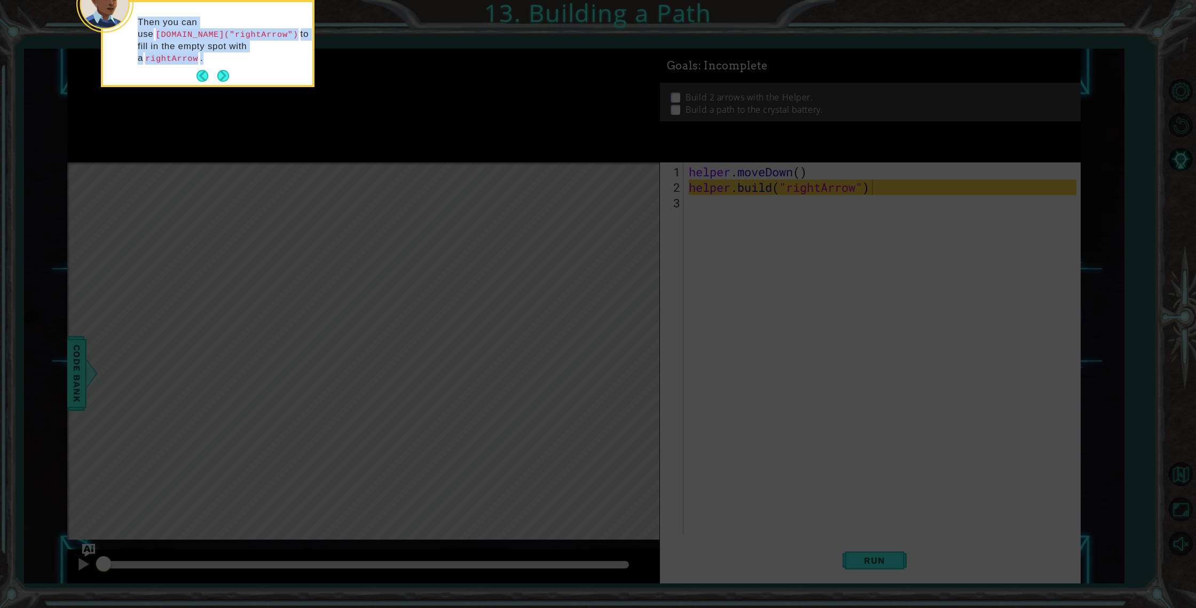
click at [217, 57] on p "Then you can use [DOMAIN_NAME]("rightArrow") to fill in the empty spot with a r…" at bounding box center [221, 41] width 167 height 48
click at [216, 57] on p "Then you can use [DOMAIN_NAME]("rightArrow") to fill in the empty spot with a r…" at bounding box center [221, 41] width 167 height 48
click at [223, 75] on button "Next" at bounding box center [223, 76] width 17 height 17
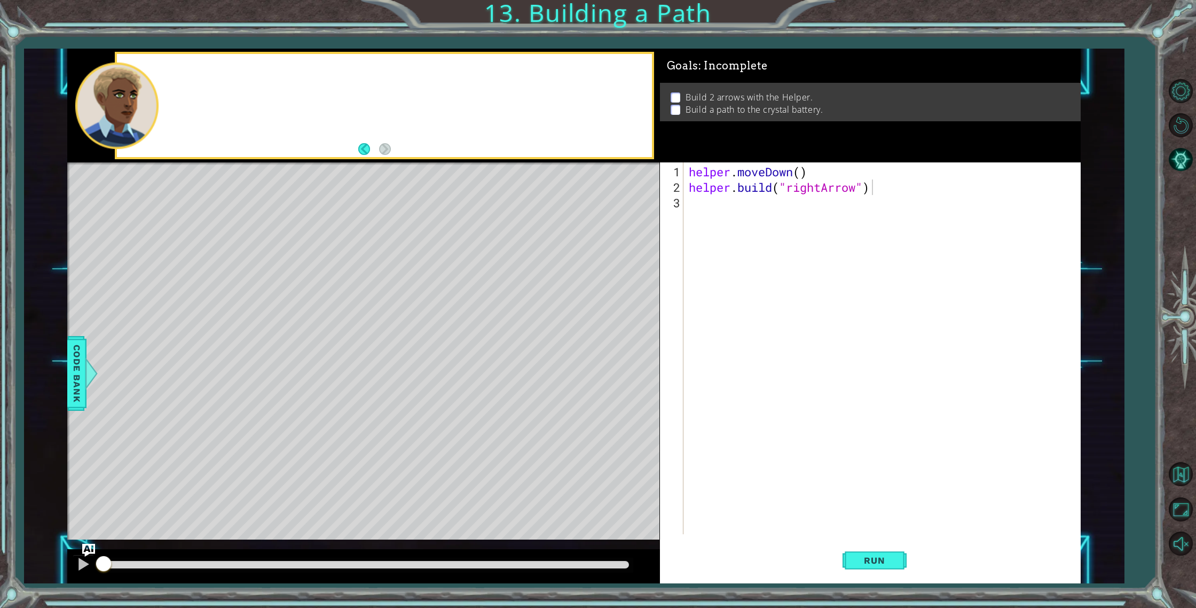
click at [223, 75] on div at bounding box center [384, 105] width 535 height 103
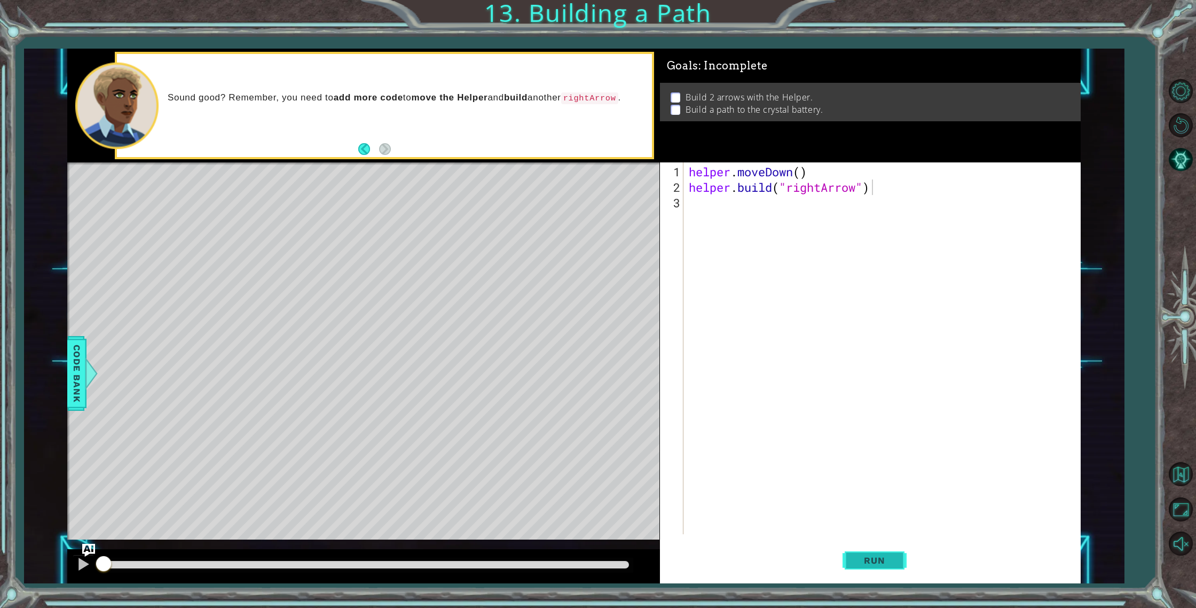
click at [869, 555] on span "Run" at bounding box center [875, 560] width 42 height 11
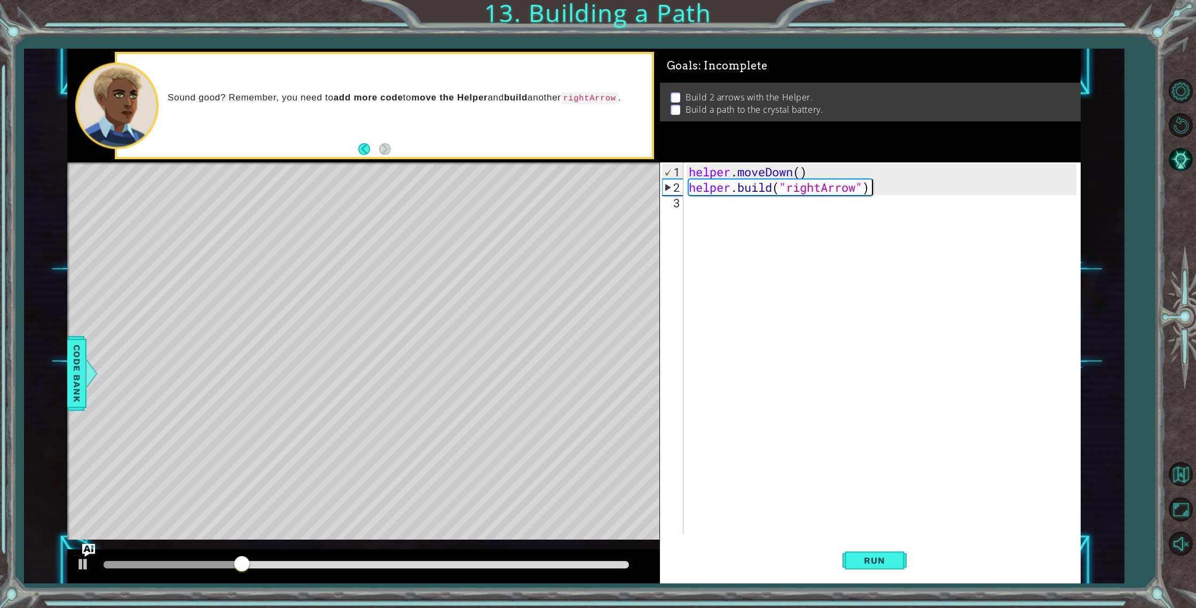
click at [725, 205] on div "helper . moveDown ( ) helper . build ( "rightArrow" )" at bounding box center [885, 365] width 396 height 403
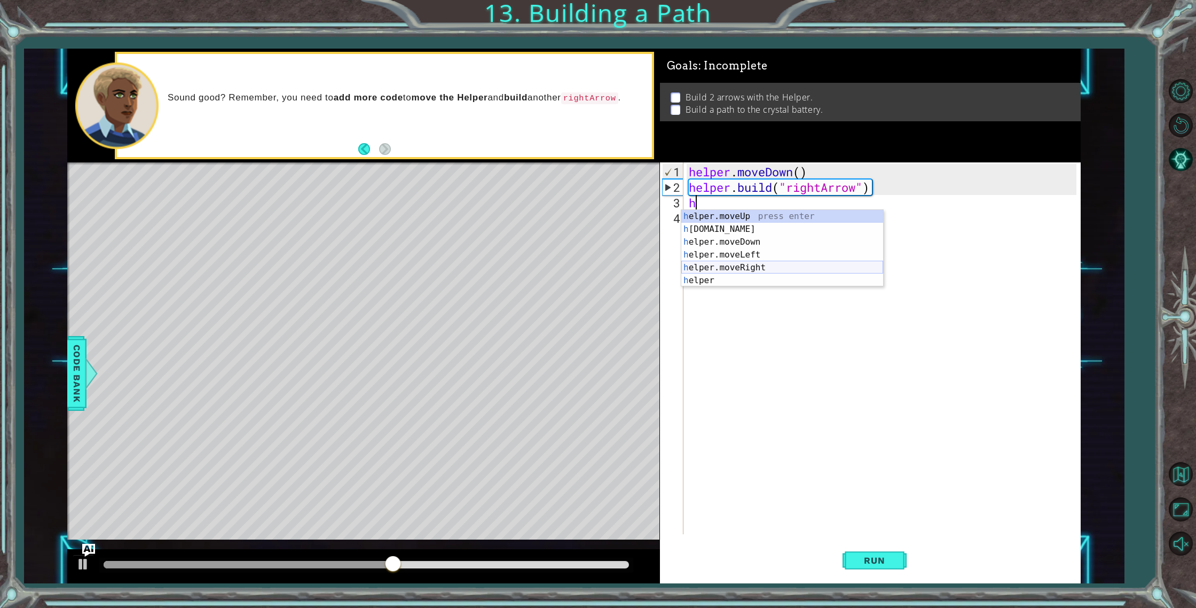
click at [754, 265] on div "h elper.moveUp press enter h [DOMAIN_NAME] press enter h elper.moveDown press e…" at bounding box center [783, 261] width 202 height 103
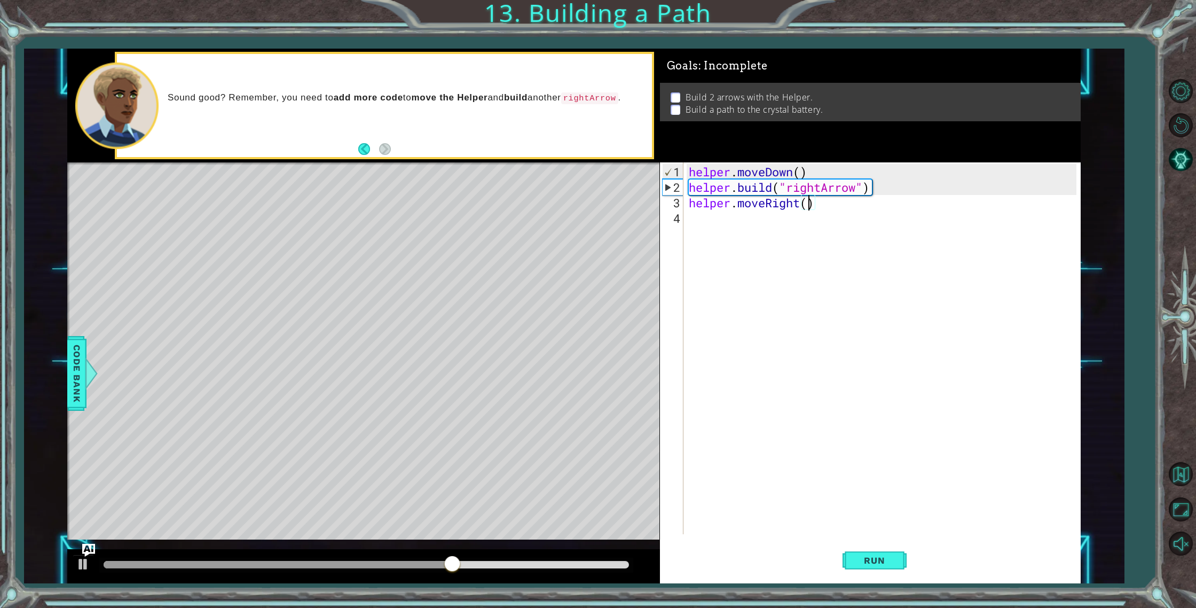
type textarea "helper.moveRight(3)"
click at [768, 220] on div "helper . moveDown ( ) helper . build ( "rightArrow" ) helper . moveRight ( 3 )" at bounding box center [885, 365] width 396 height 403
click at [708, 216] on div "helper . moveDown ( ) helper . build ( "rightArrow" ) helper . moveRight ( 3 ) h" at bounding box center [885, 365] width 396 height 403
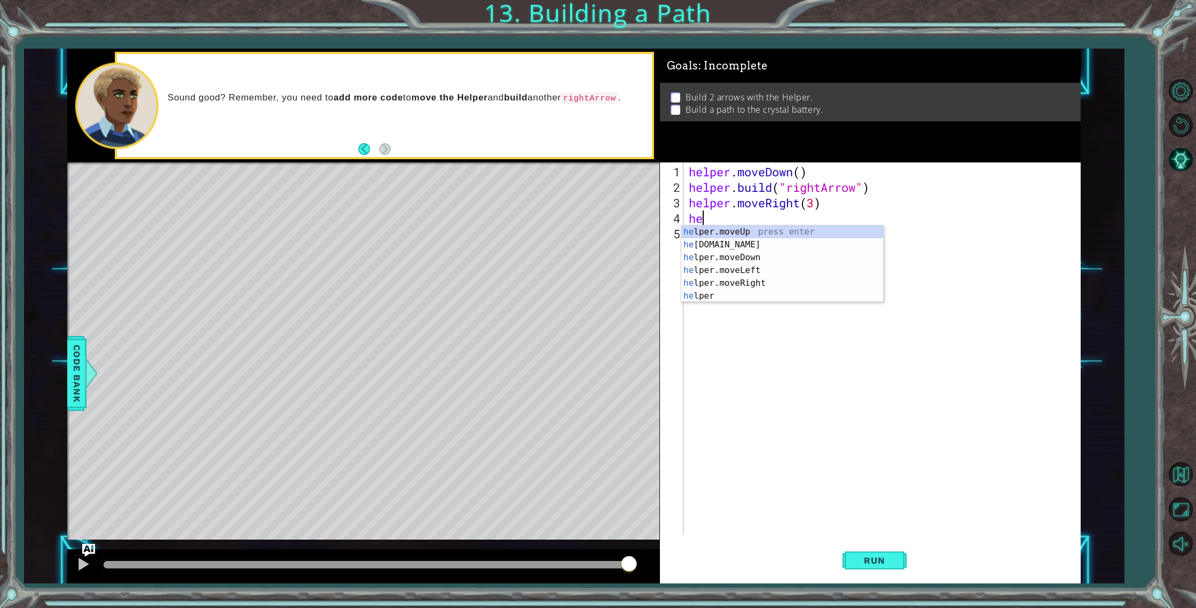
type textarea "h"
drag, startPoint x: 685, startPoint y: 187, endPoint x: 748, endPoint y: 192, distance: 63.2
click at [762, 195] on div "1 2 3 4 5 helper . moveDown ( ) helper . build ( "rightArrow" ) helper . moveRi…" at bounding box center [868, 348] width 417 height 372
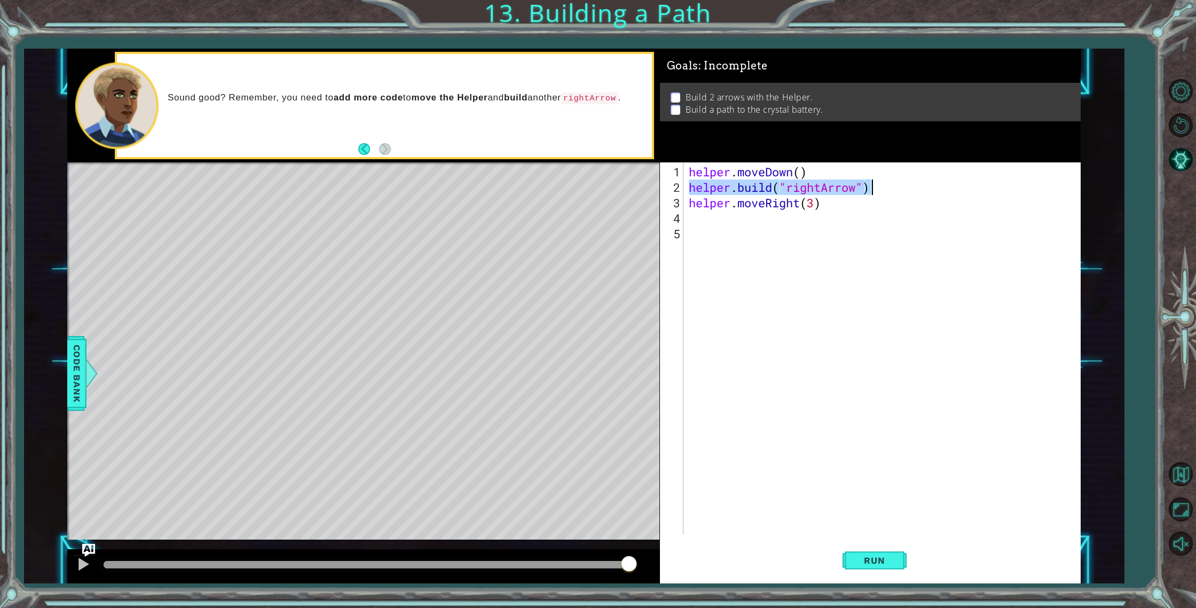
drag, startPoint x: 688, startPoint y: 187, endPoint x: 899, endPoint y: 185, distance: 210.5
click at [898, 185] on div "helper . moveDown ( ) helper . build ( "rightArrow" ) helper . moveRight ( 3 )" at bounding box center [885, 365] width 396 height 403
type textarea "[DOMAIN_NAME]("rightArrow")"
click at [803, 221] on div "helper . moveDown ( ) helper . build ( "rightArrow" ) helper . moveRight ( 3 )" at bounding box center [885, 365] width 396 height 403
paste textarea "[DOMAIN_NAME]("rightArrow")"
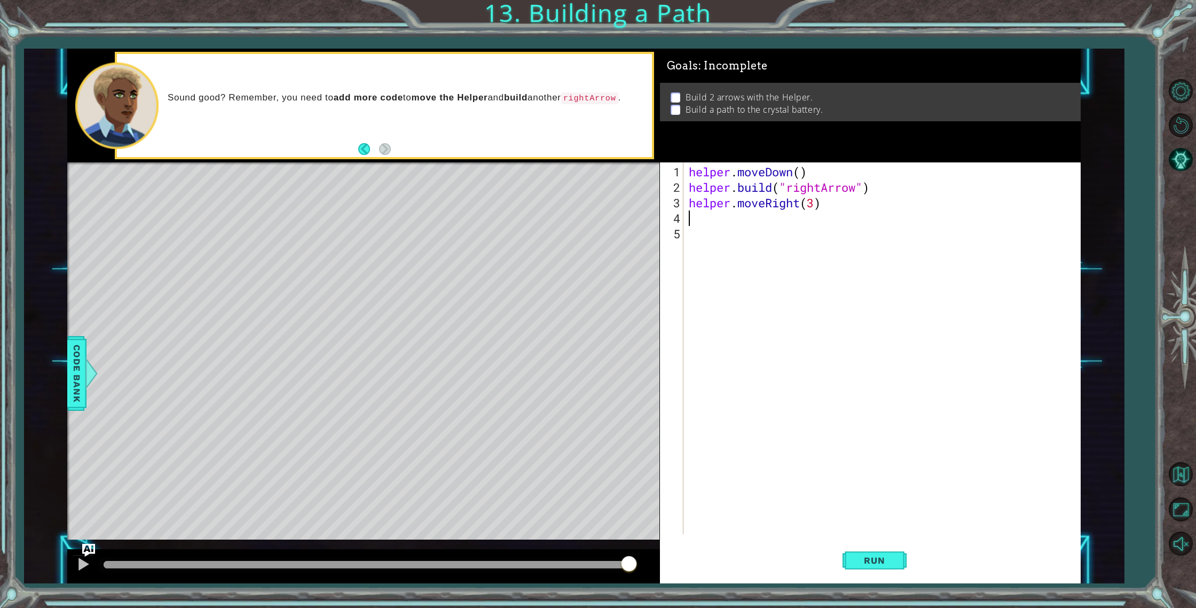
type textarea "[DOMAIN_NAME]("rightArrow")"
click at [889, 555] on span "Run" at bounding box center [875, 560] width 42 height 11
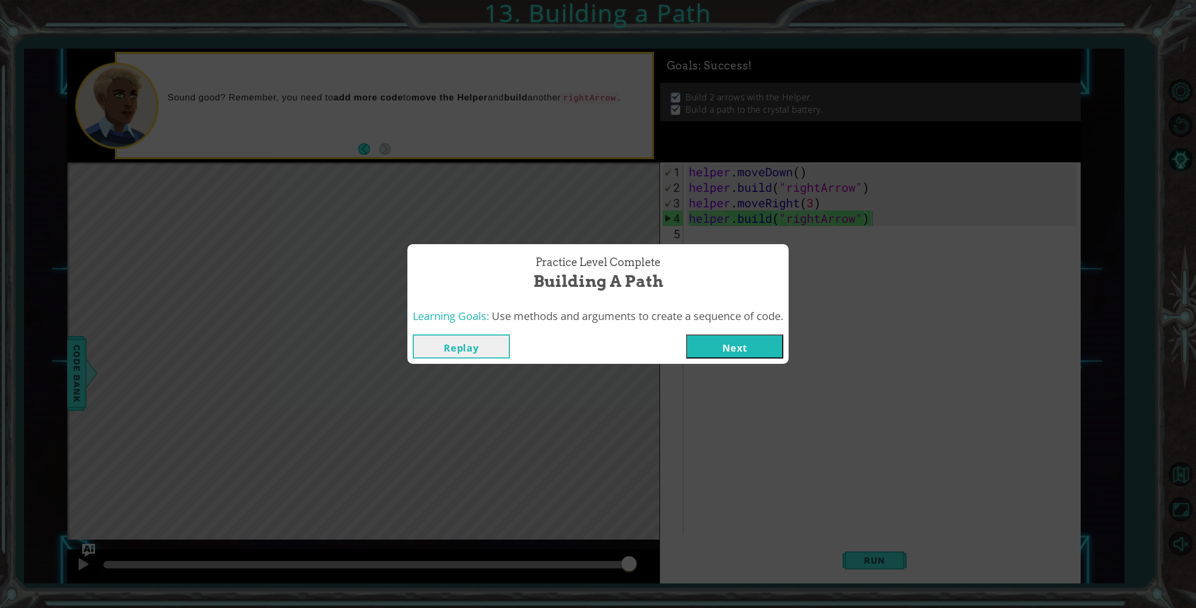
click at [753, 335] on button "Next" at bounding box center [734, 346] width 97 height 24
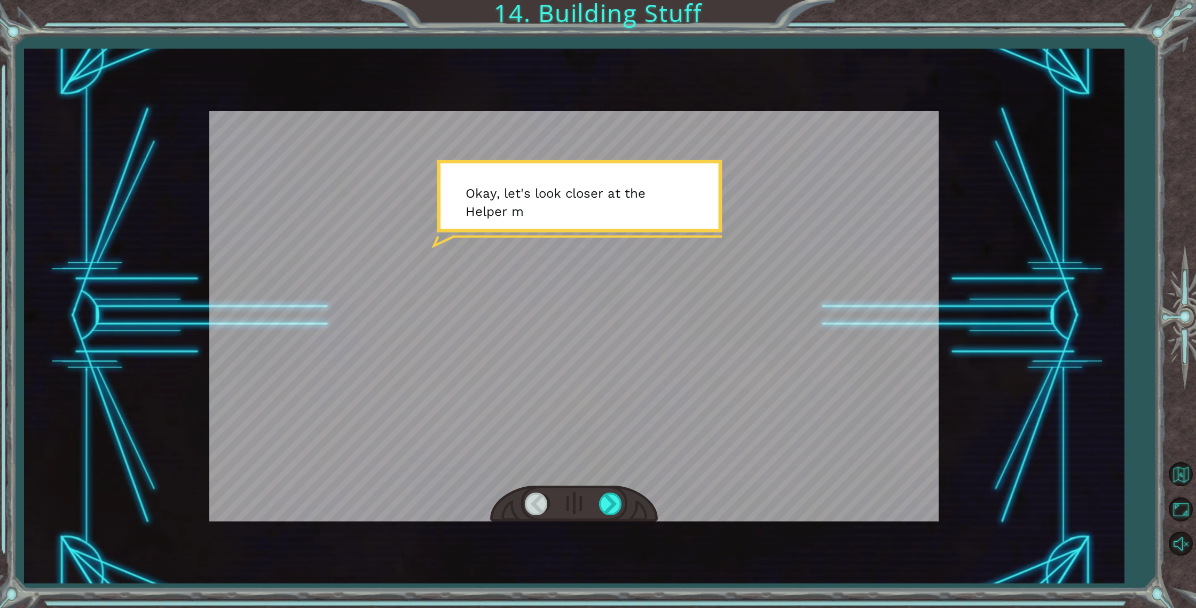
click at [608, 521] on div at bounding box center [574, 504] width 168 height 37
click at [606, 508] on div at bounding box center [611, 503] width 24 height 22
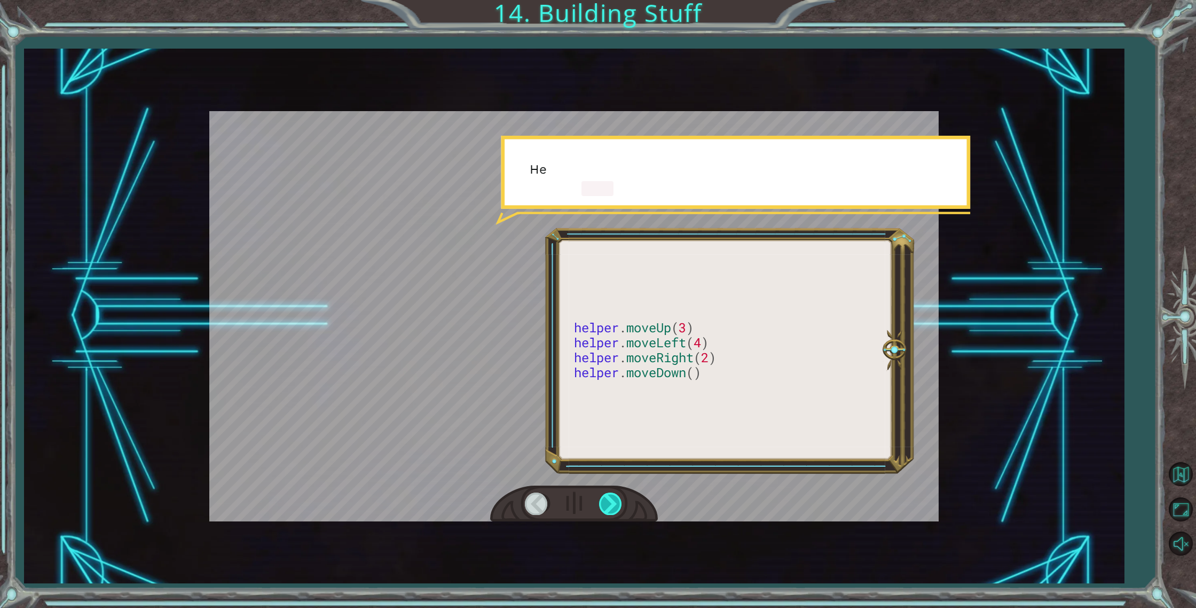
click at [606, 508] on div at bounding box center [611, 503] width 24 height 22
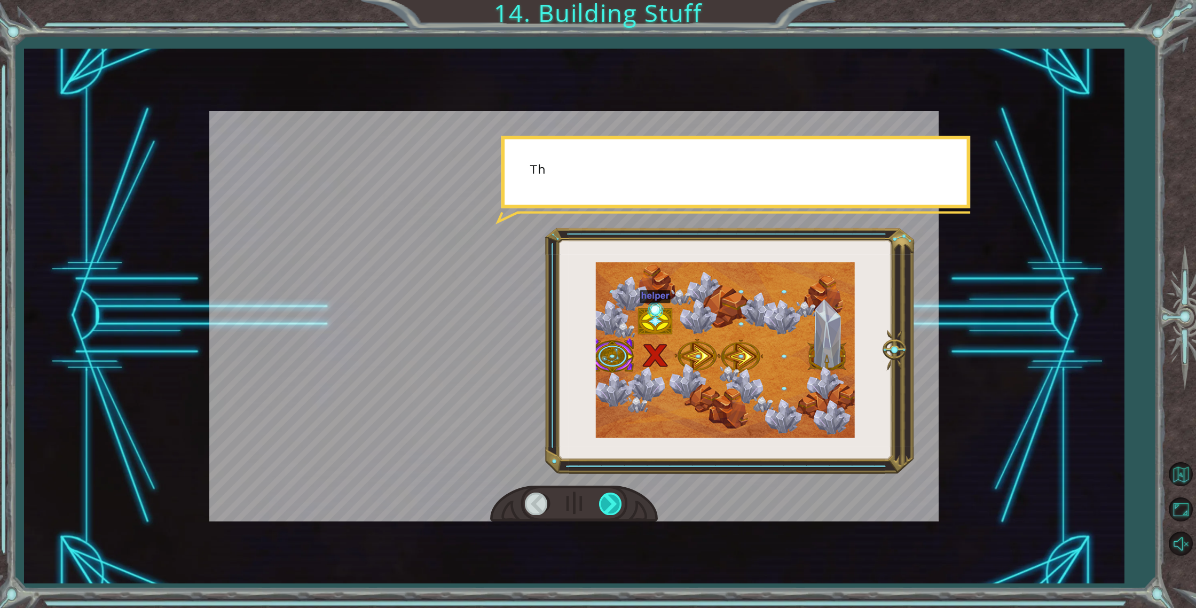
click at [606, 507] on div at bounding box center [611, 503] width 24 height 22
click at [608, 506] on div at bounding box center [611, 503] width 24 height 22
click at [610, 500] on div at bounding box center [611, 503] width 24 height 22
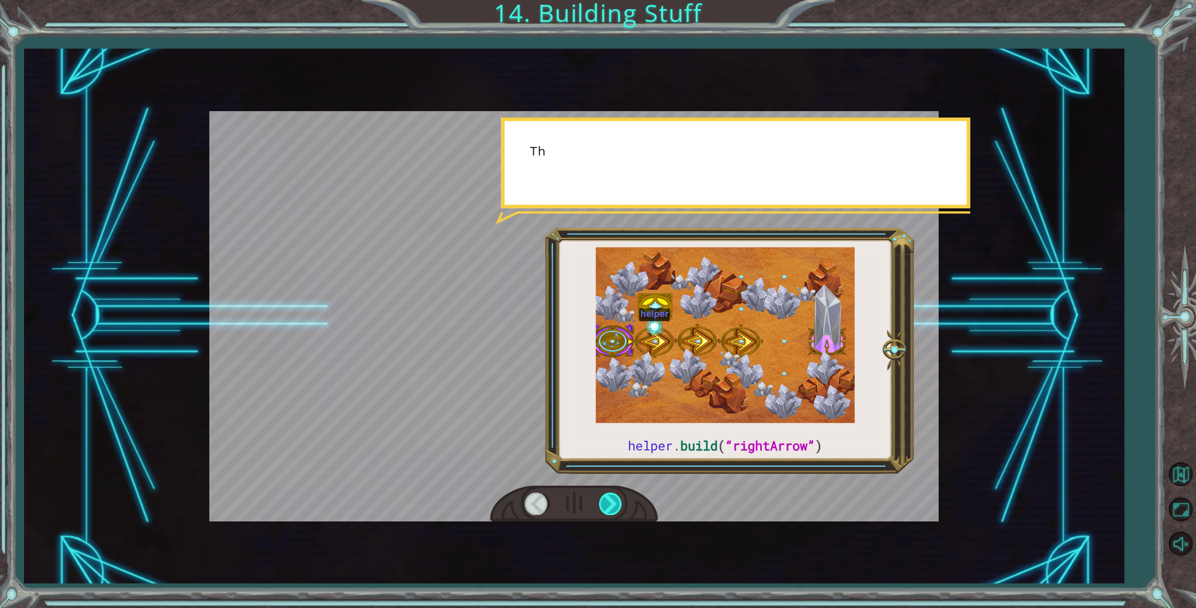
click at [610, 500] on div at bounding box center [611, 503] width 24 height 22
click at [611, 500] on div at bounding box center [611, 503] width 24 height 22
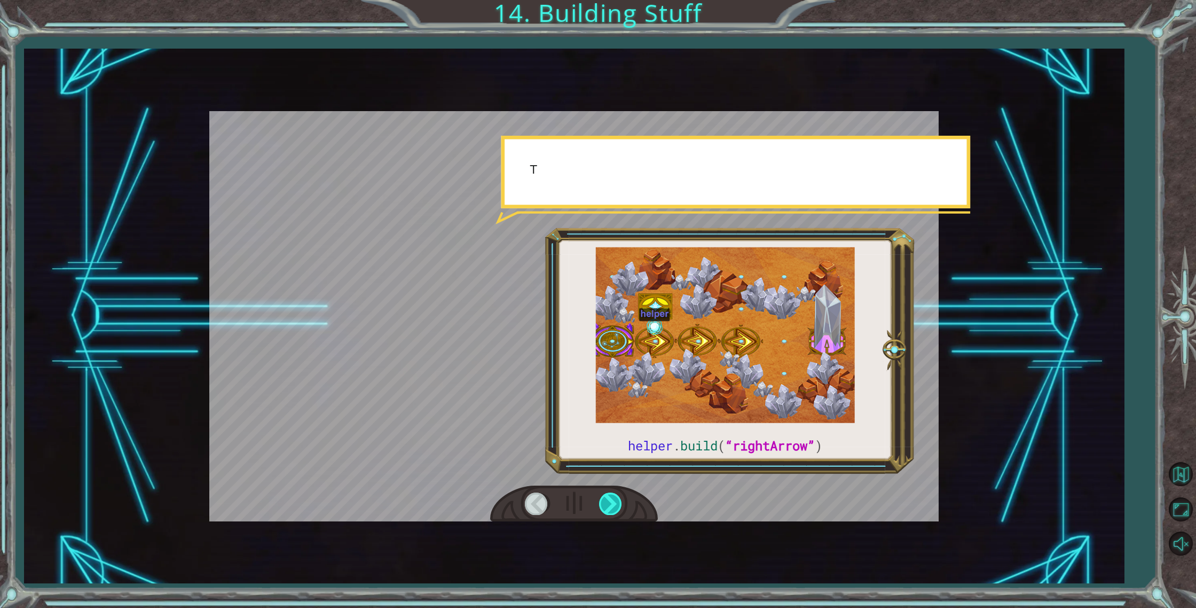
click at [611, 500] on div at bounding box center [611, 503] width 24 height 22
click at [612, 499] on div at bounding box center [611, 503] width 24 height 22
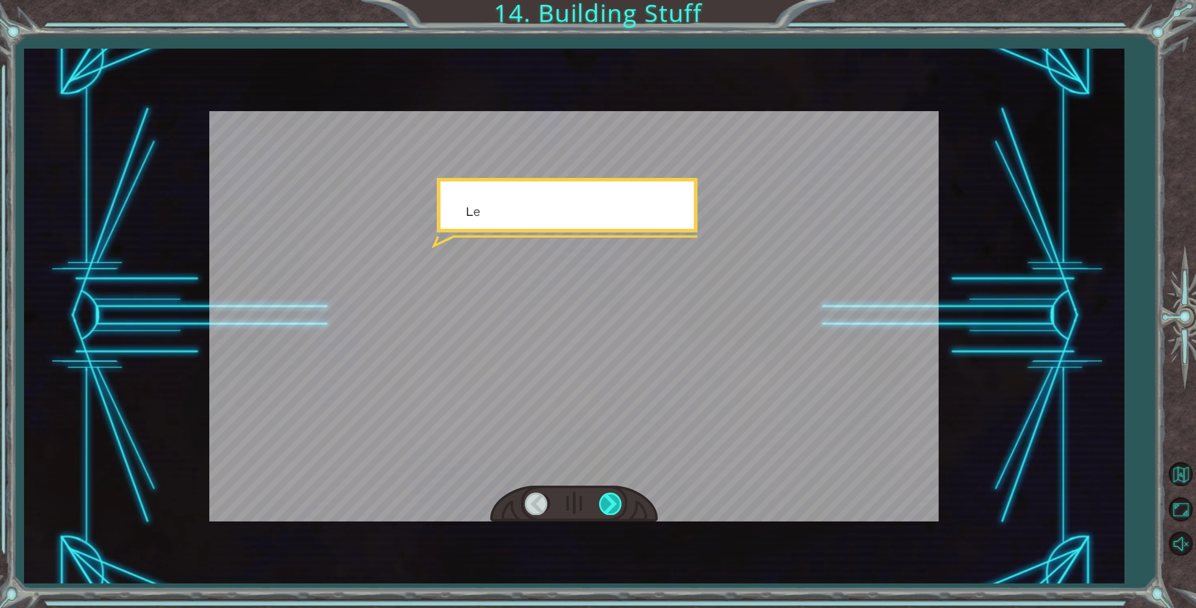
click at [613, 498] on div at bounding box center [611, 503] width 24 height 22
click at [614, 498] on div at bounding box center [611, 503] width 24 height 22
click at [614, 497] on div at bounding box center [611, 503] width 24 height 22
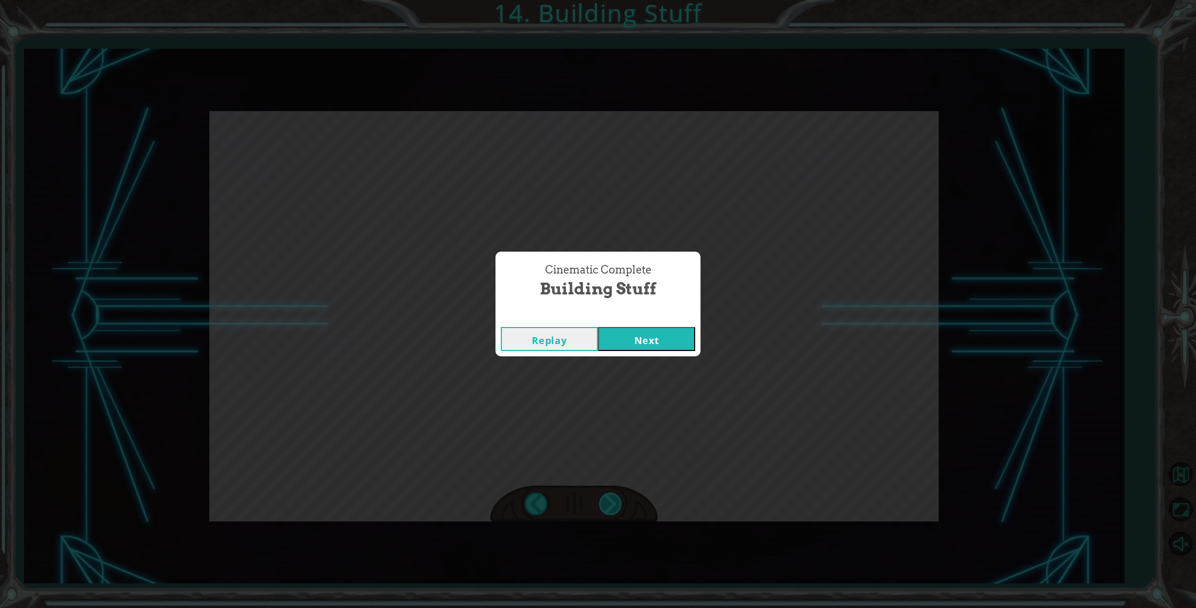
click at [616, 497] on div "Cinematic Complete Building Stuff Replay Next" at bounding box center [598, 304] width 1196 height 608
drag, startPoint x: 638, startPoint y: 338, endPoint x: 638, endPoint y: 344, distance: 6.4
click at [638, 344] on button "Next" at bounding box center [646, 339] width 97 height 24
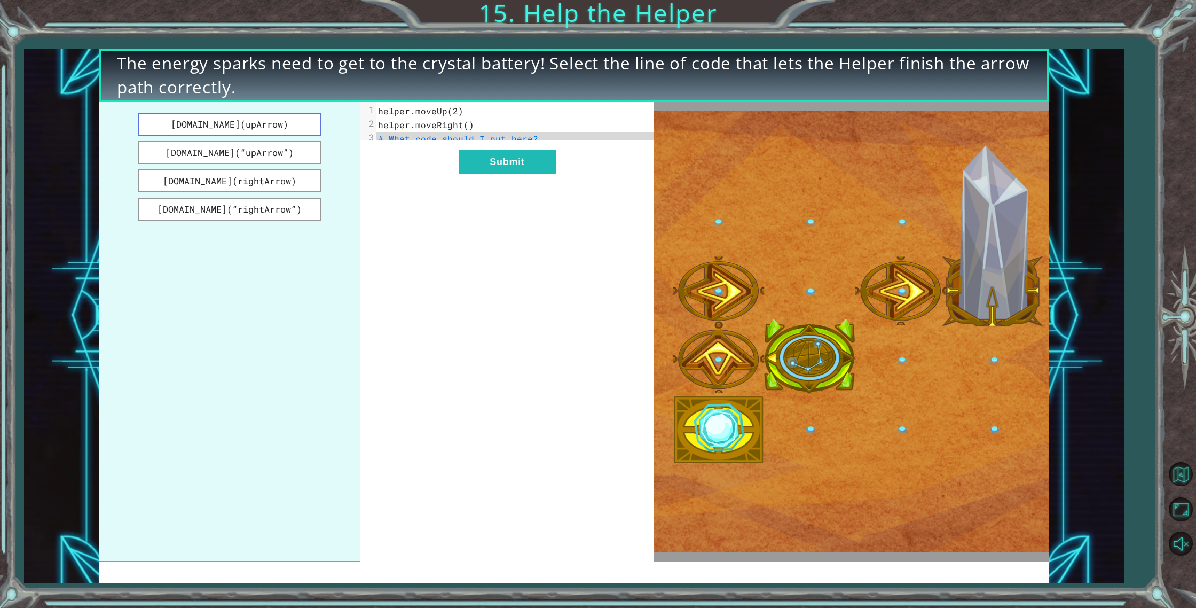
click at [303, 132] on button "[DOMAIN_NAME](upArrow)" at bounding box center [229, 124] width 183 height 23
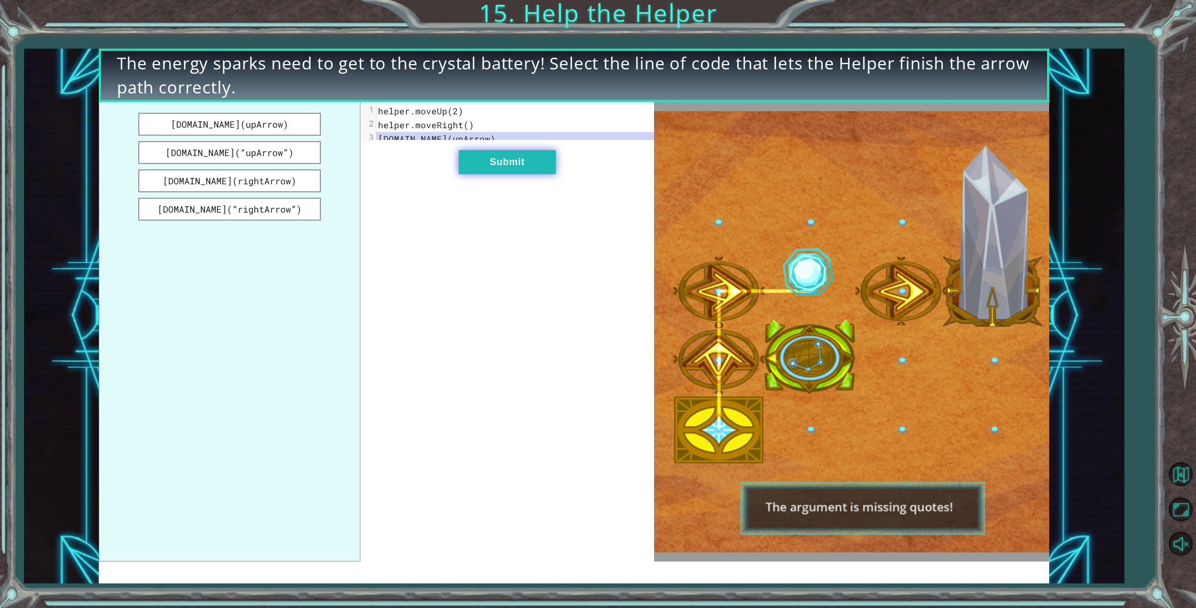
click at [508, 168] on button "Submit" at bounding box center [507, 162] width 97 height 24
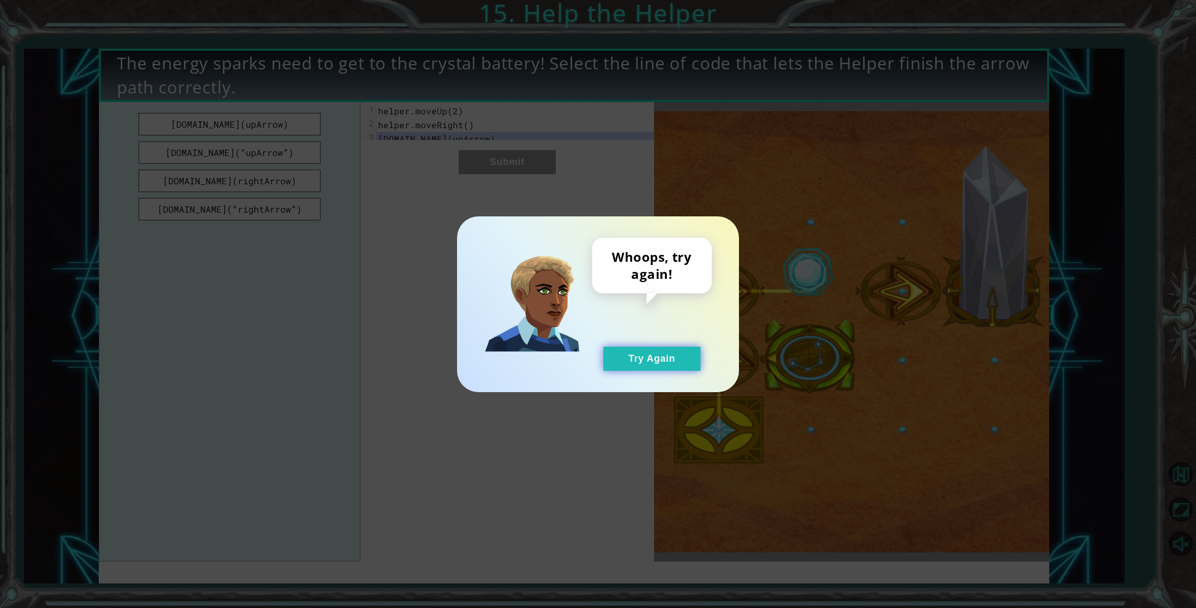
drag, startPoint x: 638, startPoint y: 371, endPoint x: 635, endPoint y: 365, distance: 6.7
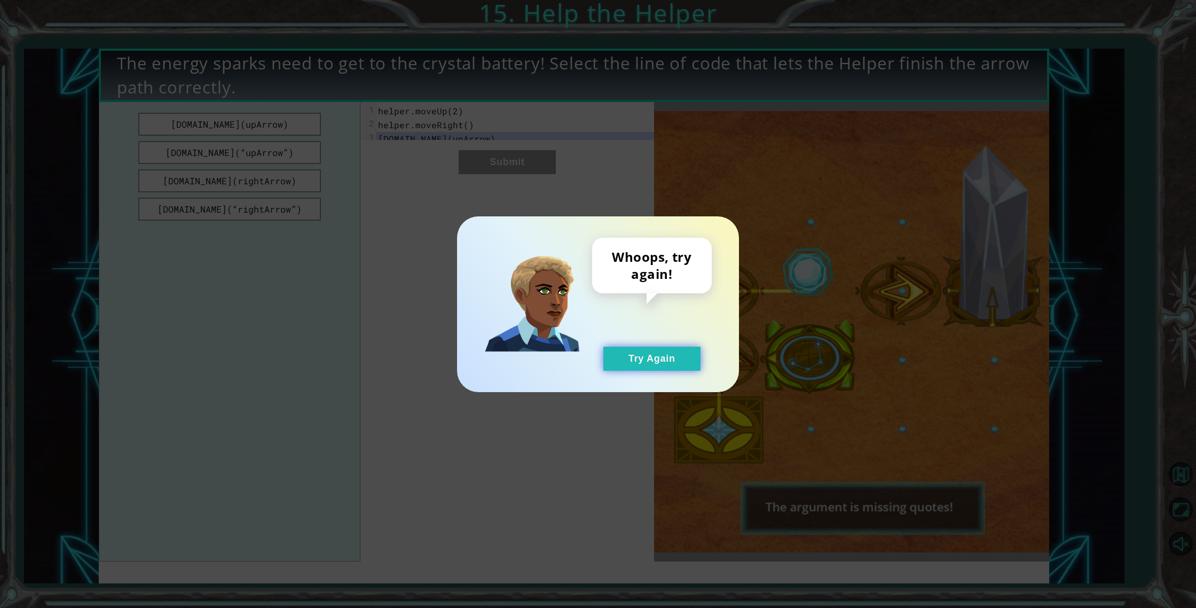
click at [637, 370] on div "Whoops, try again! Try Again" at bounding box center [598, 304] width 282 height 176
click at [637, 354] on button "Try Again" at bounding box center [652, 359] width 97 height 24
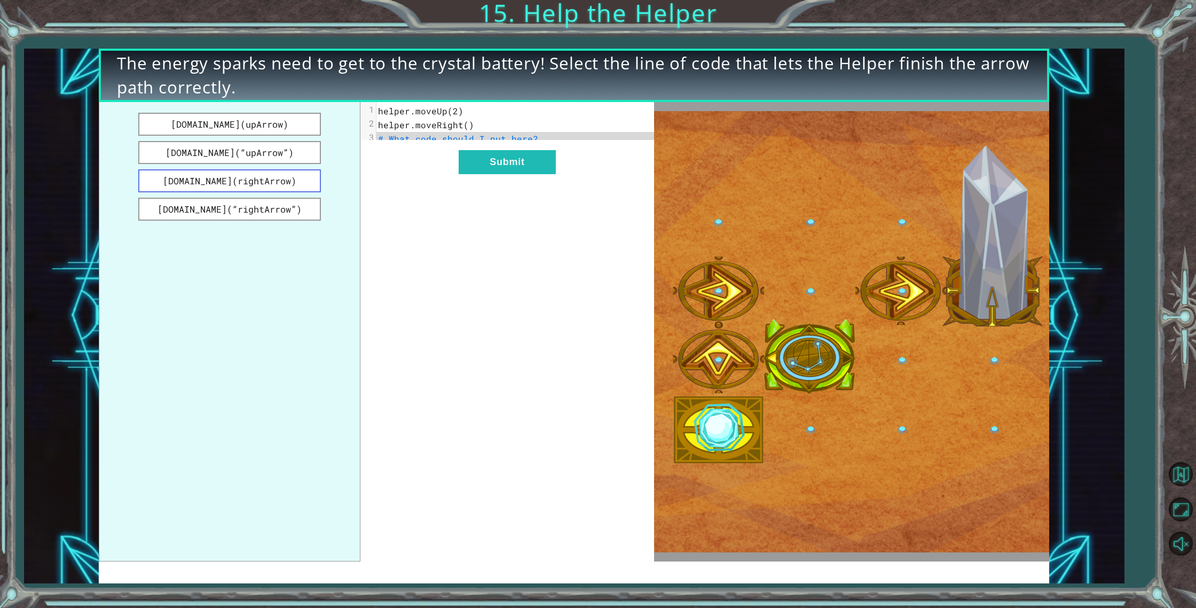
click at [297, 181] on button "[DOMAIN_NAME](rightArrow)" at bounding box center [229, 180] width 183 height 23
drag, startPoint x: 450, startPoint y: 183, endPoint x: 467, endPoint y: 177, distance: 17.6
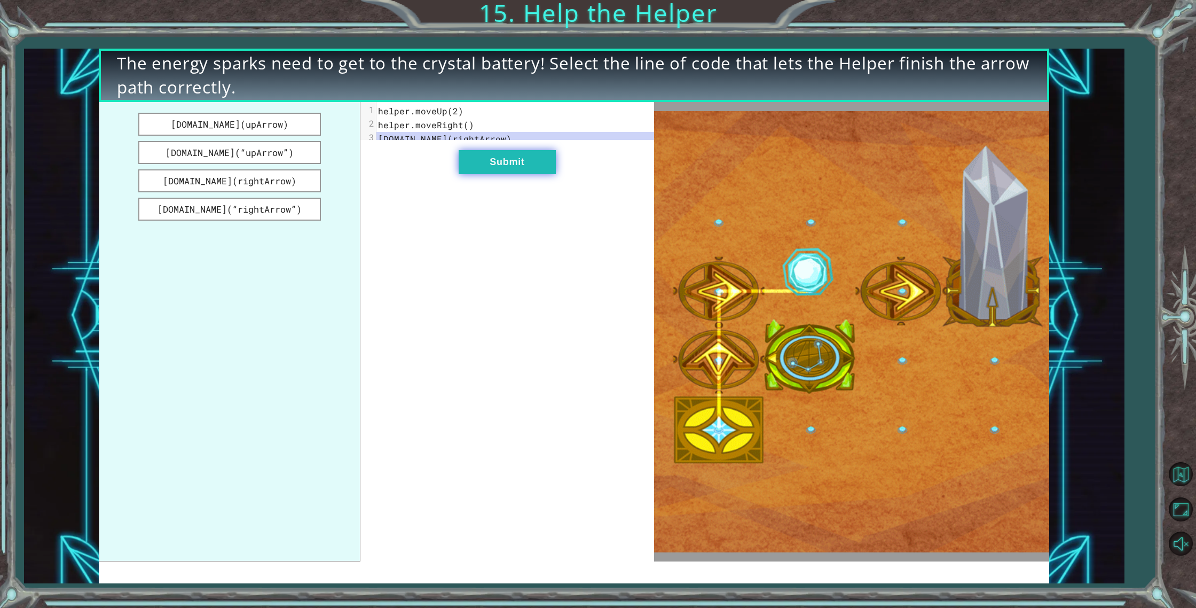
click at [461, 178] on div "xxxxxxxxxx 3 1 helper.moveUp(2) 2 helper.moveRight() 3 [DOMAIN_NAME](rightArrow…" at bounding box center [508, 331] width 294 height 459
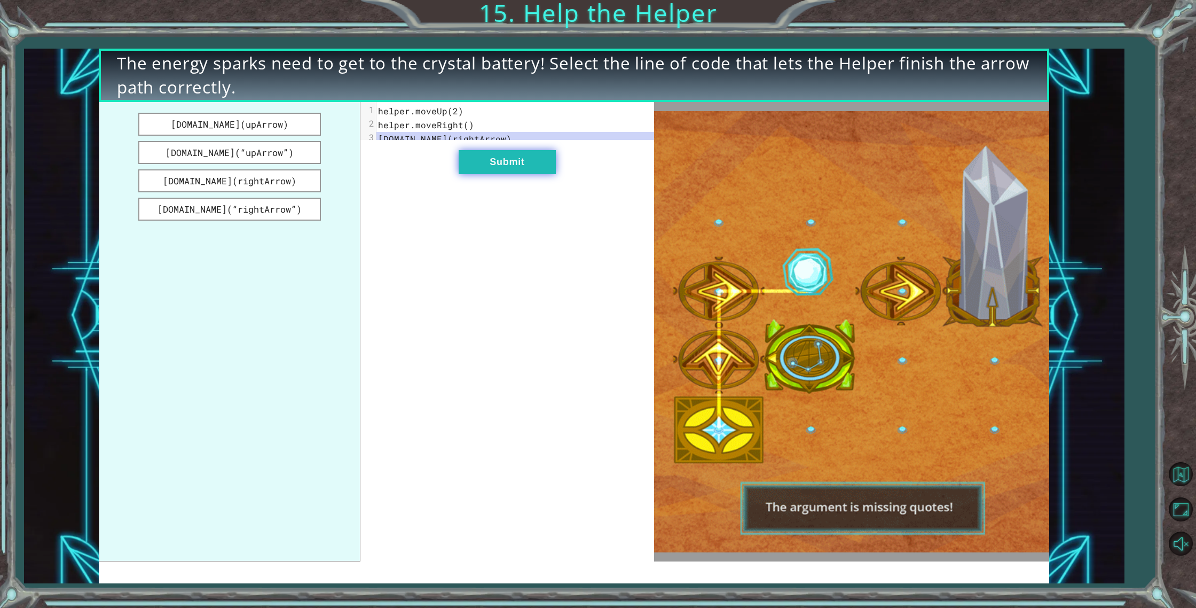
click at [483, 170] on button "Submit" at bounding box center [507, 162] width 97 height 24
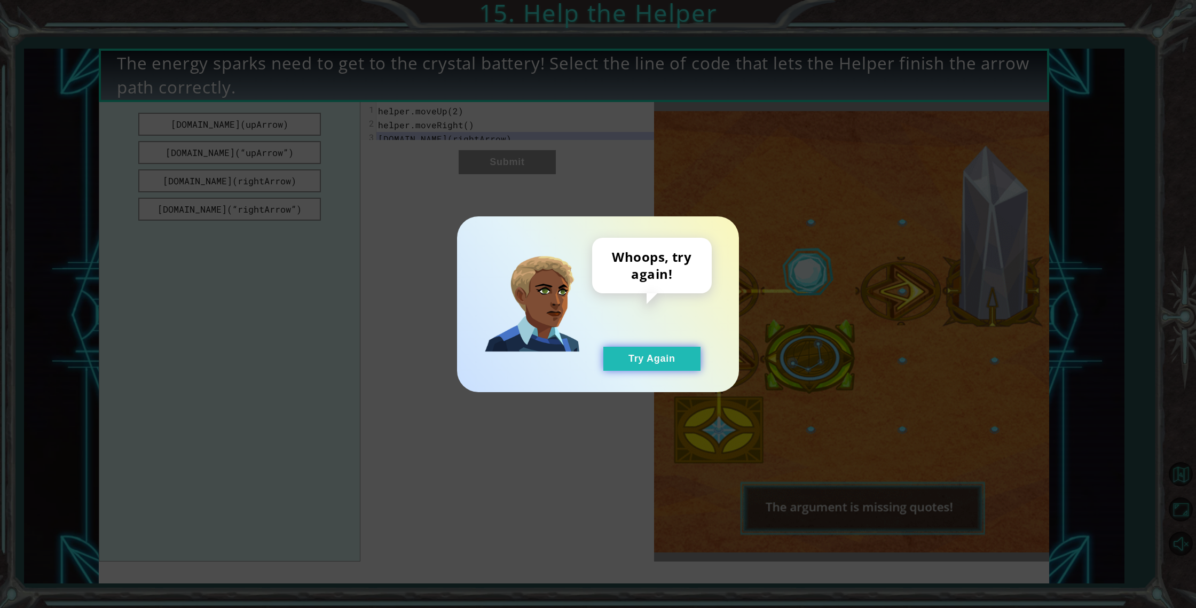
click at [621, 363] on button "Try Again" at bounding box center [652, 359] width 97 height 24
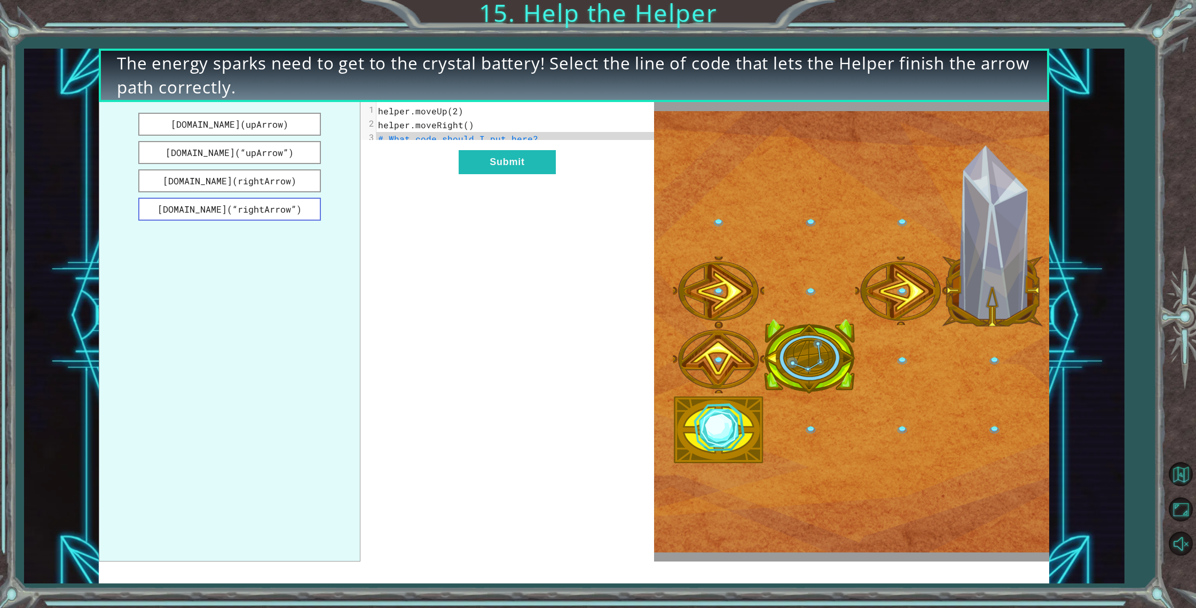
click at [307, 207] on button "[DOMAIN_NAME](“rightArrow”)" at bounding box center [229, 209] width 183 height 23
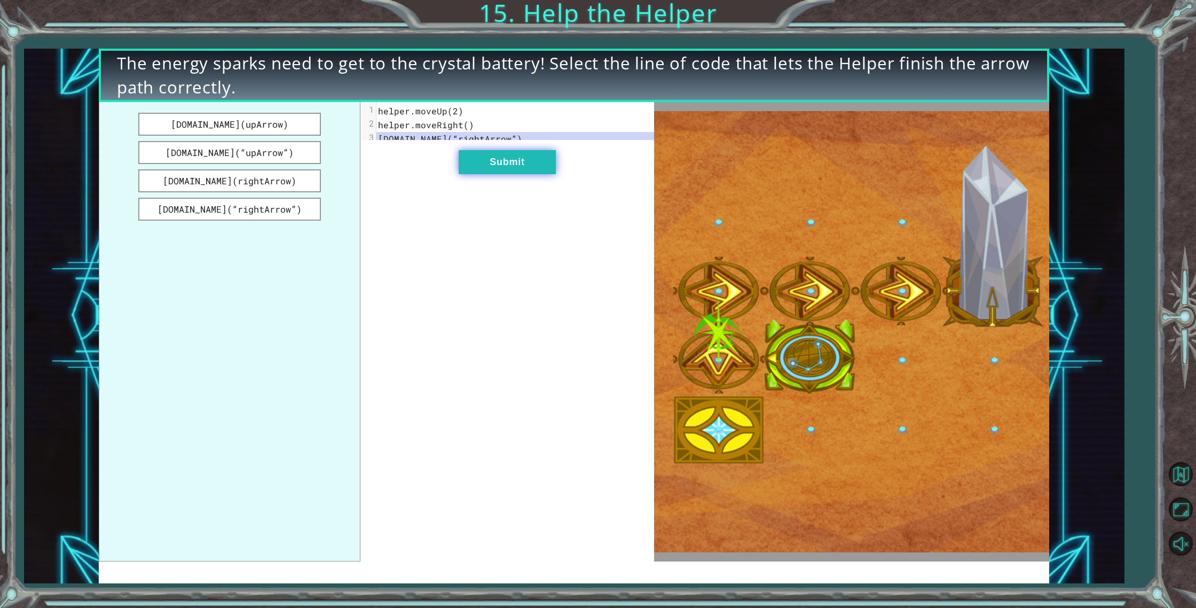
click at [472, 172] on button "Submit" at bounding box center [507, 162] width 97 height 24
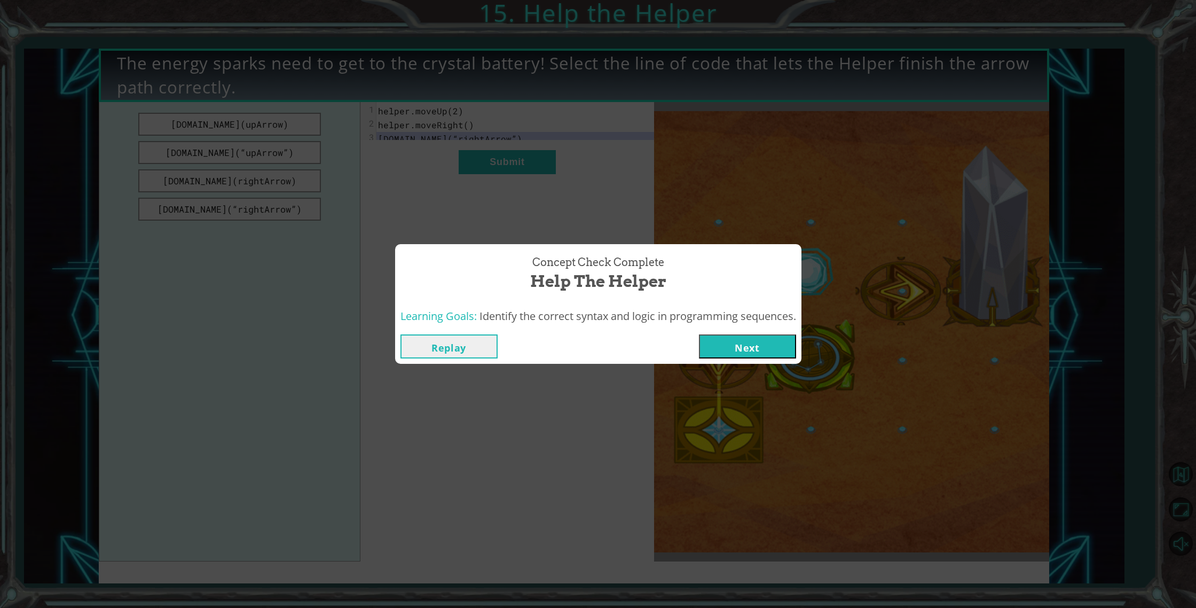
click at [757, 353] on button "Next" at bounding box center [747, 346] width 97 height 24
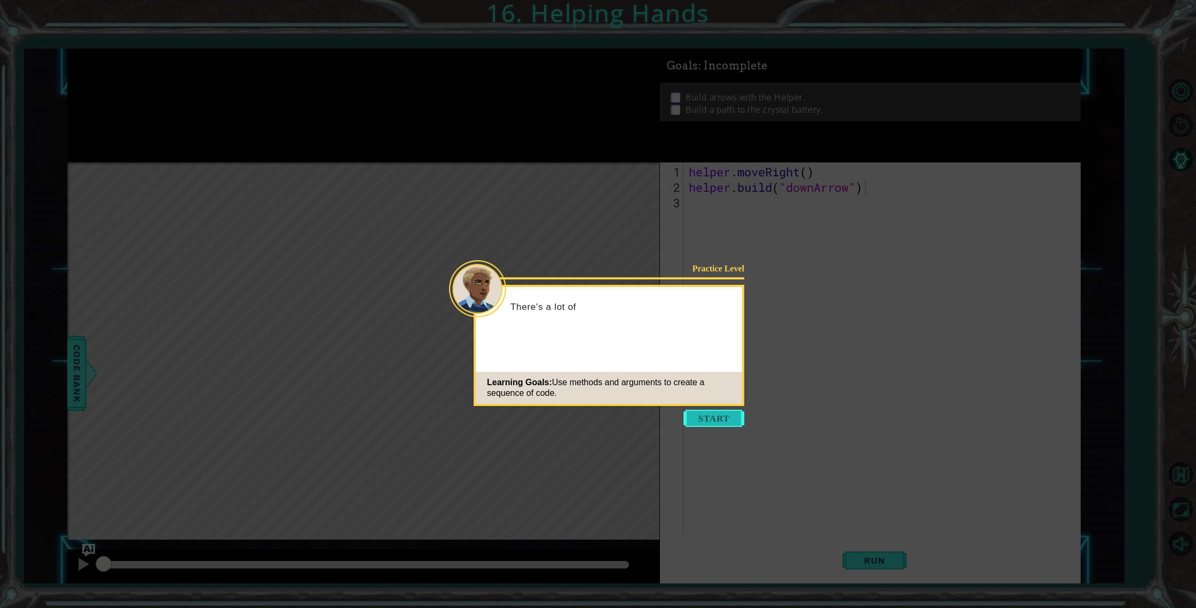
click at [726, 420] on button "Start" at bounding box center [714, 418] width 61 height 17
